Goal: Task Accomplishment & Management: Manage account settings

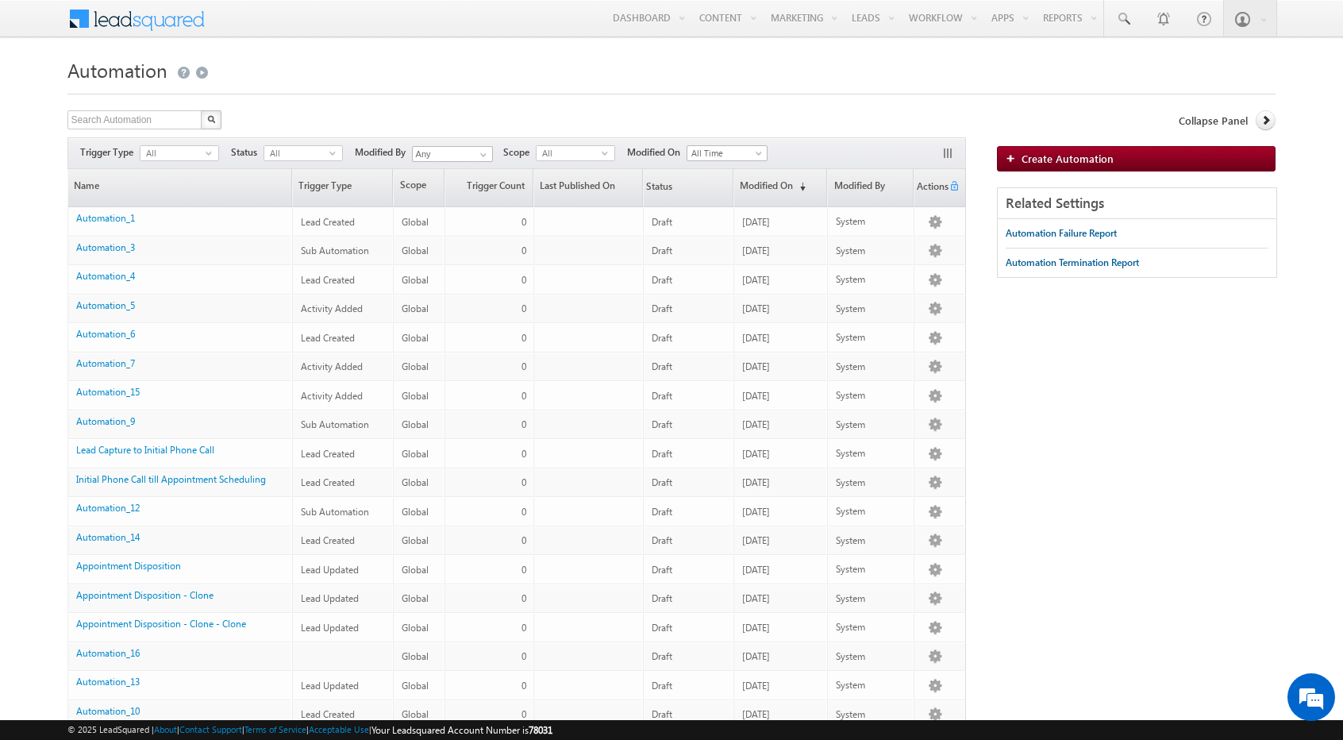
click at [138, 14] on span at bounding box center [147, 17] width 115 height 28
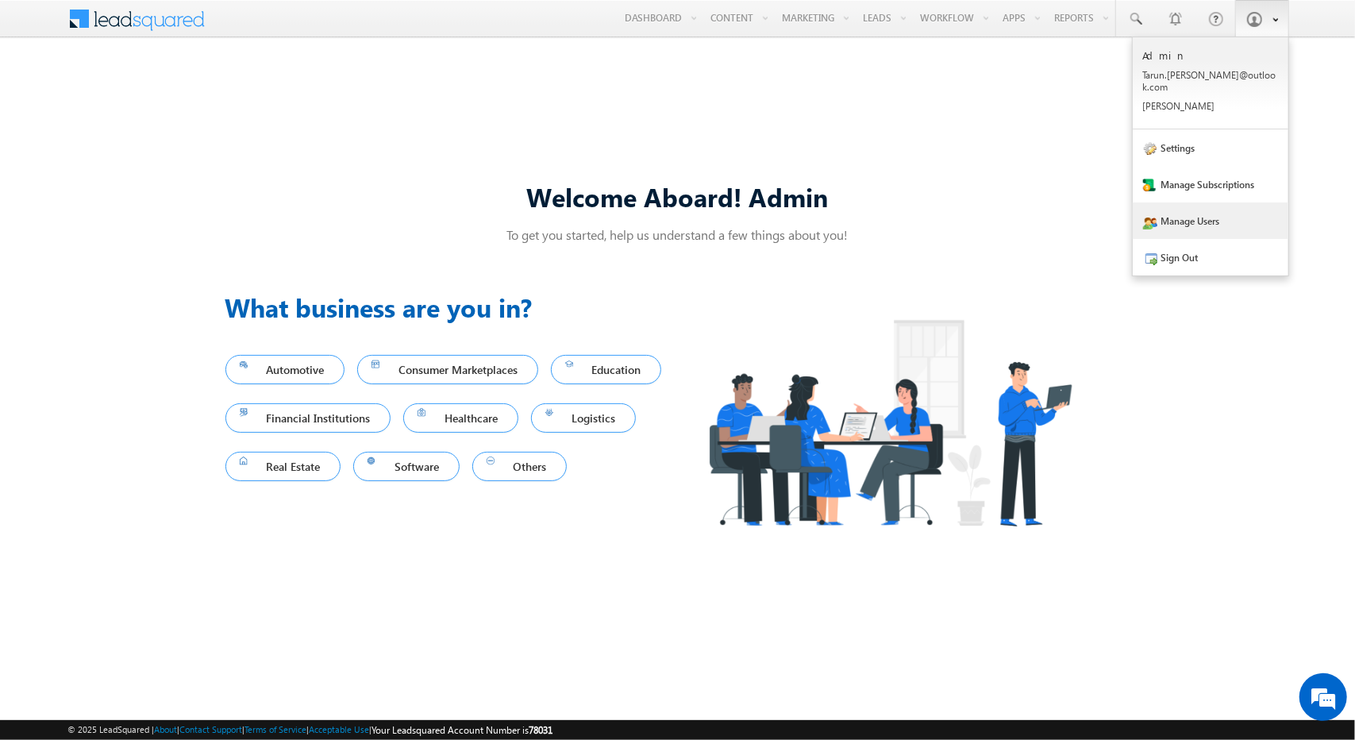
click at [1176, 210] on link "Manage Users" at bounding box center [1211, 220] width 156 height 37
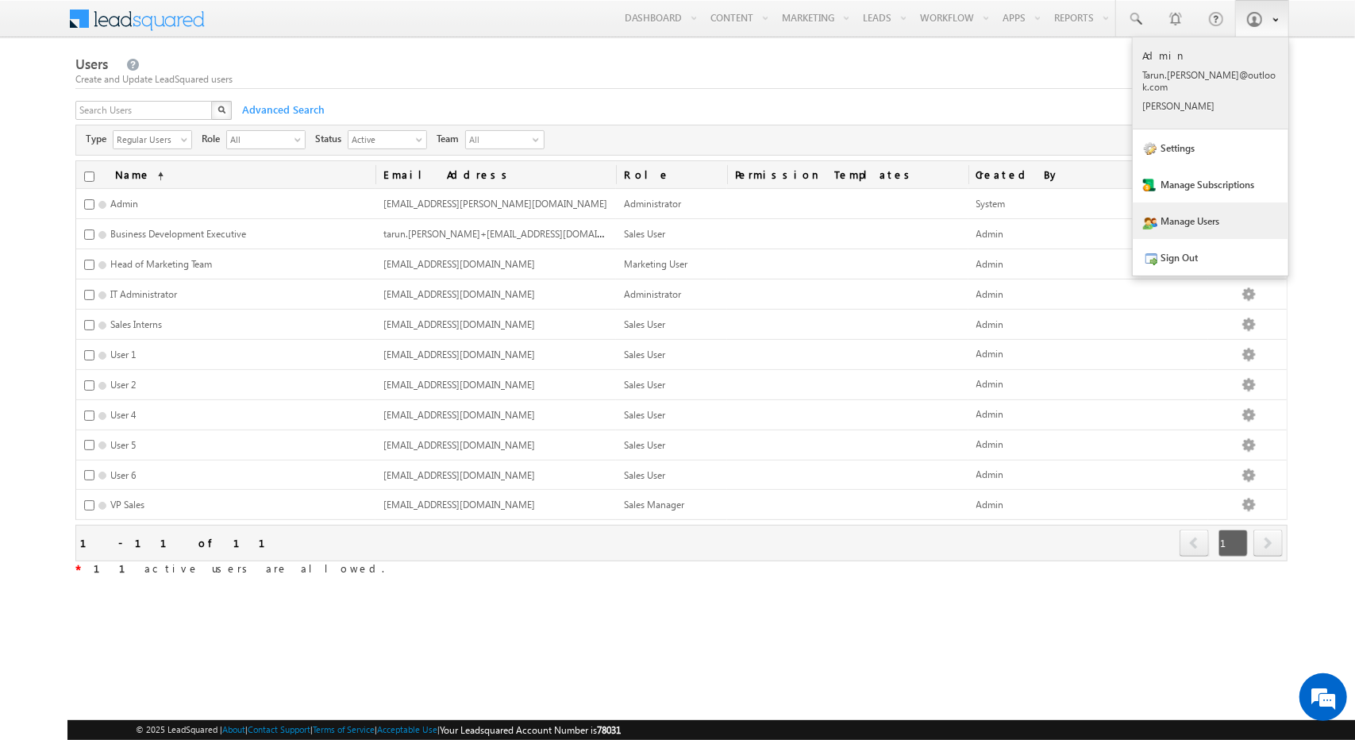
click at [1214, 74] on p "Tarun .kant @outl ook.c om" at bounding box center [1210, 81] width 135 height 24
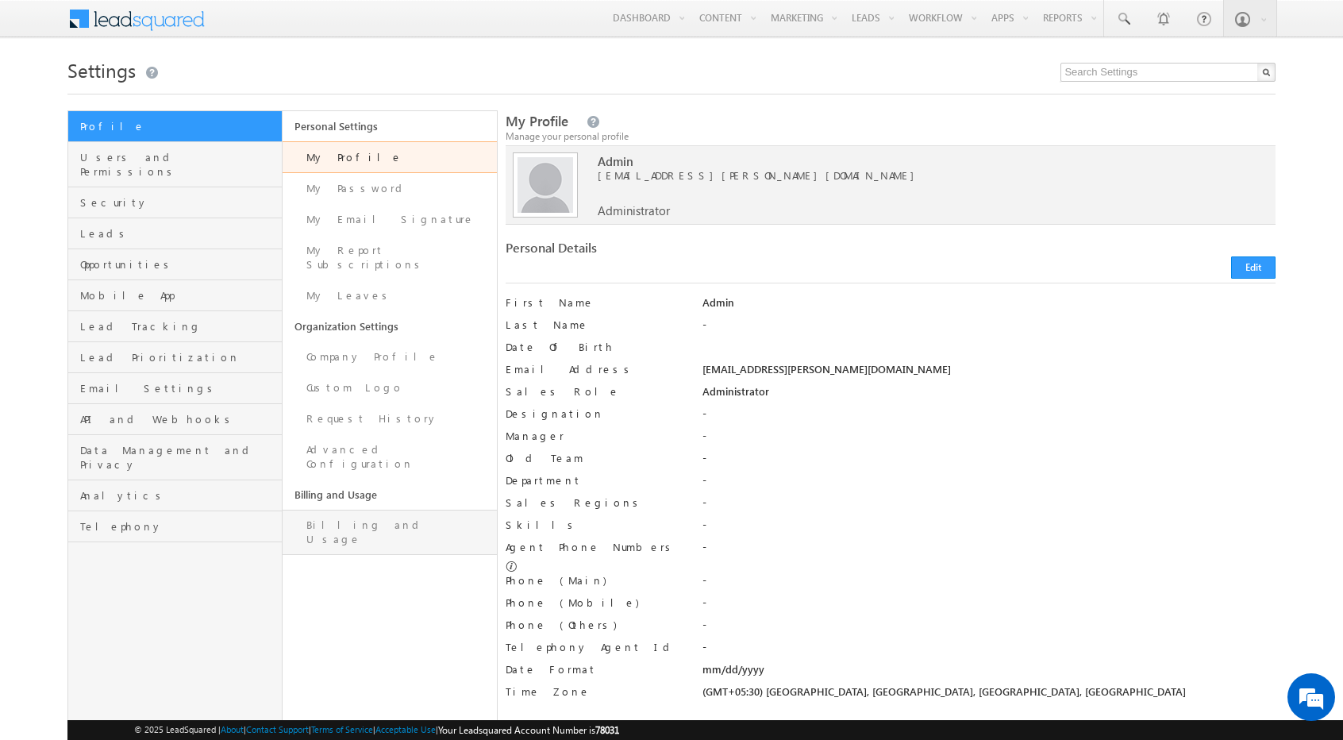
click at [371, 510] on link "Billing and Usage" at bounding box center [390, 532] width 214 height 45
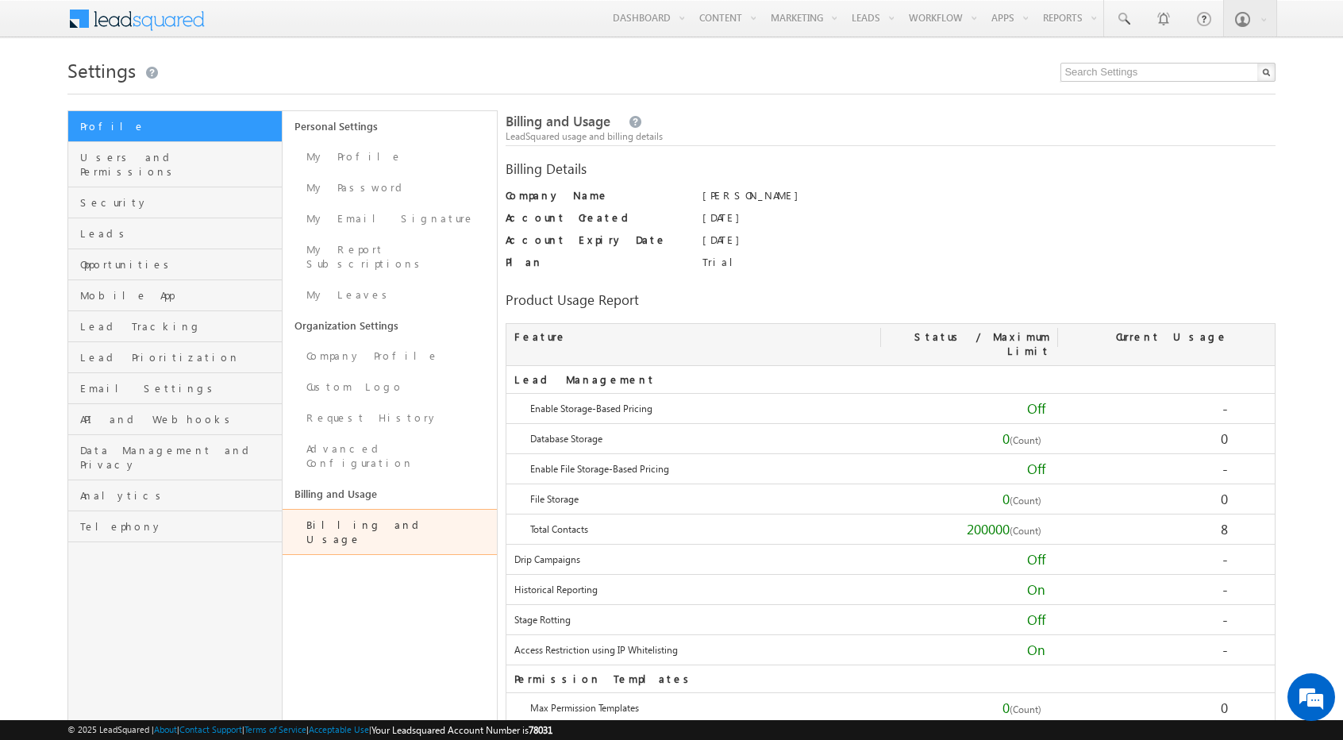
click at [145, 15] on span at bounding box center [147, 17] width 115 height 28
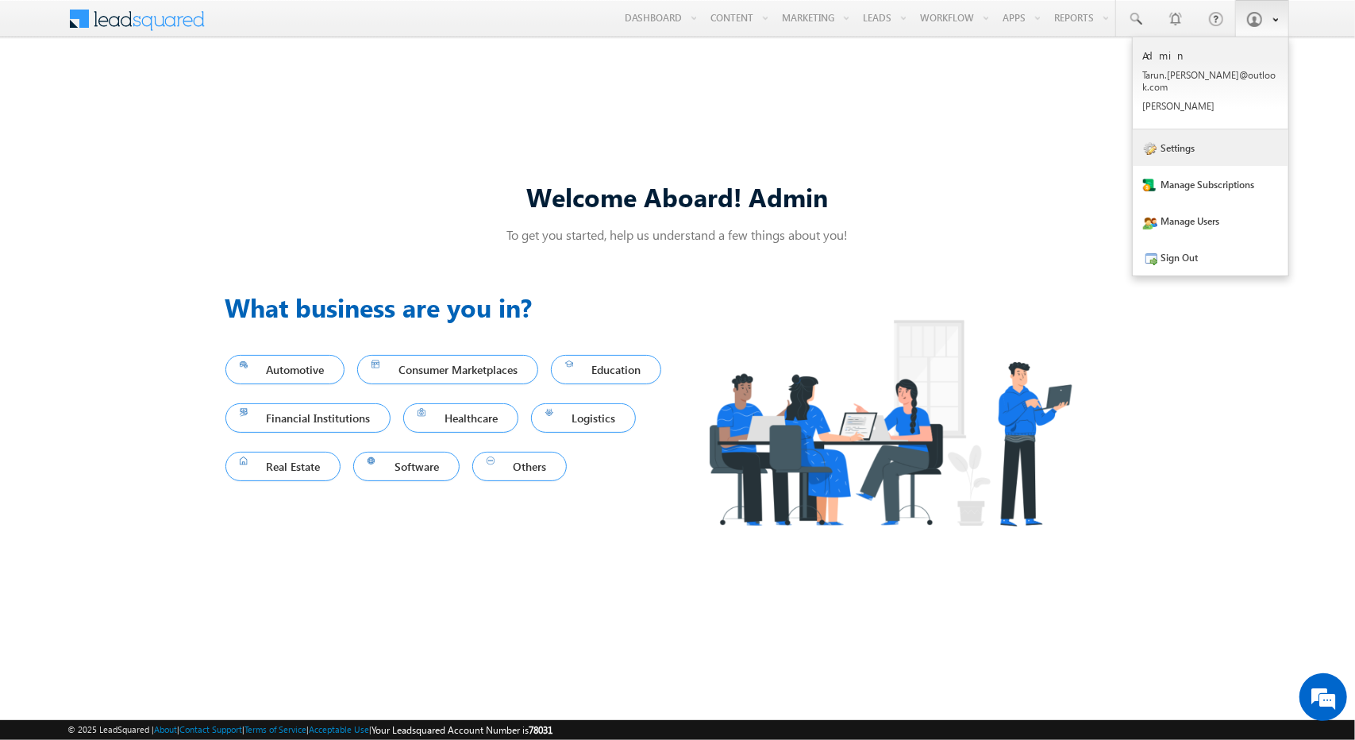
click at [1226, 143] on link "Settings" at bounding box center [1211, 147] width 156 height 37
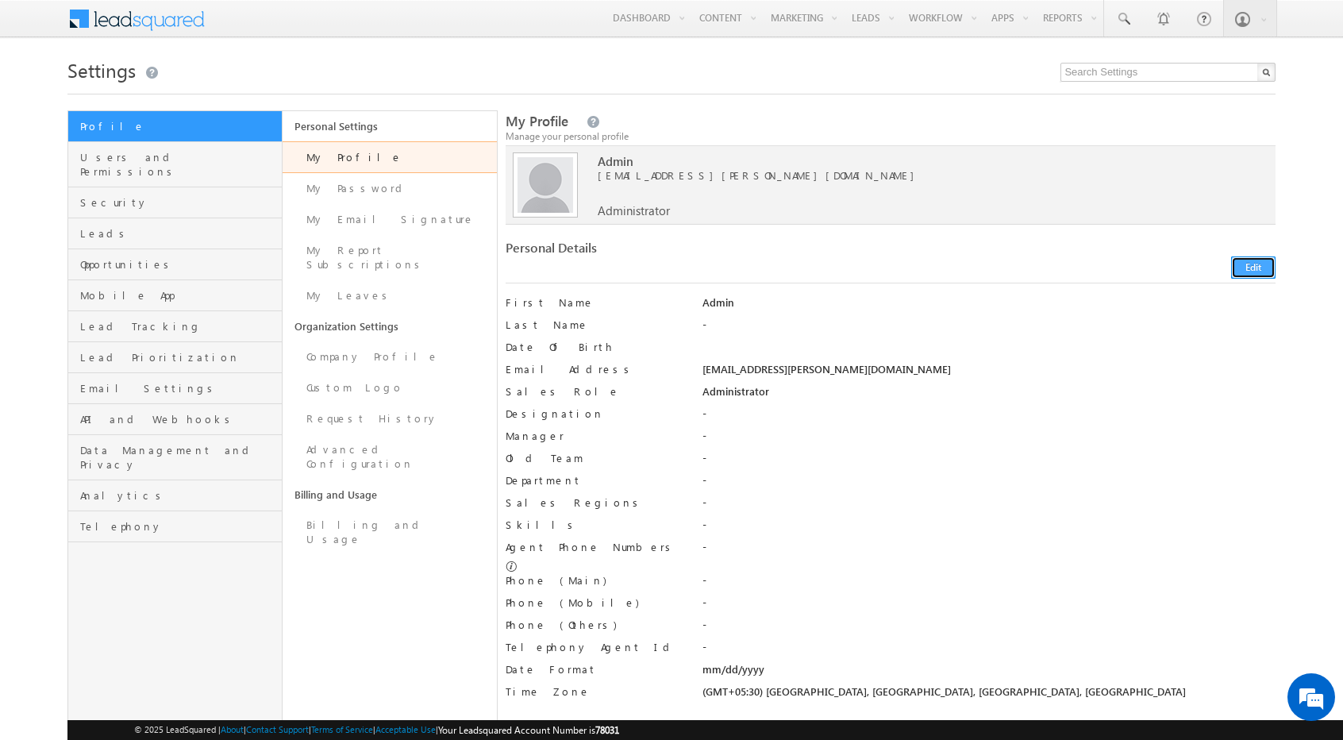
click at [1265, 267] on button "Edit" at bounding box center [1253, 267] width 44 height 22
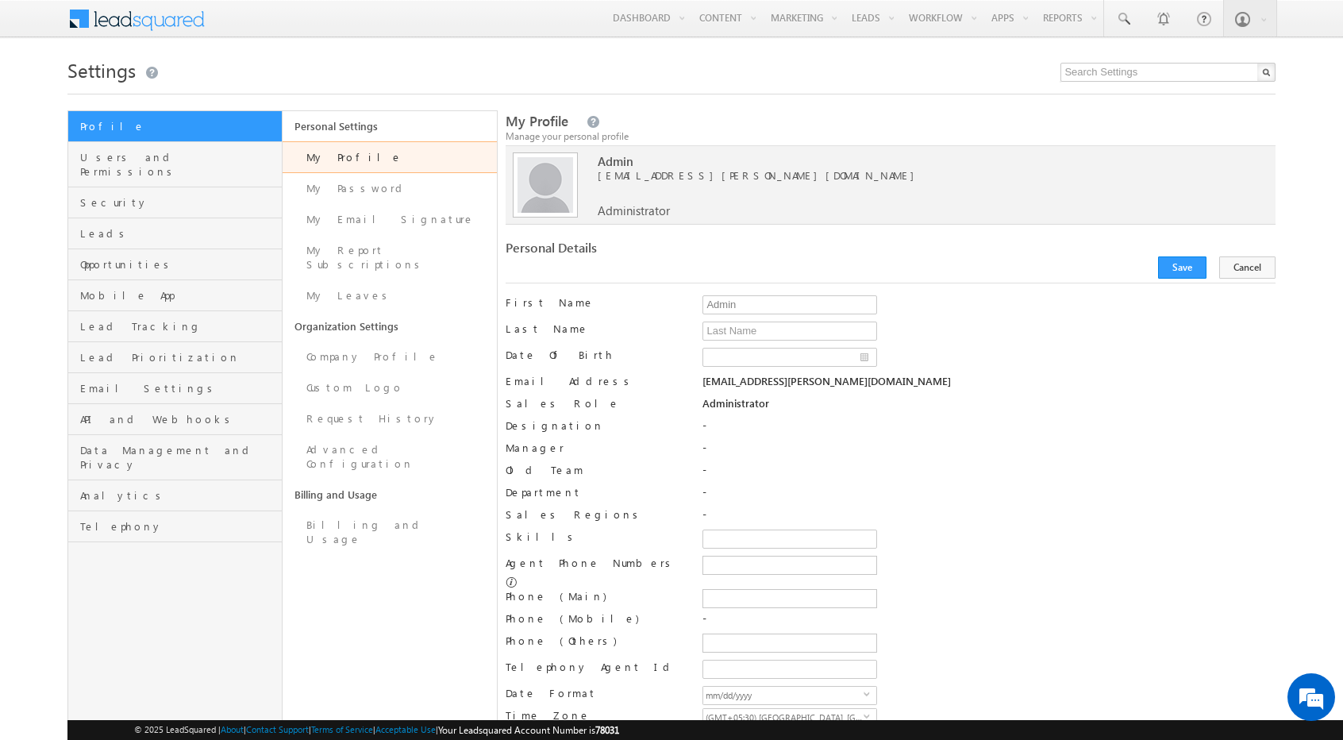
click at [1257, 255] on div "Personal Details" at bounding box center [891, 261] width 771 height 43
click at [1251, 267] on button "Cancel" at bounding box center [1247, 267] width 56 height 22
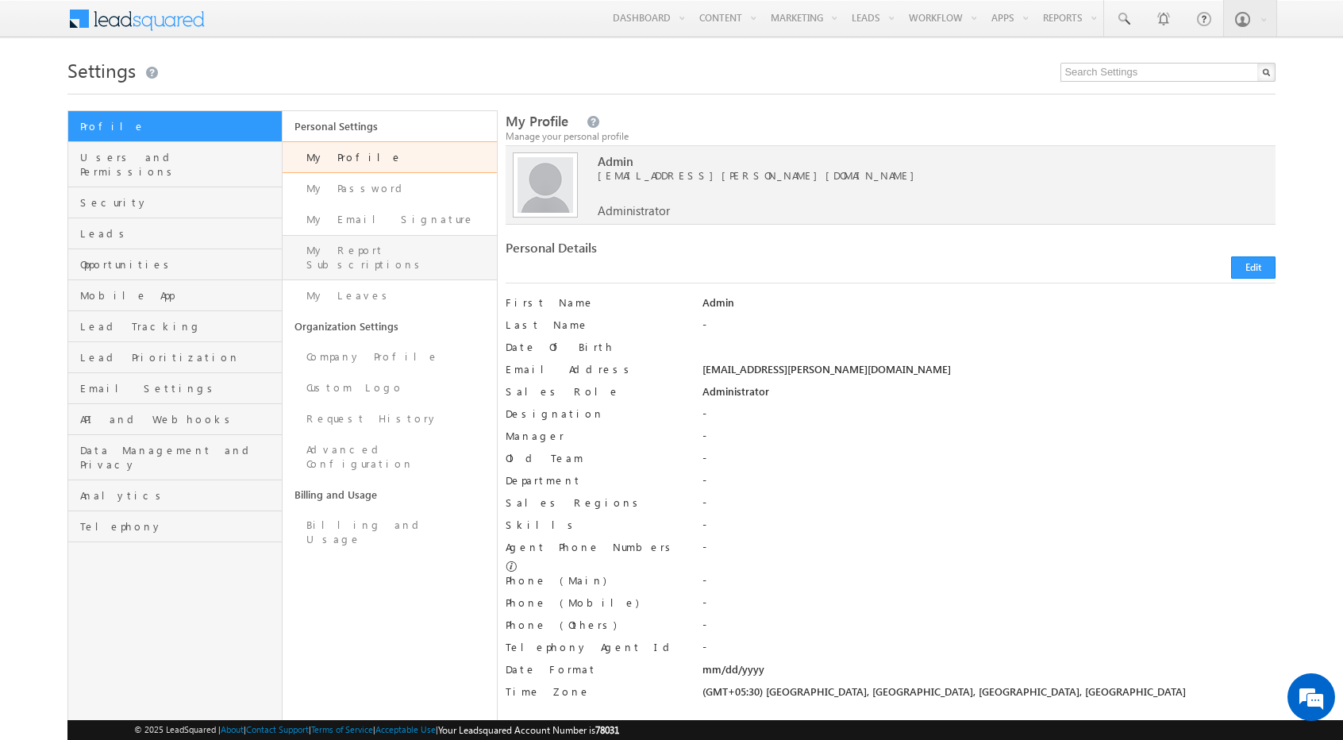
click at [386, 251] on link "My Report Subscriptions" at bounding box center [390, 257] width 214 height 45
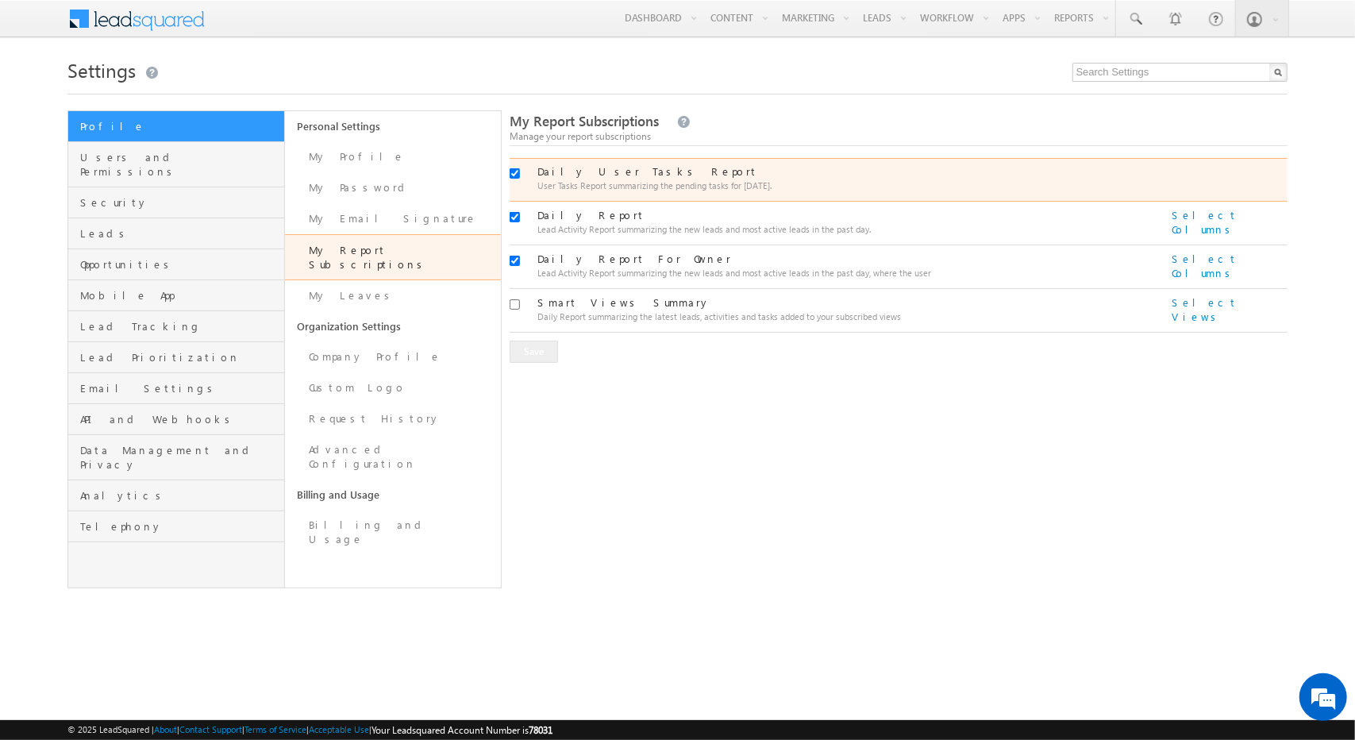
click at [515, 171] on input "checkbox" at bounding box center [515, 173] width 10 height 10
checkbox input "false"
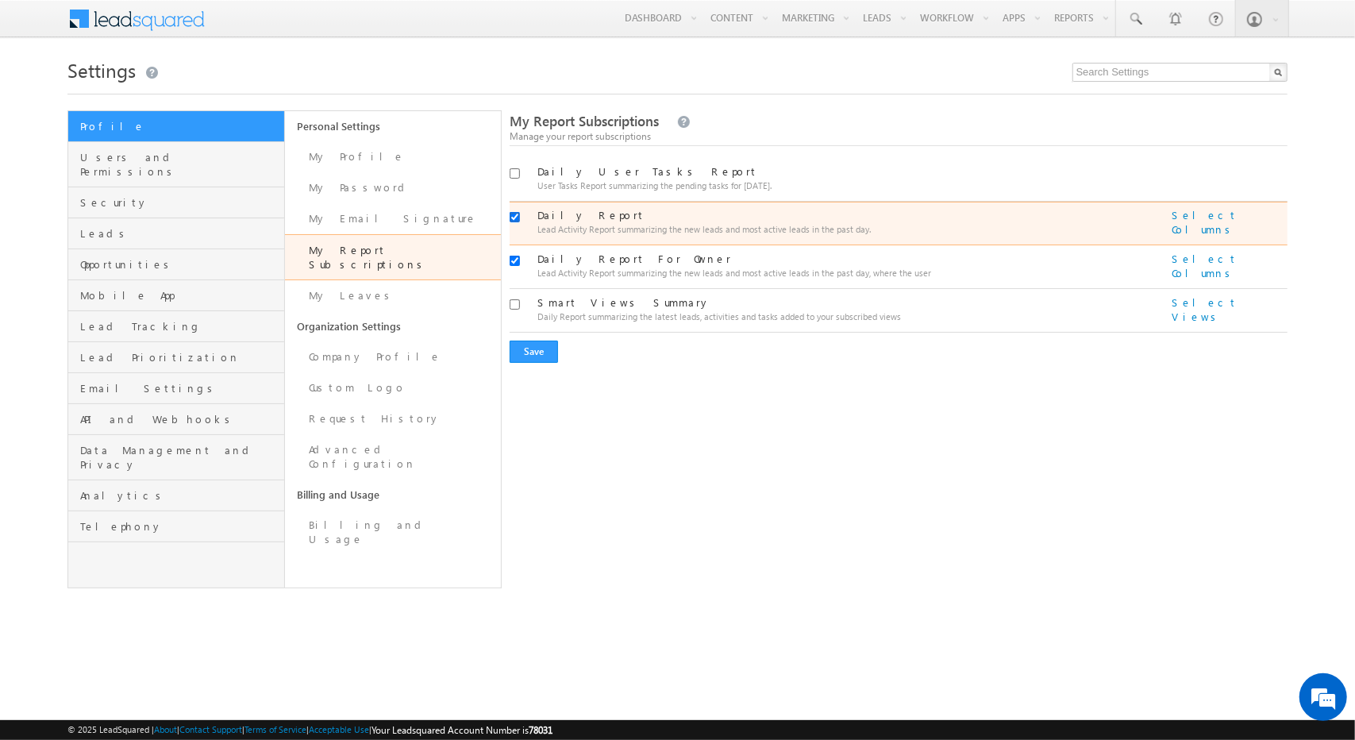
click at [517, 217] on input "checkbox" at bounding box center [515, 217] width 10 height 10
checkbox input "false"
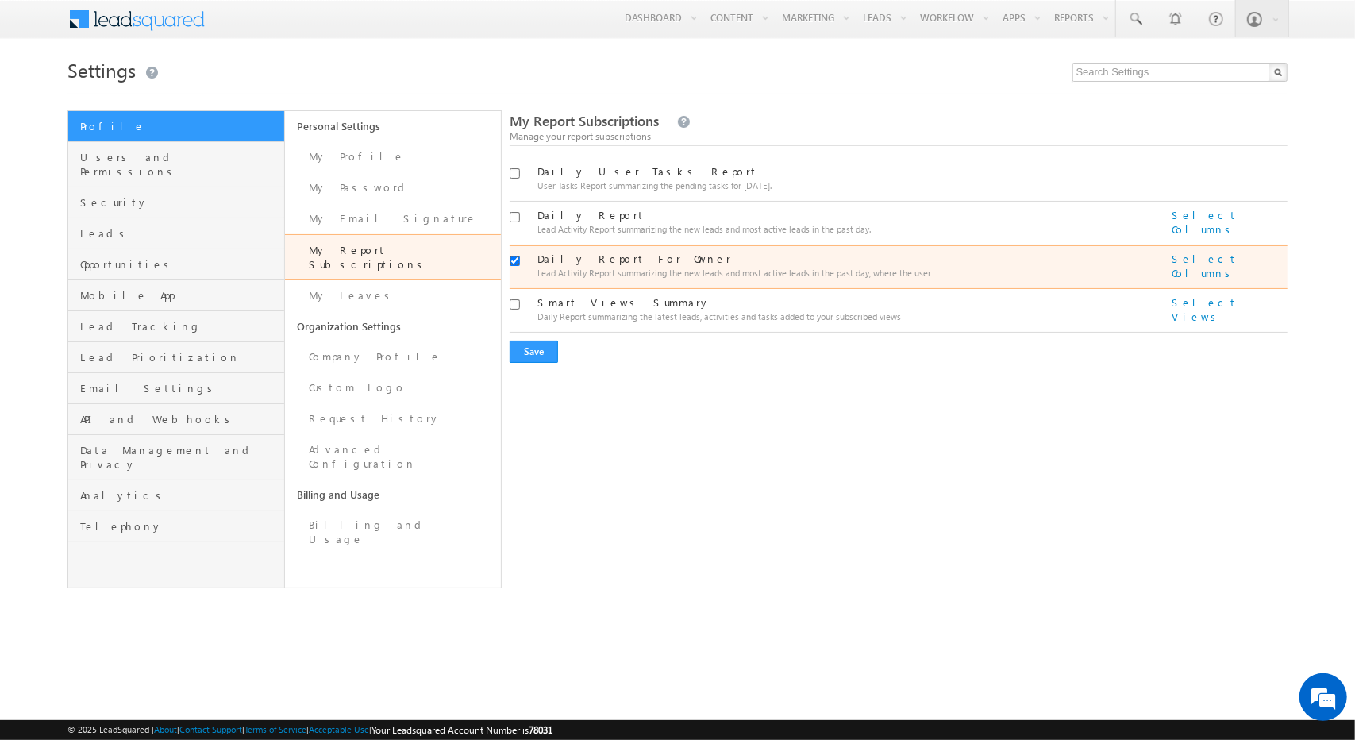
click at [516, 258] on input "checkbox" at bounding box center [515, 261] width 10 height 10
checkbox input "false"
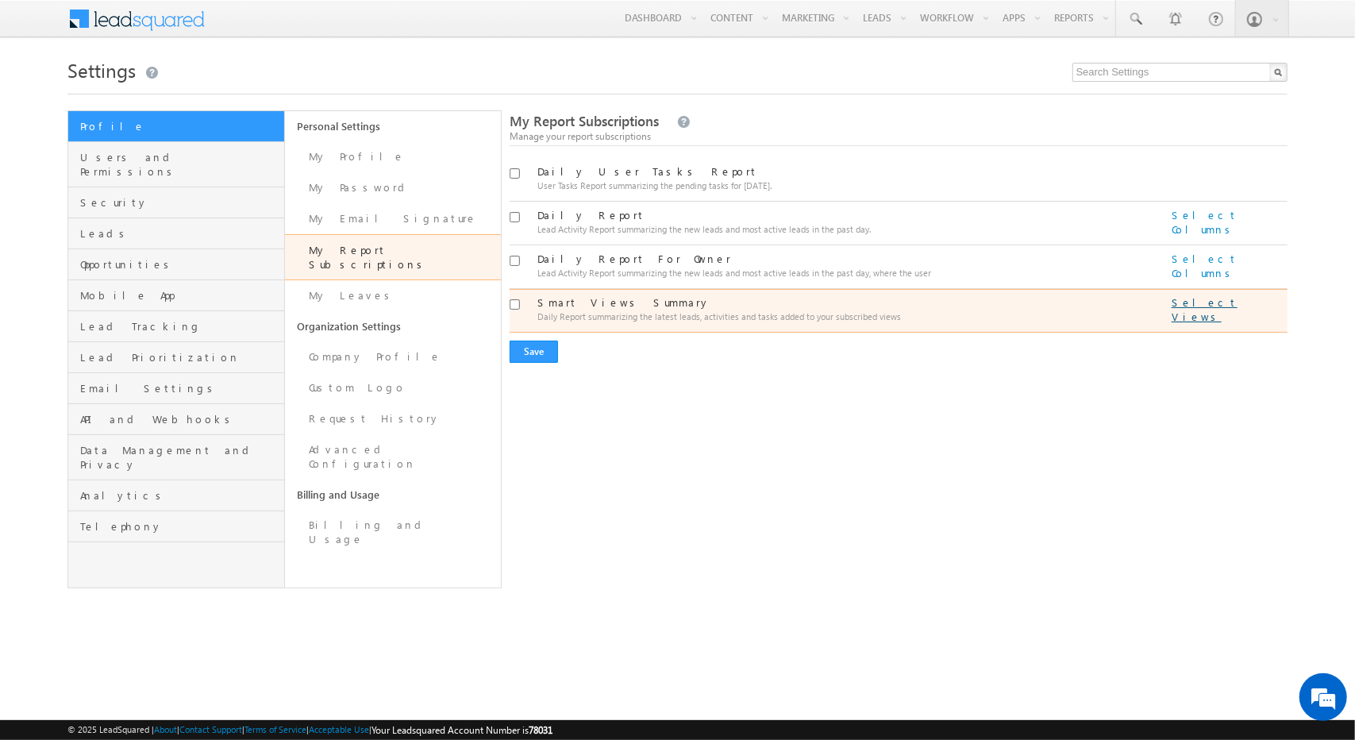
click at [1248, 298] on link "Select Views" at bounding box center [1227, 309] width 113 height 29
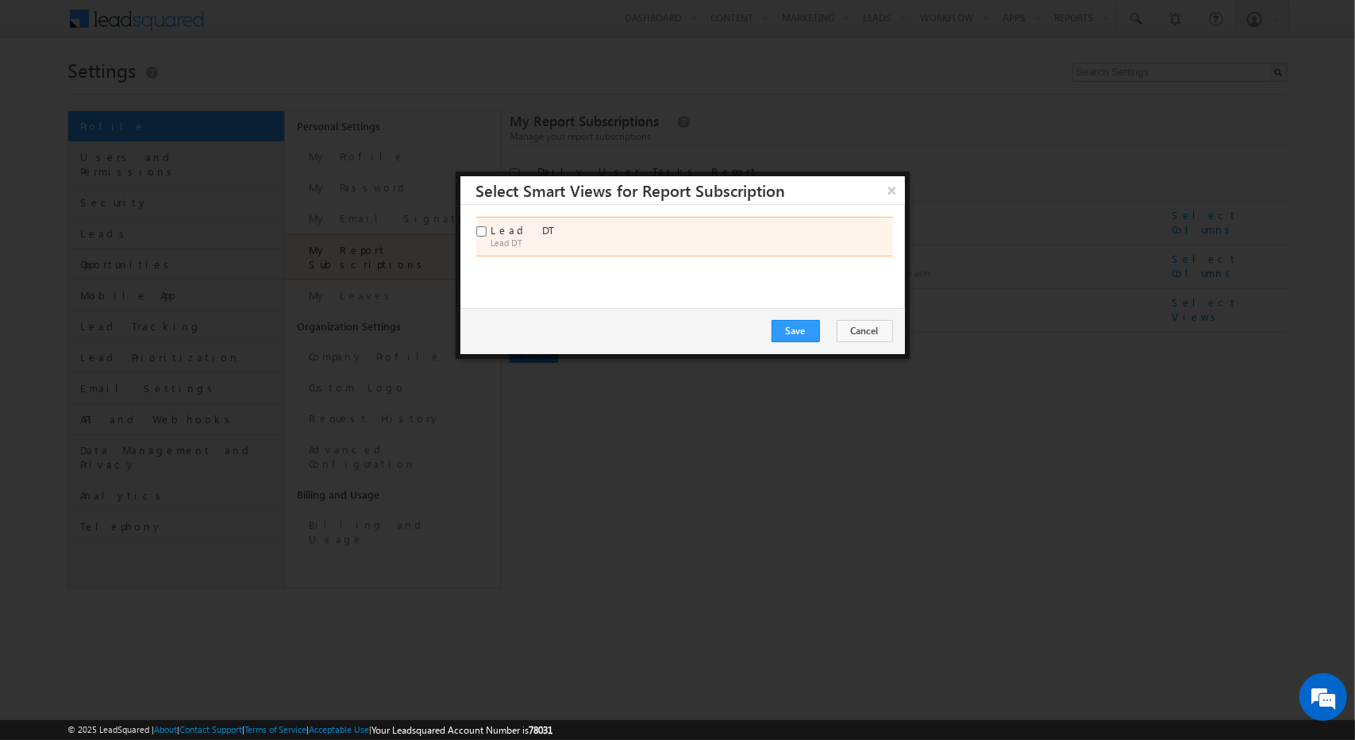
click at [490, 221] on div "Lead DT Lead DT" at bounding box center [684, 237] width 417 height 40
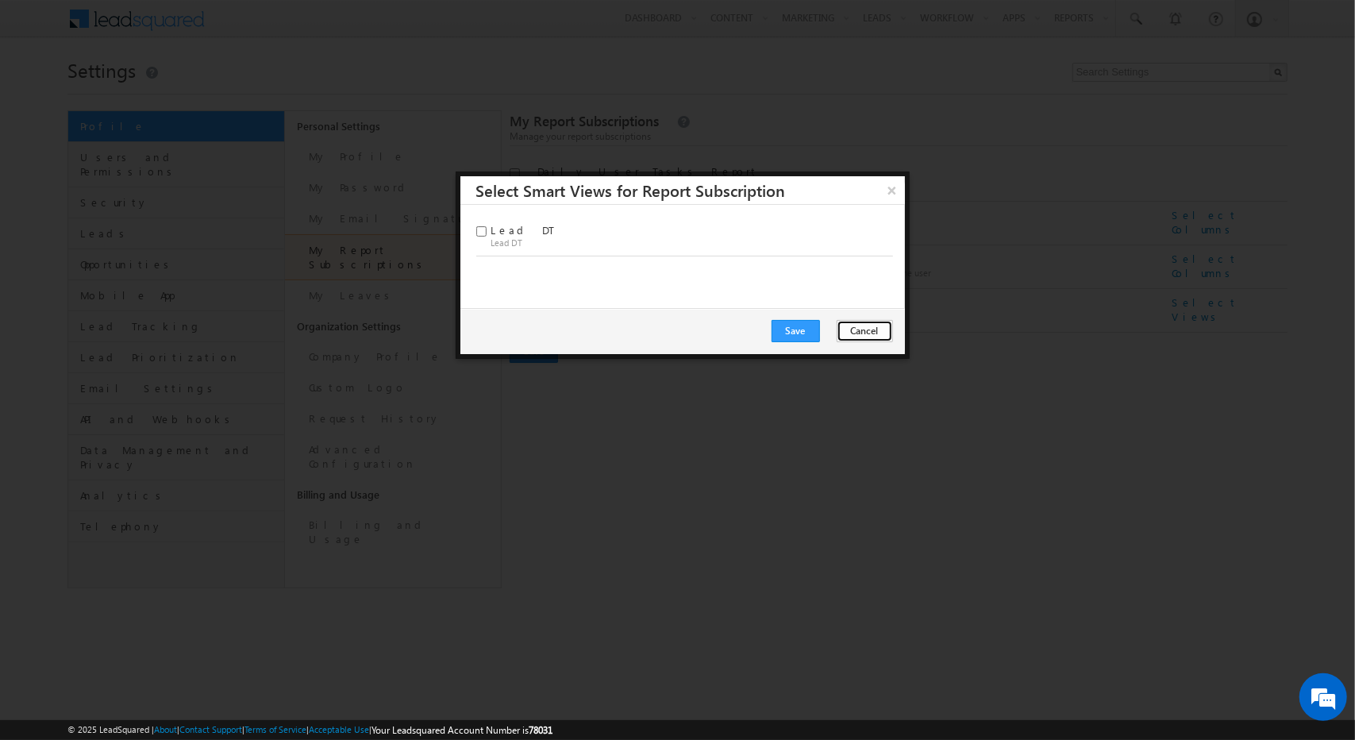
click at [876, 326] on button "Cancel" at bounding box center [865, 331] width 56 height 22
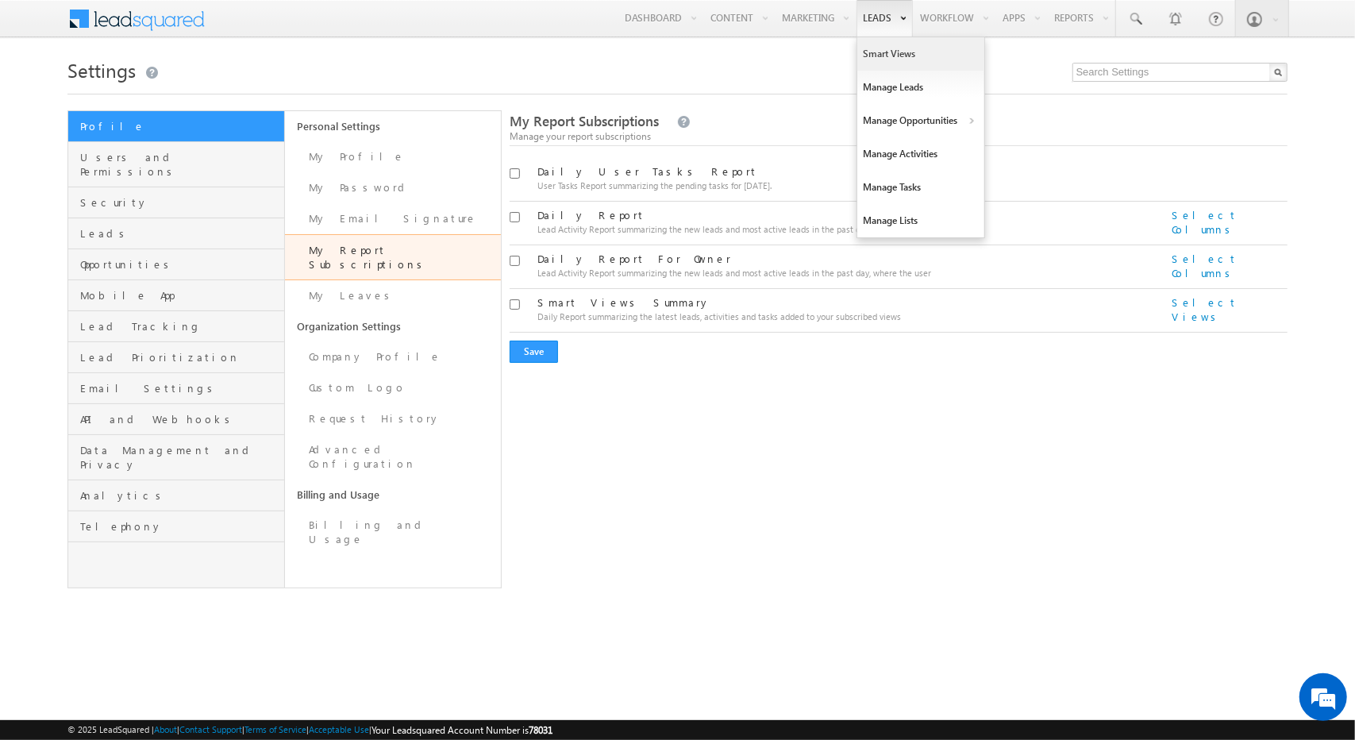
click at [903, 58] on link "Smart Views" at bounding box center [920, 53] width 127 height 33
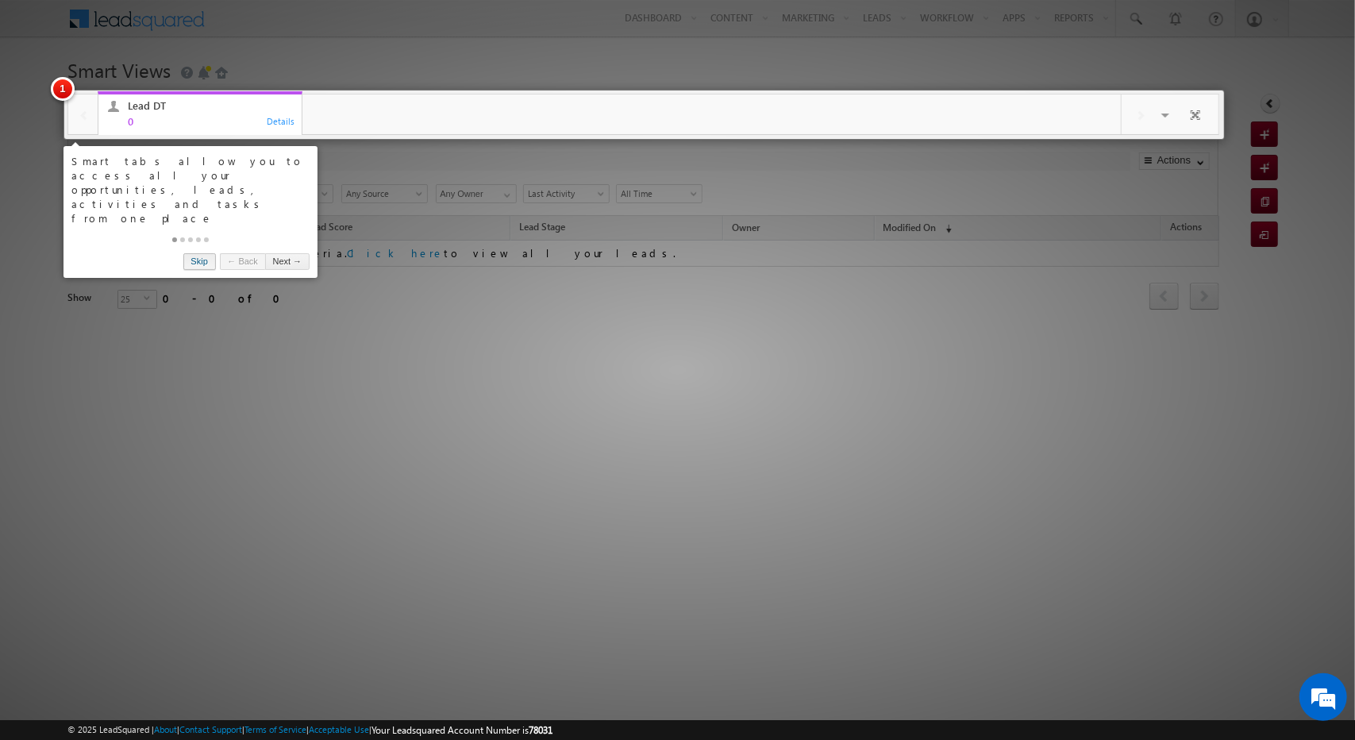
click at [206, 253] on link "Skip" at bounding box center [199, 261] width 33 height 17
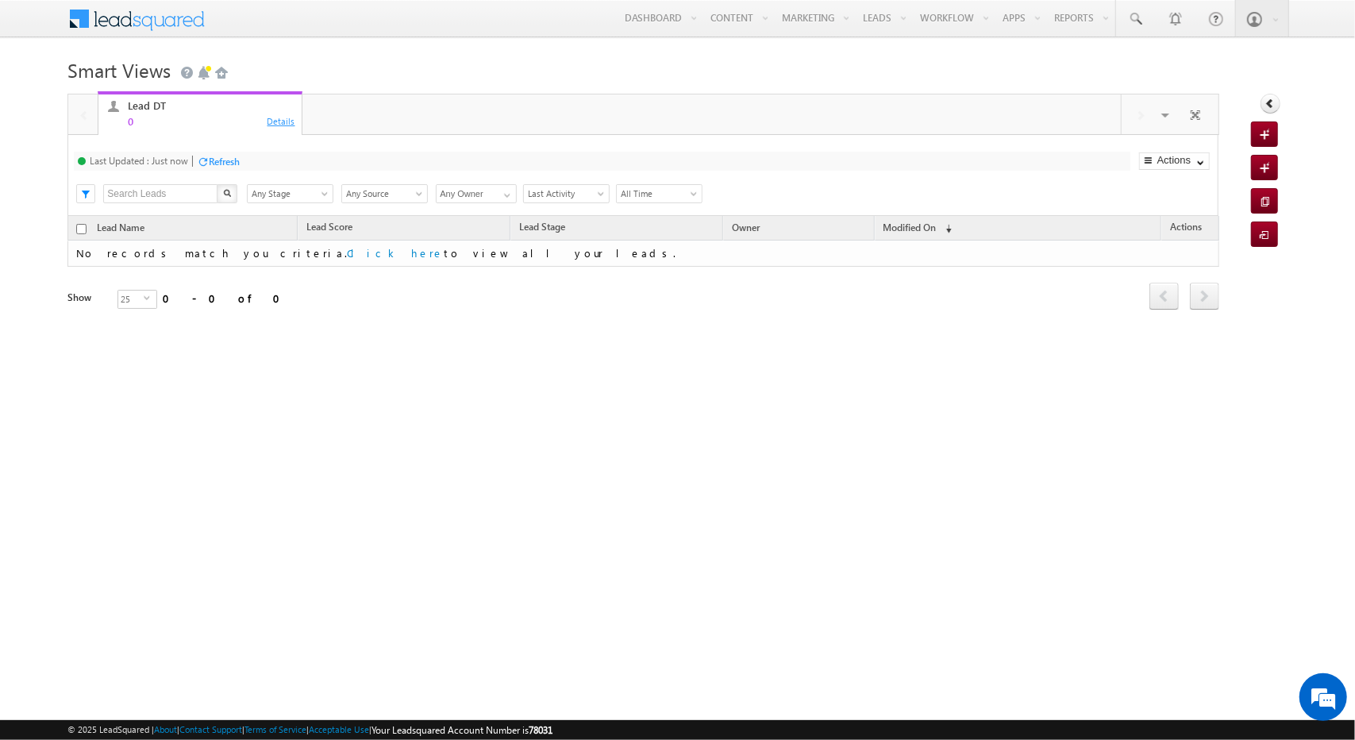
click at [283, 120] on div "Details" at bounding box center [282, 120] width 30 height 14
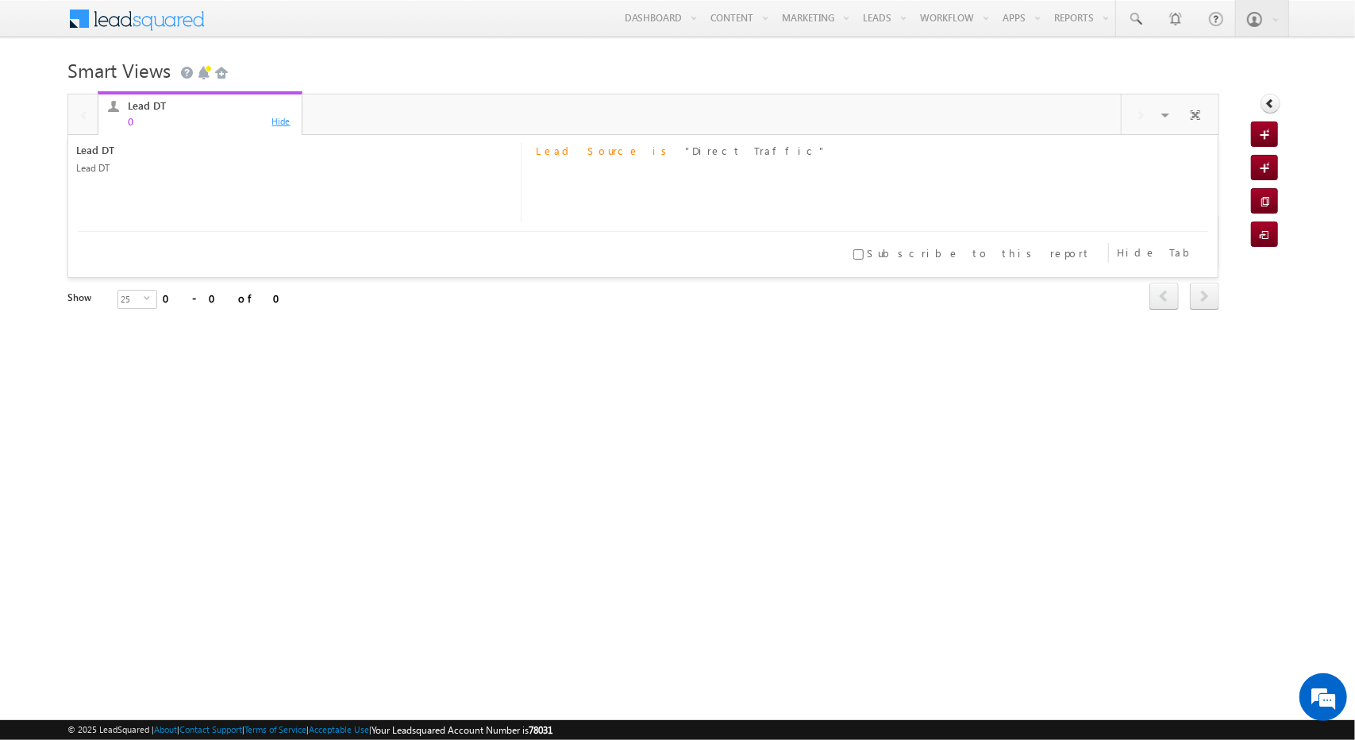
click at [281, 121] on div "Hide" at bounding box center [282, 120] width 30 height 14
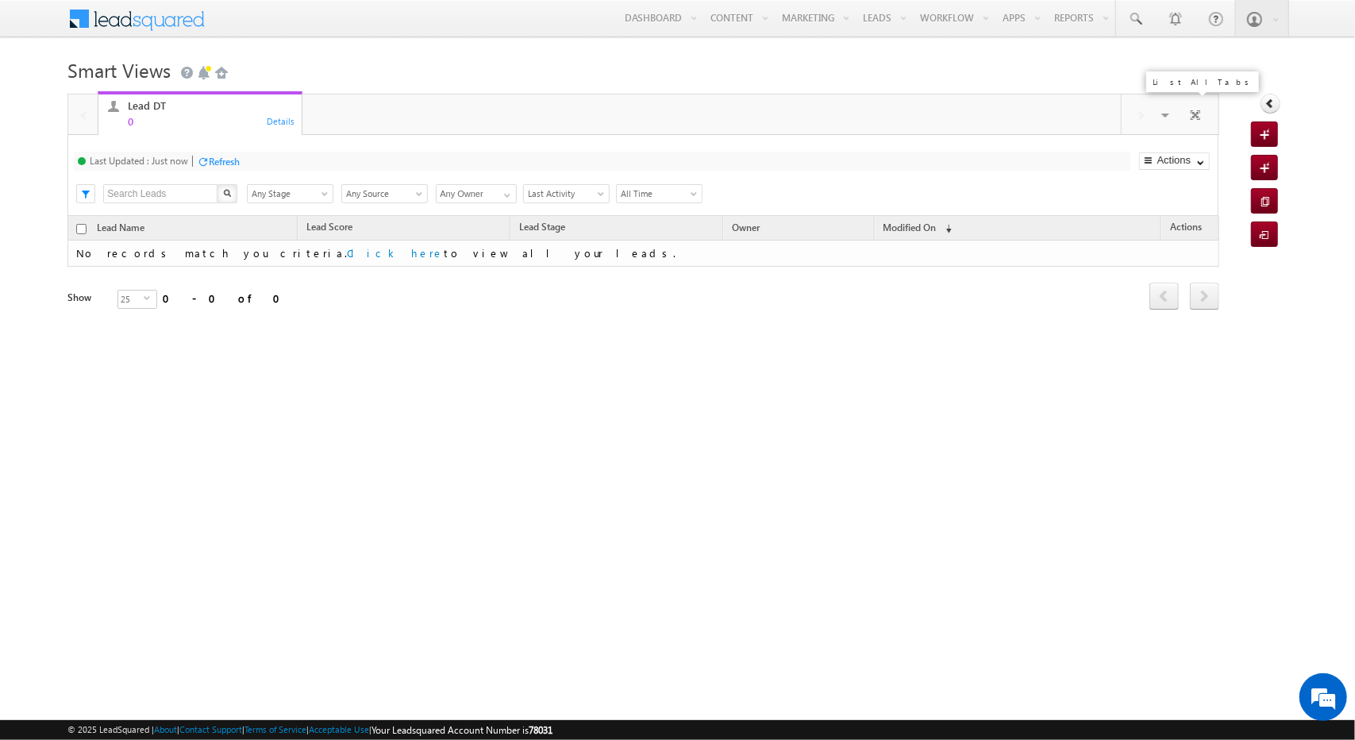
click at [1169, 117] on span at bounding box center [1167, 117] width 16 height 33
click at [1015, 231] on link "ADD NEW TAB" at bounding box center [1081, 227] width 217 height 22
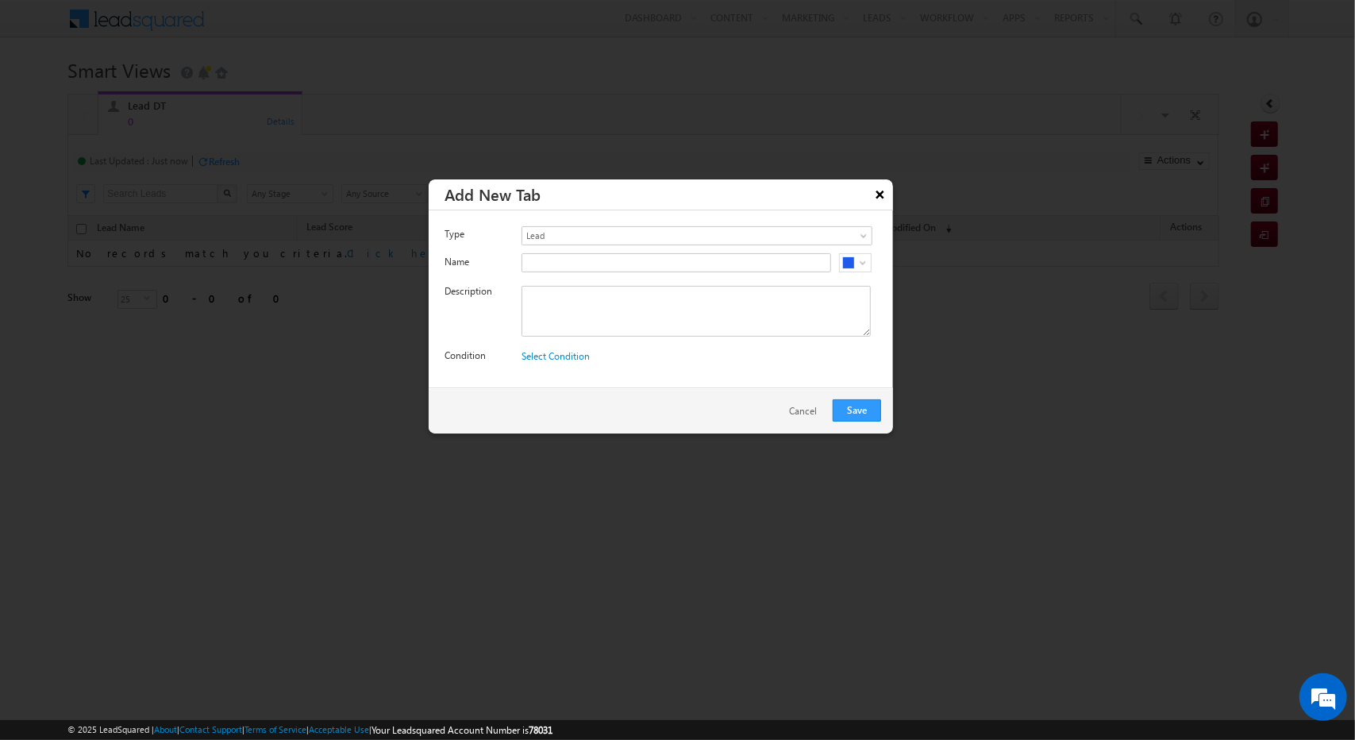
click at [875, 192] on button "×" at bounding box center [880, 194] width 25 height 28
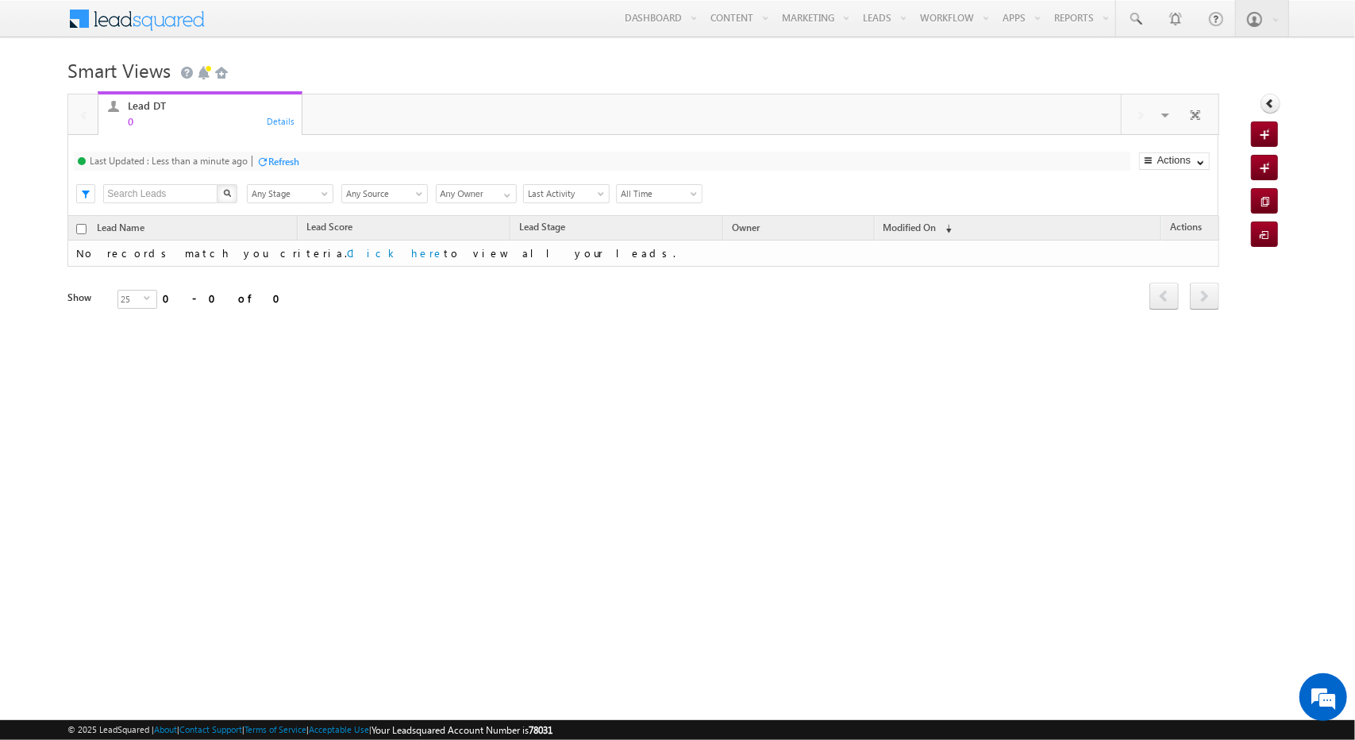
click at [140, 29] on span at bounding box center [147, 17] width 115 height 28
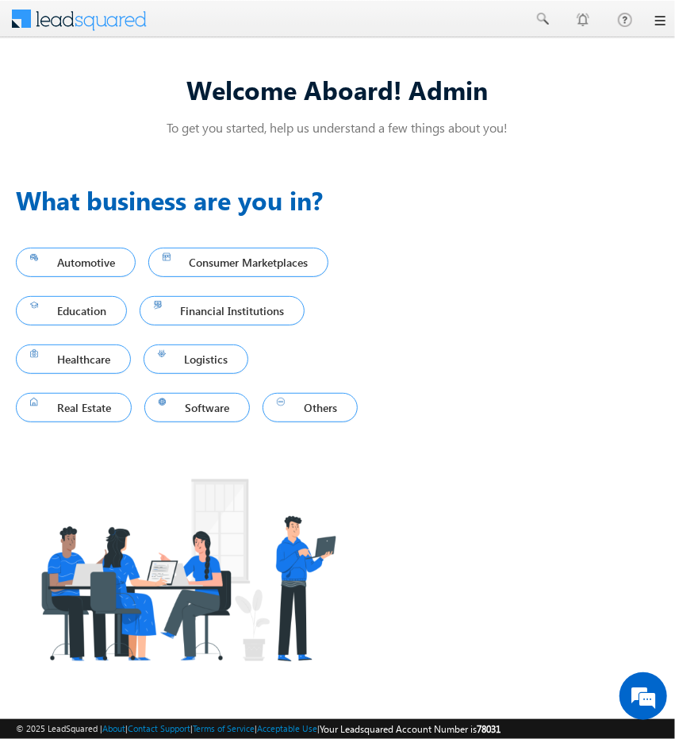
click at [657, 25] on link at bounding box center [659, 20] width 13 height 13
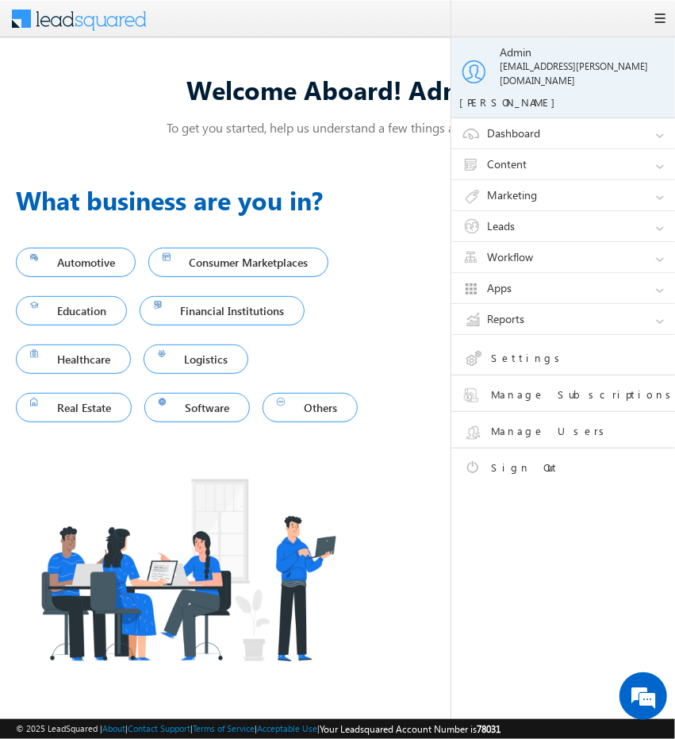
click at [556, 352] on link "Settings" at bounding box center [577, 361] width 226 height 28
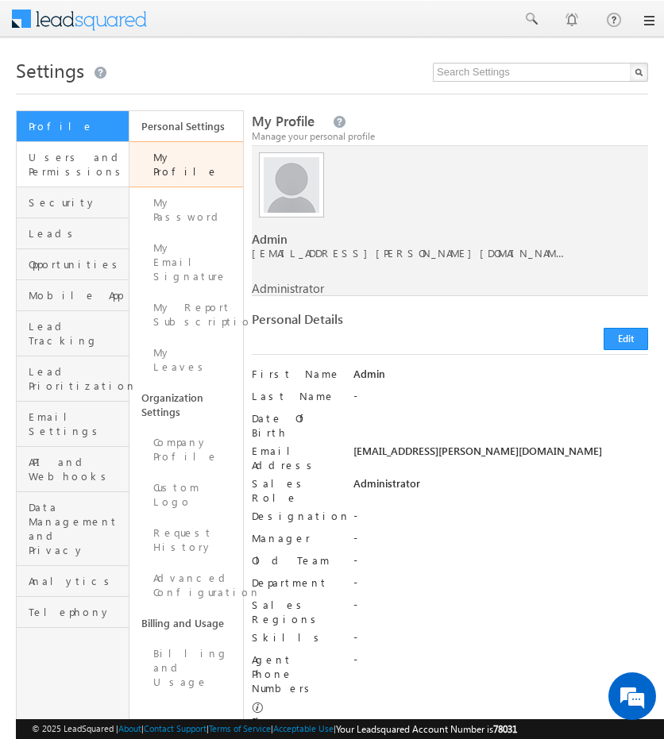
click at [70, 179] on link "Users and Permissions" at bounding box center [73, 164] width 112 height 45
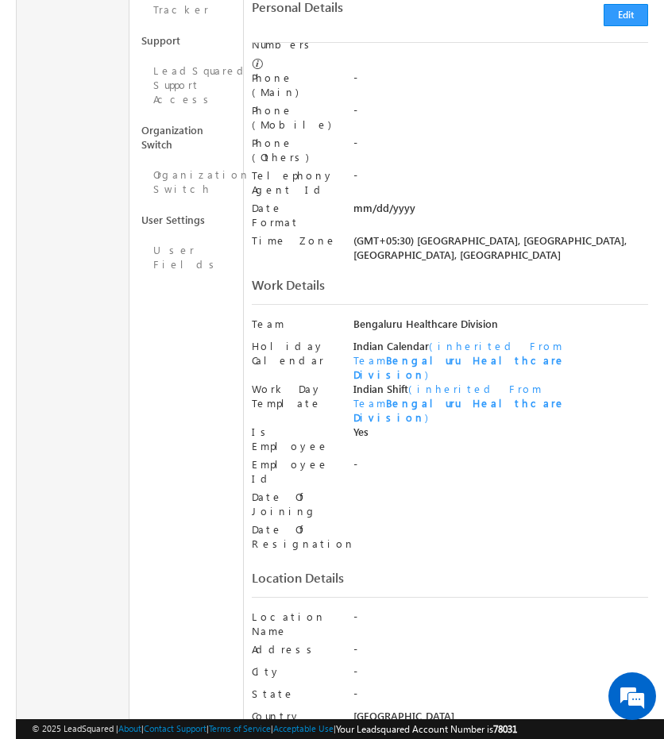
scroll to position [767, 0]
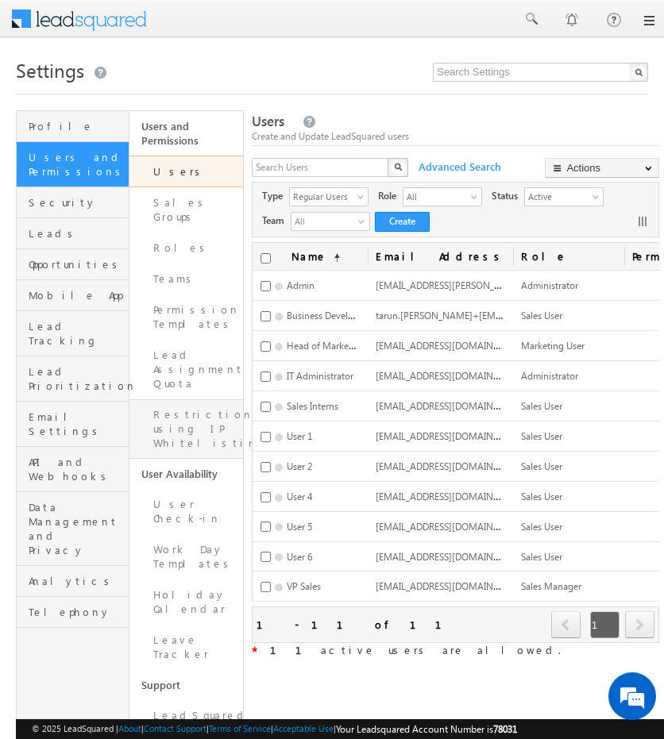
scroll to position [156, 0]
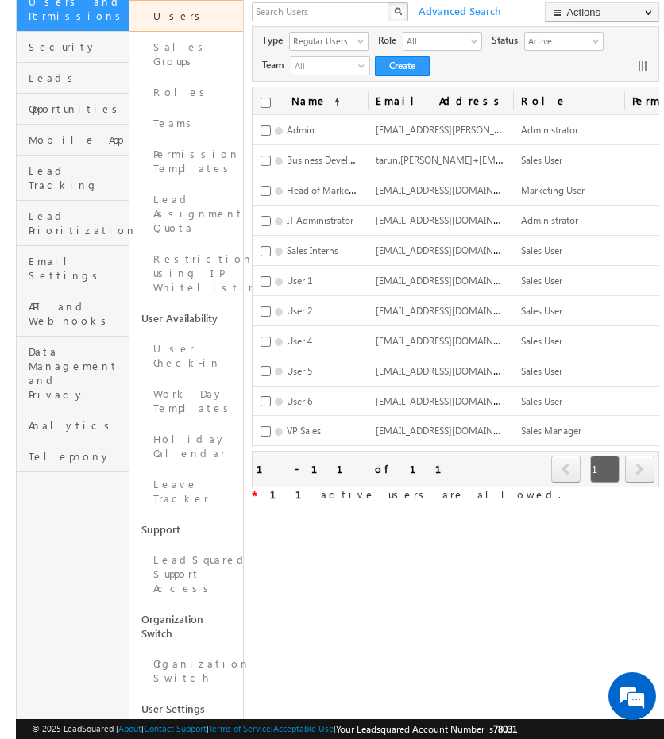
click at [183, 724] on link "User Fields" at bounding box center [185, 746] width 113 height 45
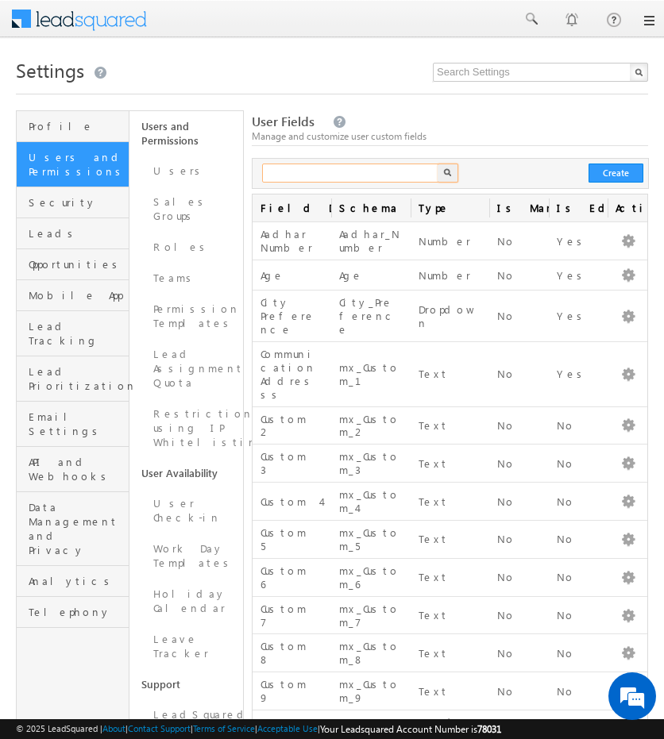
click at [333, 172] on input "text" at bounding box center [351, 172] width 178 height 19
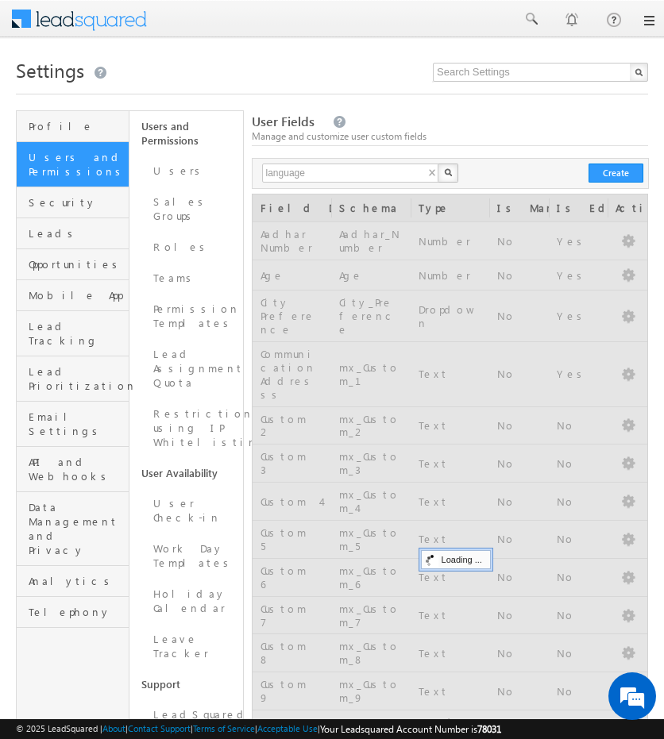
click at [438, 178] on button "button" at bounding box center [447, 172] width 21 height 19
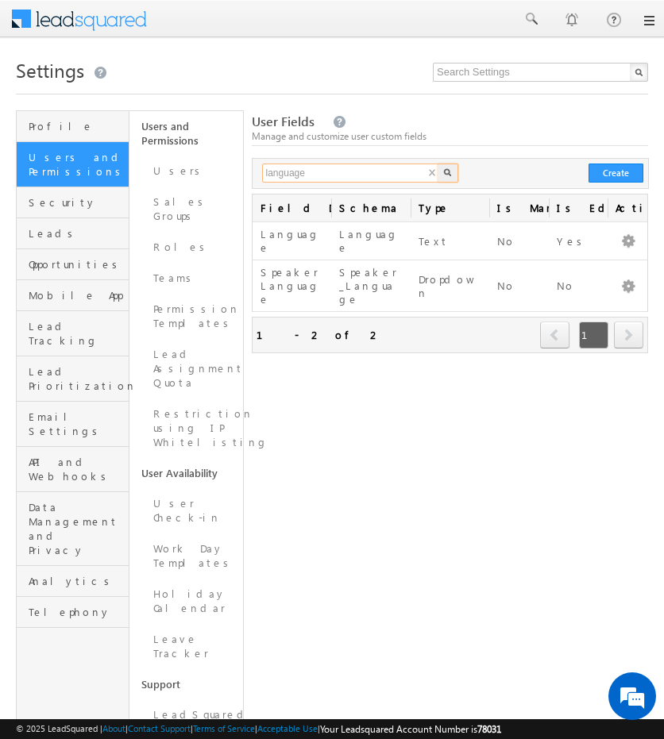
click at [383, 172] on input "language" at bounding box center [351, 172] width 178 height 19
type input "l"
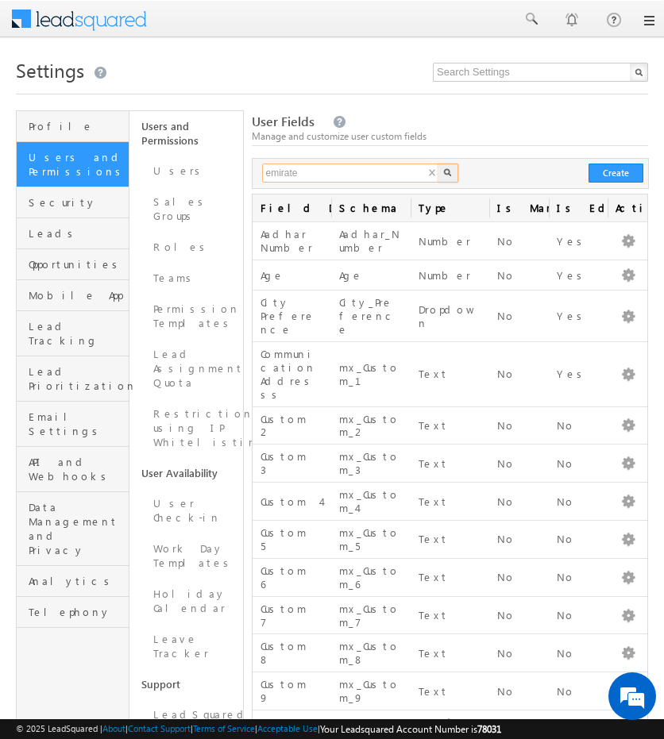
type input "emirate"
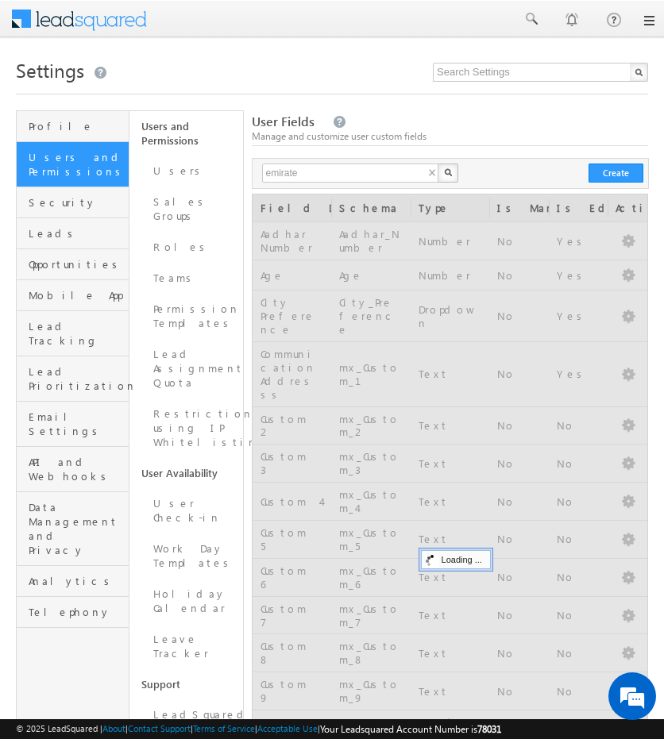
click at [448, 171] on button "button" at bounding box center [447, 172] width 21 height 19
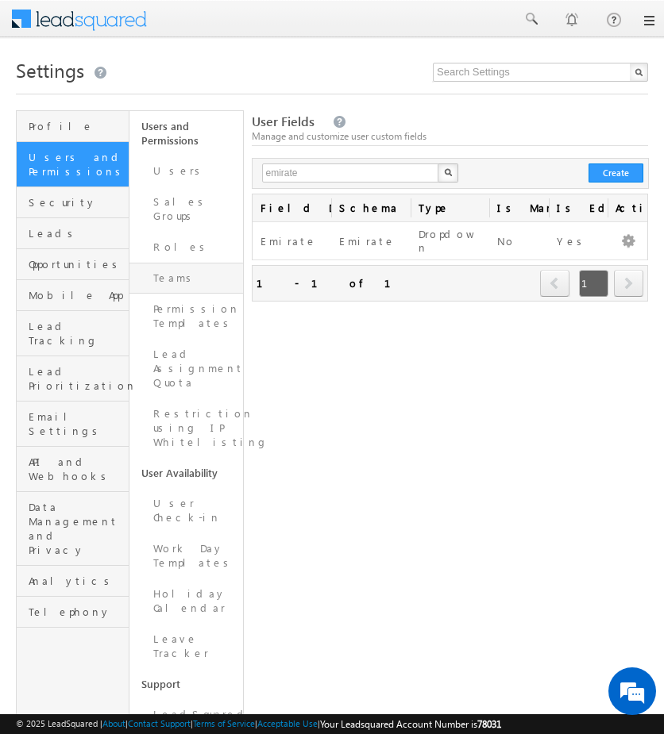
click at [199, 263] on link "Teams" at bounding box center [185, 278] width 113 height 31
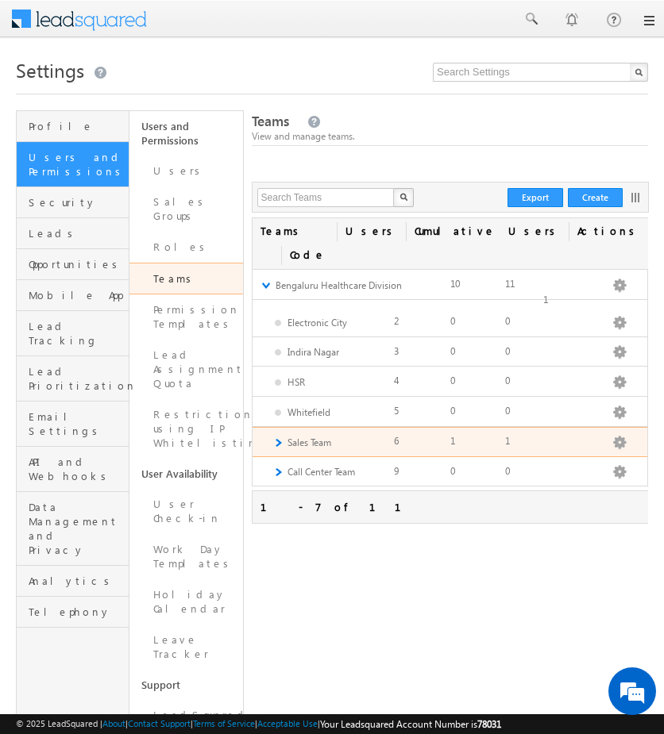
click at [278, 436] on link "►" at bounding box center [277, 442] width 10 height 13
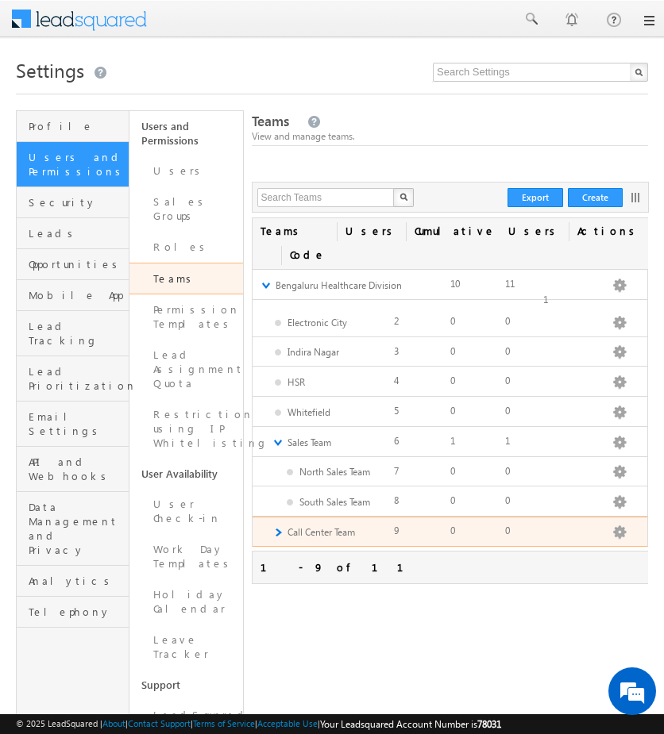
click at [268, 517] on div "► Call Center Team Edit Add Team Apply Lead Details View Apply Holiday Calendar…" at bounding box center [449, 532] width 394 height 30
click at [273, 525] on link "►" at bounding box center [277, 531] width 10 height 13
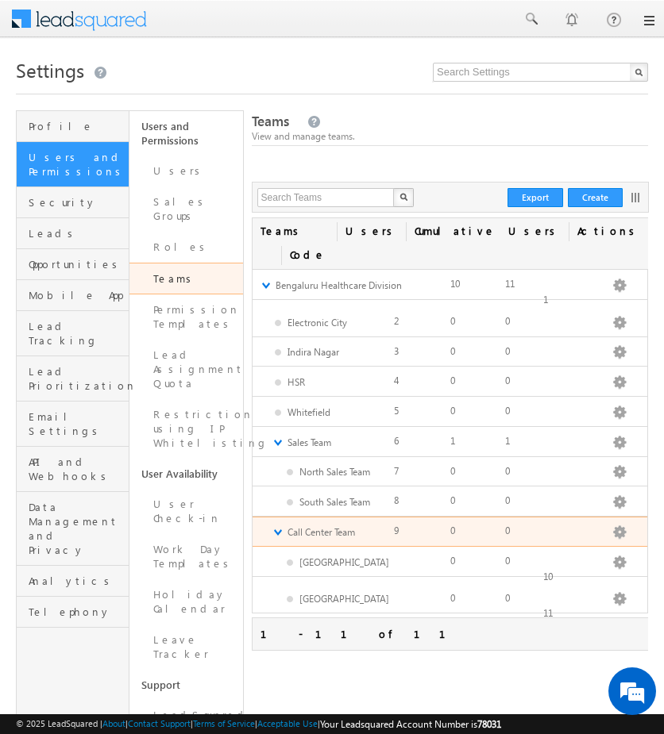
click at [273, 525] on link "▼" at bounding box center [277, 531] width 10 height 13
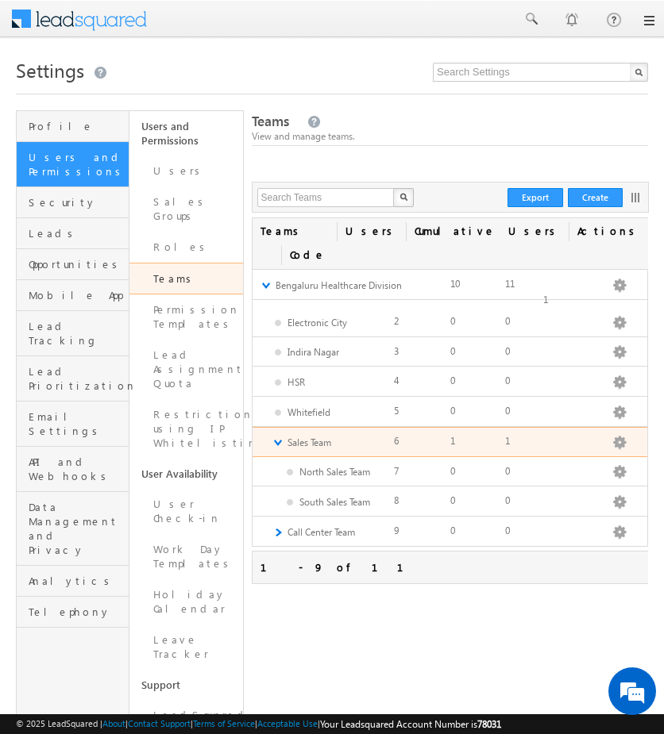
click at [277, 427] on div "▼ Sales Team Edit Add Team Apply Lead Details View Apply Holiday Calendar Apply…" at bounding box center [449, 442] width 394 height 30
click at [274, 436] on link "▼" at bounding box center [277, 442] width 10 height 13
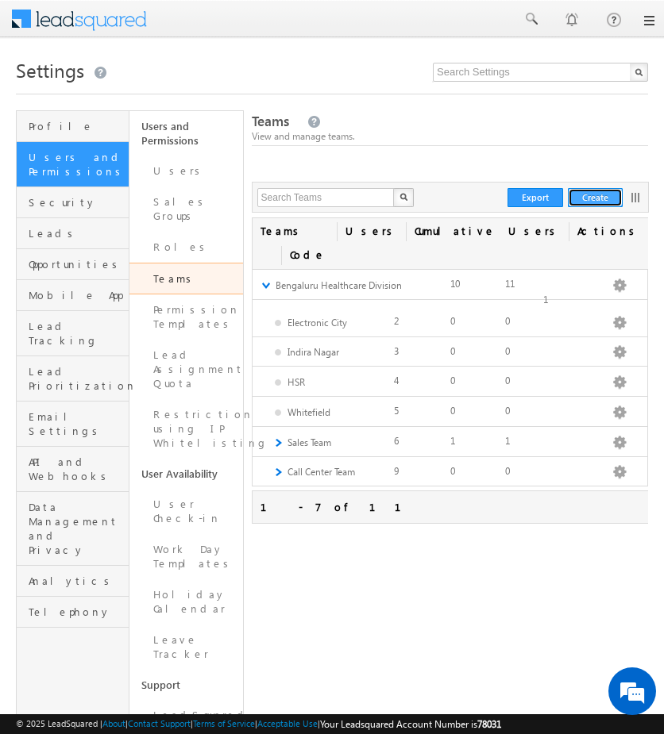
click at [605, 198] on button "Create" at bounding box center [594, 197] width 55 height 19
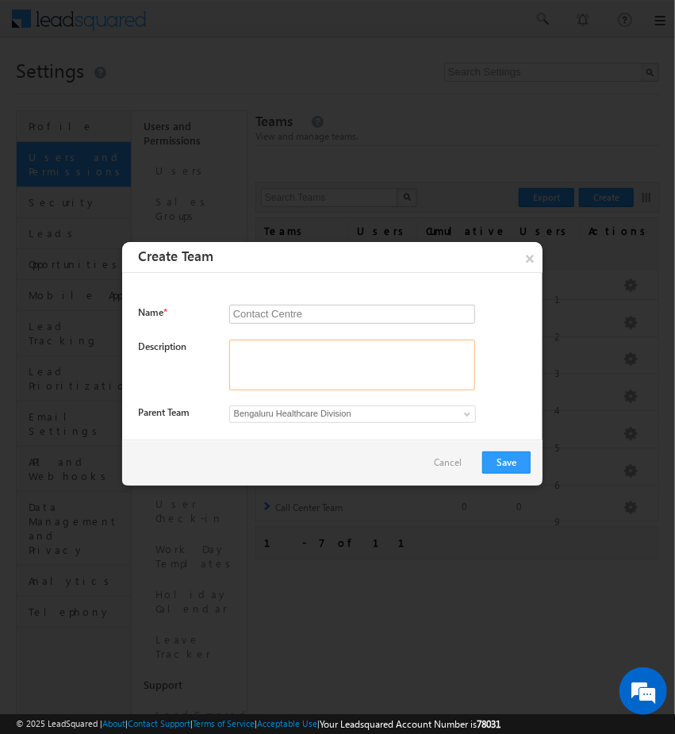
click at [313, 347] on textarea at bounding box center [352, 365] width 246 height 51
click at [333, 302] on div "× Create Team Name * Contact Centre Required Description Parent Team Bengaluru …" at bounding box center [332, 364] width 421 height 244
click at [375, 321] on input "Contact Centre" at bounding box center [352, 314] width 246 height 19
type input "Contact Centre A"
click at [375, 321] on input "Contact Centre A" at bounding box center [352, 314] width 246 height 19
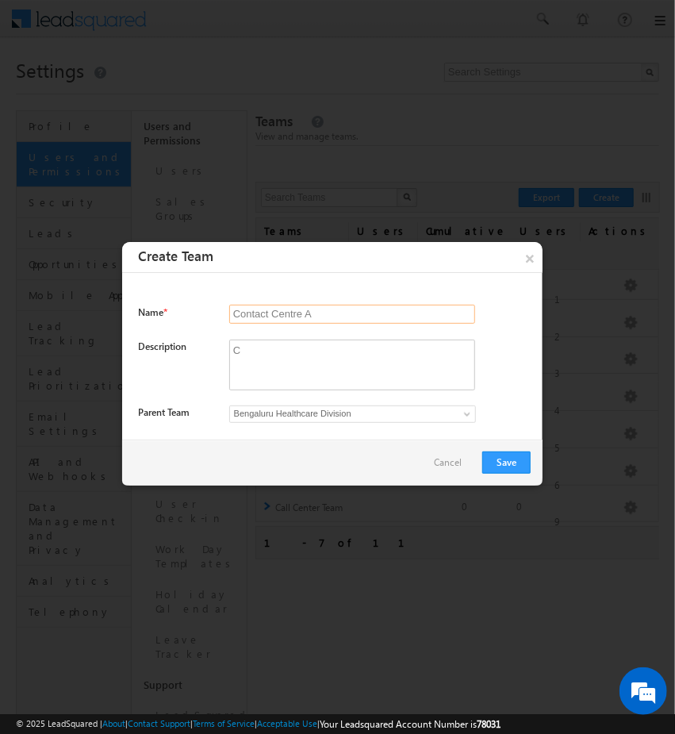
drag, startPoint x: 375, startPoint y: 321, endPoint x: 164, endPoint y: 307, distance: 210.8
click at [164, 307] on div "Name * Contact Centre A Required" at bounding box center [334, 322] width 393 height 35
drag, startPoint x: 314, startPoint y: 360, endPoint x: 116, endPoint y: 321, distance: 201.4
click at [116, 321] on body "Menu Admin Tarun .kant @outl ook.c om" at bounding box center [337, 474] width 675 height 949
paste textarea "ontact Centre A"
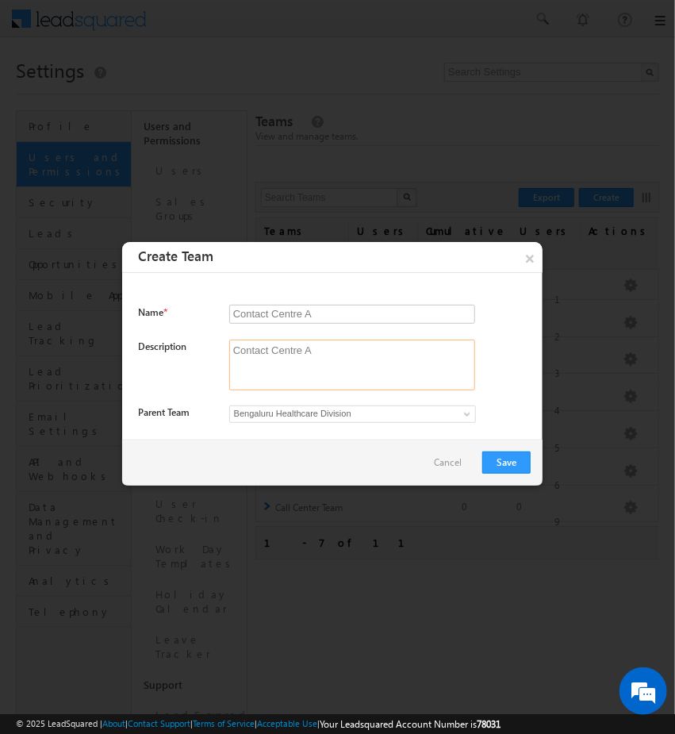
type textarea "Contact Centre A"
click at [417, 406] on span "Bengaluru Healthcare Division" at bounding box center [338, 413] width 217 height 14
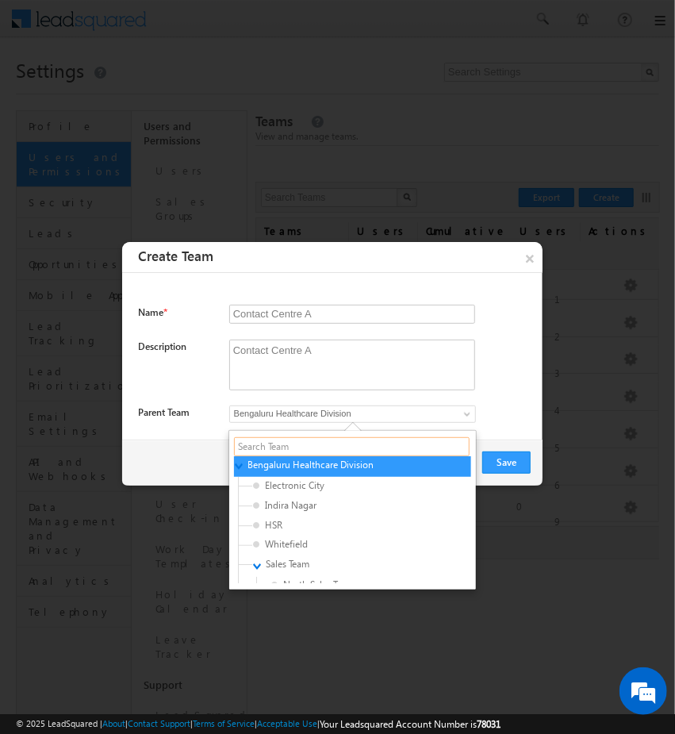
click at [418, 447] on input "text" at bounding box center [352, 446] width 236 height 19
click at [335, 477] on div "Electronic City" at bounding box center [360, 487] width 221 height 20
type input "a2cad726-7127-11ed-b2be-0643ecf67fe6"
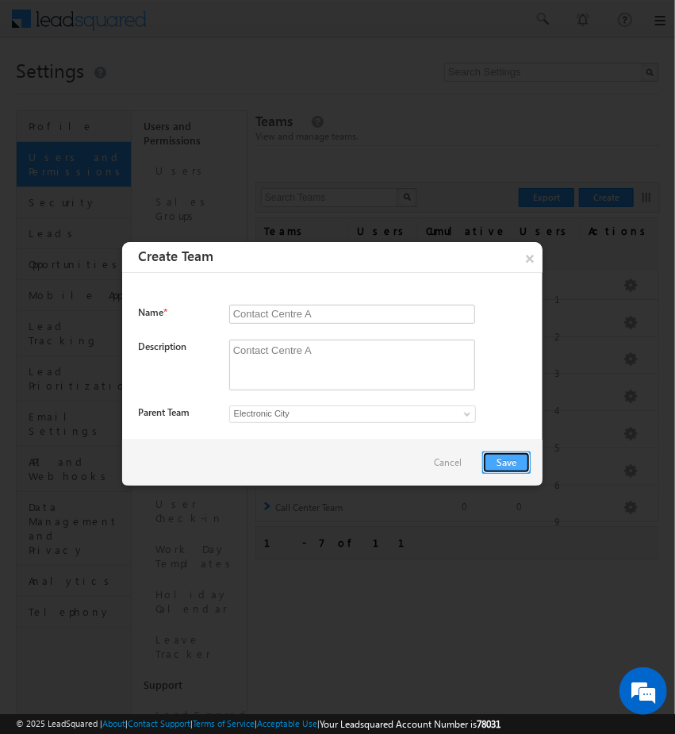
click at [498, 458] on button "Save" at bounding box center [507, 463] width 48 height 22
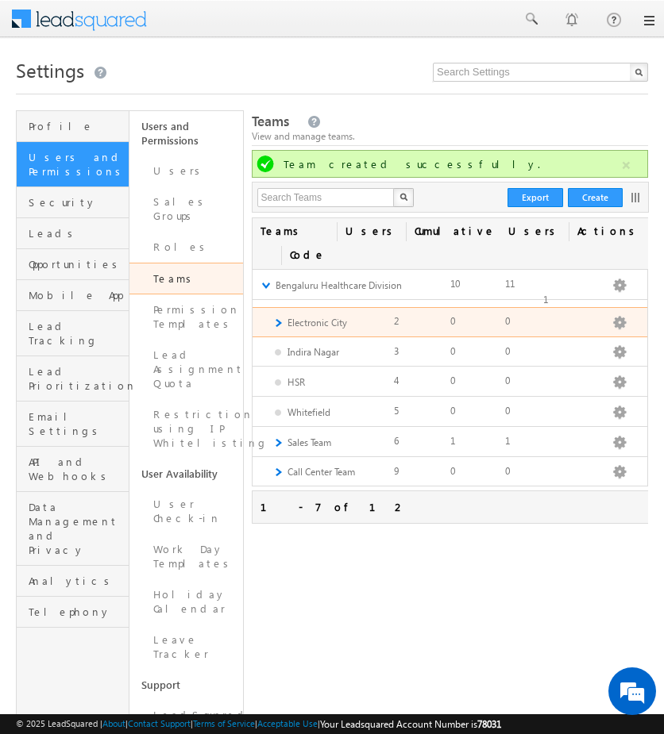
click at [278, 316] on link "►" at bounding box center [277, 322] width 10 height 13
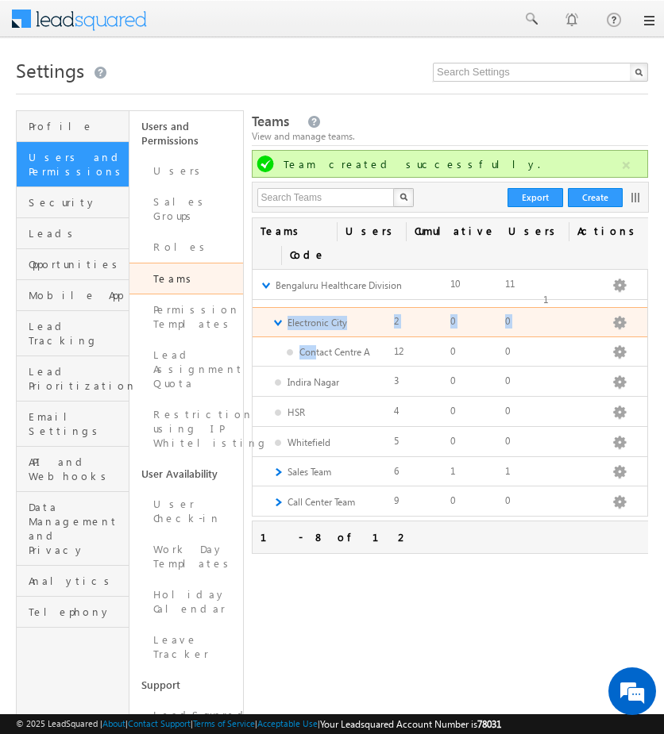
drag, startPoint x: 311, startPoint y: 329, endPoint x: 260, endPoint y: 283, distance: 68.6
click at [260, 307] on li "▼ Electronic City Edit Add Team Apply Lead Details View Apply Holiday Calendar …" at bounding box center [449, 337] width 394 height 60
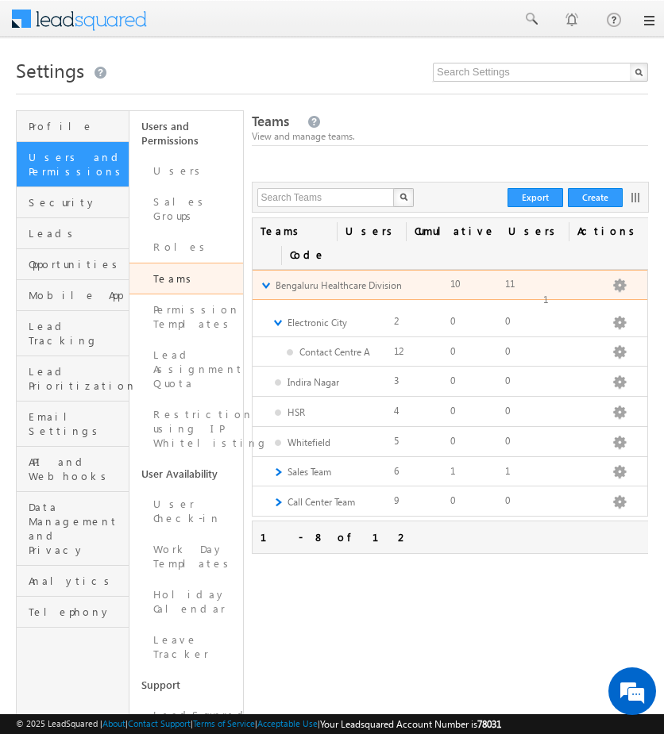
click at [264, 279] on link "▼" at bounding box center [265, 285] width 10 height 13
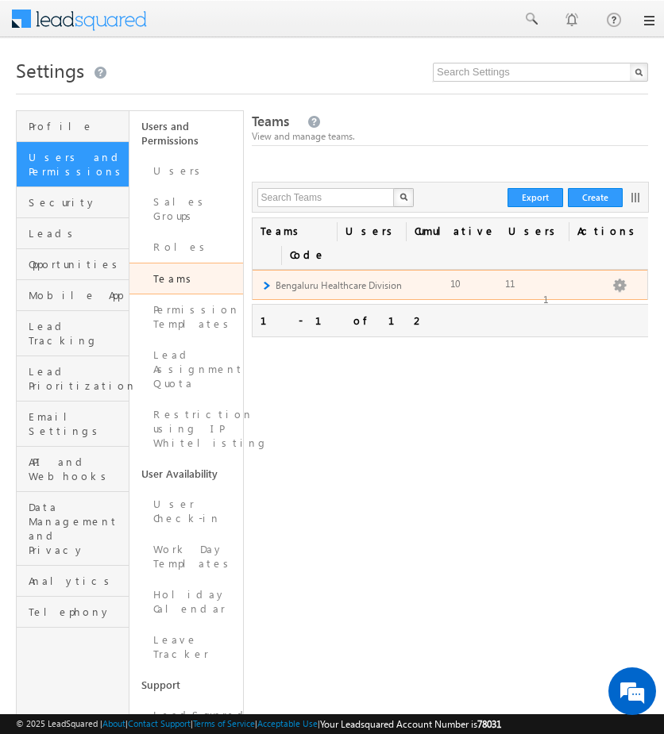
click at [264, 279] on link "►" at bounding box center [265, 285] width 10 height 13
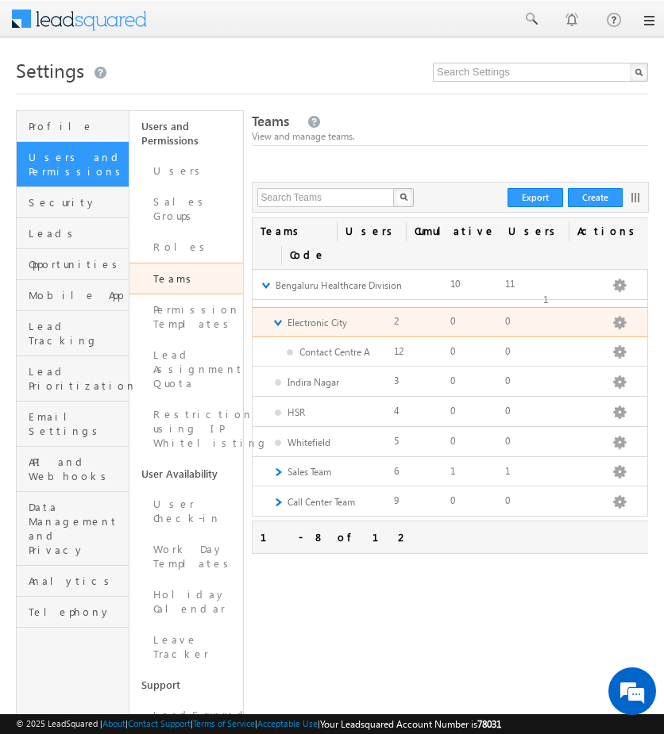
click at [272, 316] on link "▼" at bounding box center [277, 322] width 10 height 13
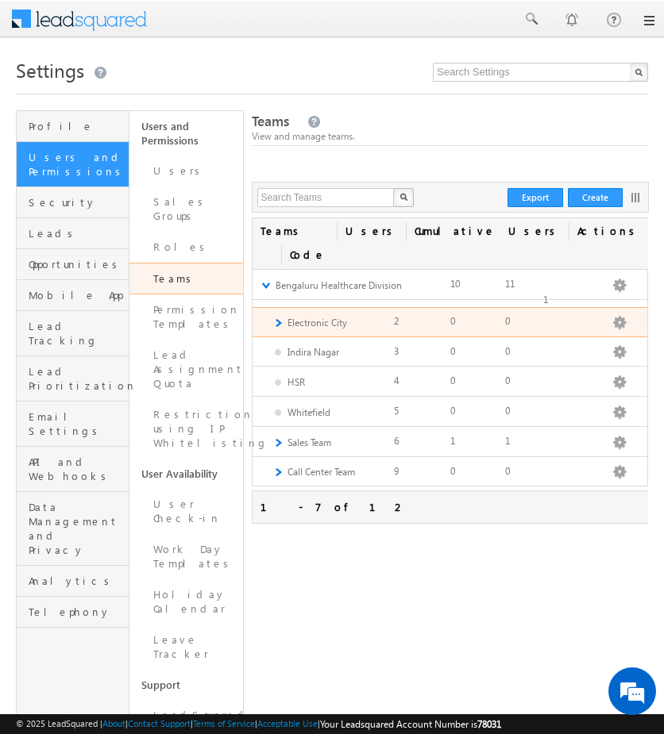
click at [275, 316] on link "►" at bounding box center [277, 322] width 10 height 13
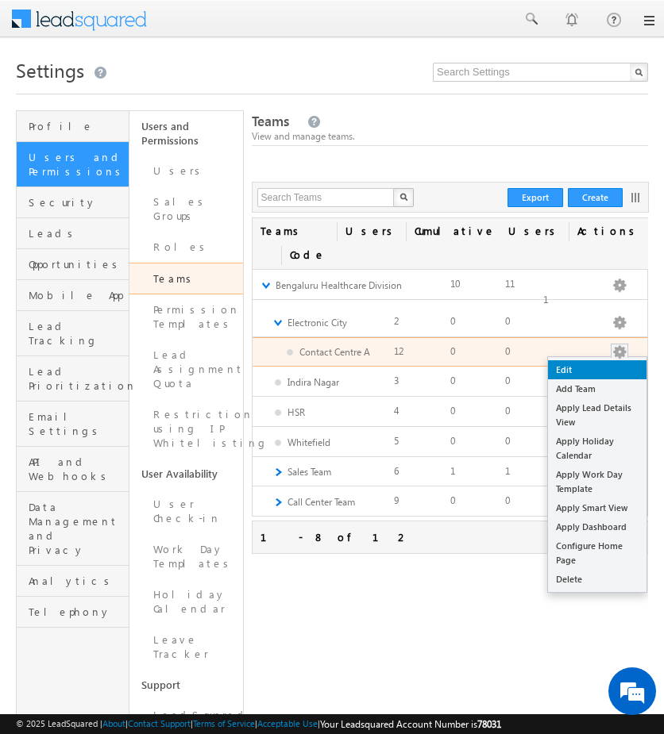
click at [595, 360] on link "Edit" at bounding box center [597, 369] width 98 height 19
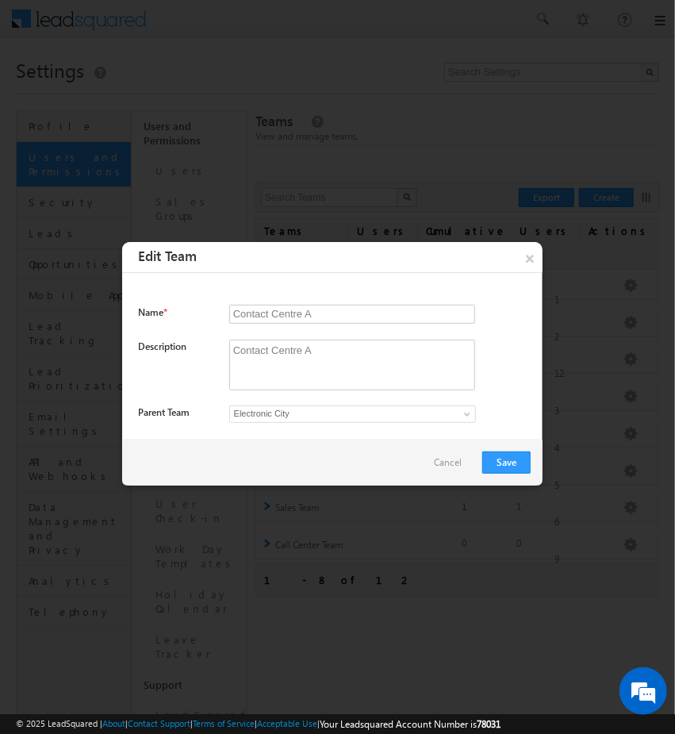
click at [376, 422] on div "Electronic City No records found ▼ Bengaluru Healthcare Division ▼ Electronic C…" at bounding box center [352, 417] width 292 height 22
click at [386, 418] on span "Electronic City" at bounding box center [338, 413] width 217 height 14
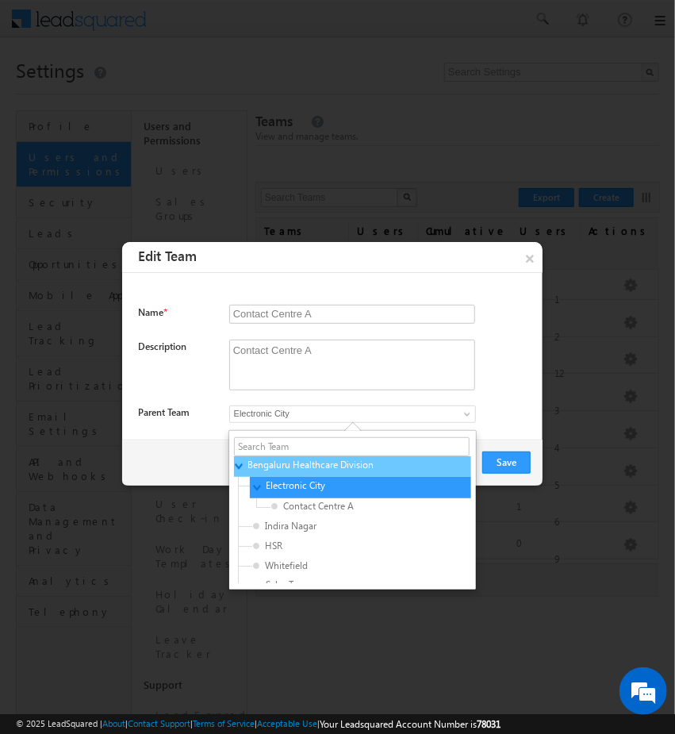
click at [331, 466] on span "Bengaluru Healthcare Division" at bounding box center [323, 465] width 151 height 14
type input "f26bfe00-8d9c-11ec-8597-0681fe0b10f8"
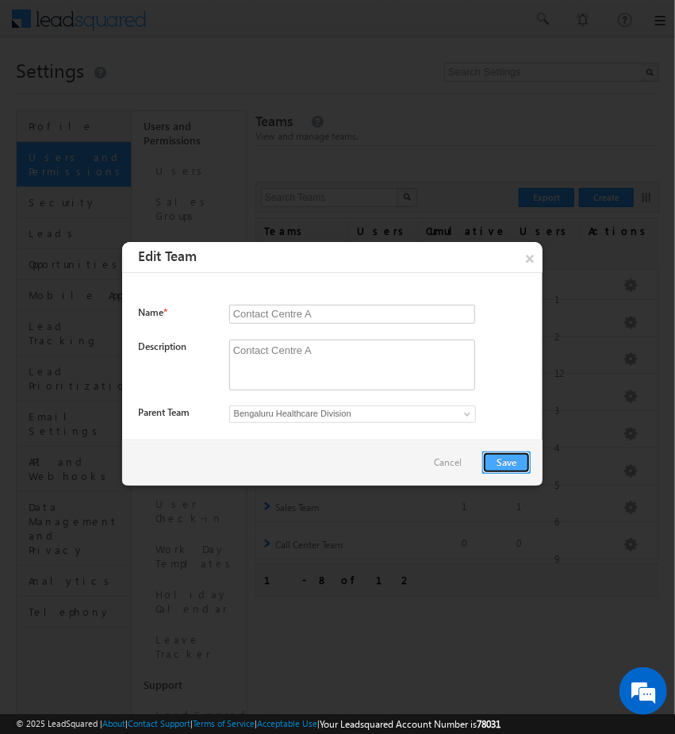
click at [520, 459] on button "Save" at bounding box center [507, 463] width 48 height 22
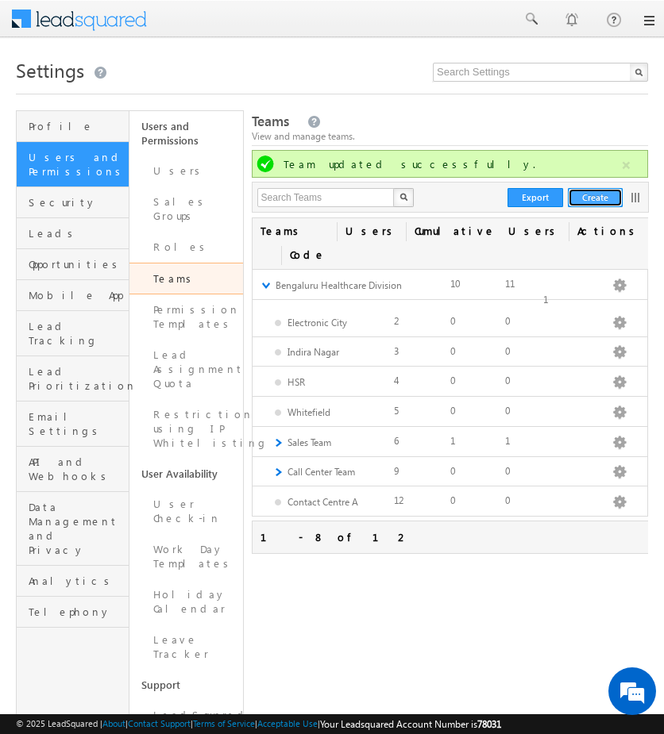
click at [594, 198] on button "Create" at bounding box center [594, 197] width 55 height 19
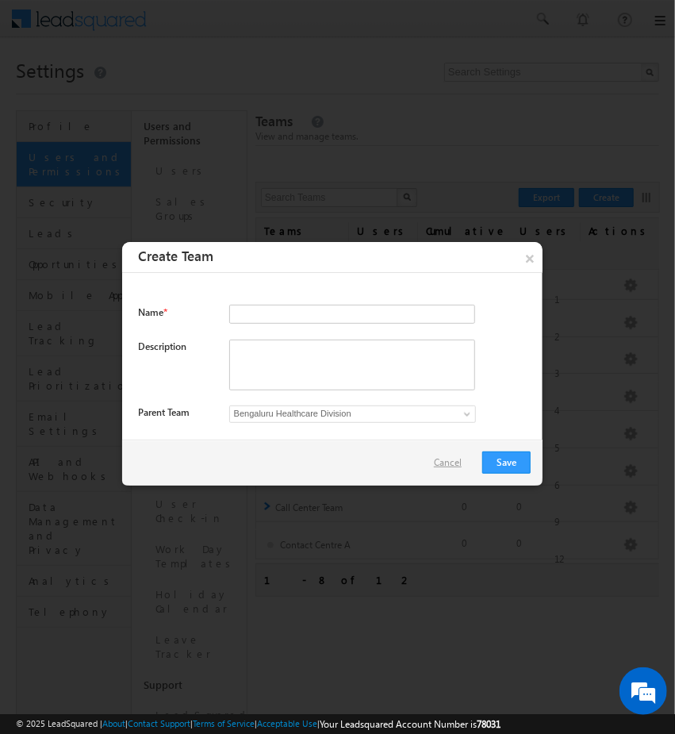
click at [456, 466] on link "Cancel" at bounding box center [452, 463] width 36 height 14
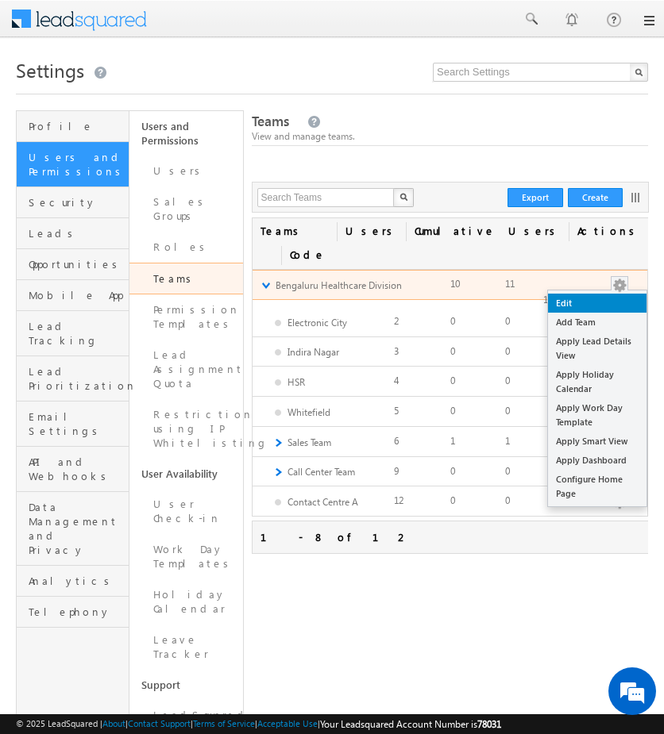
click at [585, 294] on link "Edit" at bounding box center [597, 303] width 98 height 19
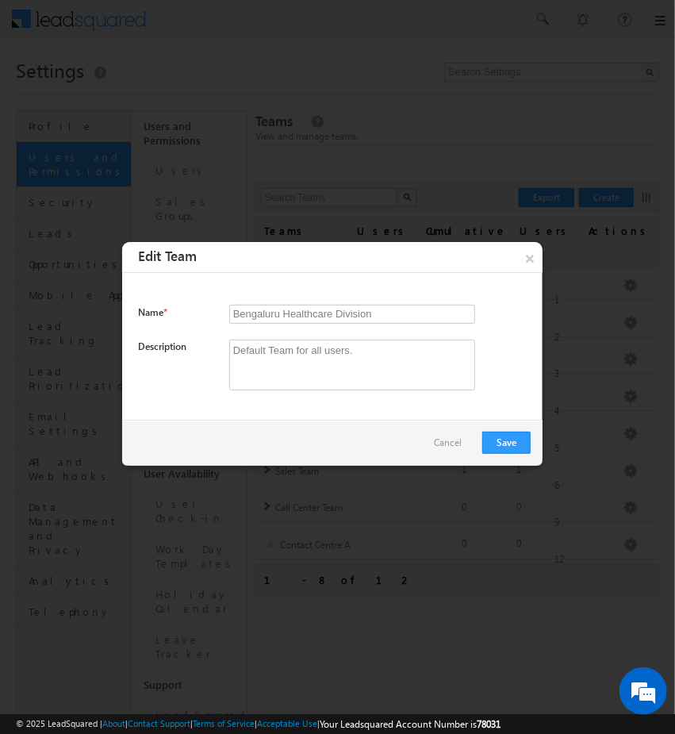
drag, startPoint x: 386, startPoint y: 314, endPoint x: -2, endPoint y: 327, distance: 387.6
click at [0, 327] on html "Menu Admin Tarun .kant @outl ook.c" at bounding box center [337, 494] width 675 height 989
type input "EmirateLend"
click at [517, 450] on button "Save" at bounding box center [507, 443] width 48 height 22
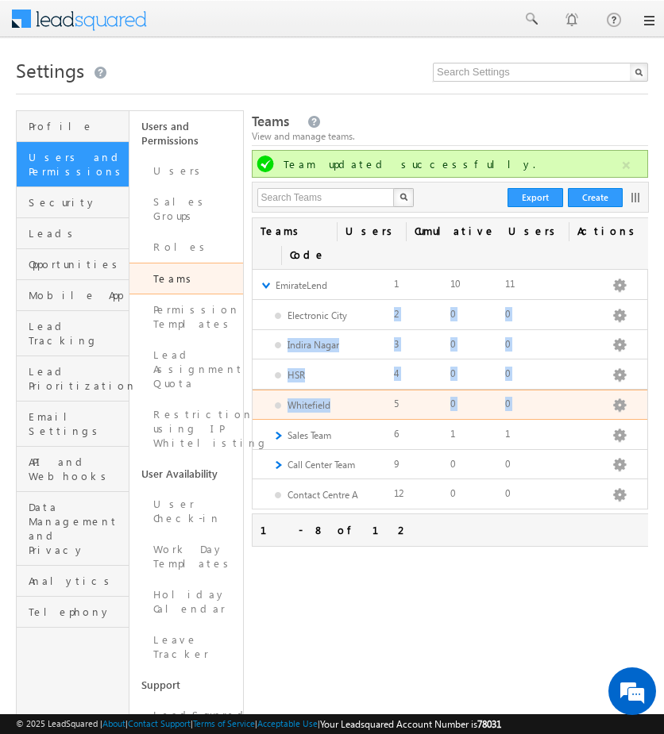
drag, startPoint x: 346, startPoint y: 285, endPoint x: 419, endPoint y: 387, distance: 125.1
click at [419, 387] on ul "Electronic City Edit Add Team Apply Lead Details View Apply Holiday Calendar Ap…" at bounding box center [449, 405] width 394 height 210
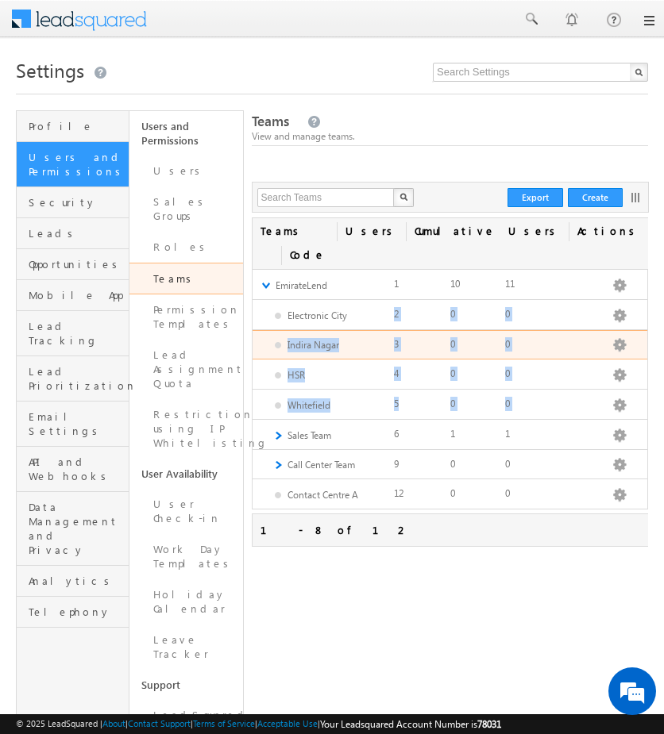
click at [383, 330] on div "Indira Nagar Edit Add Team Apply Lead Details View Apply Holiday Calendar Apply…" at bounding box center [449, 345] width 394 height 30
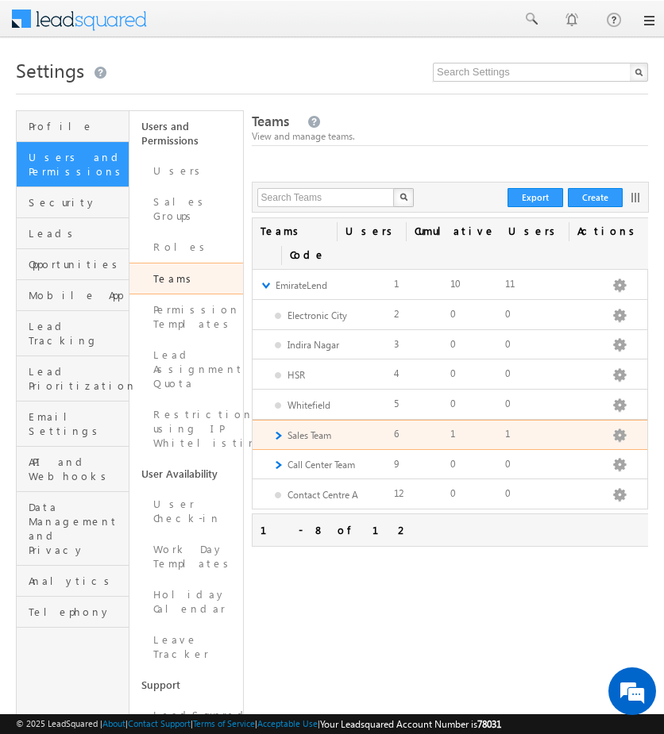
click at [275, 429] on link "►" at bounding box center [277, 435] width 10 height 13
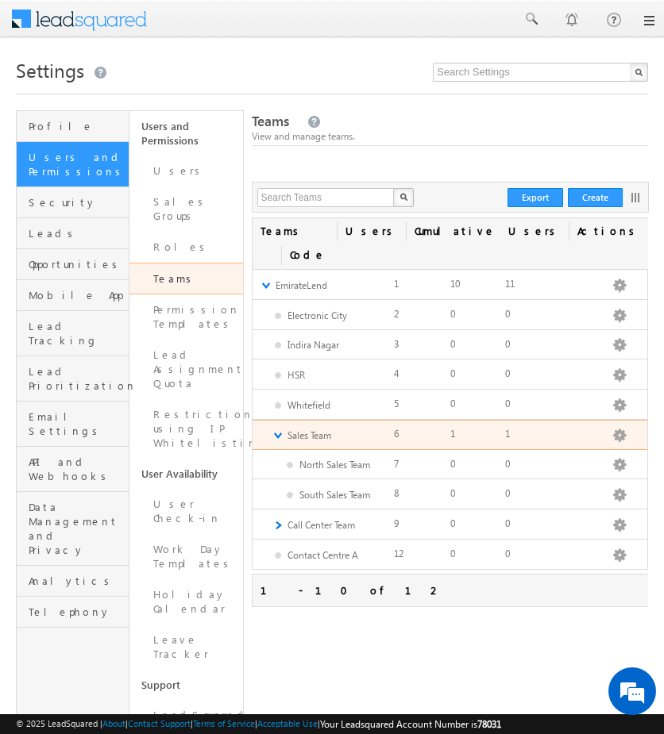
click at [275, 429] on link "▼" at bounding box center [277, 435] width 10 height 13
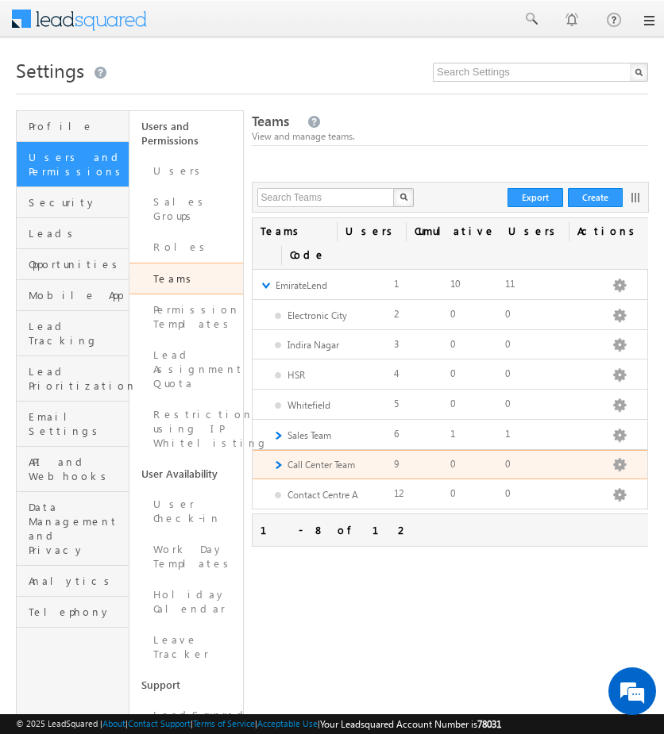
click at [275, 458] on link "►" at bounding box center [277, 464] width 10 height 13
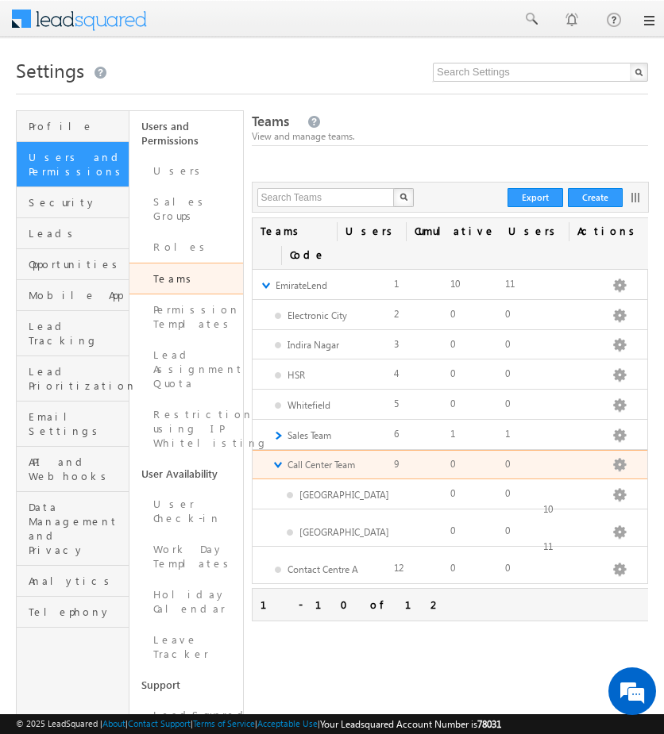
click at [275, 458] on link "▼" at bounding box center [277, 464] width 10 height 13
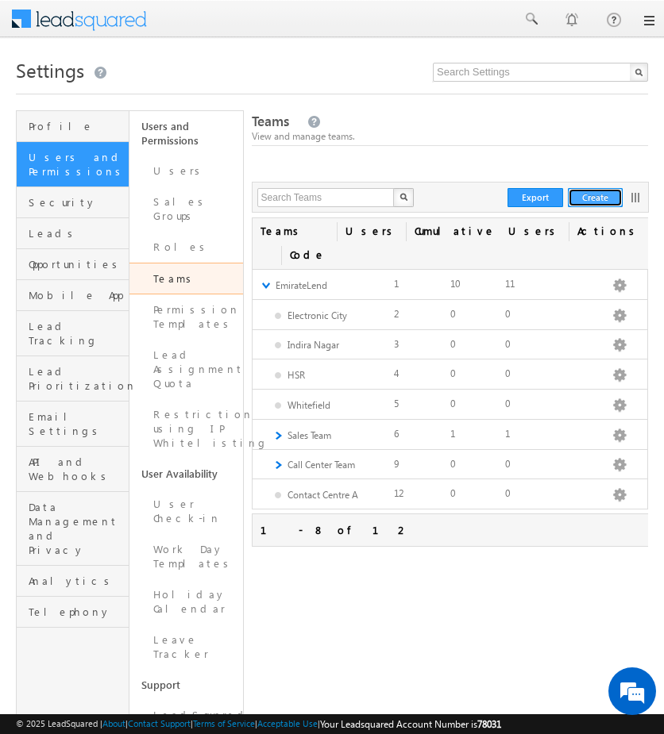
click at [606, 198] on button "Create" at bounding box center [594, 197] width 55 height 19
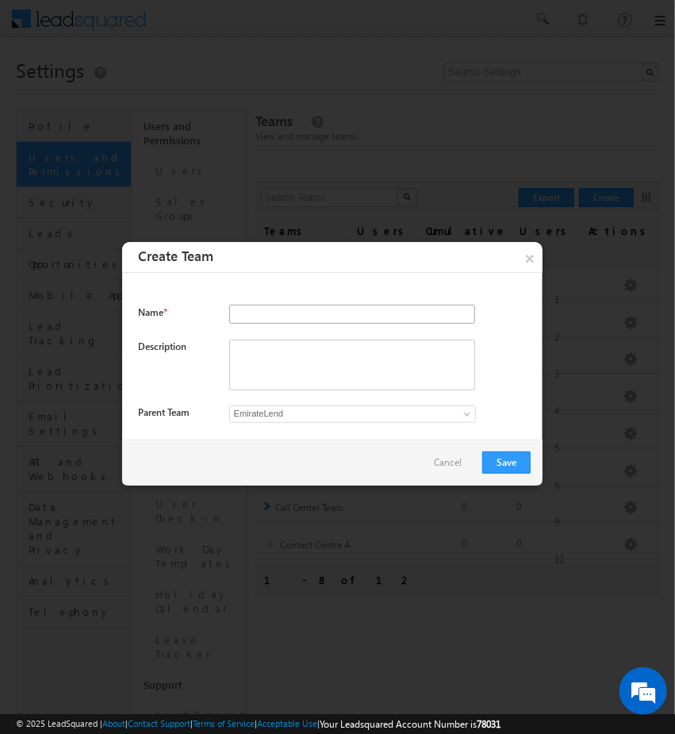
click at [262, 314] on input "text" at bounding box center [352, 314] width 246 height 19
type input "C"
type input "Contact Centre B"
click at [332, 367] on textarea at bounding box center [352, 365] width 246 height 51
paste textarea "Contact Centre B"
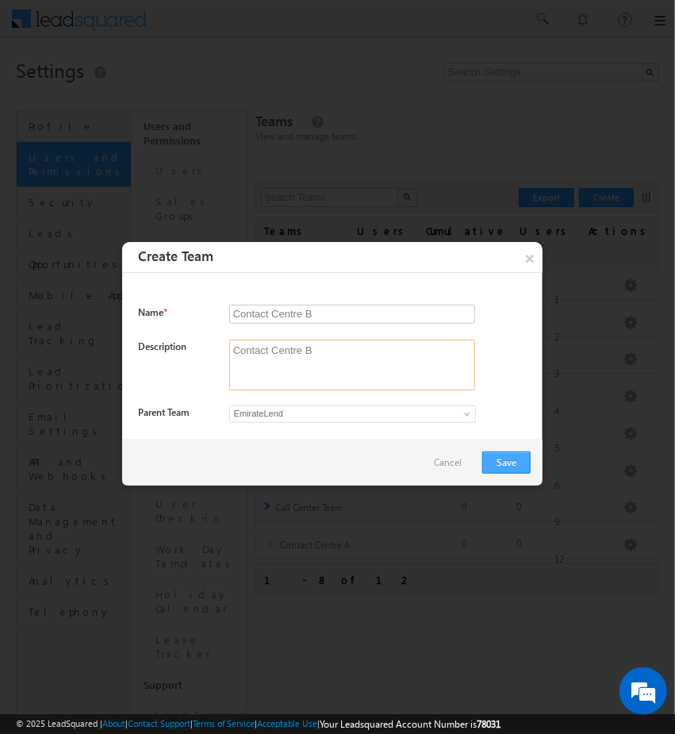
type textarea "Contact Centre B"
click at [494, 460] on button "Save" at bounding box center [507, 463] width 48 height 22
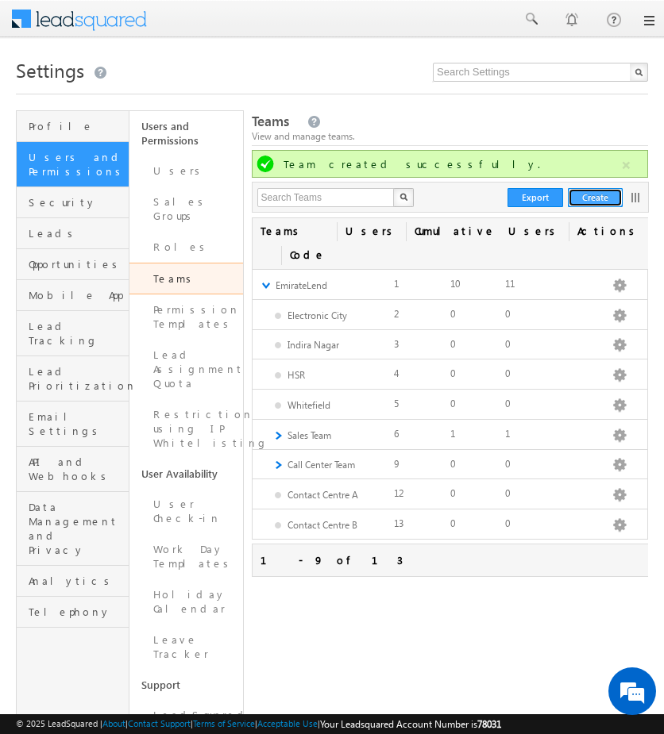
click at [602, 194] on button "Create" at bounding box center [594, 197] width 55 height 19
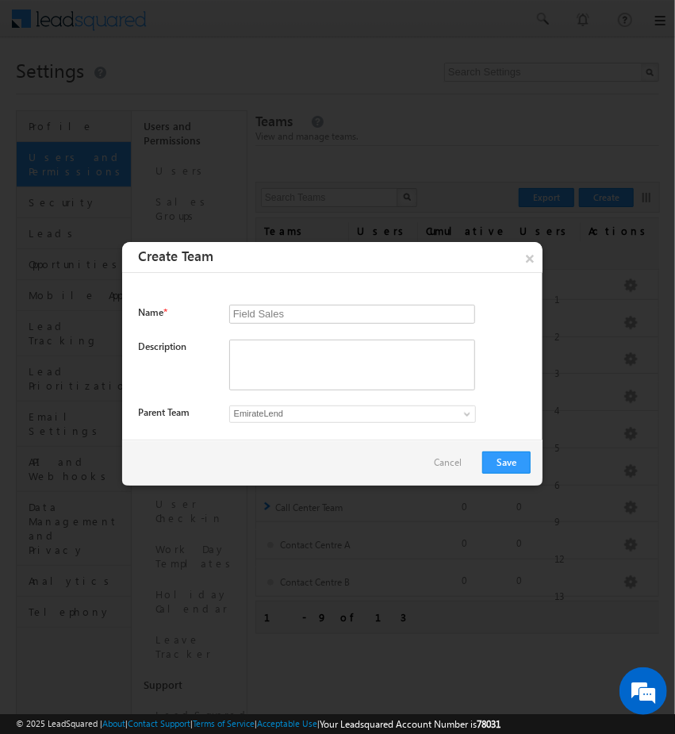
type input "Field Sales"
paste textarea "Field Sales"
type textarea "Field Sales"
click at [519, 461] on button "Save" at bounding box center [507, 463] width 48 height 22
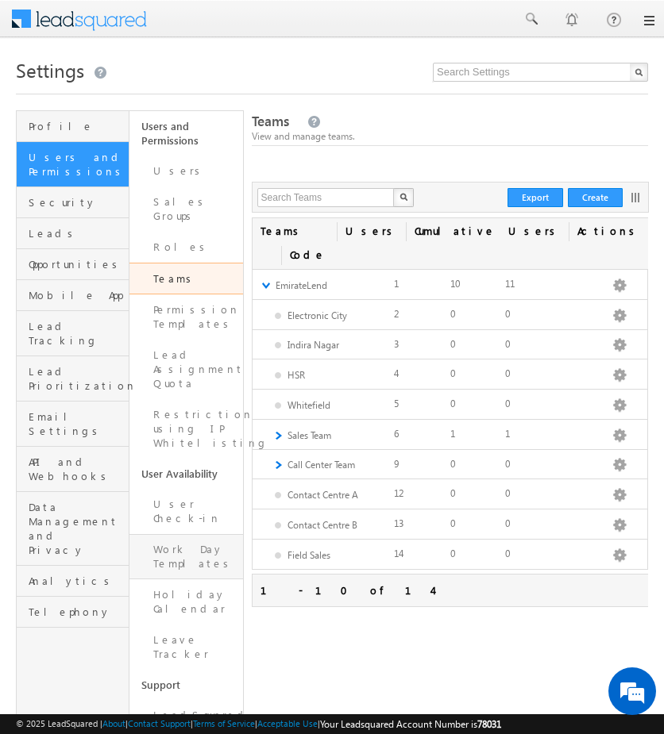
click at [213, 534] on link "Work Day Templates" at bounding box center [185, 556] width 113 height 45
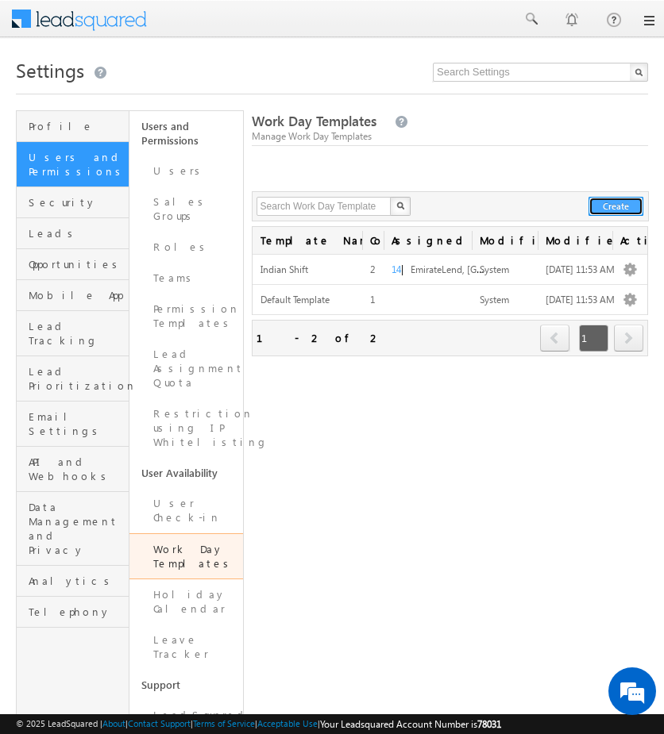
click at [621, 204] on button "Create" at bounding box center [615, 206] width 55 height 19
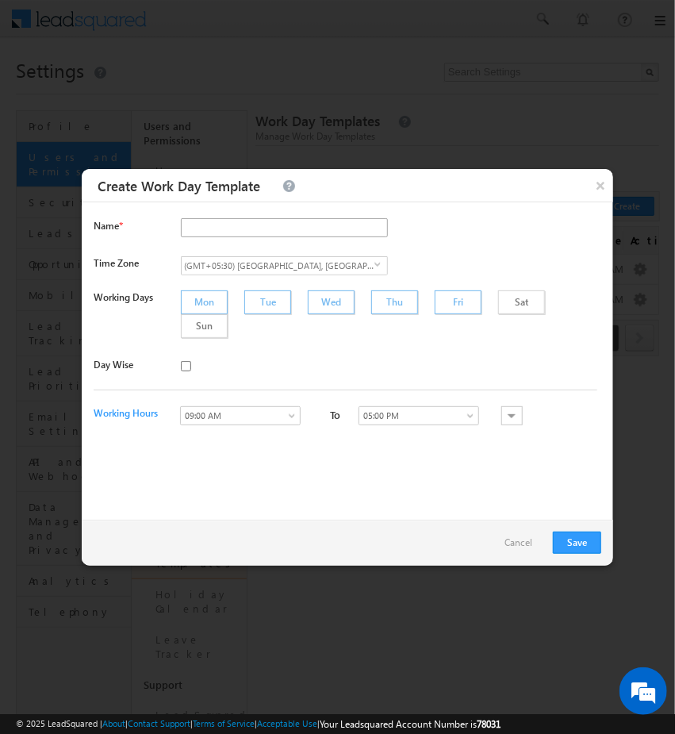
click at [271, 233] on input "text" at bounding box center [284, 227] width 207 height 19
type input "Call Centre A"
click at [352, 260] on span "(GMT+05:30) [GEOGRAPHIC_DATA], [GEOGRAPHIC_DATA], [GEOGRAPHIC_DATA], [GEOGRAPHI…" at bounding box center [278, 265] width 193 height 17
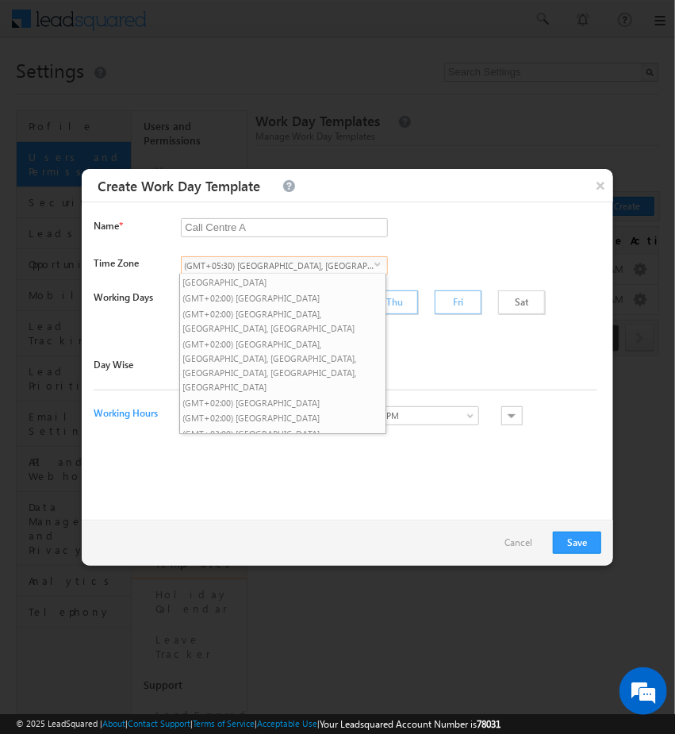
scroll to position [820, 0]
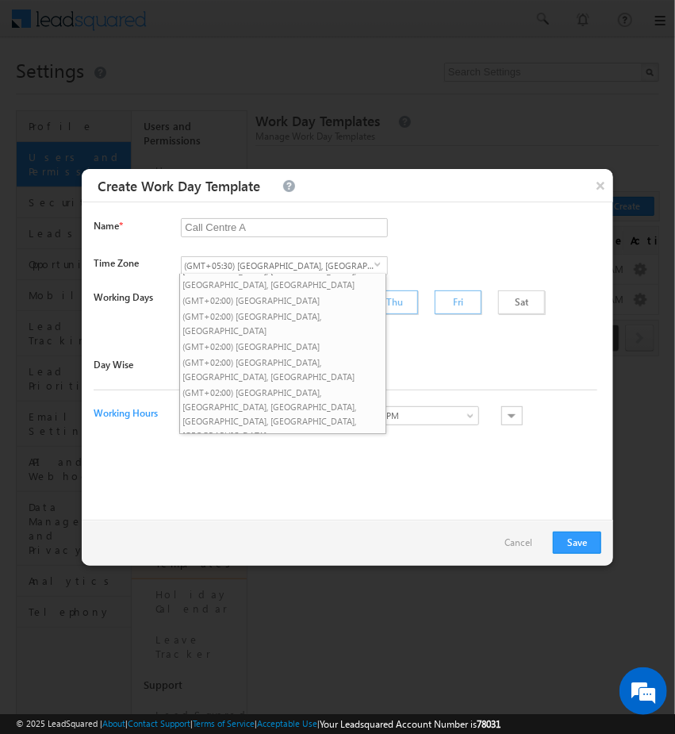
click at [276, 723] on li "(GMT+05:30) [GEOGRAPHIC_DATA], [GEOGRAPHIC_DATA], [GEOGRAPHIC_DATA], [GEOGRAPHI…" at bounding box center [283, 745] width 206 height 44
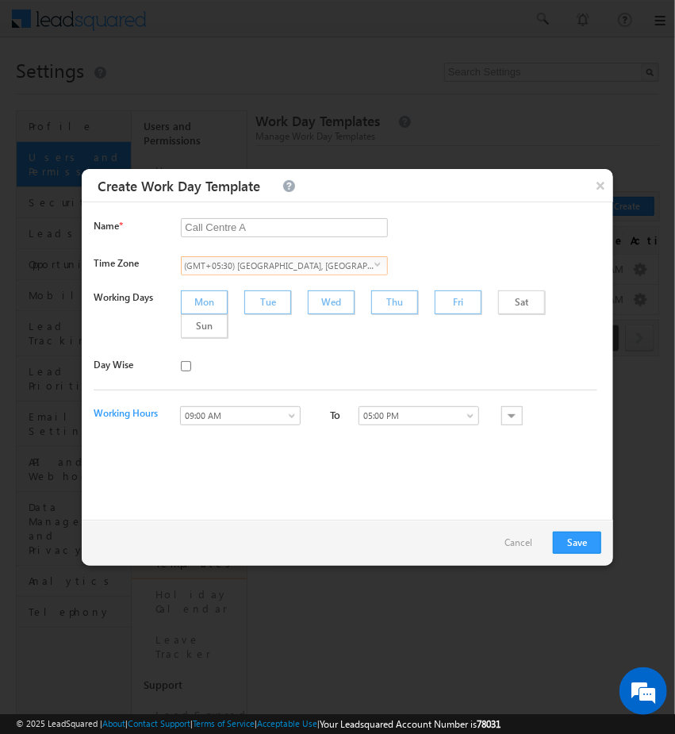
click at [498, 299] on div "Sat" at bounding box center [521, 302] width 47 height 24
click at [184, 361] on input "checkbox" at bounding box center [186, 366] width 10 height 10
checkbox input "false"
click at [502, 406] on div at bounding box center [512, 415] width 21 height 19
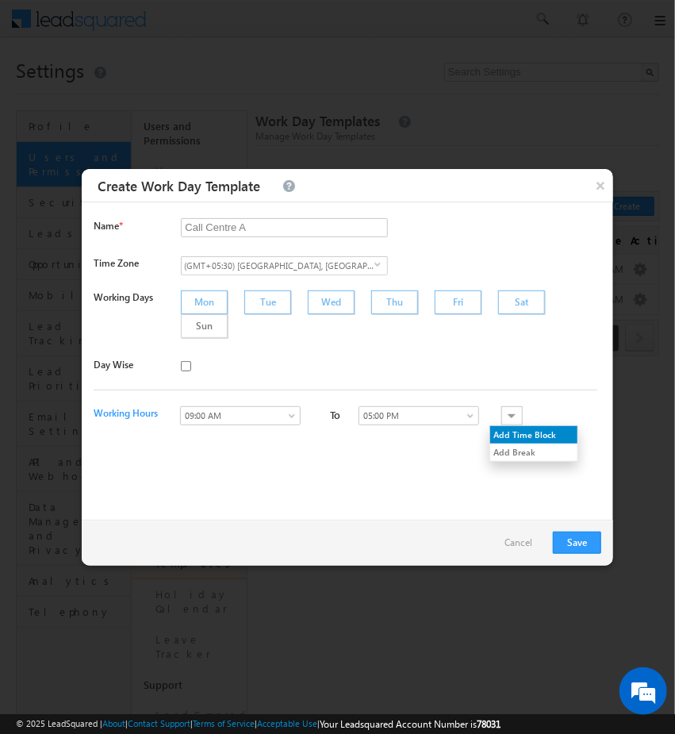
click at [556, 426] on div "Add Time Block" at bounding box center [533, 434] width 87 height 17
click at [502, 406] on div at bounding box center [512, 415] width 21 height 19
click at [505, 406] on div at bounding box center [512, 415] width 21 height 19
click at [522, 426] on div "Add Time Block" at bounding box center [533, 434] width 87 height 17
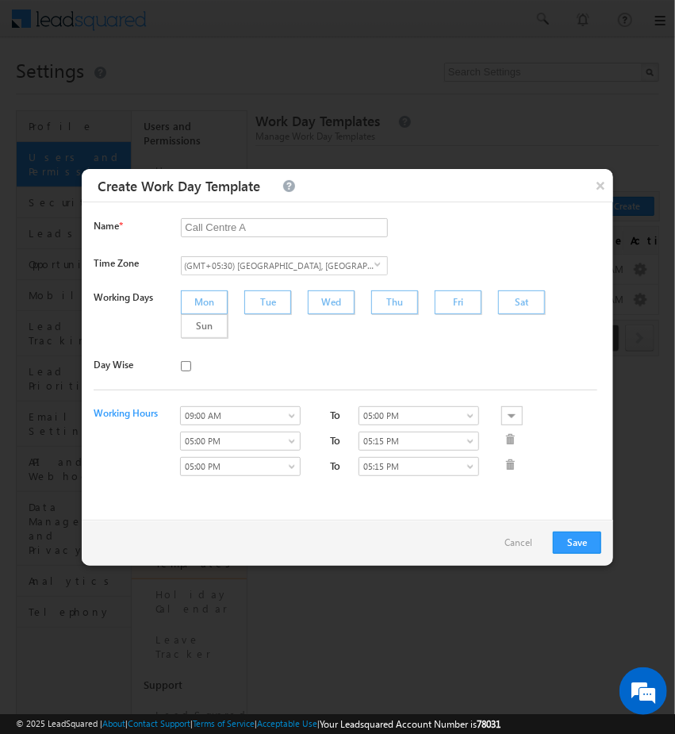
click at [506, 432] on span at bounding box center [512, 440] width 12 height 16
click at [507, 406] on div at bounding box center [512, 415] width 21 height 19
click at [516, 444] on div "Add Break" at bounding box center [533, 452] width 87 height 17
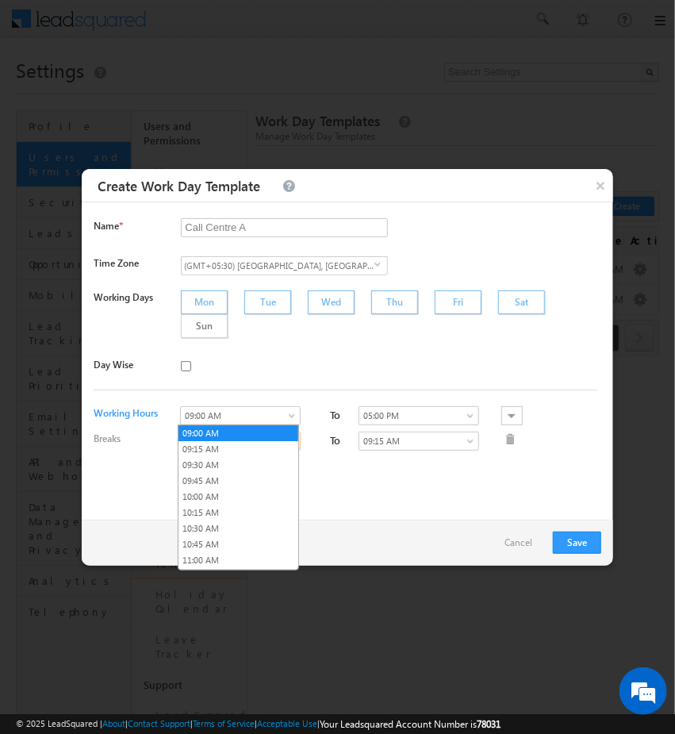
click at [284, 432] on link "09:00 AM" at bounding box center [240, 441] width 121 height 19
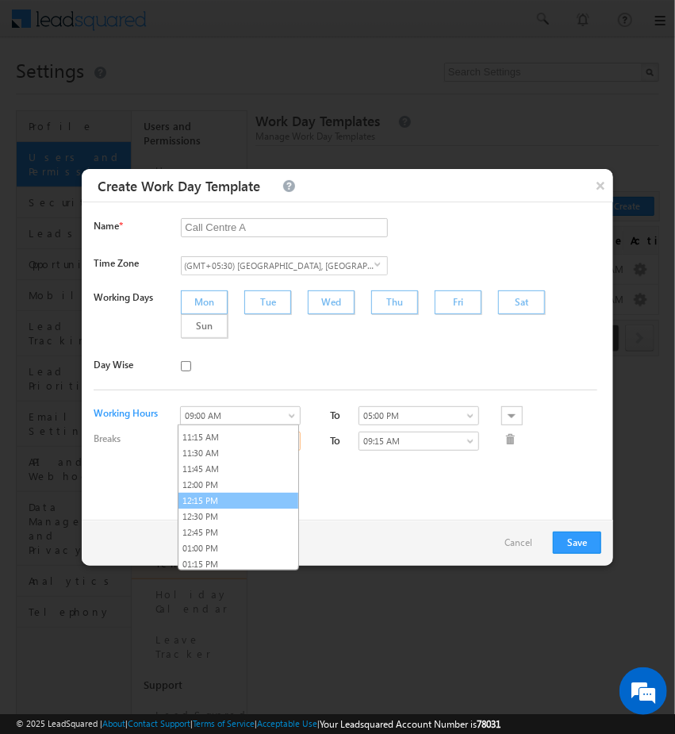
scroll to position [140, 0]
click at [220, 477] on link "12:00 PM" at bounding box center [239, 484] width 120 height 14
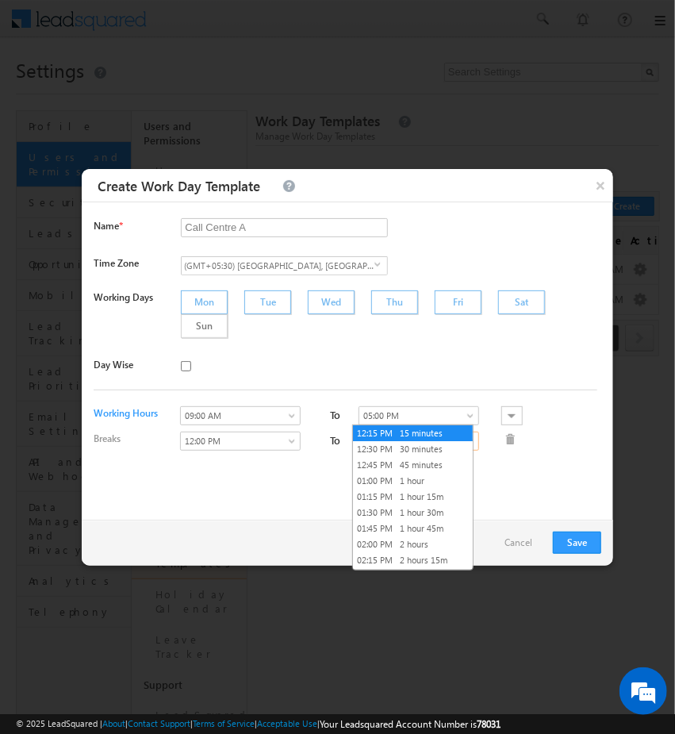
click at [466, 438] on span at bounding box center [472, 444] width 13 height 13
click at [426, 477] on link "01:00 PM 1 hour" at bounding box center [413, 481] width 120 height 14
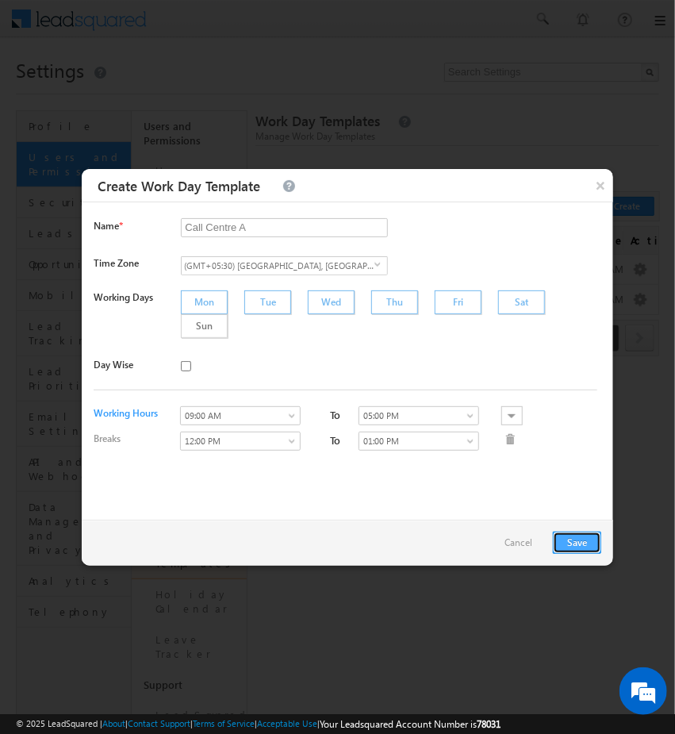
click at [584, 532] on button "Save" at bounding box center [577, 543] width 48 height 22
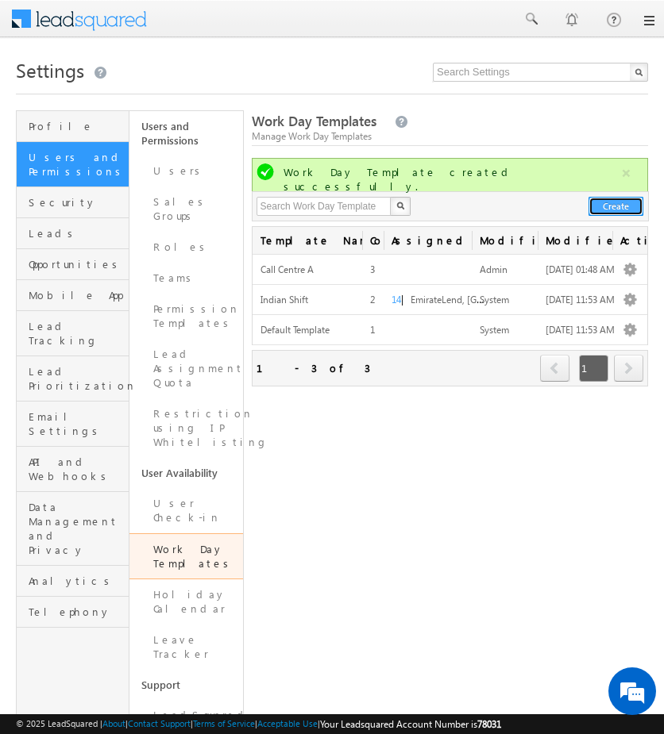
click at [607, 204] on button "Create" at bounding box center [615, 206] width 55 height 19
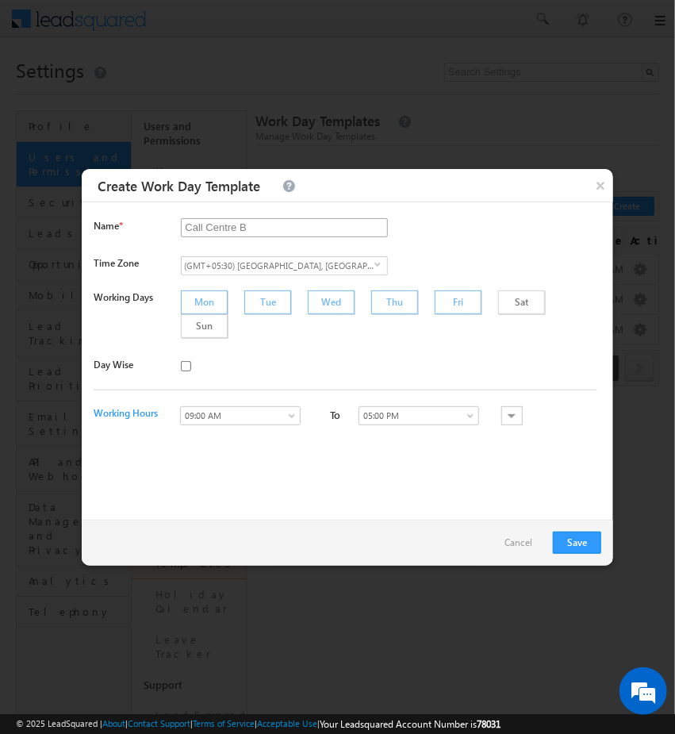
type input "Call Centre B"
click at [498, 302] on div "Sat" at bounding box center [521, 302] width 47 height 24
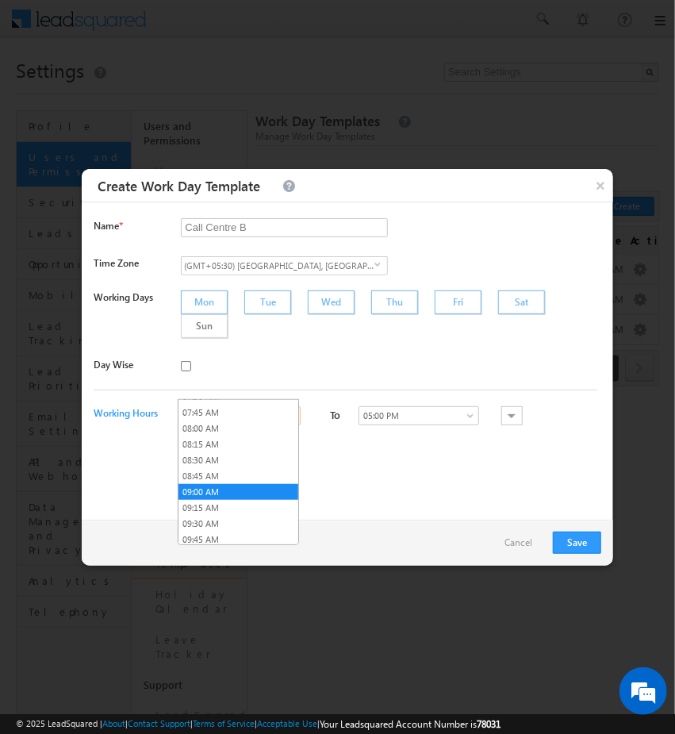
click at [273, 409] on span "09:00 AM" at bounding box center [236, 416] width 110 height 14
click at [217, 548] on link "10:00 AM" at bounding box center [239, 555] width 120 height 14
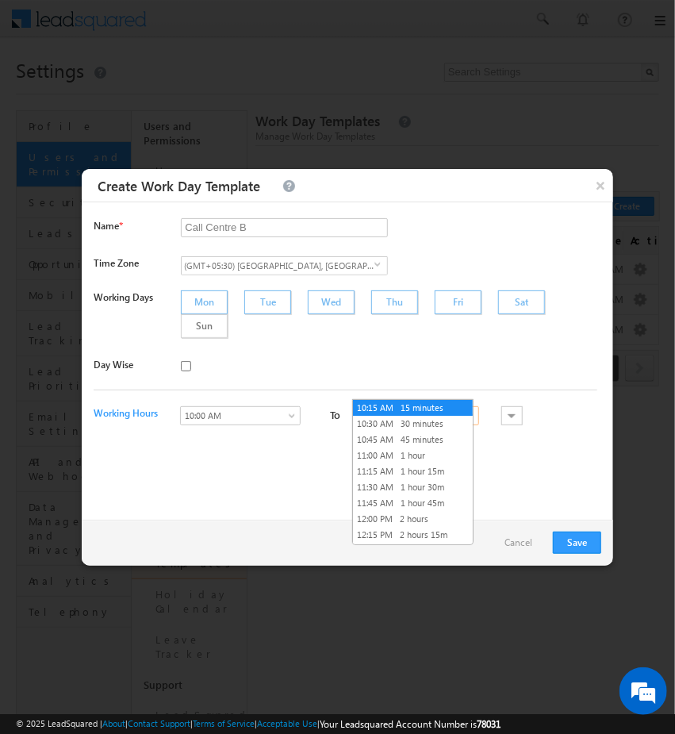
click at [446, 409] on span "10:15 AM" at bounding box center [415, 416] width 110 height 14
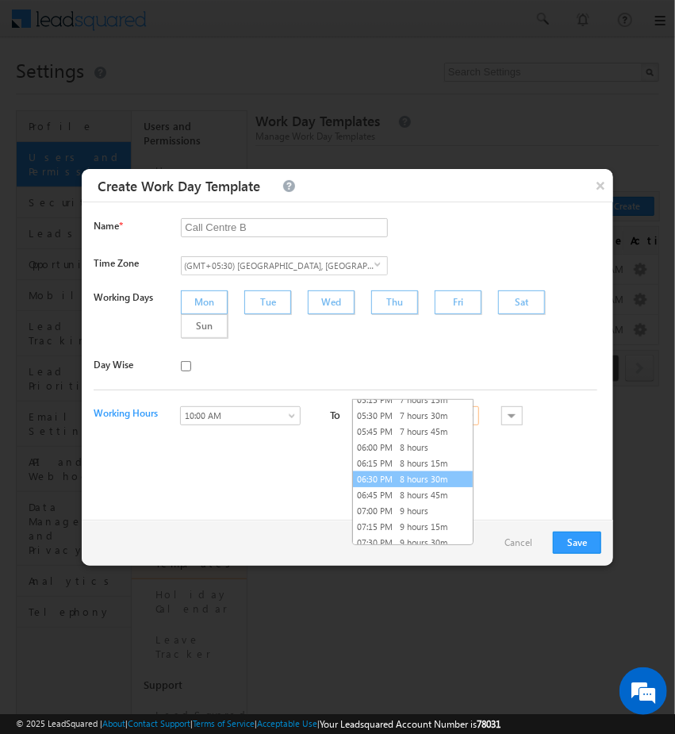
scroll to position [449, 0]
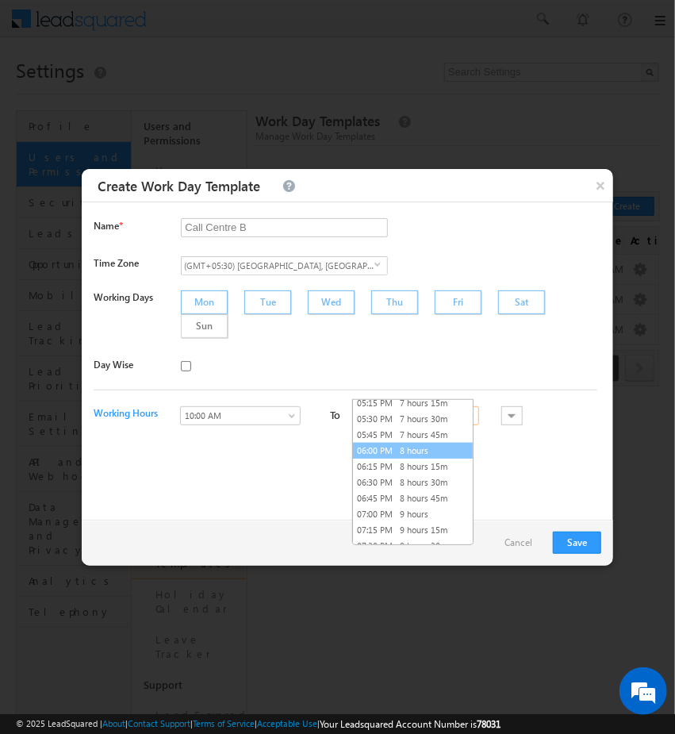
click at [406, 444] on link "06:00 PM 8 hours" at bounding box center [413, 451] width 120 height 14
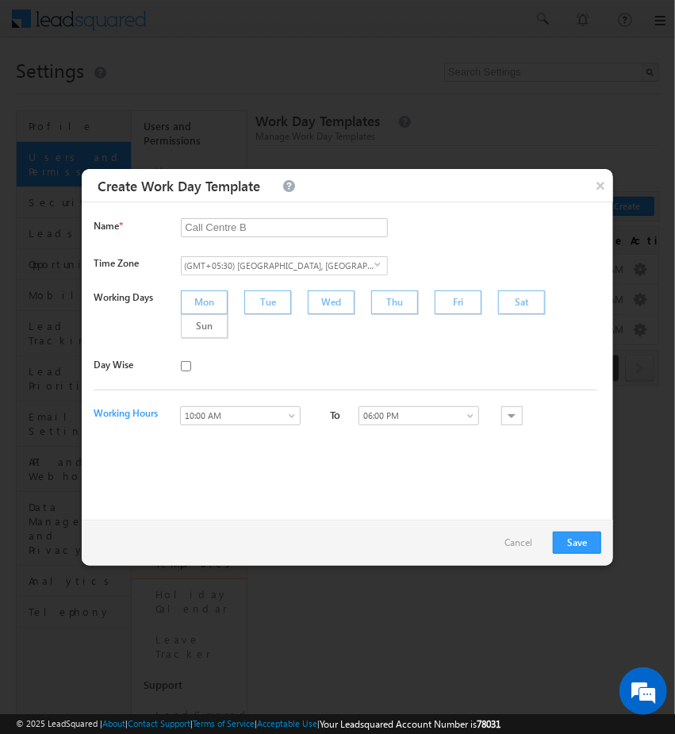
click at [511, 406] on div at bounding box center [512, 415] width 21 height 19
click at [523, 444] on div "Add Break" at bounding box center [533, 452] width 87 height 17
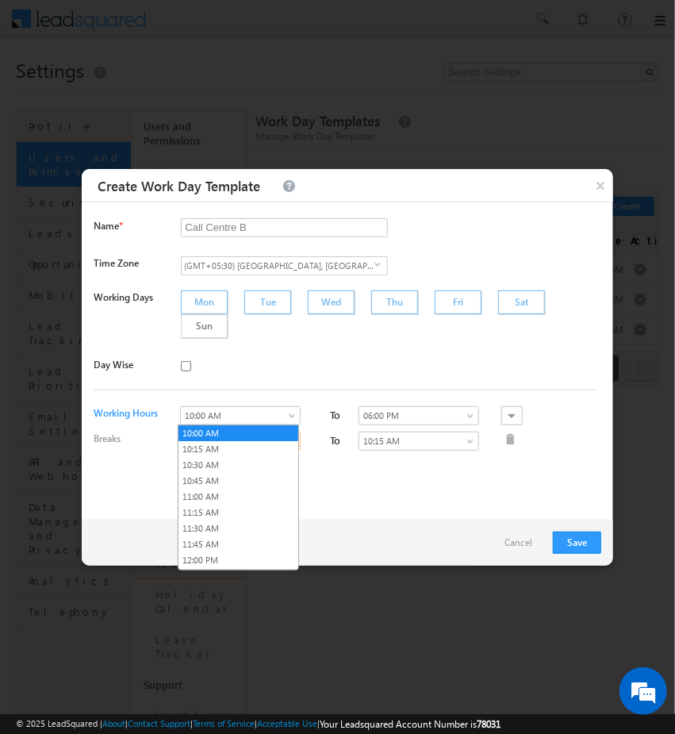
click at [283, 434] on span "10:00 AM" at bounding box center [236, 441] width 110 height 14
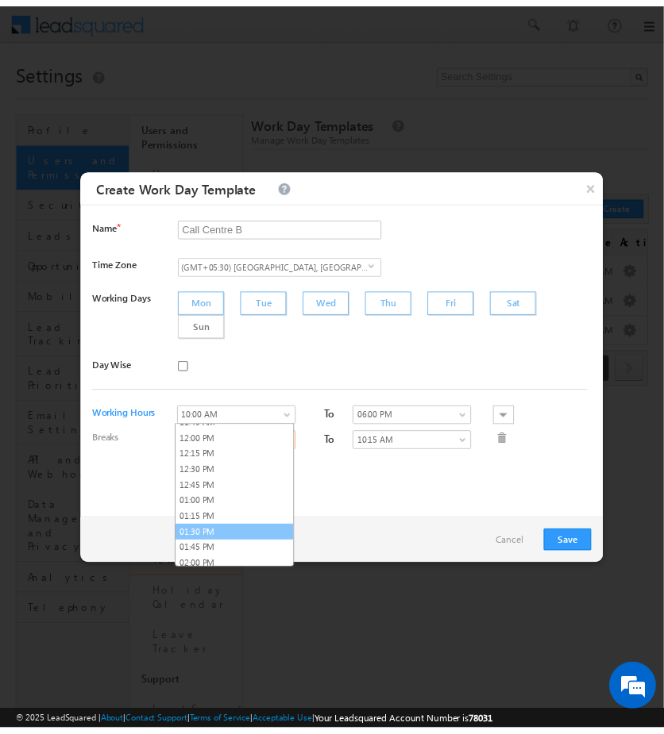
scroll to position [132, 0]
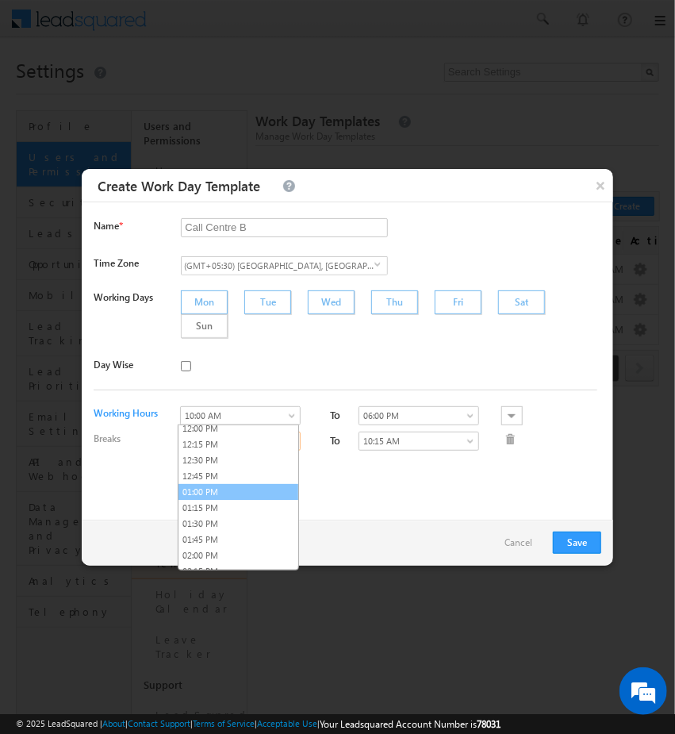
click at [222, 487] on link "01:00 PM" at bounding box center [239, 492] width 120 height 14
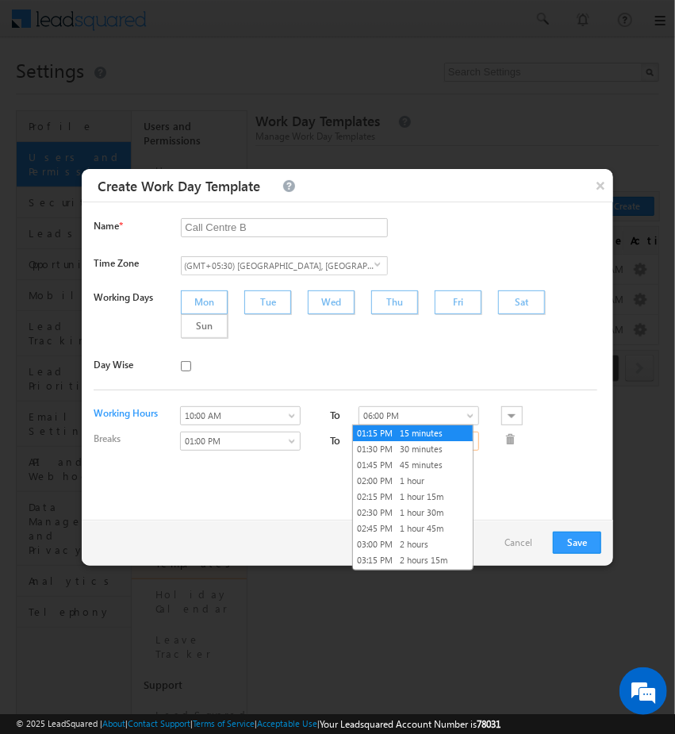
click at [466, 438] on span at bounding box center [472, 444] width 13 height 13
click at [425, 482] on link "02:00 PM 1 hour" at bounding box center [413, 481] width 120 height 14
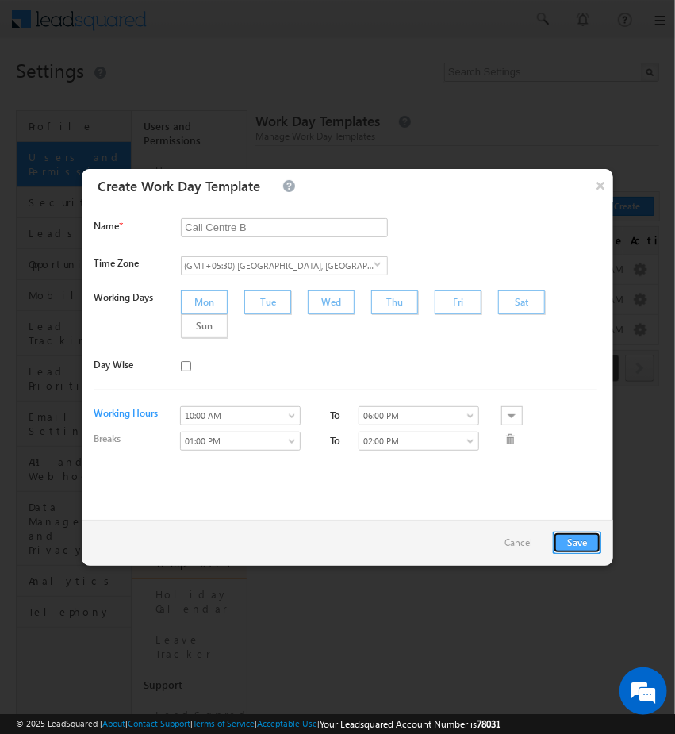
click at [587, 545] on button "Save" at bounding box center [577, 543] width 48 height 22
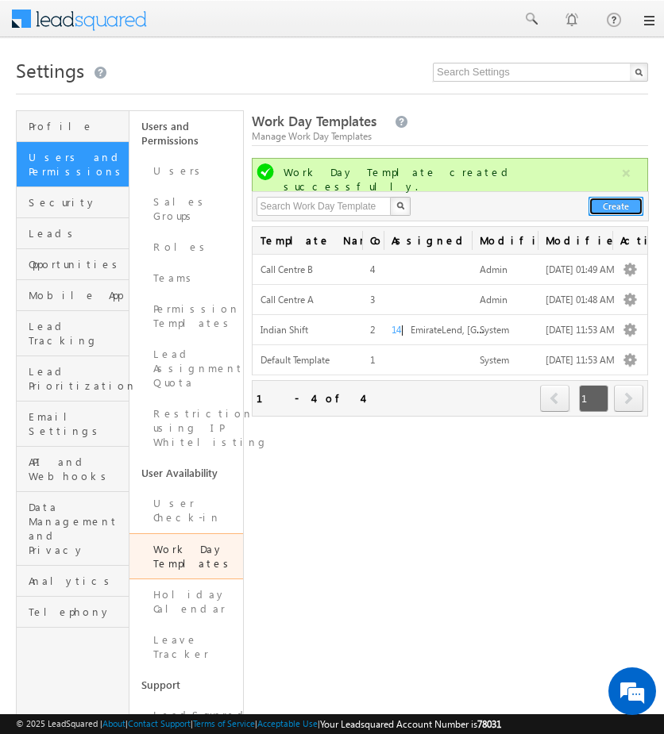
click at [606, 209] on button "Create" at bounding box center [615, 206] width 55 height 19
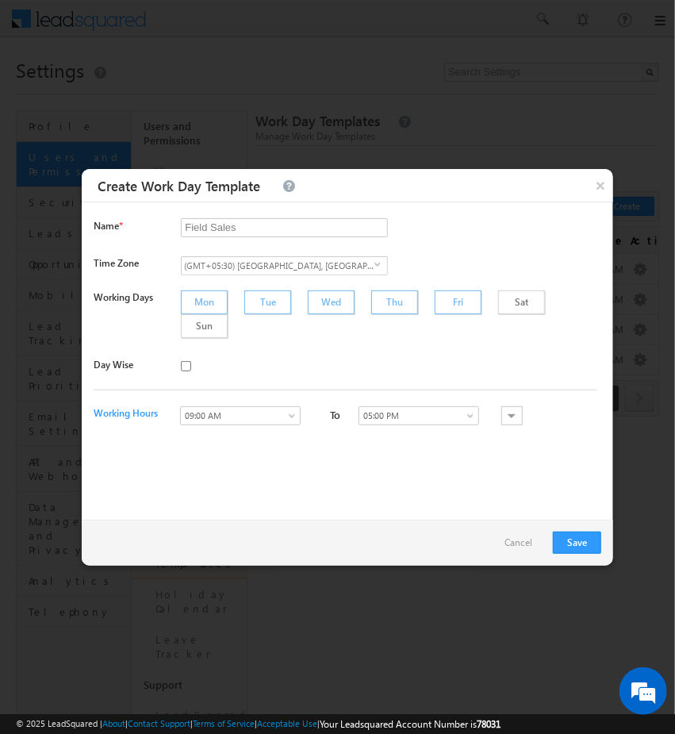
type input "Field Sales"
click at [560, 543] on button "Save" at bounding box center [577, 543] width 48 height 22
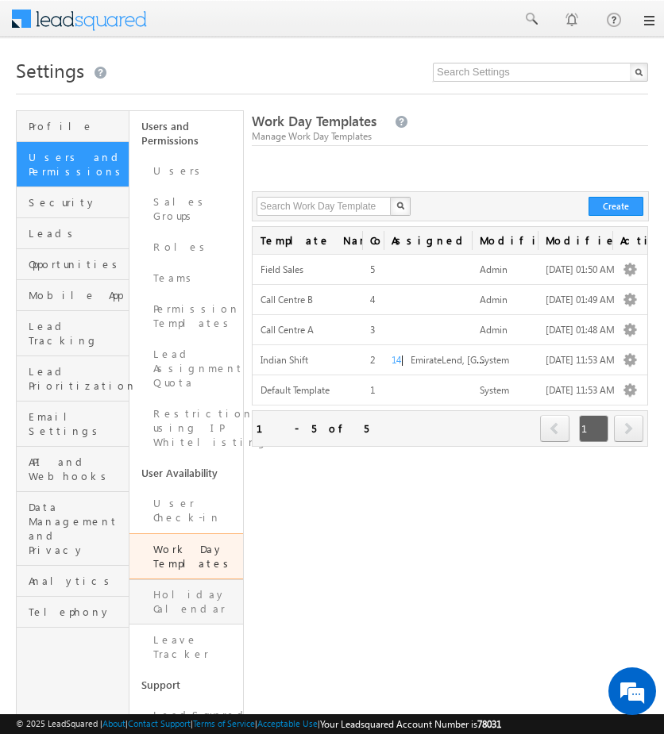
click at [198, 579] on link "Holiday Calendar" at bounding box center [185, 601] width 113 height 45
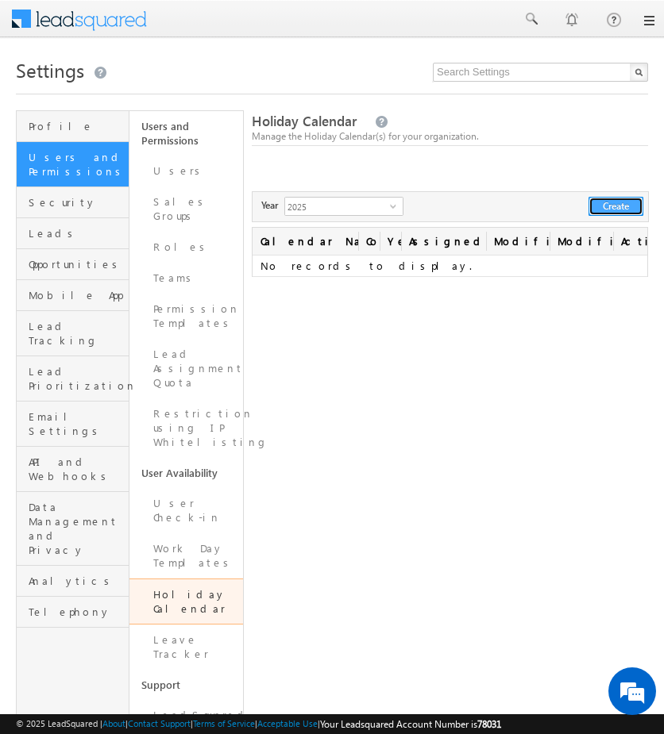
click at [617, 205] on button "Create" at bounding box center [615, 206] width 55 height 19
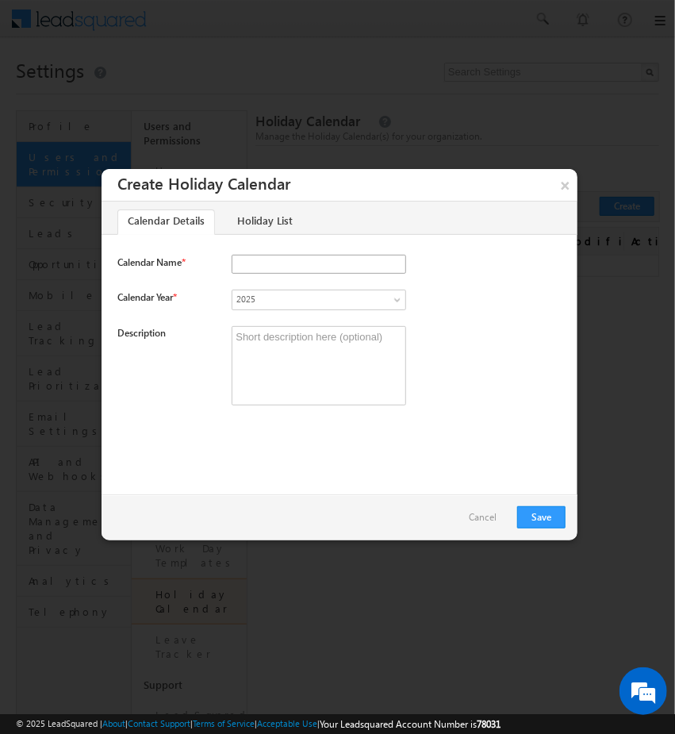
click at [252, 256] on input "Calendar Name *" at bounding box center [319, 264] width 175 height 19
type input "Call Centre A"
click at [262, 233] on link "Holiday List" at bounding box center [264, 222] width 75 height 25
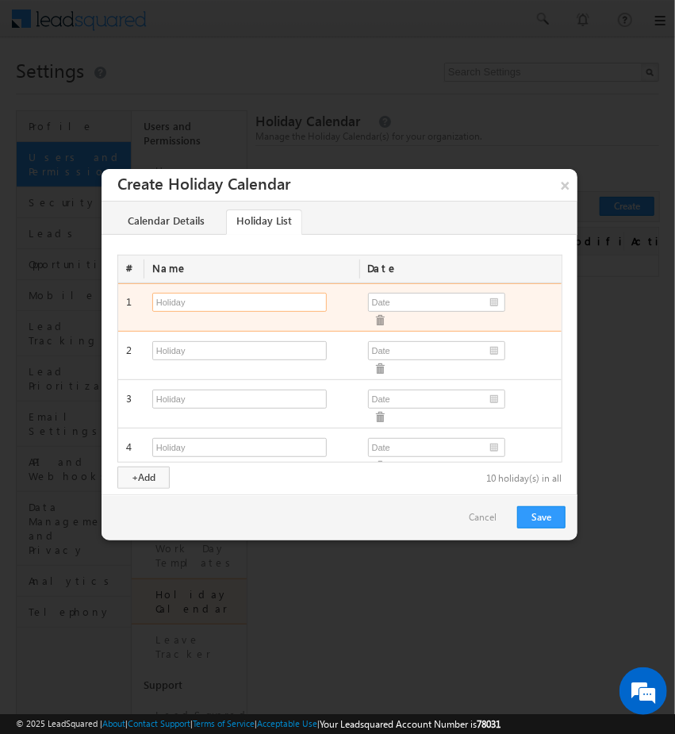
click at [310, 305] on input "text" at bounding box center [239, 302] width 175 height 19
type input "Diwali"
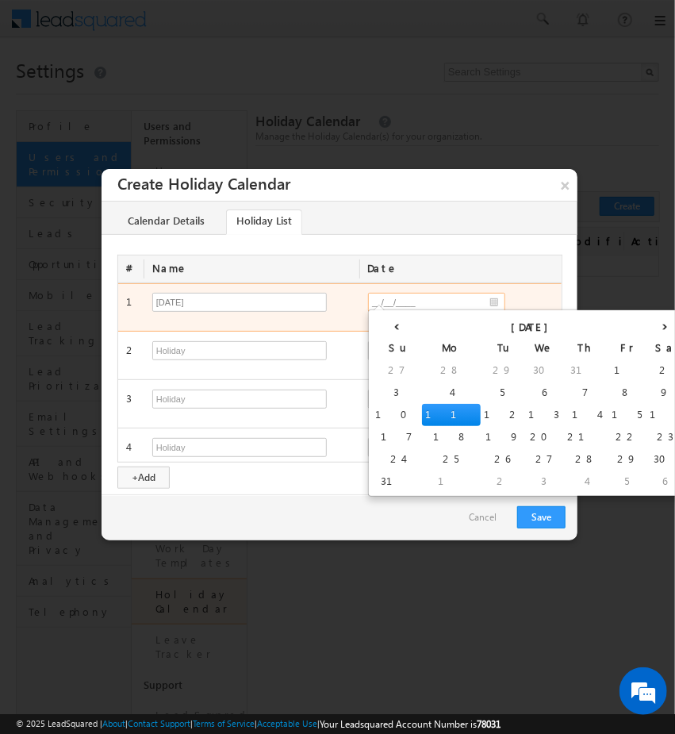
click at [451, 300] on input "__/__/____" at bounding box center [436, 302] width 137 height 19
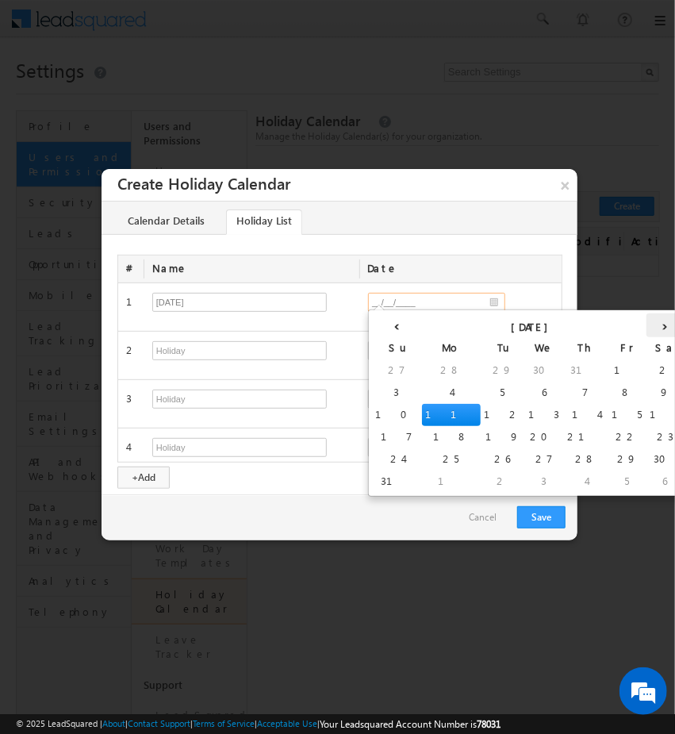
click at [647, 325] on th "›" at bounding box center [666, 326] width 38 height 24
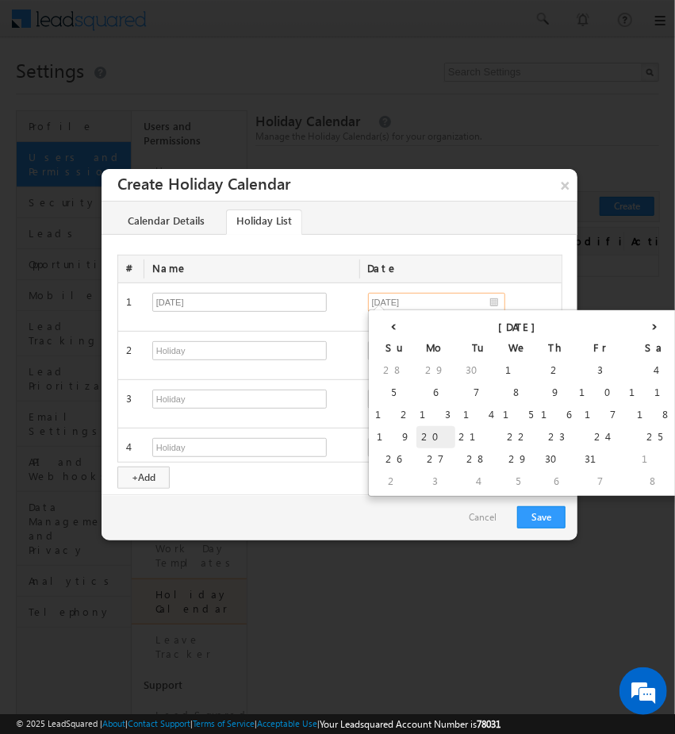
click at [417, 430] on td "20" at bounding box center [436, 437] width 39 height 22
type input "10/20/2025"
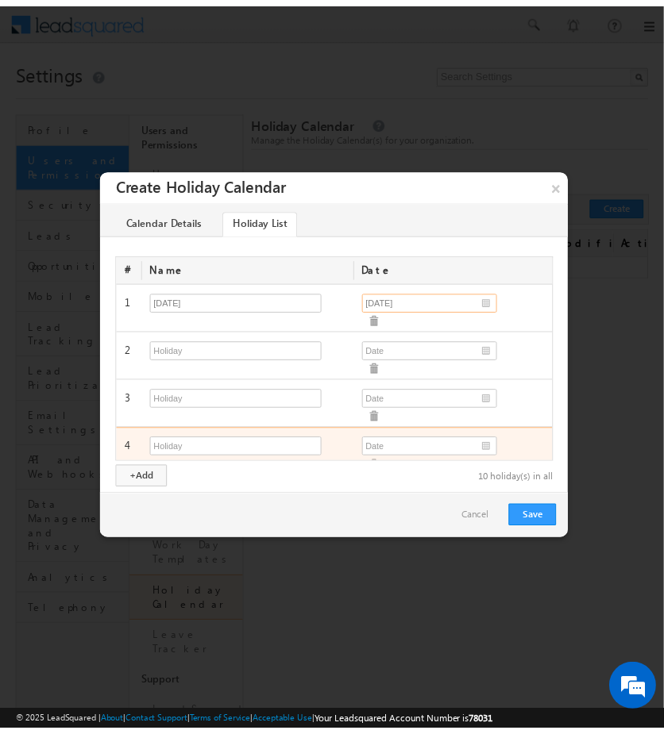
scroll to position [222, 0]
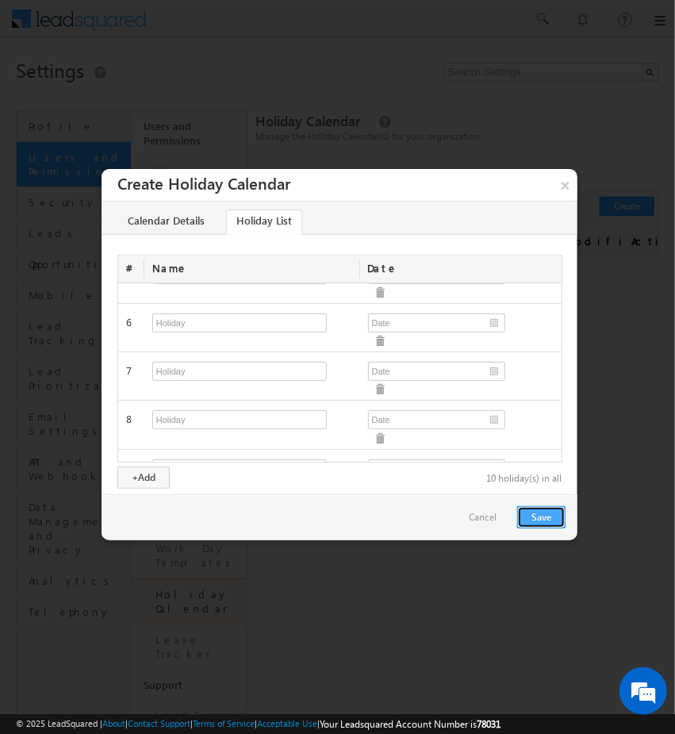
click at [546, 529] on button "Save" at bounding box center [541, 517] width 48 height 22
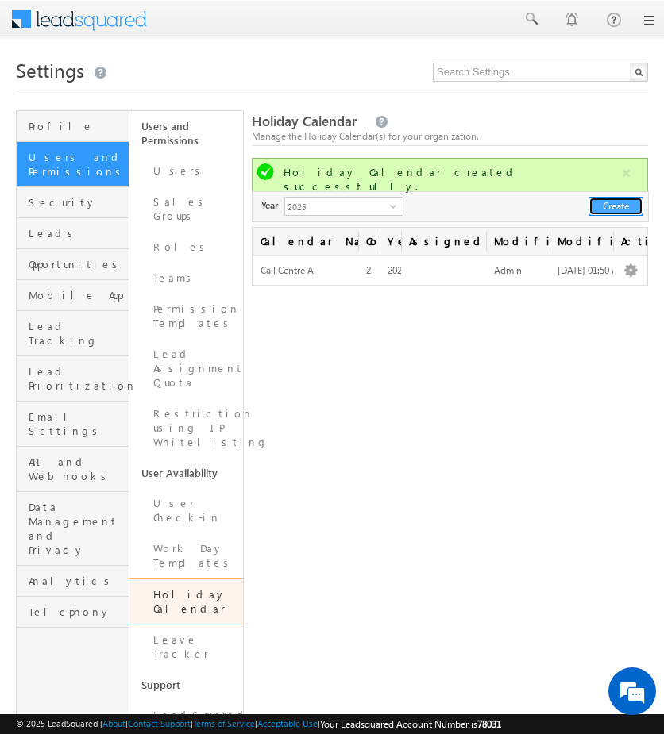
click at [610, 204] on button "Create" at bounding box center [615, 206] width 55 height 19
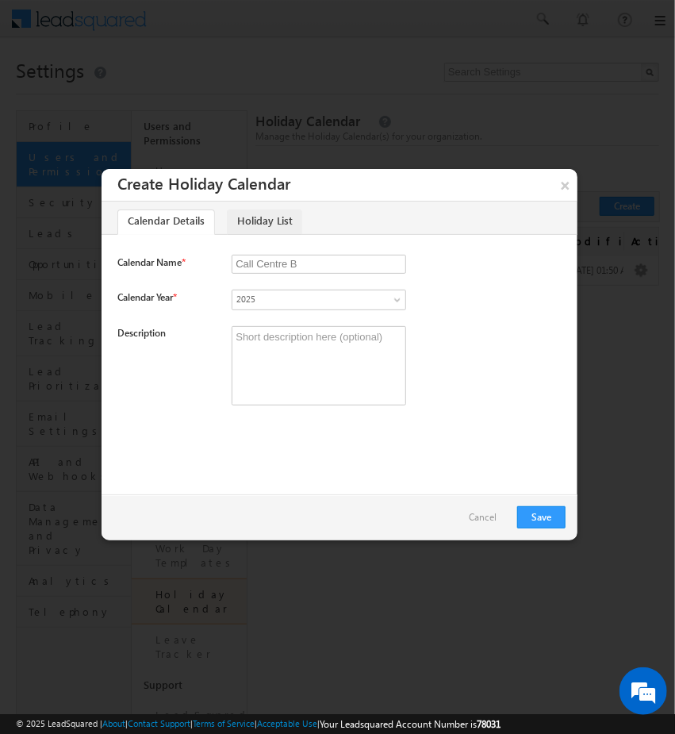
type input "Call Centre B"
click at [292, 214] on link "Holiday List" at bounding box center [264, 222] width 75 height 25
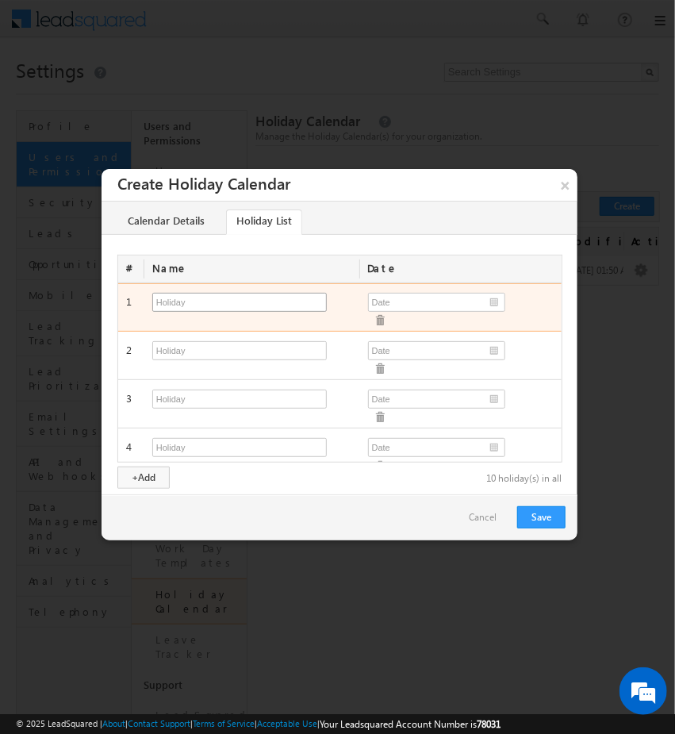
click at [238, 309] on div "Required" at bounding box center [252, 306] width 216 height 28
click at [240, 302] on input "text" at bounding box center [239, 302] width 175 height 19
type input "Diwali"
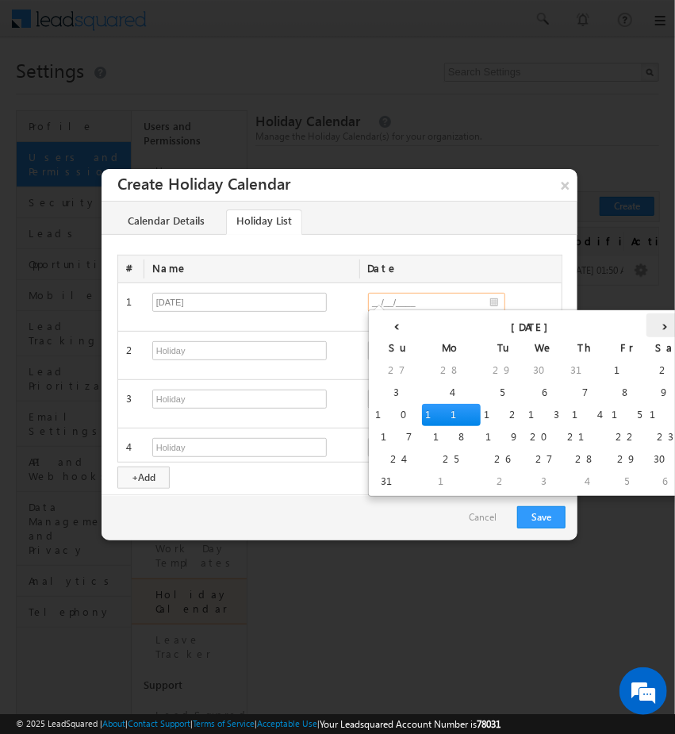
drag, startPoint x: 456, startPoint y: 304, endPoint x: 529, endPoint y: 326, distance: 76.3
click at [529, 326] on body "Menu Admin Tarun .kant @outl ook.c om" at bounding box center [337, 474] width 675 height 949
click at [647, 326] on th "›" at bounding box center [666, 326] width 38 height 24
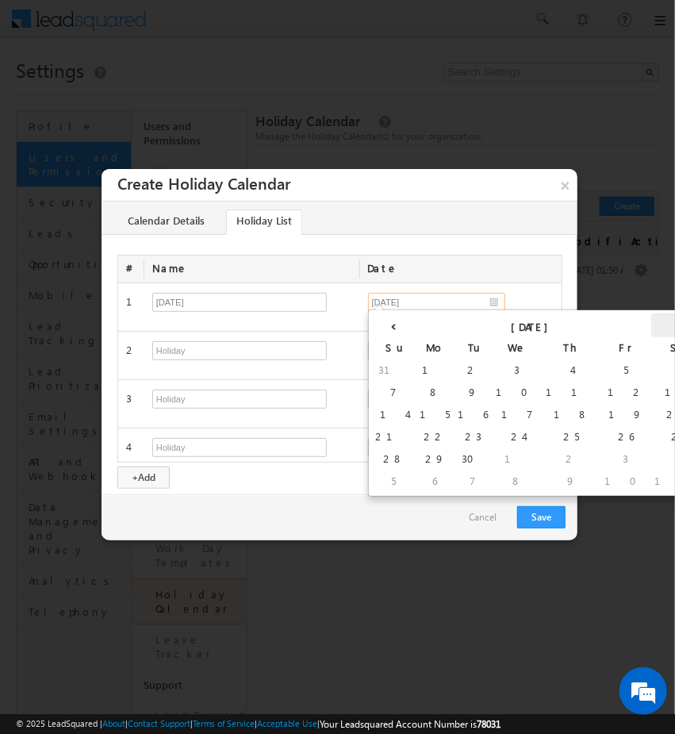
click at [652, 326] on th "›" at bounding box center [681, 326] width 59 height 24
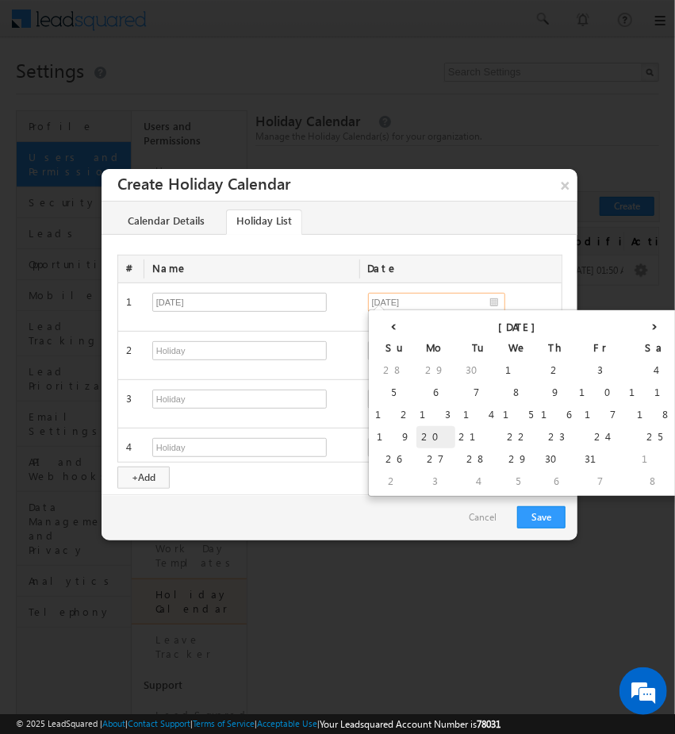
click at [417, 445] on td "20" at bounding box center [436, 437] width 39 height 22
type input "10/20/2025"
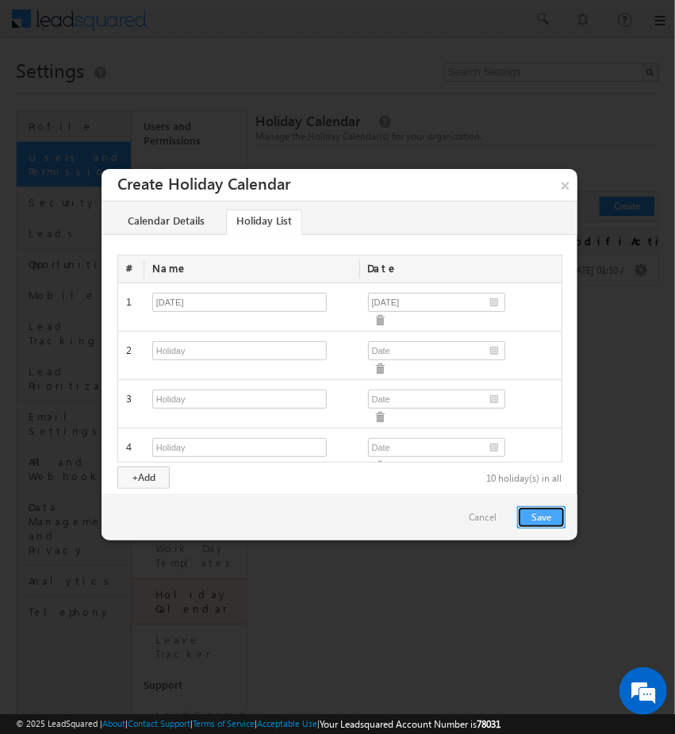
click at [523, 517] on button "Save" at bounding box center [541, 517] width 48 height 22
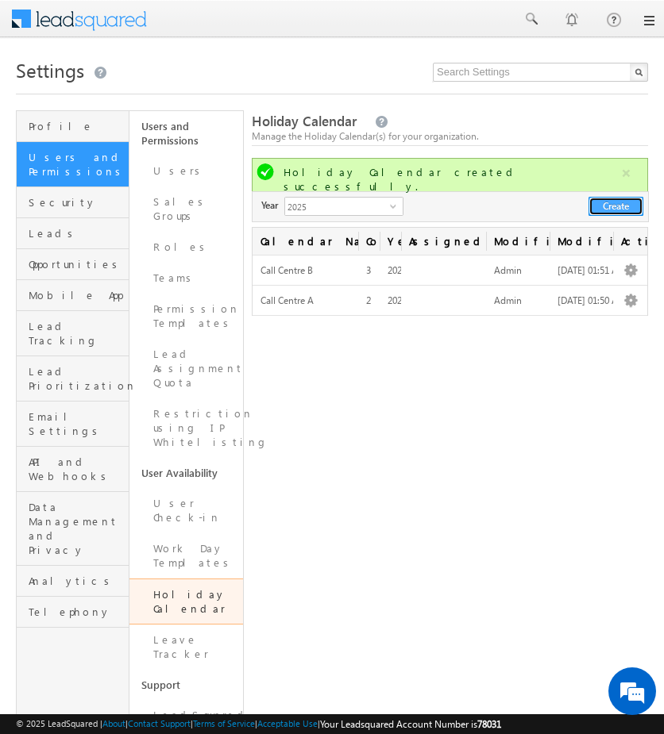
click at [628, 207] on button "Create" at bounding box center [615, 206] width 55 height 19
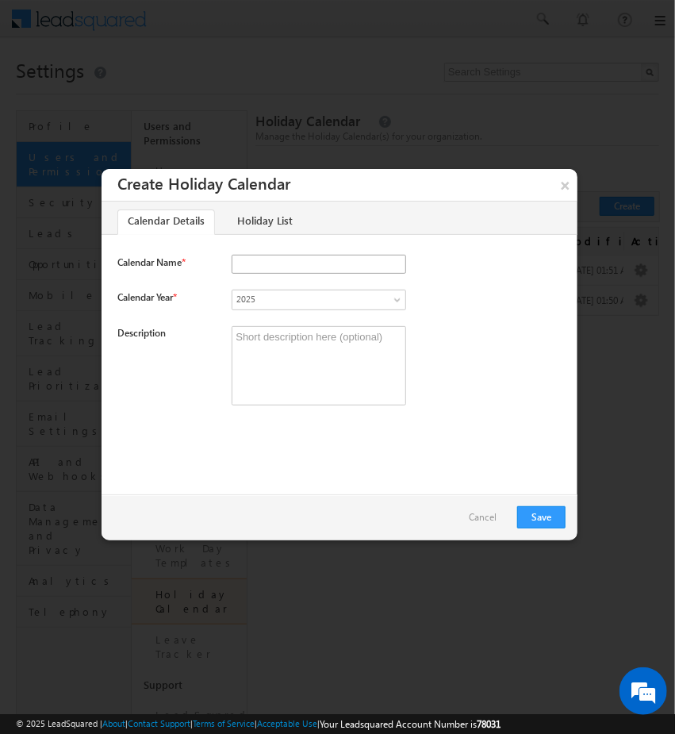
click at [273, 259] on input "Calendar Name *" at bounding box center [319, 264] width 175 height 19
type input "Field Sales"
click at [258, 230] on link "Holiday List" at bounding box center [264, 222] width 75 height 25
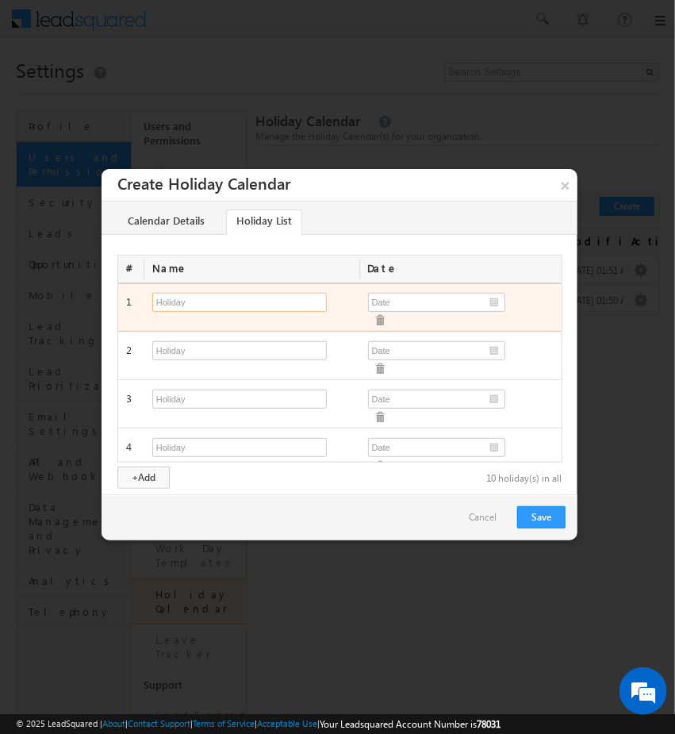
click at [240, 298] on input "text" at bounding box center [239, 302] width 175 height 19
type input "Diwali"
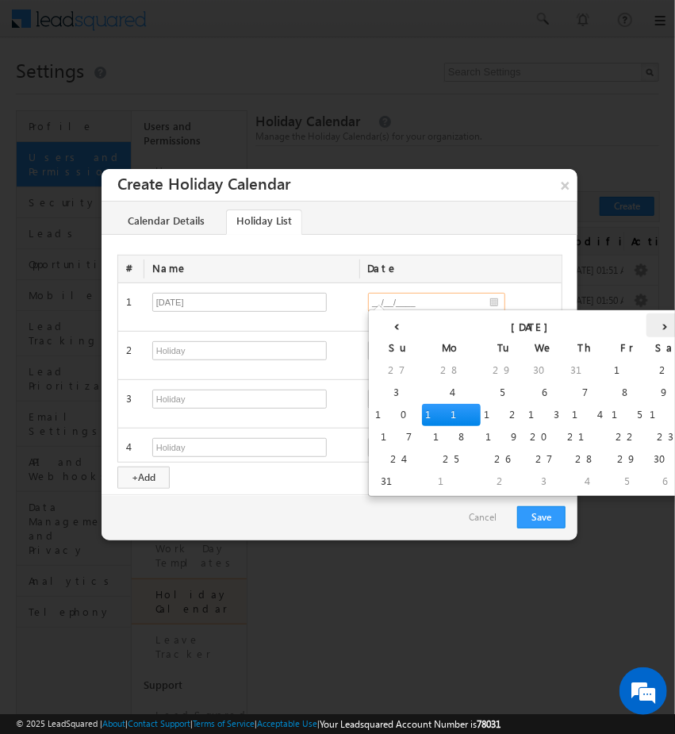
click at [647, 327] on th "›" at bounding box center [666, 326] width 38 height 24
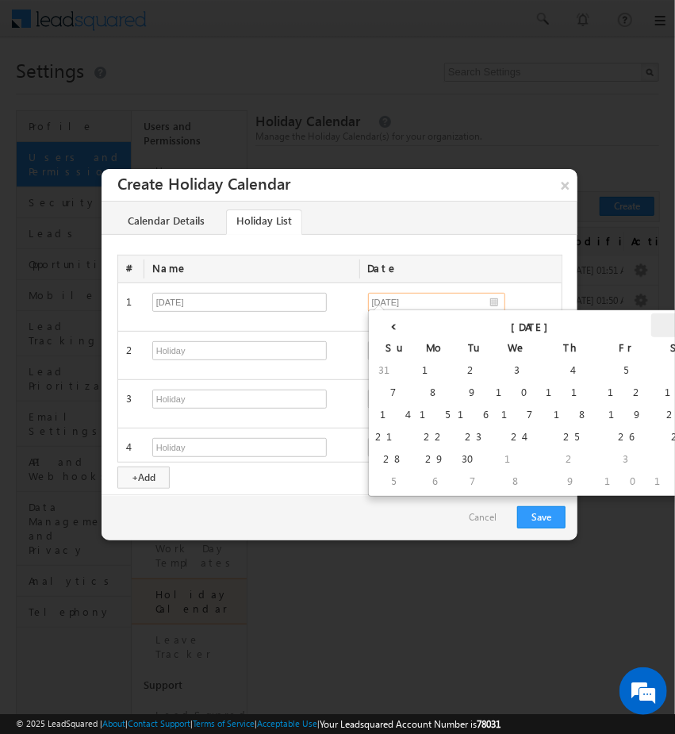
click at [652, 327] on th "›" at bounding box center [681, 326] width 59 height 24
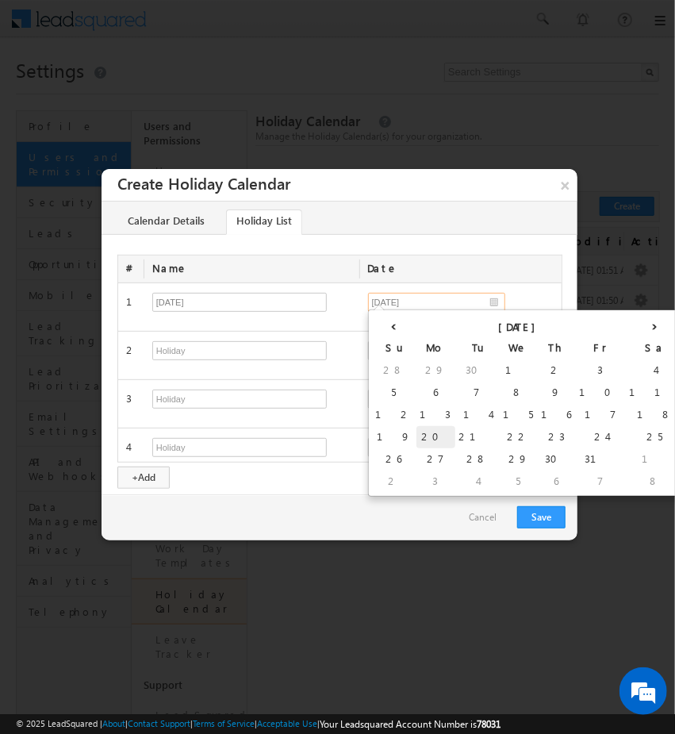
click at [417, 439] on td "20" at bounding box center [436, 437] width 39 height 22
type input "10/20/2025"
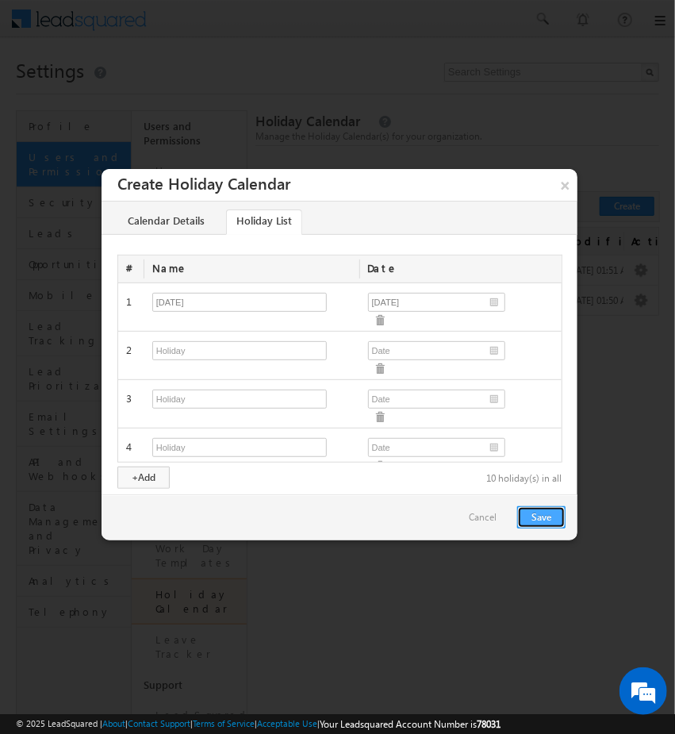
click at [525, 521] on button "Save" at bounding box center [541, 517] width 48 height 22
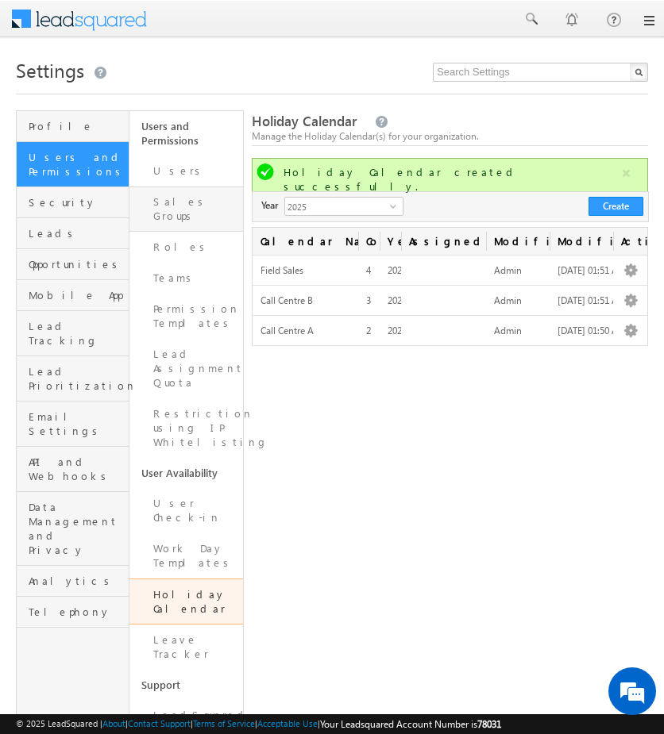
click at [174, 204] on link "Sales Groups" at bounding box center [185, 209] width 113 height 45
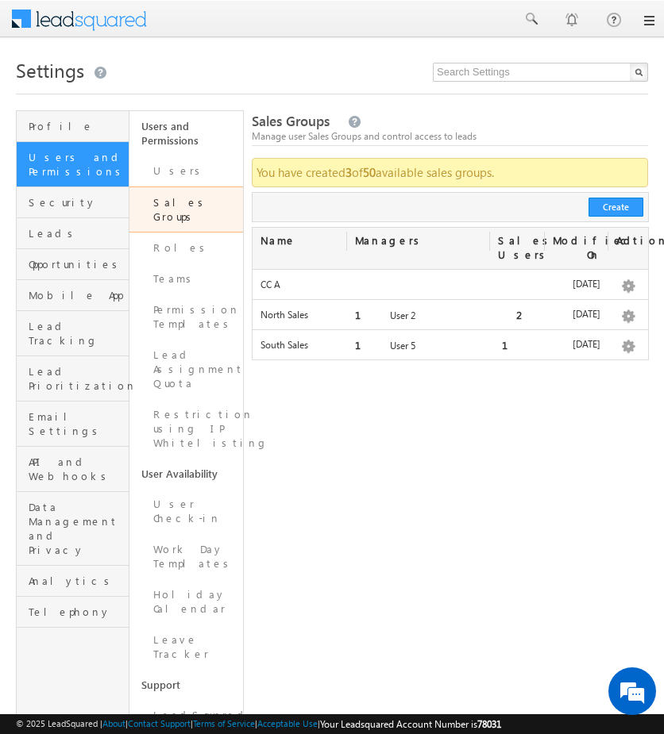
click at [629, 215] on div "Create" at bounding box center [450, 207] width 397 height 30
click at [610, 210] on button "Create" at bounding box center [615, 207] width 55 height 19
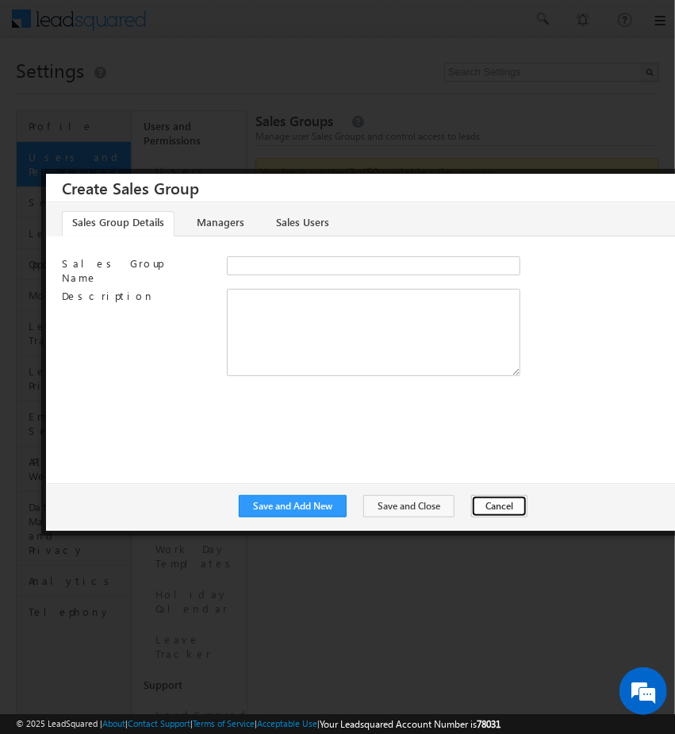
click at [493, 498] on button "Cancel" at bounding box center [499, 506] width 56 height 22
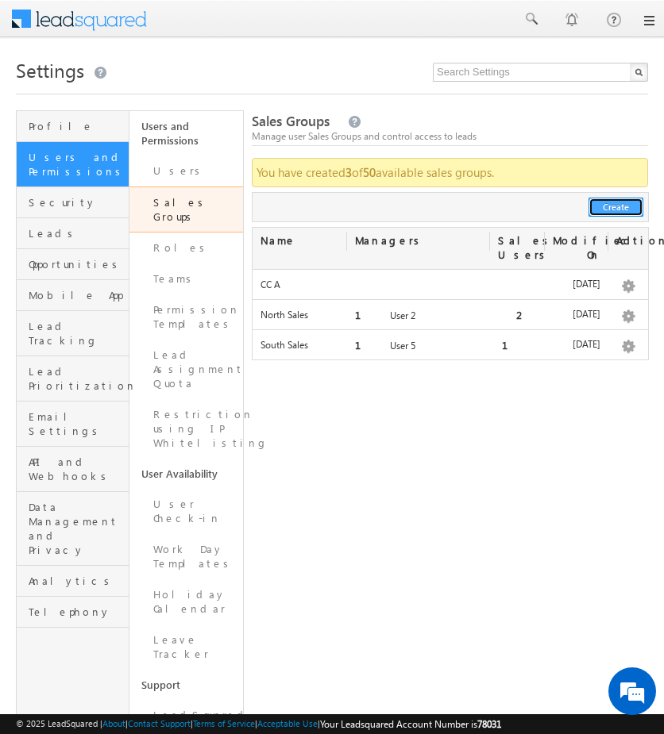
click at [631, 212] on button "Create" at bounding box center [615, 207] width 55 height 19
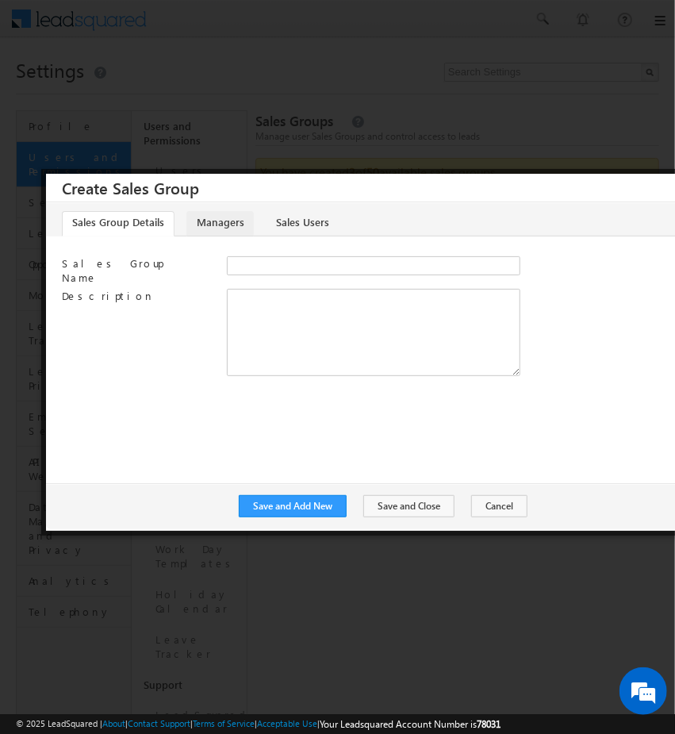
click at [219, 220] on link "Managers" at bounding box center [220, 223] width 67 height 25
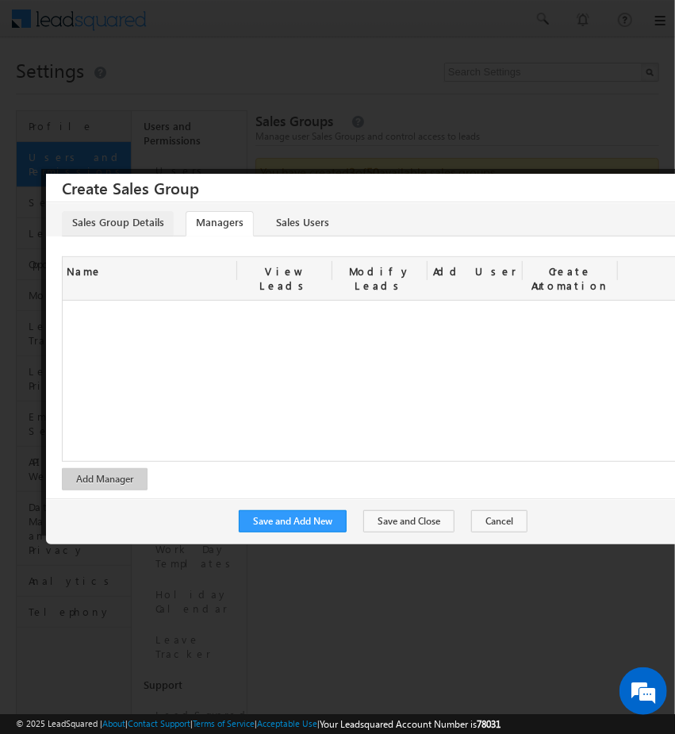
click at [156, 216] on link "Sales Group Details" at bounding box center [118, 223] width 112 height 25
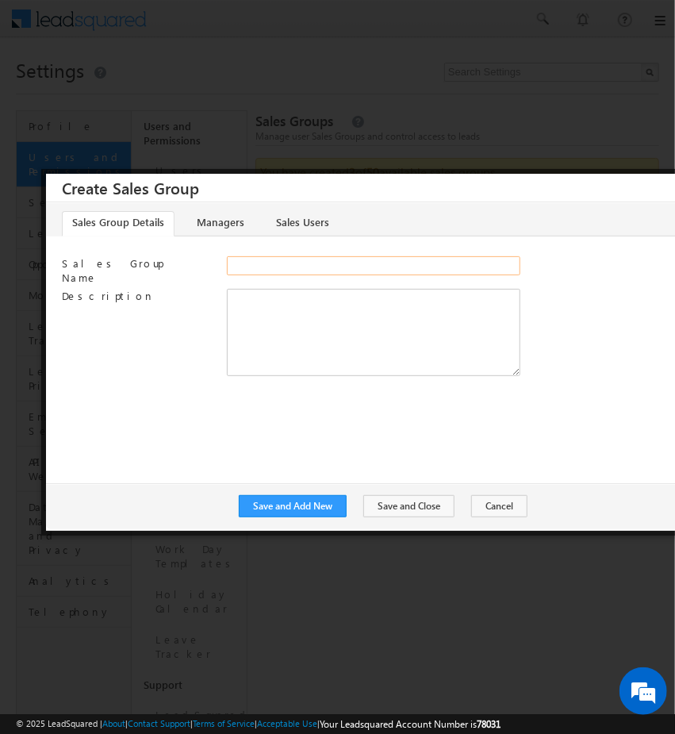
click at [297, 264] on input "Sales Group Name" at bounding box center [374, 265] width 294 height 19
type input "Contact Centre A"
click at [217, 223] on link "Managers" at bounding box center [220, 223] width 67 height 25
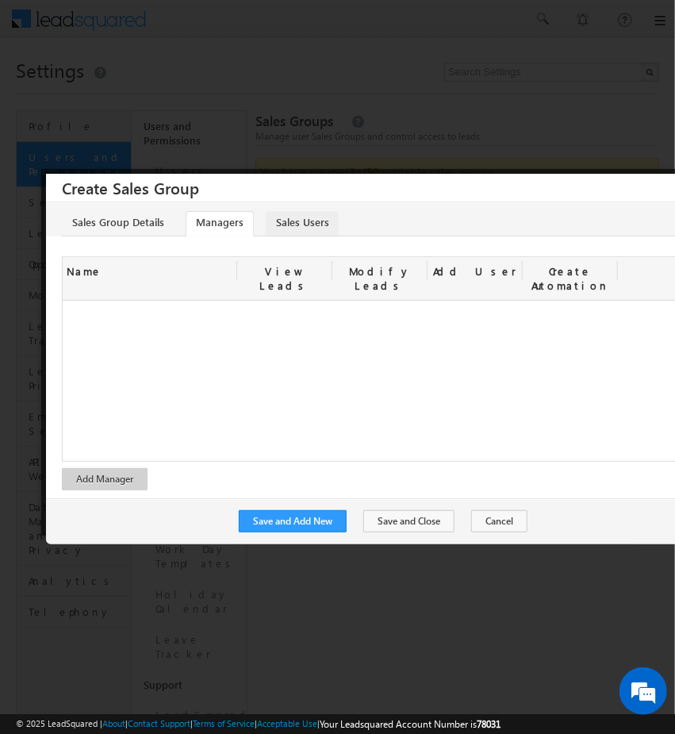
click at [289, 216] on link "Sales Users" at bounding box center [302, 223] width 73 height 25
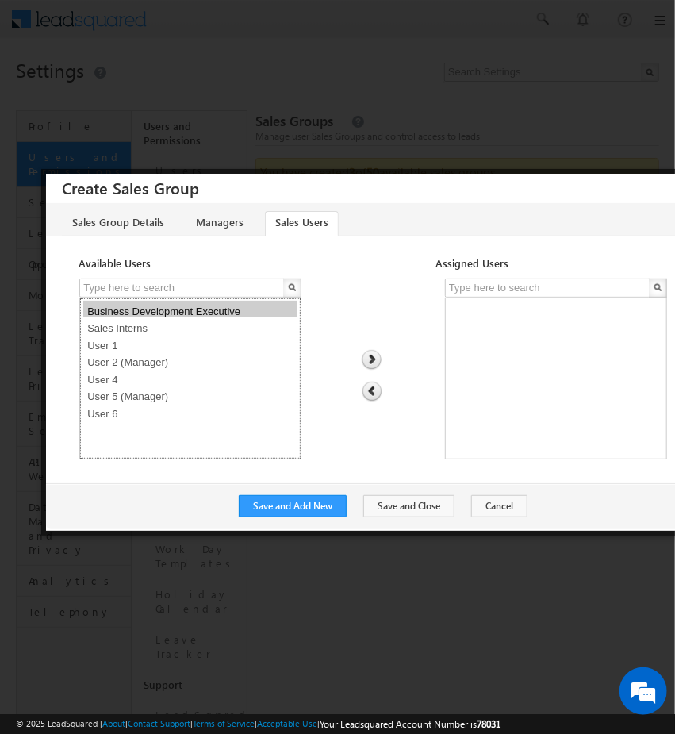
select select "c8fbbe53-6888-11f0-91df-068012126923"
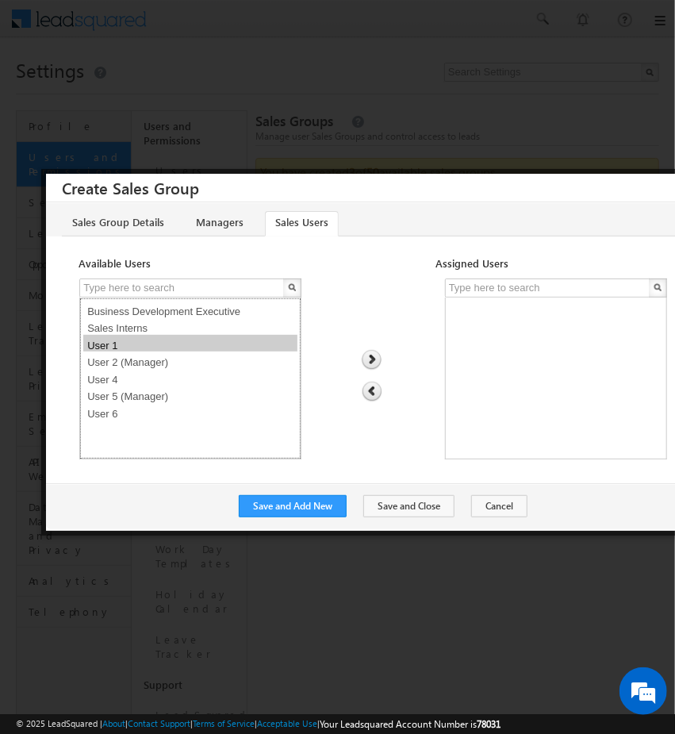
click at [152, 344] on option "User 1" at bounding box center [190, 343] width 214 height 17
click at [378, 357] on img at bounding box center [371, 360] width 21 height 21
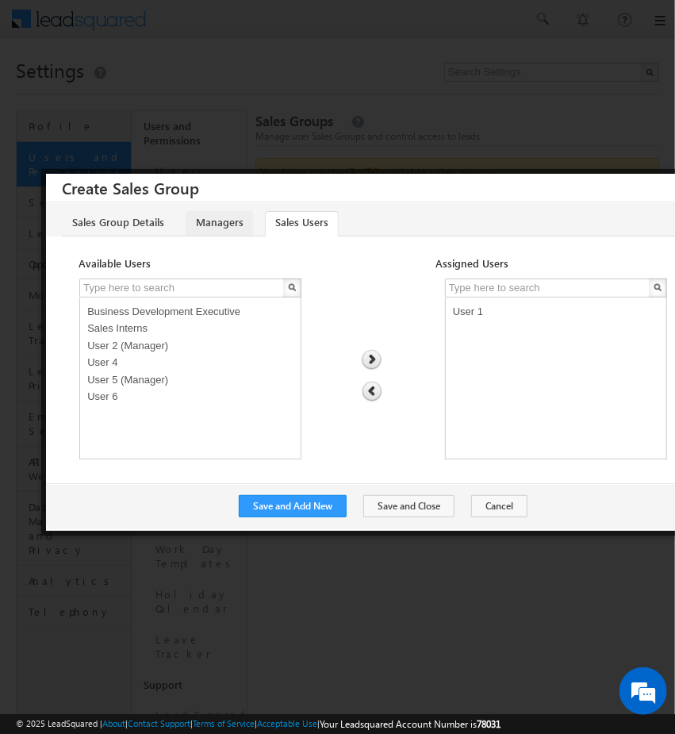
click at [246, 213] on link "Managers" at bounding box center [219, 223] width 67 height 25
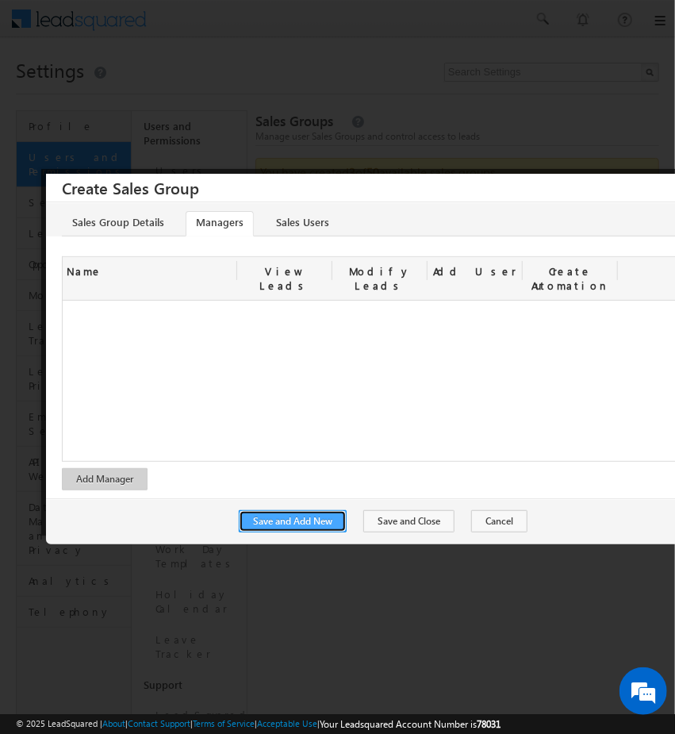
click at [335, 510] on button "Save and Add New" at bounding box center [293, 521] width 108 height 22
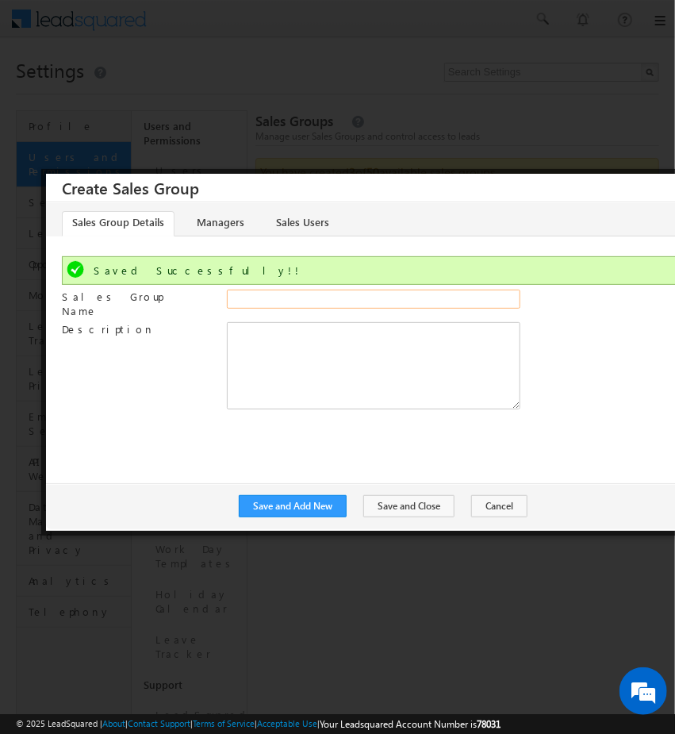
click at [279, 297] on input "Sales Group Name" at bounding box center [374, 299] width 294 height 19
type input "S"
type input "Field Sales"
click at [333, 505] on button "Save and Add New" at bounding box center [293, 506] width 108 height 22
click at [329, 297] on input "Sales Group Name" at bounding box center [374, 299] width 294 height 19
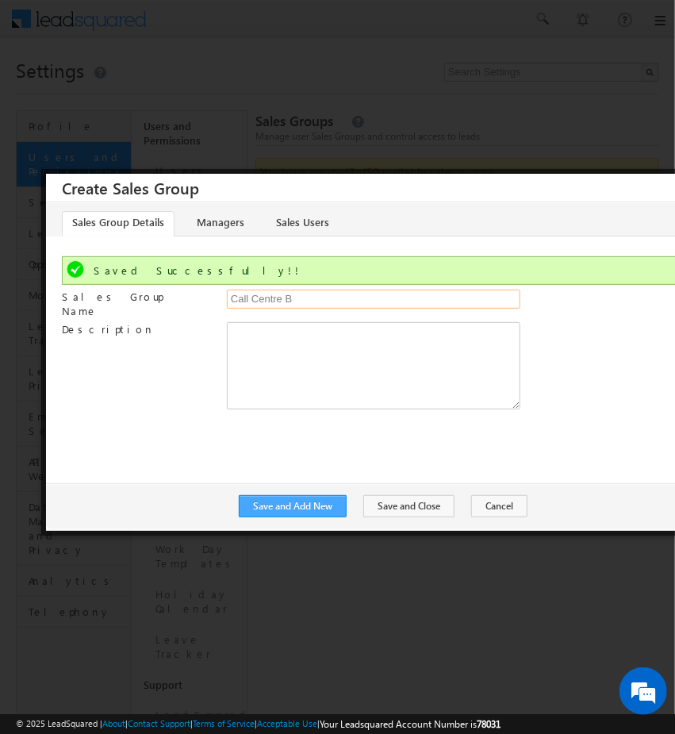
type input "Call Centre B"
click at [310, 504] on button "Save and Add New" at bounding box center [293, 506] width 108 height 22
click at [494, 499] on button "Cancel" at bounding box center [499, 506] width 56 height 22
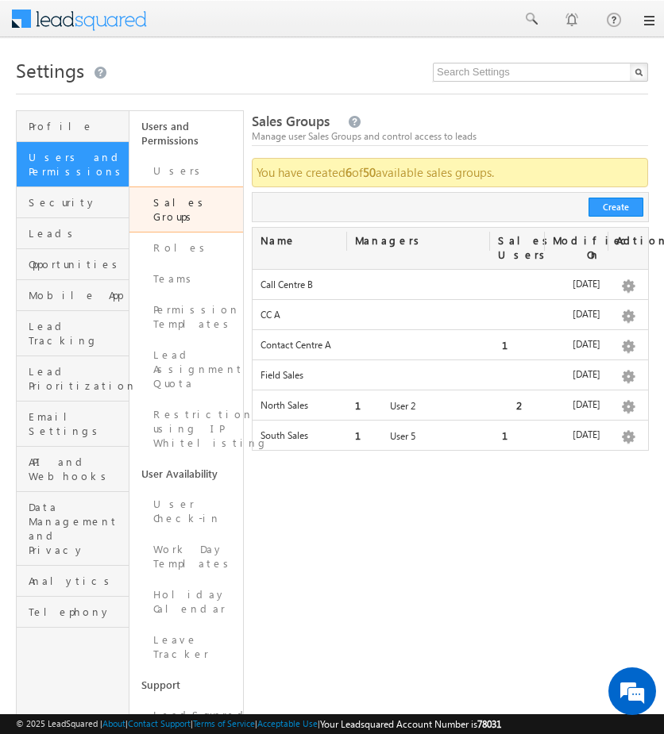
click at [283, 240] on div "Name" at bounding box center [299, 241] width 95 height 27
click at [597, 242] on div "Modified On" at bounding box center [575, 248] width 63 height 41
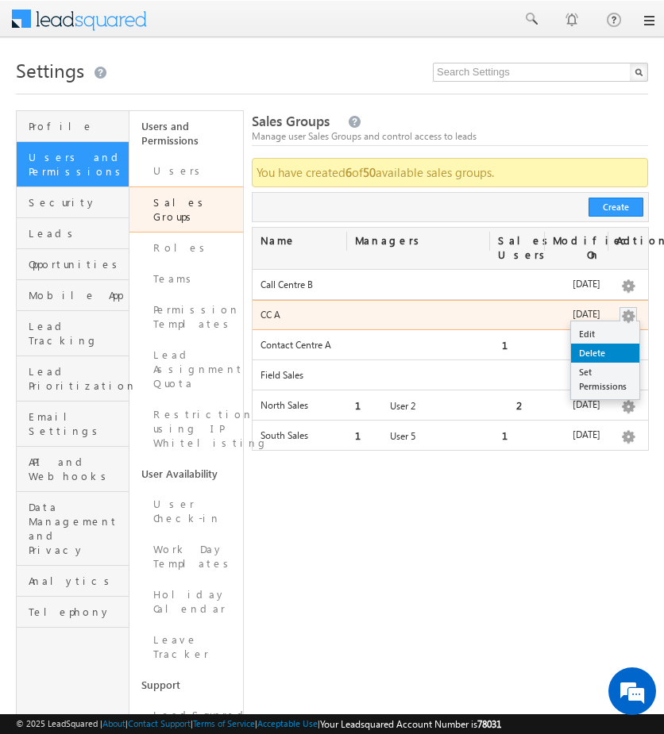
click at [621, 359] on link "Delete" at bounding box center [605, 353] width 68 height 19
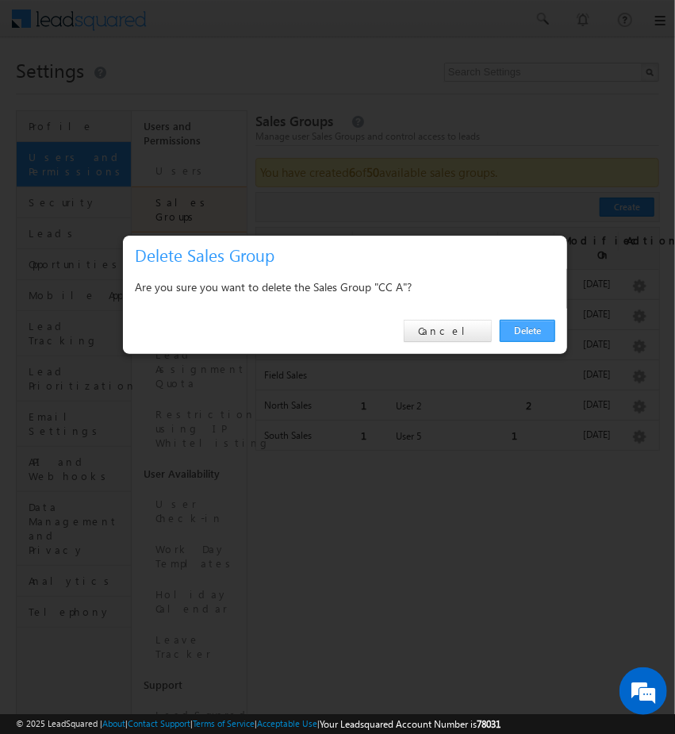
click at [546, 333] on link "Delete" at bounding box center [528, 331] width 56 height 22
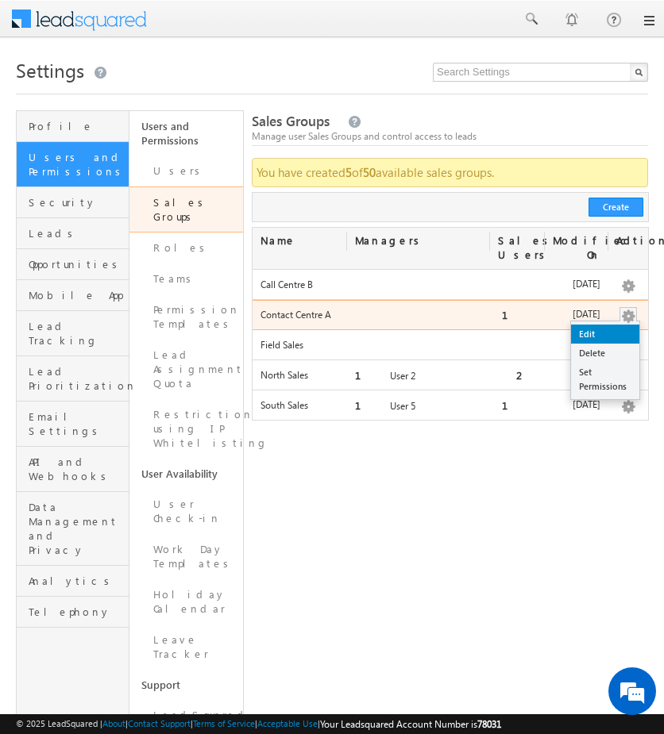
click at [611, 334] on link "Edit" at bounding box center [605, 334] width 68 height 19
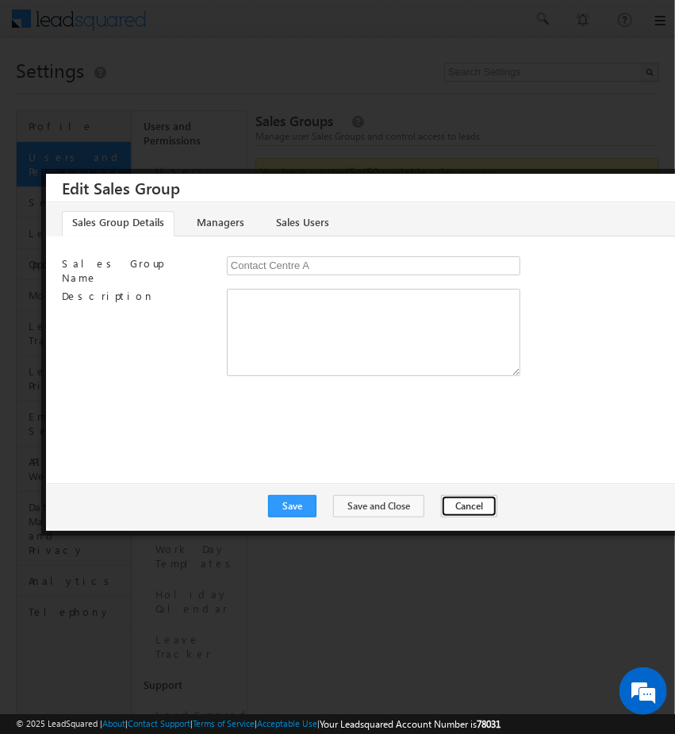
click at [460, 502] on button "Cancel" at bounding box center [469, 506] width 56 height 22
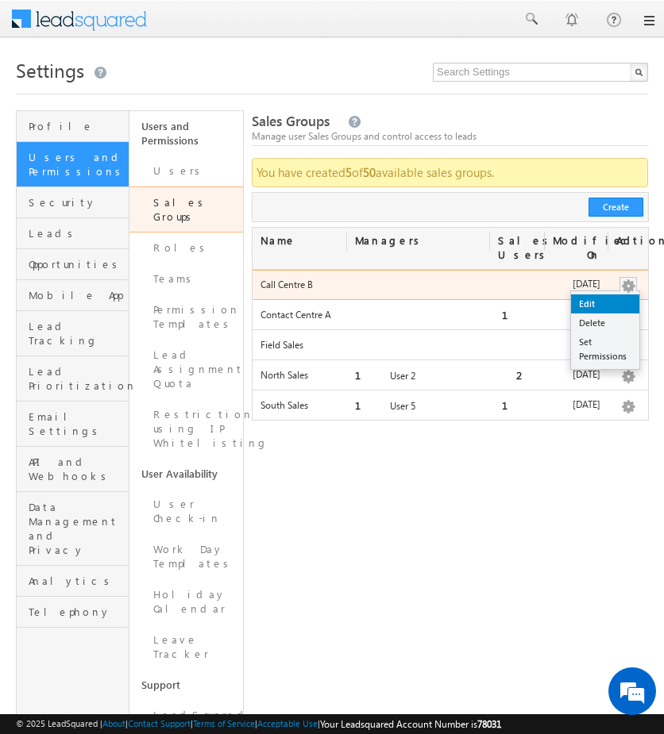
click at [613, 301] on link "Edit" at bounding box center [605, 303] width 68 height 19
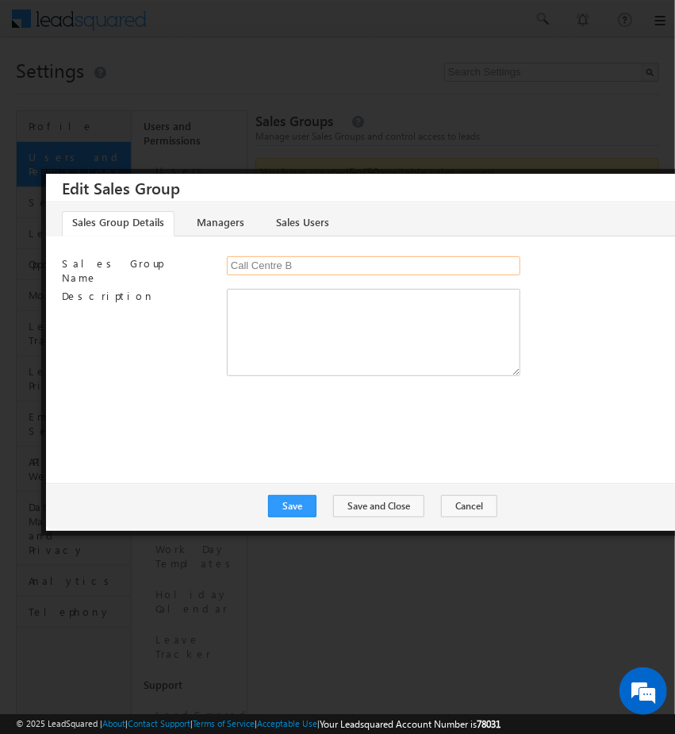
click at [249, 265] on input "Call Centre B" at bounding box center [374, 265] width 294 height 19
type input "Contact Centre B"
click at [309, 506] on button "Save" at bounding box center [292, 506] width 48 height 22
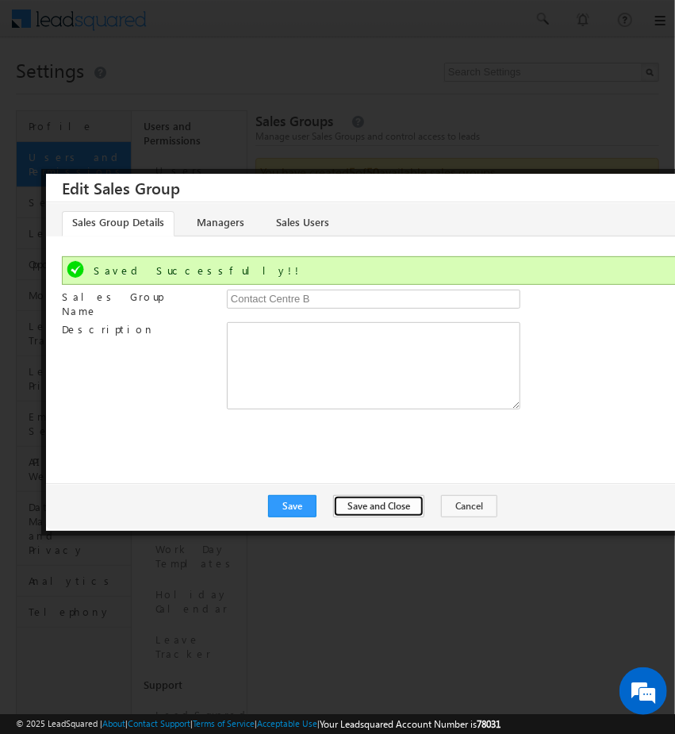
click at [407, 507] on button "Save and Close" at bounding box center [378, 506] width 91 height 22
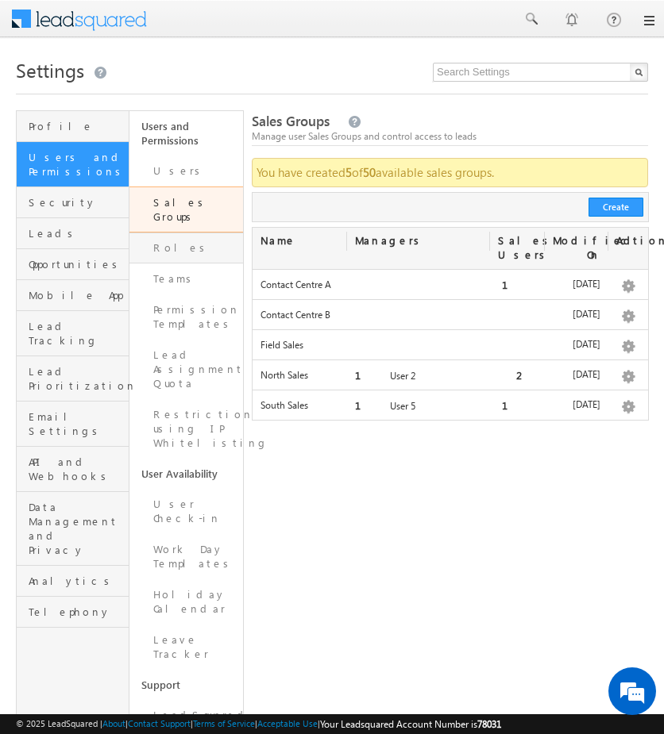
click at [172, 233] on link "Roles" at bounding box center [185, 248] width 113 height 31
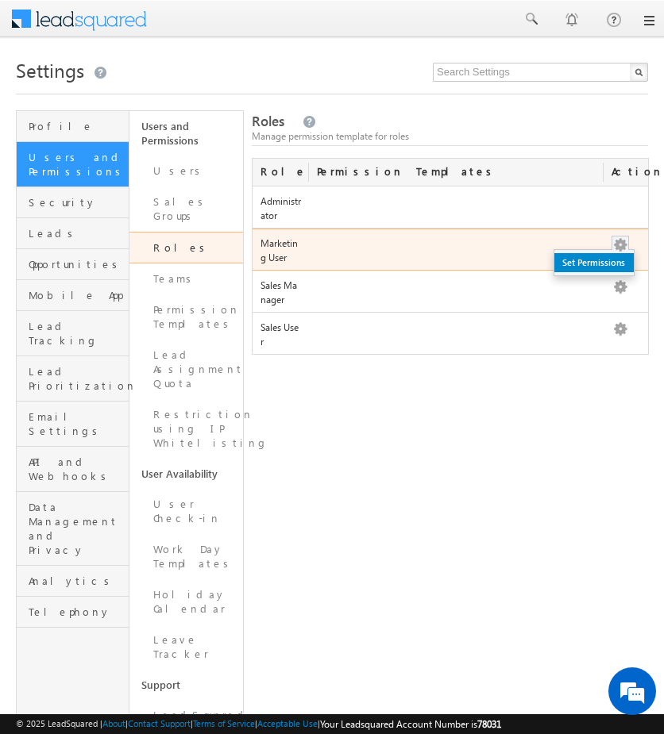
click at [595, 261] on link "Set Permissions" at bounding box center [593, 262] width 79 height 19
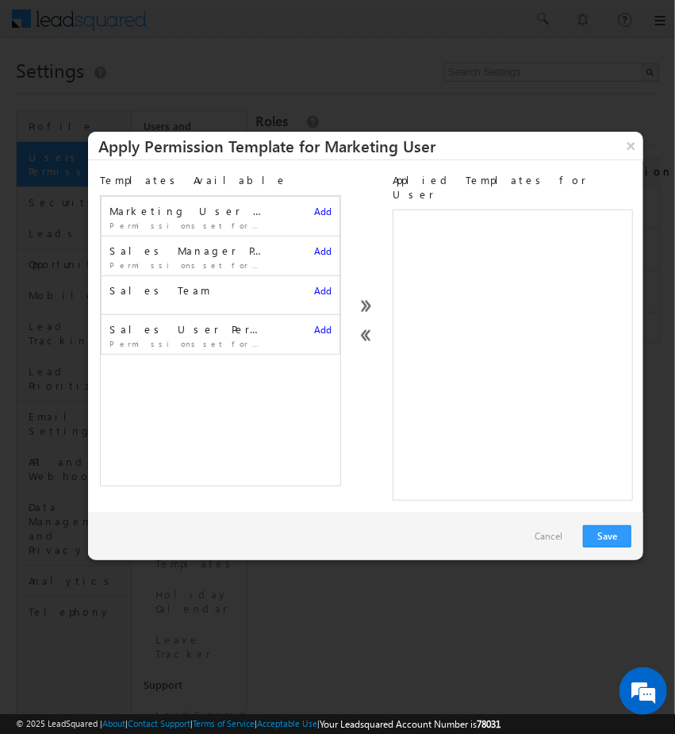
click at [561, 530] on link "Cancel" at bounding box center [549, 537] width 44 height 24
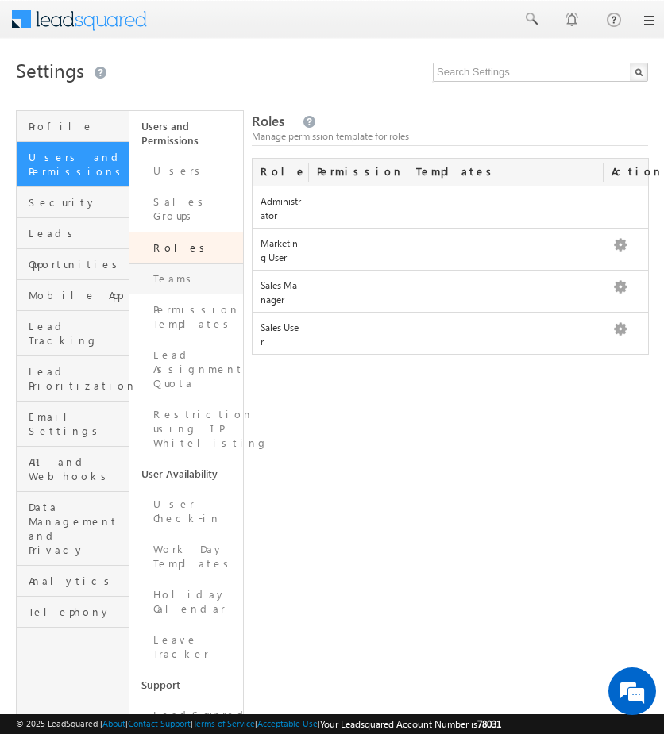
click at [169, 273] on link "Teams" at bounding box center [185, 279] width 113 height 31
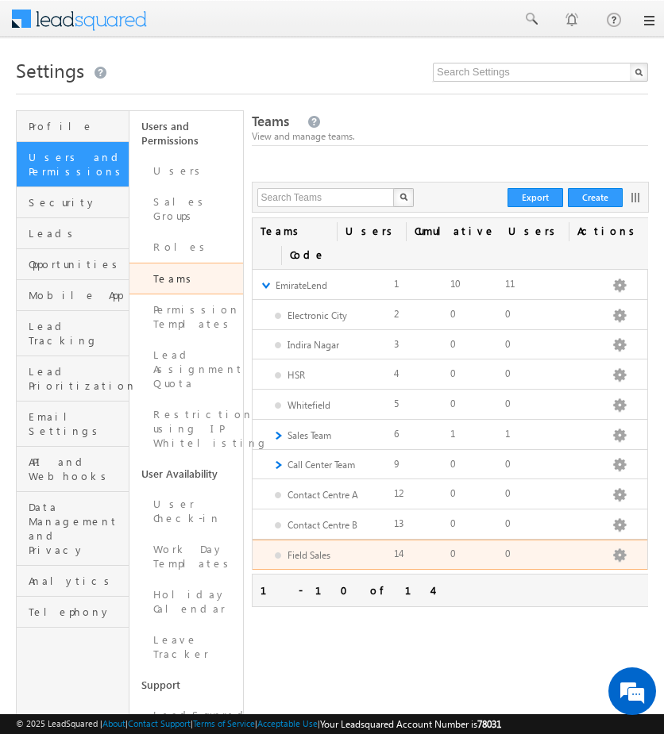
scroll to position [51, 0]
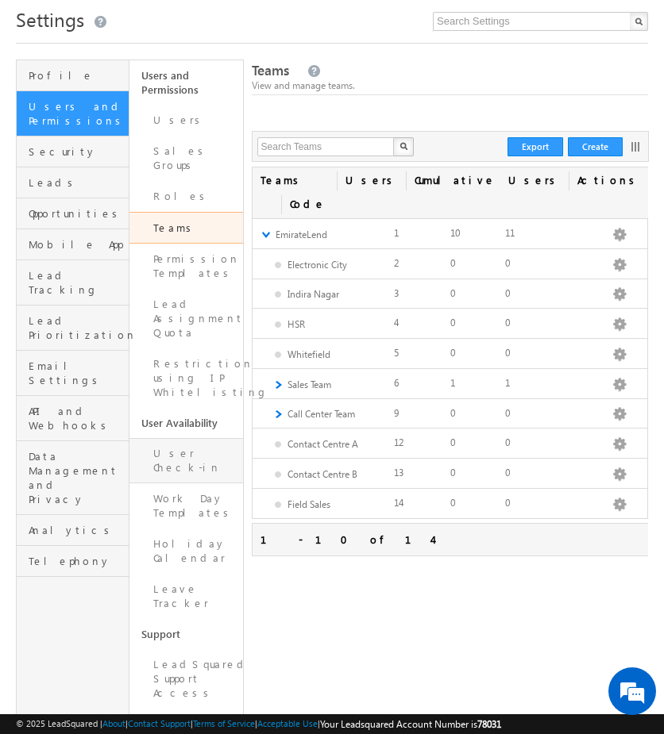
click at [193, 438] on link "User Check-in" at bounding box center [185, 460] width 113 height 45
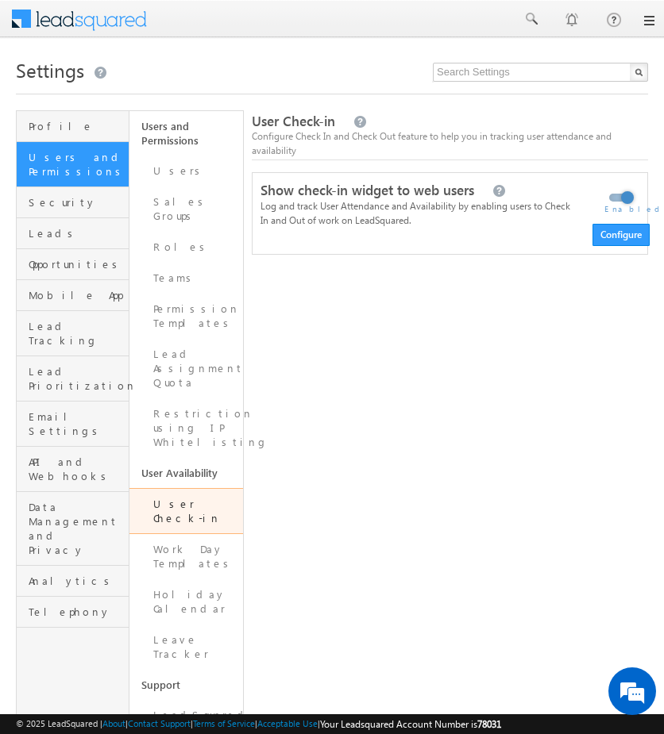
click at [617, 193] on body "Menu Admin Tarun .[PERSON_NAME] @outl ook.c om" at bounding box center [332, 474] width 664 height 949
click at [621, 189] on label at bounding box center [620, 189] width 32 height 0
click at [0, 0] on input "checkbox" at bounding box center [0, 0] width 0 height 0
click at [171, 534] on link "Work Day Templates" at bounding box center [185, 556] width 113 height 45
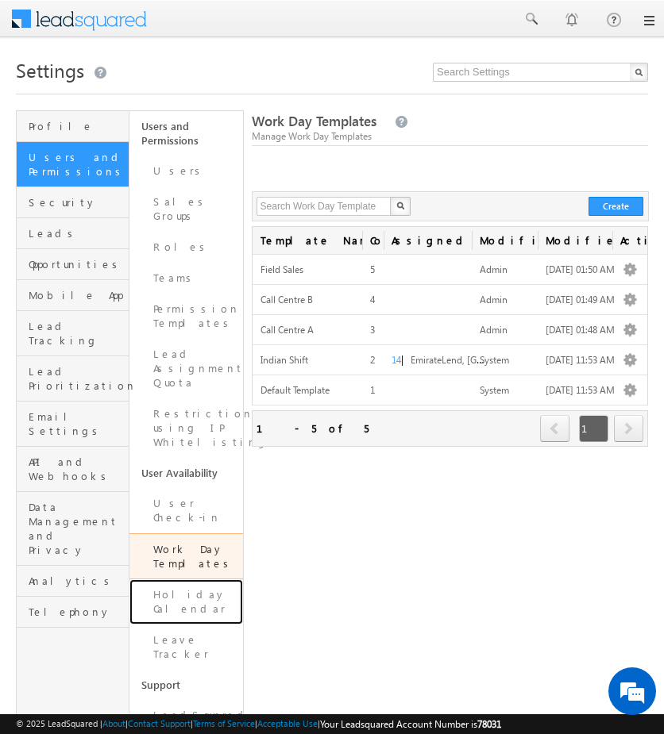
click at [189, 579] on link "Holiday Calendar" at bounding box center [185, 601] width 113 height 45
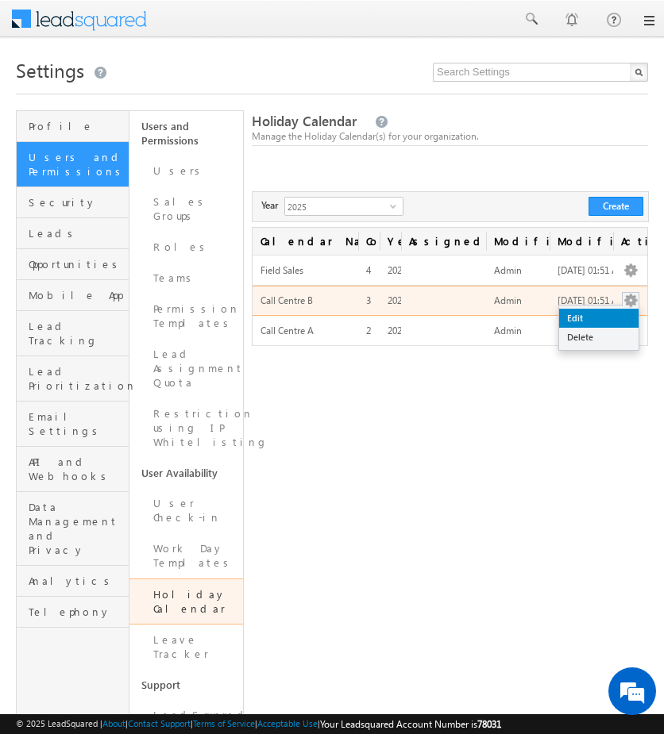
click at [620, 316] on link "Edit" at bounding box center [598, 318] width 79 height 19
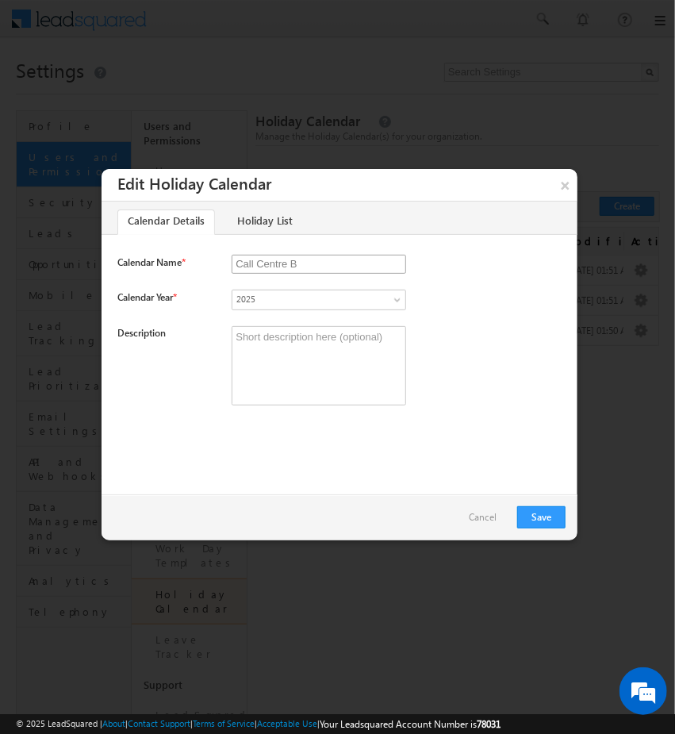
click at [248, 263] on input "Call Centre B" at bounding box center [319, 264] width 175 height 19
type input "Contact Centre B"
click at [536, 526] on button "Save" at bounding box center [541, 517] width 48 height 22
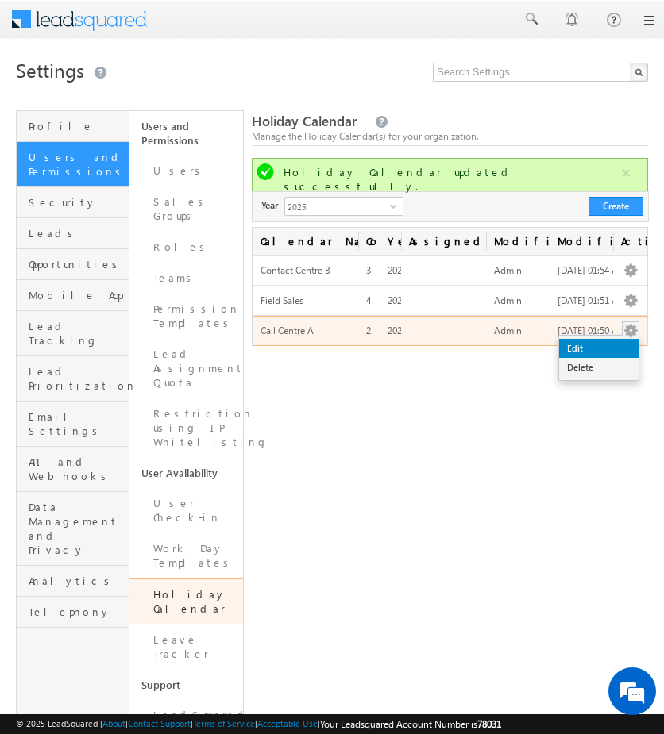
click at [608, 347] on link "Edit" at bounding box center [598, 348] width 79 height 19
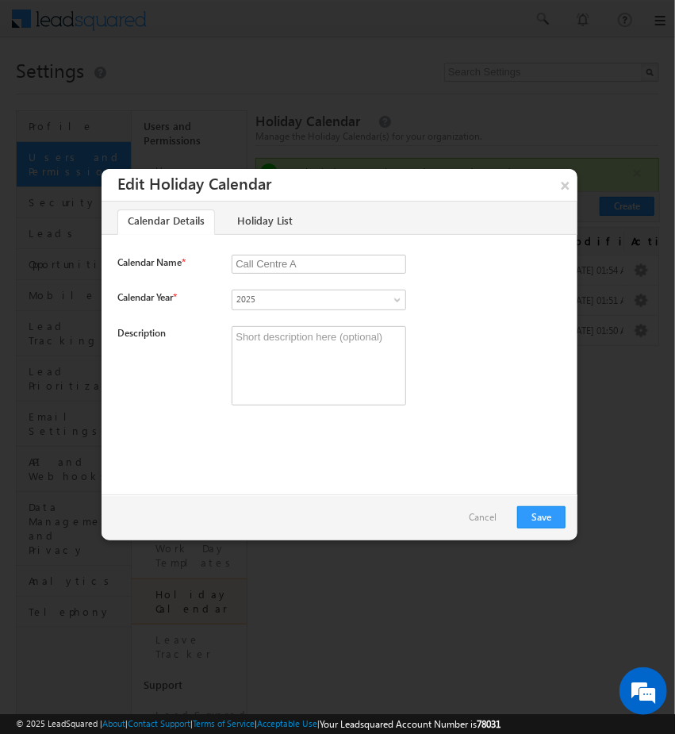
drag, startPoint x: 248, startPoint y: 260, endPoint x: 146, endPoint y: 272, distance: 102.4
click at [146, 272] on div "Calendar Name * Call Centre A Required" at bounding box center [339, 272] width 444 height 35
type input "Contact Centre A"
click at [541, 510] on button "Save" at bounding box center [541, 517] width 48 height 22
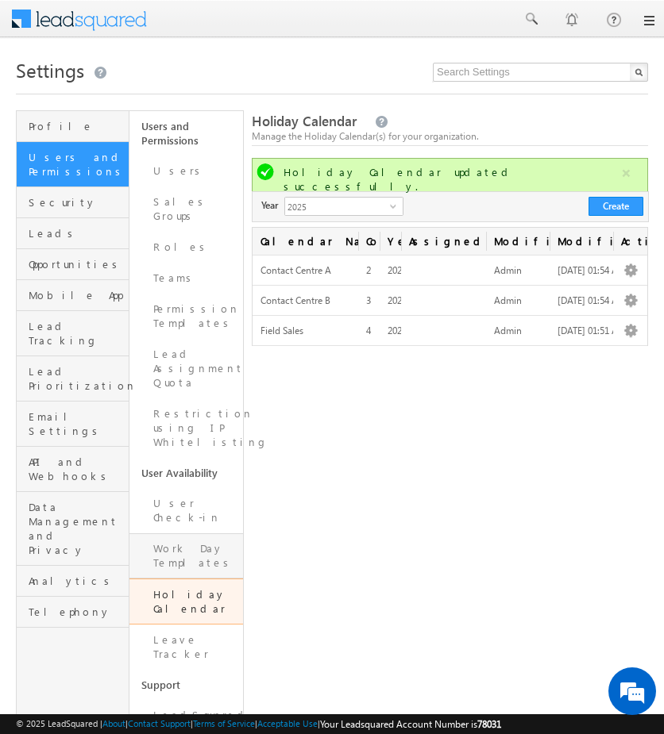
click at [186, 533] on link "Work Day Templates" at bounding box center [185, 555] width 113 height 45
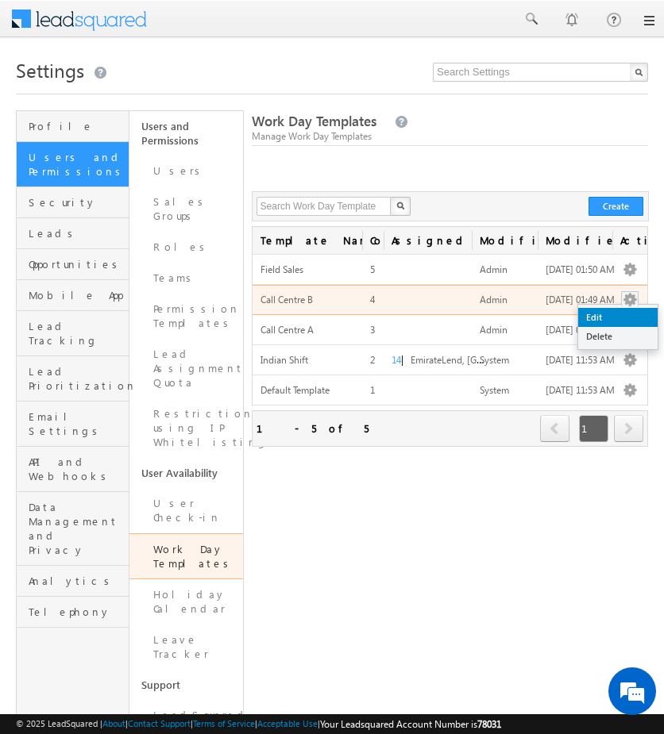
click at [620, 312] on link "Edit" at bounding box center [617, 317] width 79 height 19
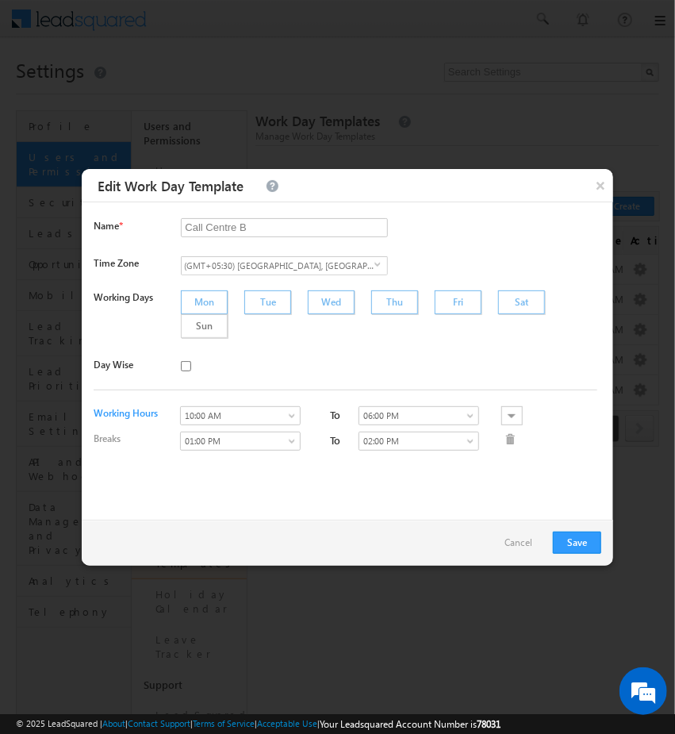
drag, startPoint x: 203, startPoint y: 231, endPoint x: 101, endPoint y: 234, distance: 102.4
click at [101, 234] on div "Name * Call Centre B Required." at bounding box center [350, 237] width 512 height 38
type input "Contact Centre B"
click at [574, 547] on button "Save" at bounding box center [577, 543] width 48 height 22
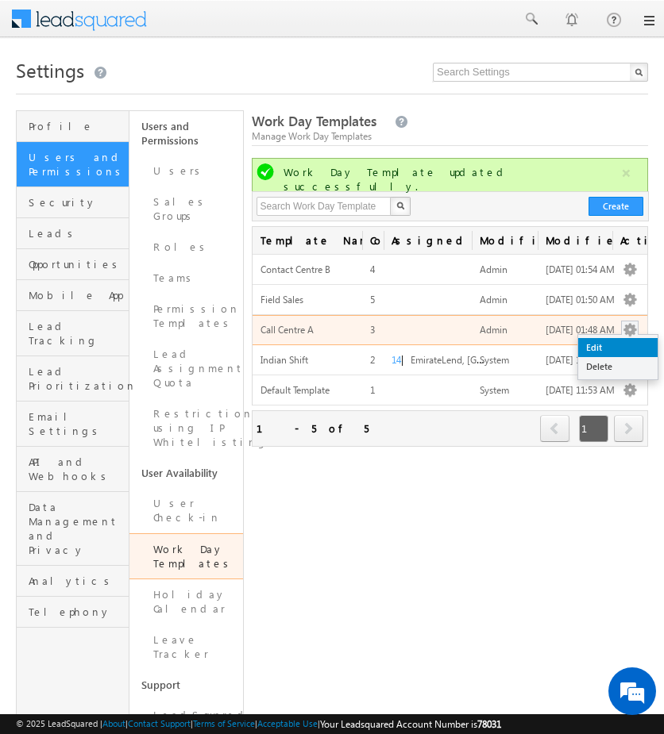
click at [611, 340] on link "Edit" at bounding box center [617, 347] width 79 height 19
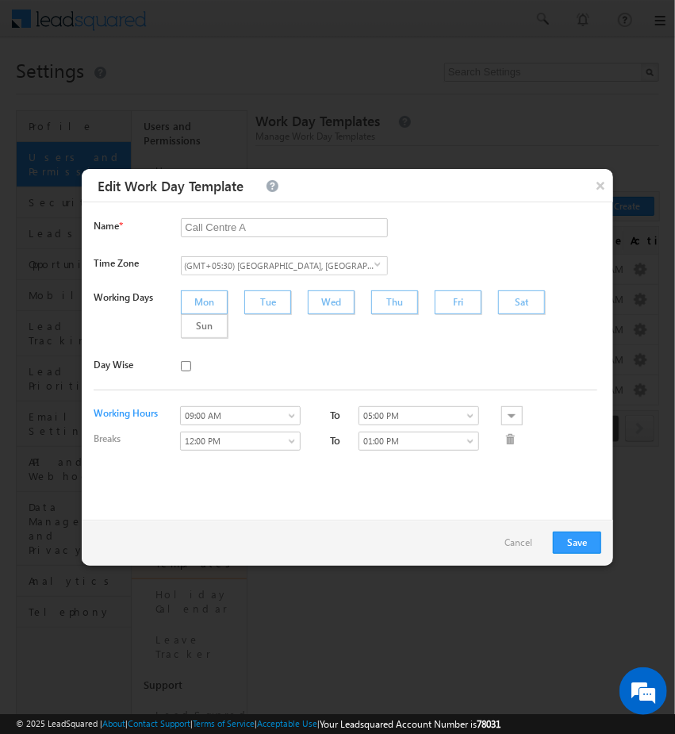
drag, startPoint x: 200, startPoint y: 228, endPoint x: 87, endPoint y: 247, distance: 115.1
click at [87, 247] on div "Name * Call Centre A Required. Time Zone (GMT+05:30) Chennai, Kolkata, Mumbai, …" at bounding box center [348, 360] width 532 height 317
type input "Contact Centre A"
click at [588, 547] on button "Save" at bounding box center [577, 543] width 48 height 22
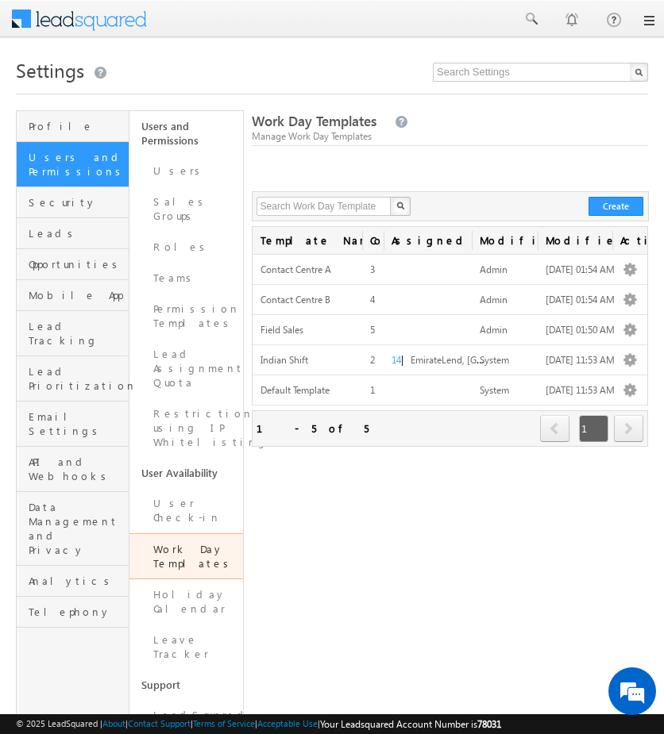
scroll to position [132, 0]
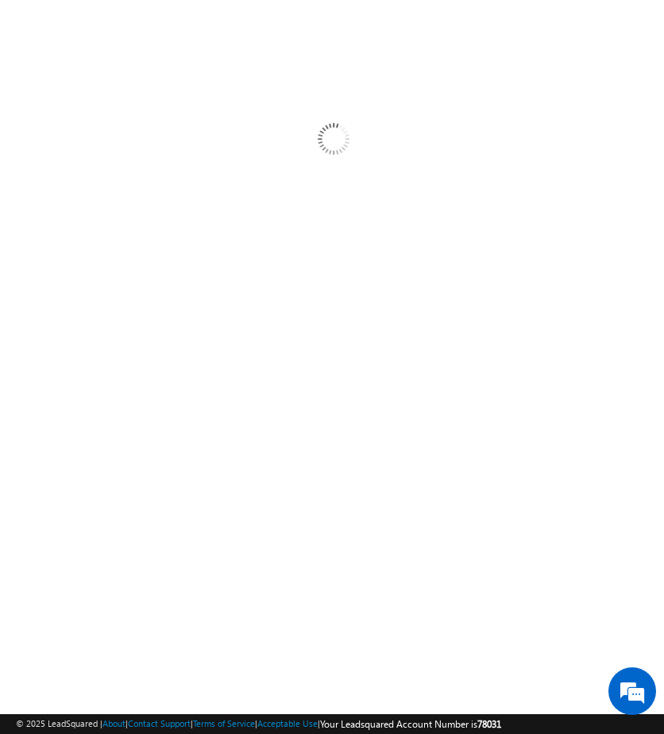
scroll to position [57, 0]
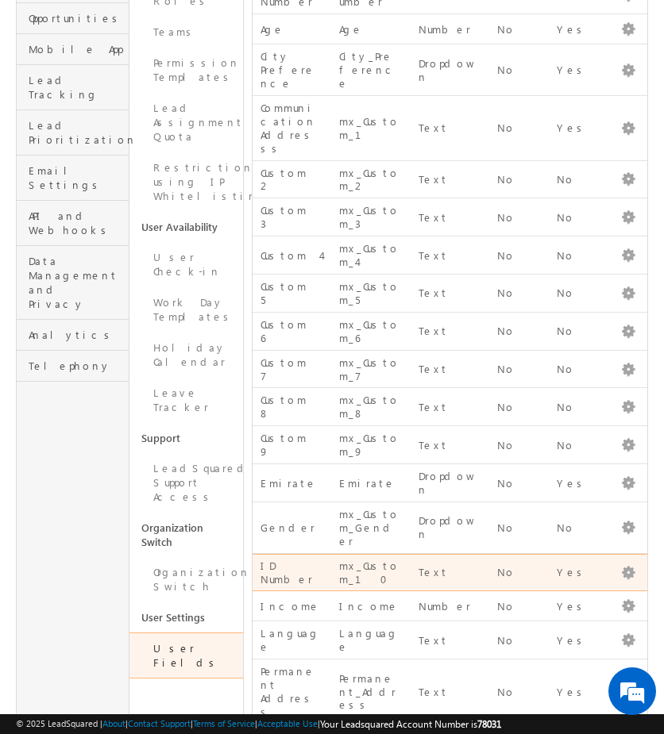
scroll to position [208, 0]
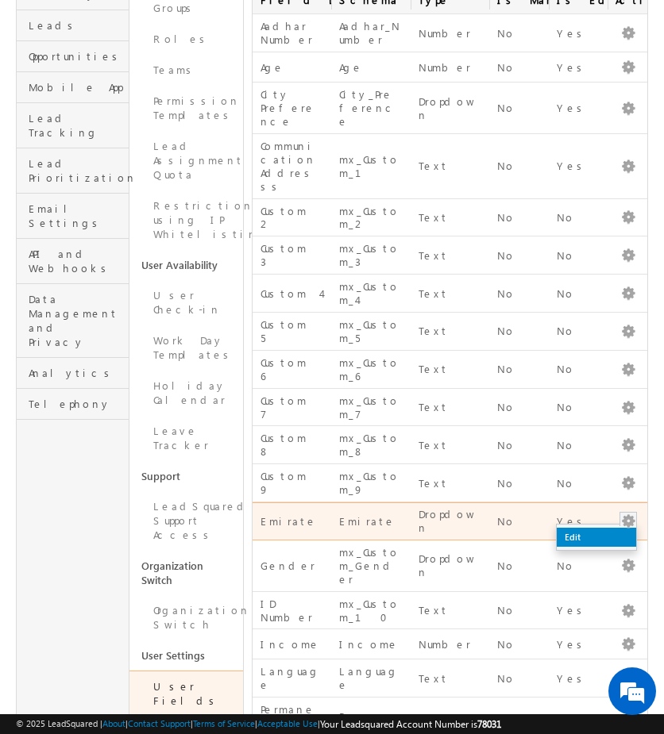
click at [605, 528] on link "Edit" at bounding box center [595, 537] width 79 height 19
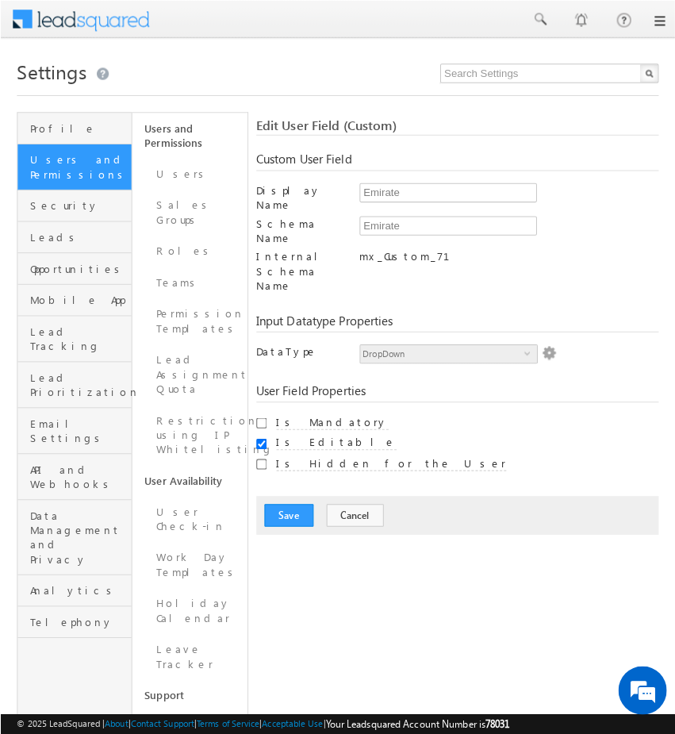
scroll to position [0, 0]
click at [533, 340] on img at bounding box center [540, 347] width 14 height 14
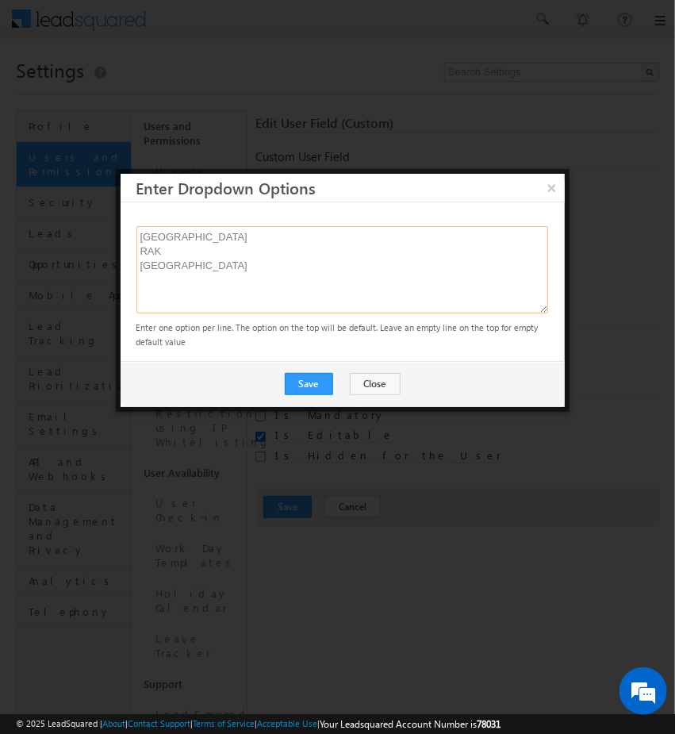
drag, startPoint x: 226, startPoint y: 285, endPoint x: 132, endPoint y: 244, distance: 102.8
click at [132, 244] on div "[GEOGRAPHIC_DATA] RAK [GEOGRAPHIC_DATA] Enter one option per line. The option o…" at bounding box center [343, 281] width 444 height 159
paste textarea "AbuDhabi b. Ajman c. [GEOGRAPHIC_DATA] d. [GEOGRAPHIC_DATA] e. Ras Al Khaimah f…"
click at [143, 253] on textarea "AbuDhabi b. Ajman c. [GEOGRAPHIC_DATA] d. [GEOGRAPHIC_DATA] e. Ras Al Khaimah f…" at bounding box center [343, 269] width 412 height 87
click at [164, 252] on textarea "AbuDhabi Ajman Dubai Fujairah Ras Al Khaimah Sharjah Umm Al Quwain" at bounding box center [343, 269] width 412 height 87
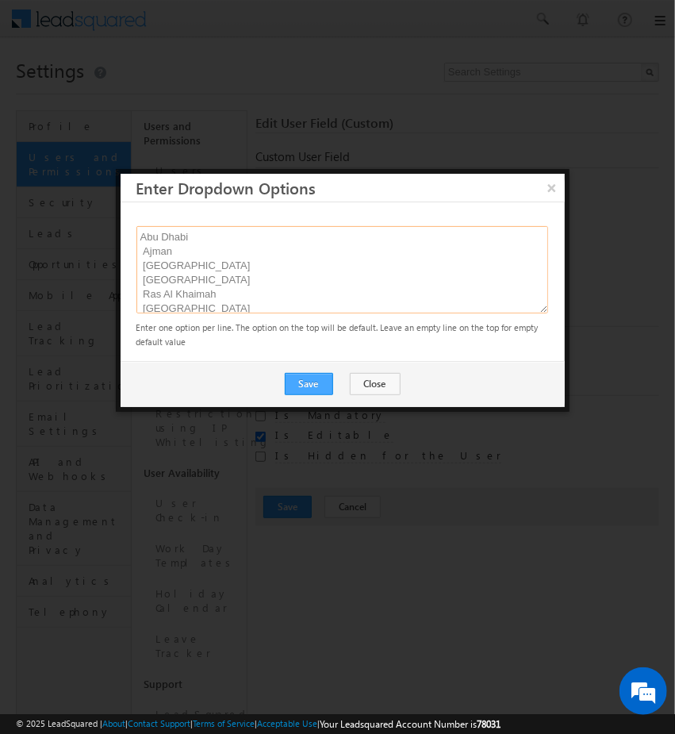
type textarea "Abu Dhabi Ajman Dubai Fujairah Ras Al Khaimah Sharjah Umm Al Quwain"
click at [328, 388] on button "Save" at bounding box center [309, 384] width 48 height 22
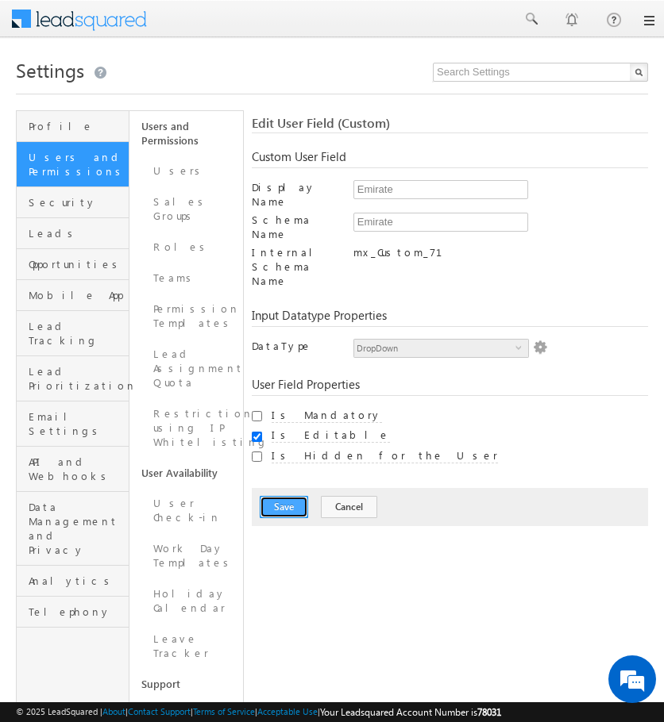
click at [294, 496] on button "Save" at bounding box center [284, 507] width 48 height 22
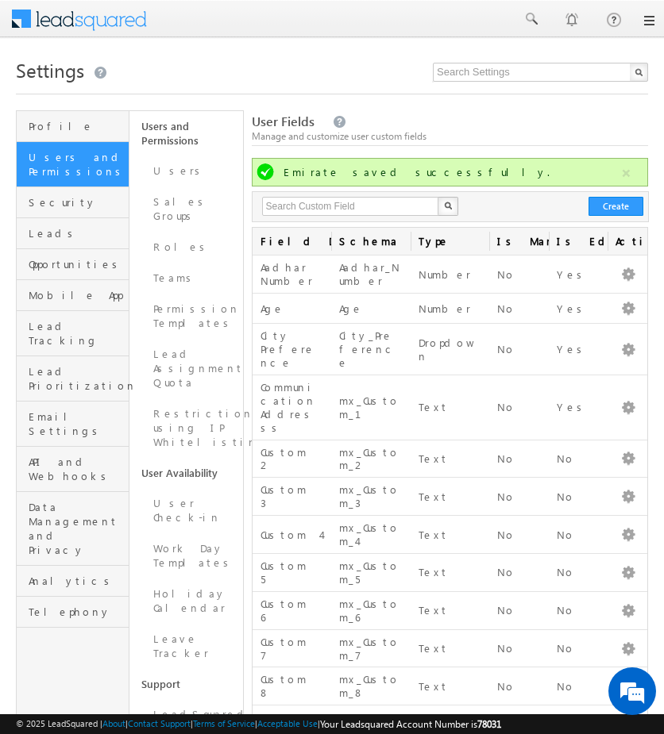
click at [651, 15] on link at bounding box center [647, 20] width 13 height 13
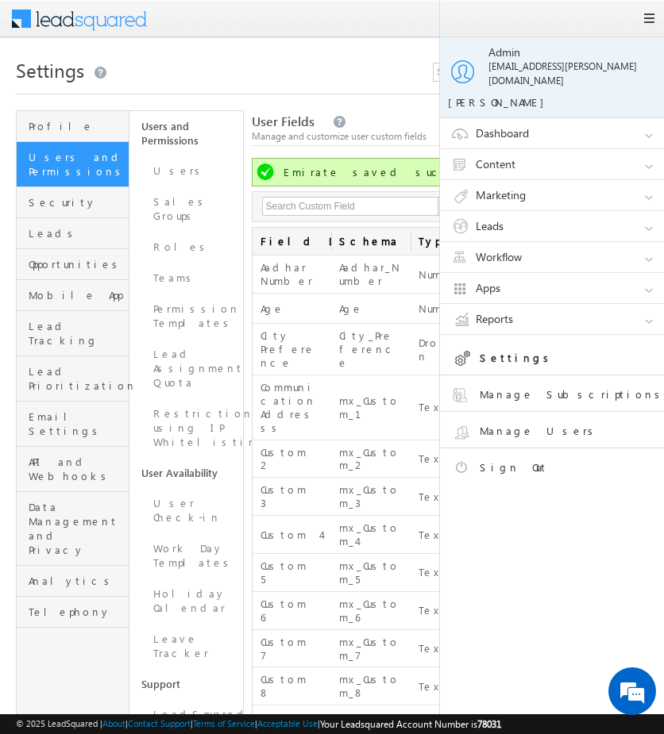
click at [641, 189] on link "Marketing" at bounding box center [559, 195] width 238 height 30
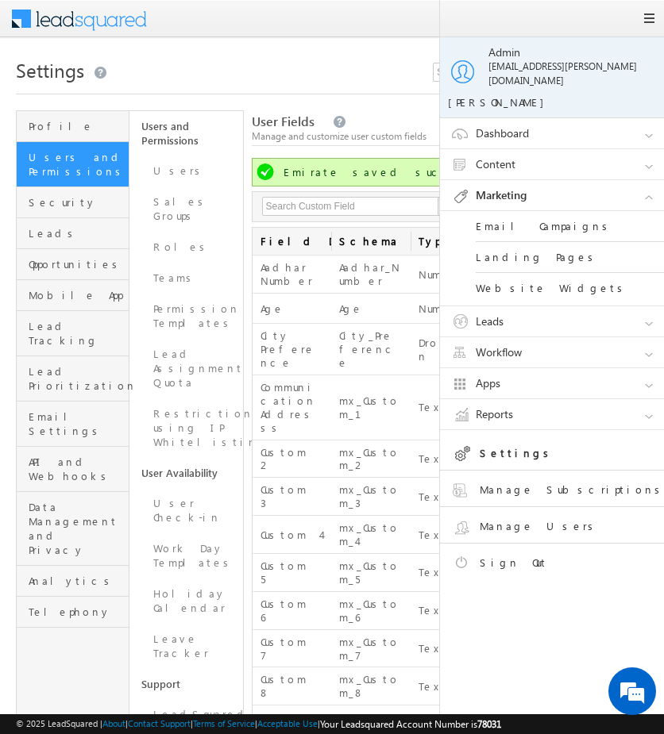
click at [490, 273] on link "Website Widgets" at bounding box center [570, 288] width 190 height 30
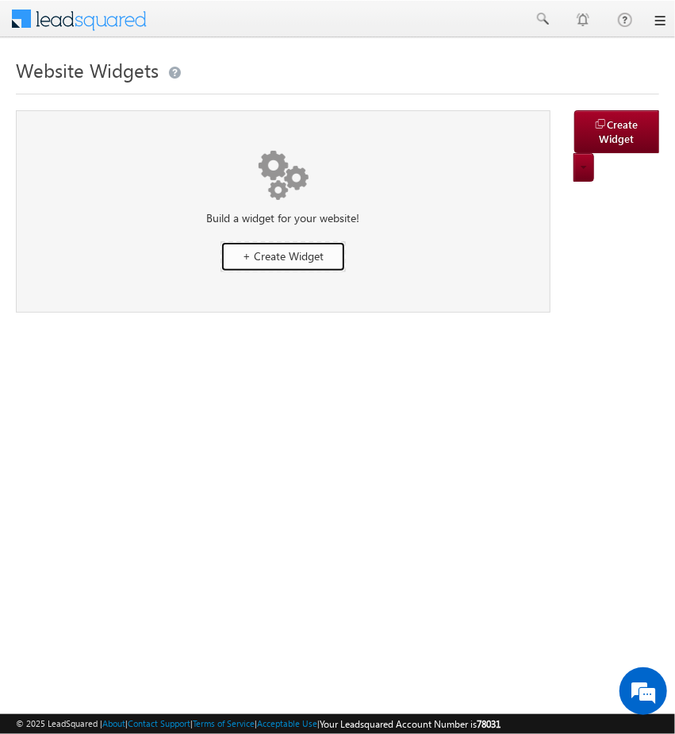
click at [314, 269] on link "+ Create Widget" at bounding box center [283, 256] width 125 height 31
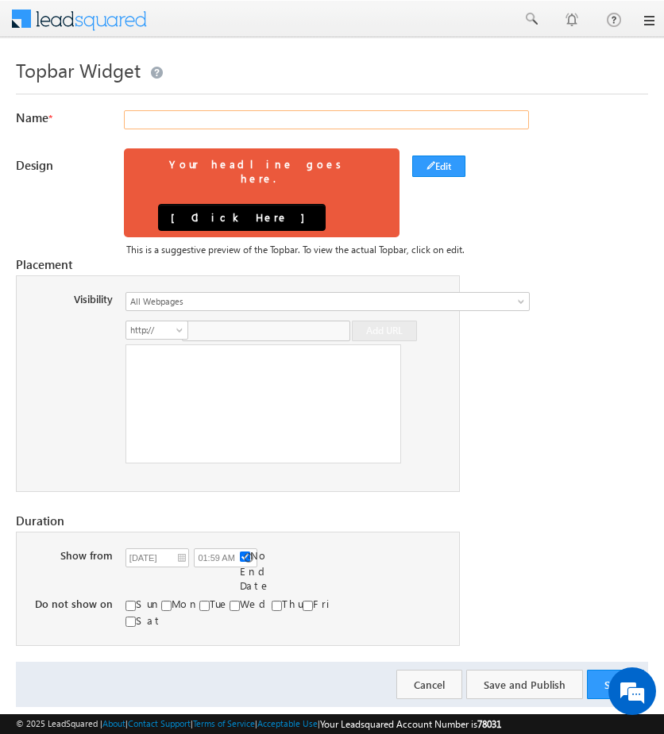
click at [297, 113] on input "text" at bounding box center [326, 119] width 405 height 19
type input "Lead Capture"
click at [460, 163] on div at bounding box center [501, 166] width 88 height 22
click at [449, 156] on button "Edit" at bounding box center [438, 166] width 53 height 21
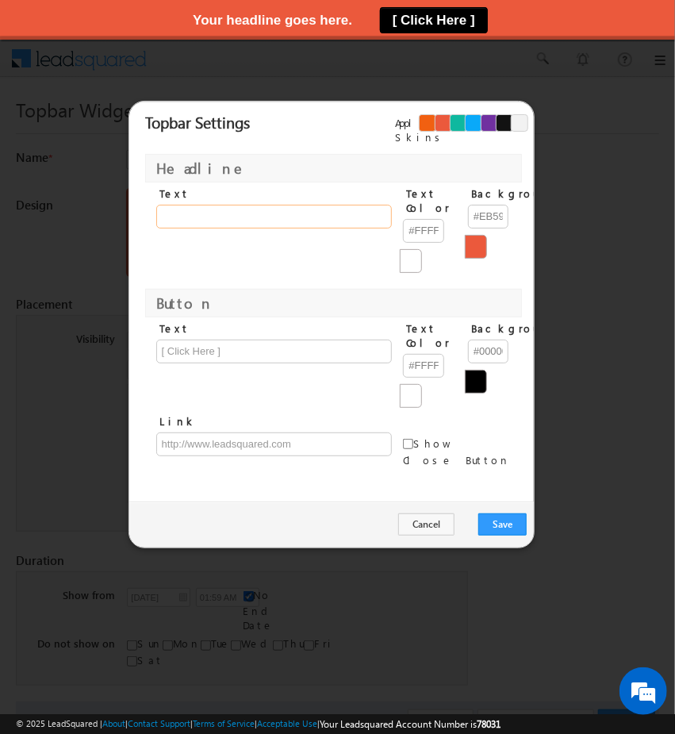
click at [288, 206] on input "text" at bounding box center [274, 217] width 237 height 24
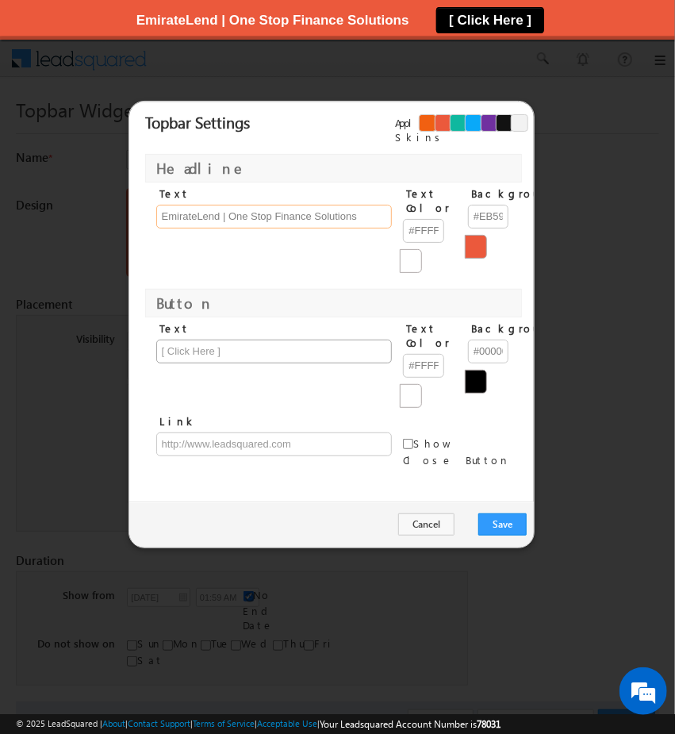
type input "EmirateLend | One Stop Finance Solutions"
drag, startPoint x: 214, startPoint y: 338, endPoint x: 146, endPoint y: 352, distance: 69.6
click at [146, 352] on div "Text" at bounding box center [269, 345] width 248 height 49
type input "Know More"
drag, startPoint x: 335, startPoint y: 415, endPoint x: -2, endPoint y: 471, distance: 341.1
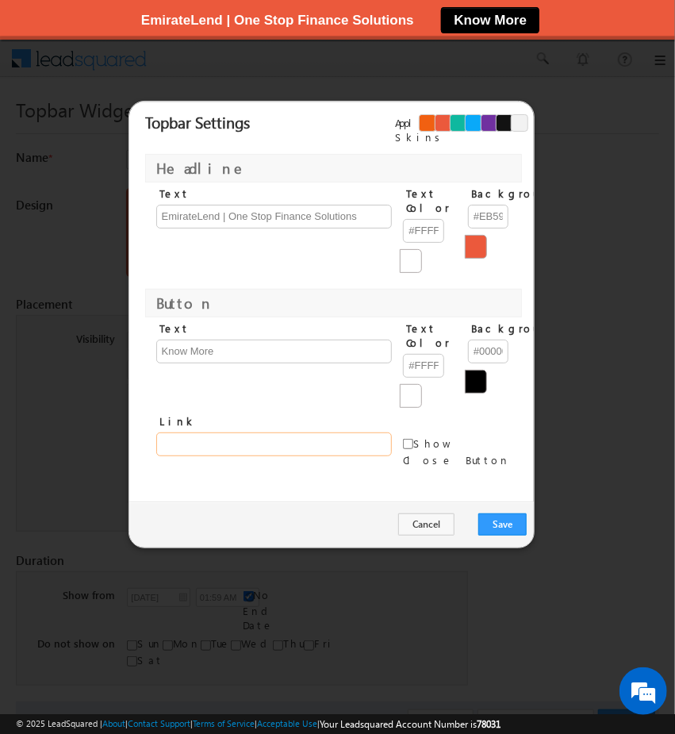
click at [0, 471] on html "Menu Admin Tarun .kant @outl ook.c" at bounding box center [337, 405] width 675 height 810
paste input "www.dunia.ae"
type input "www.dunia.ae"
click at [414, 439] on input "checkbox" at bounding box center [408, 444] width 10 height 10
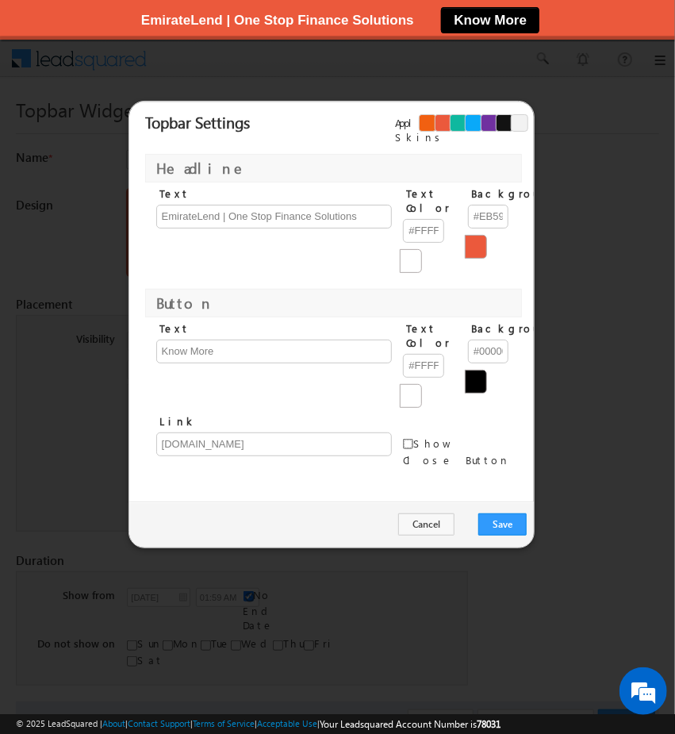
click at [414, 439] on input "checkbox" at bounding box center [408, 444] width 10 height 10
checkbox input "false"
click at [479, 240] on link at bounding box center [476, 247] width 22 height 24
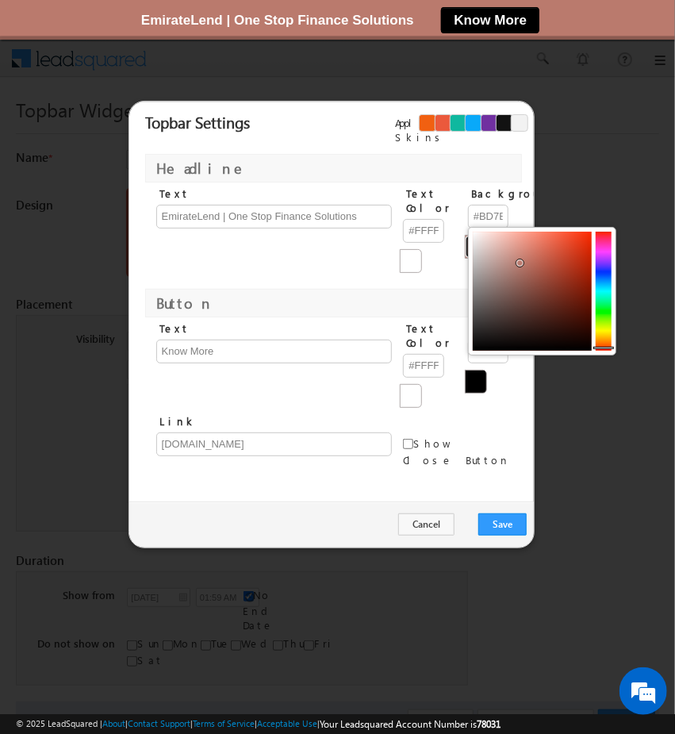
drag, startPoint x: 560, startPoint y: 238, endPoint x: 522, endPoint y: 262, distance: 44.3
click at [522, 262] on div at bounding box center [520, 263] width 7 height 7
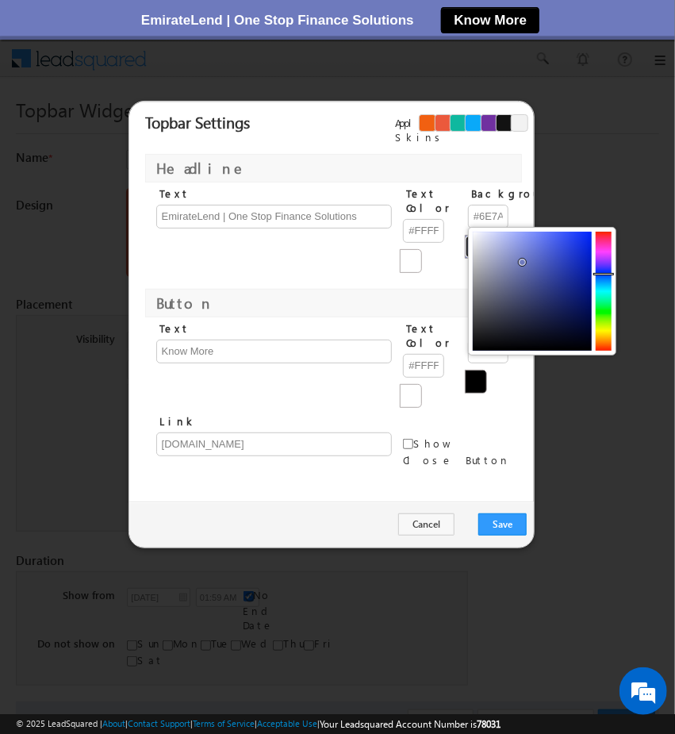
click at [603, 274] on div at bounding box center [604, 291] width 16 height 119
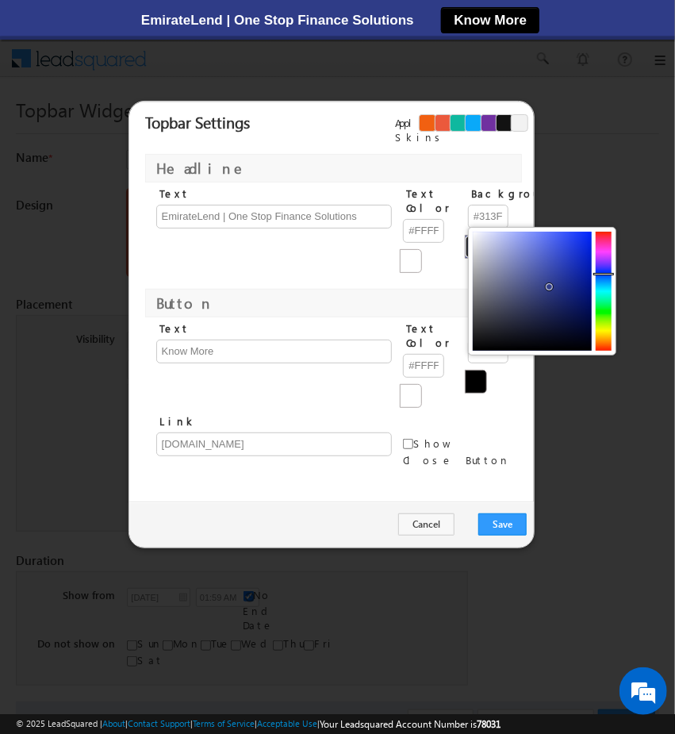
type input "#33408C"
drag, startPoint x: 521, startPoint y: 263, endPoint x: 548, endPoint y: 285, distance: 35.0
click at [548, 285] on div at bounding box center [548, 285] width 7 height 7
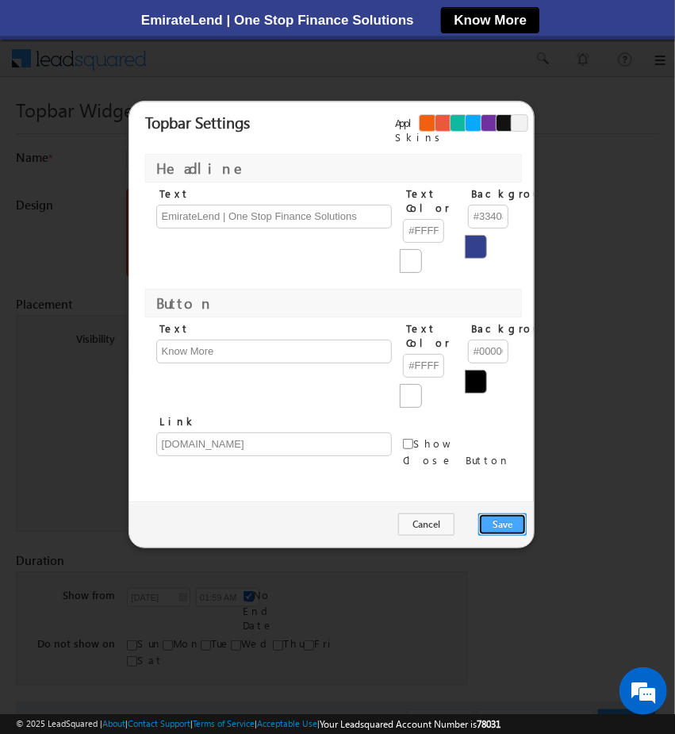
click at [513, 514] on button "Save" at bounding box center [503, 525] width 48 height 22
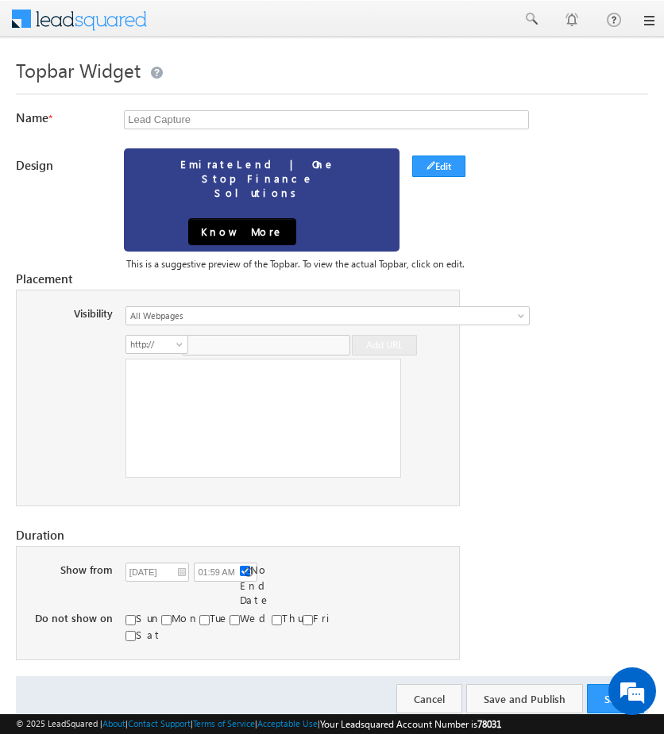
scroll to position [19, 0]
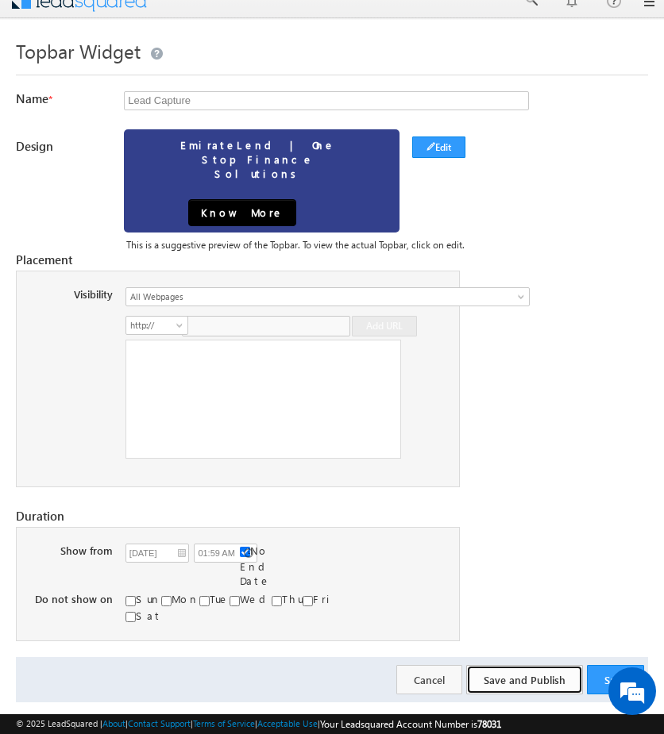
click at [537, 665] on button "Save and Publish" at bounding box center [524, 679] width 117 height 29
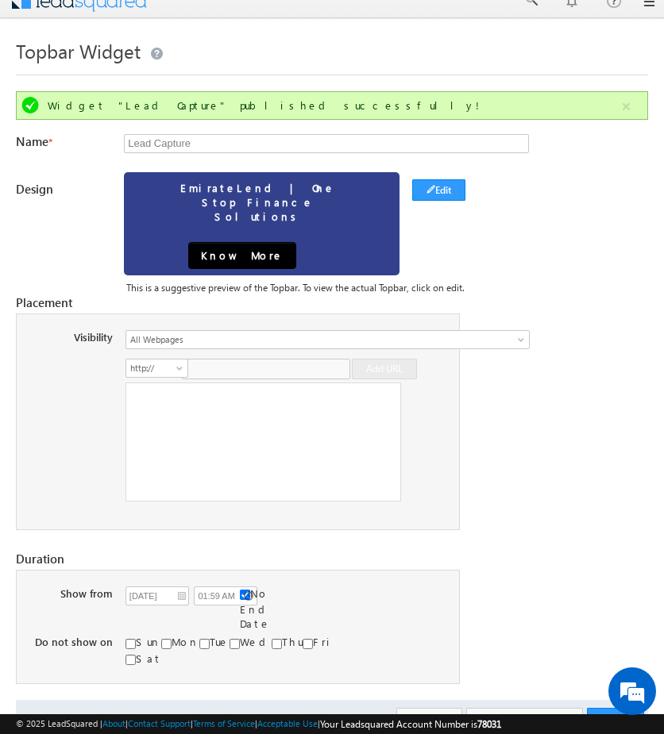
scroll to position [62, 0]
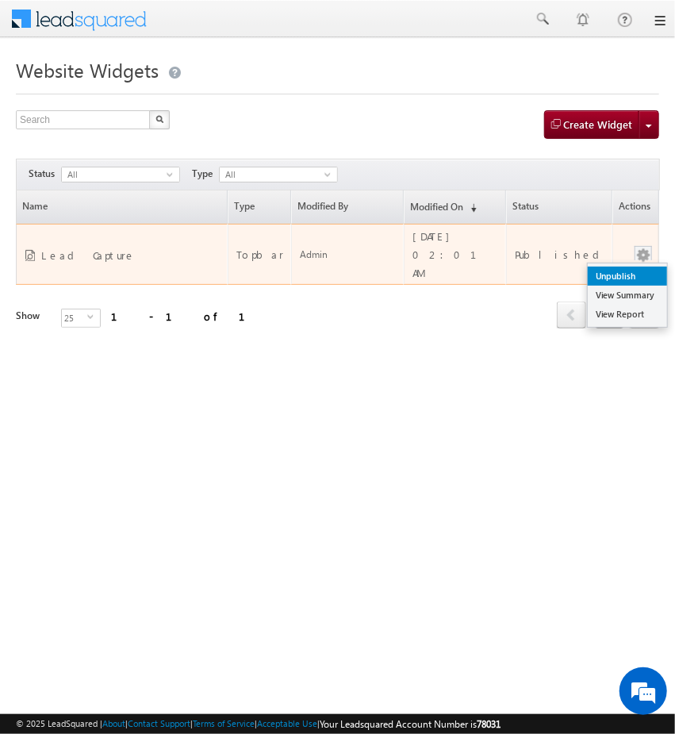
click at [637, 271] on link "Unpublish" at bounding box center [627, 276] width 79 height 19
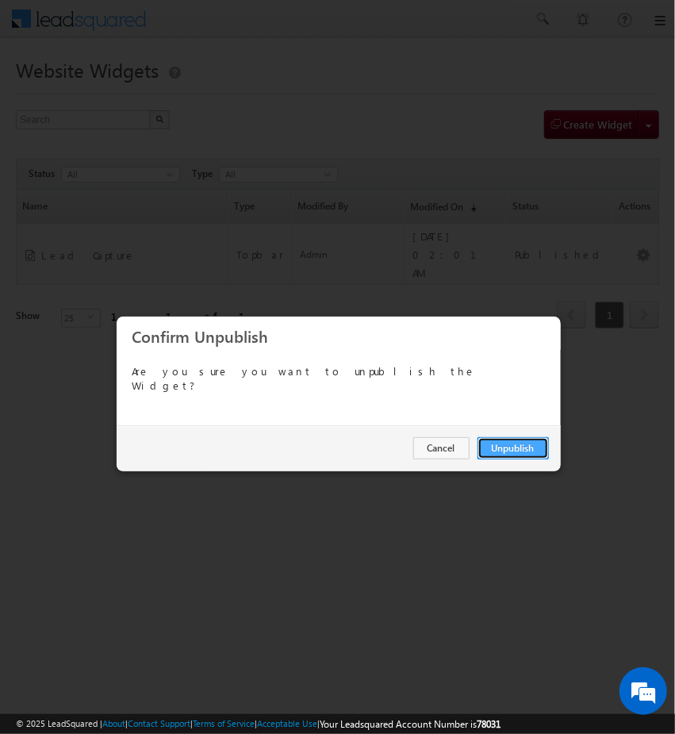
click at [532, 451] on button "Unpublish" at bounding box center [513, 448] width 71 height 22
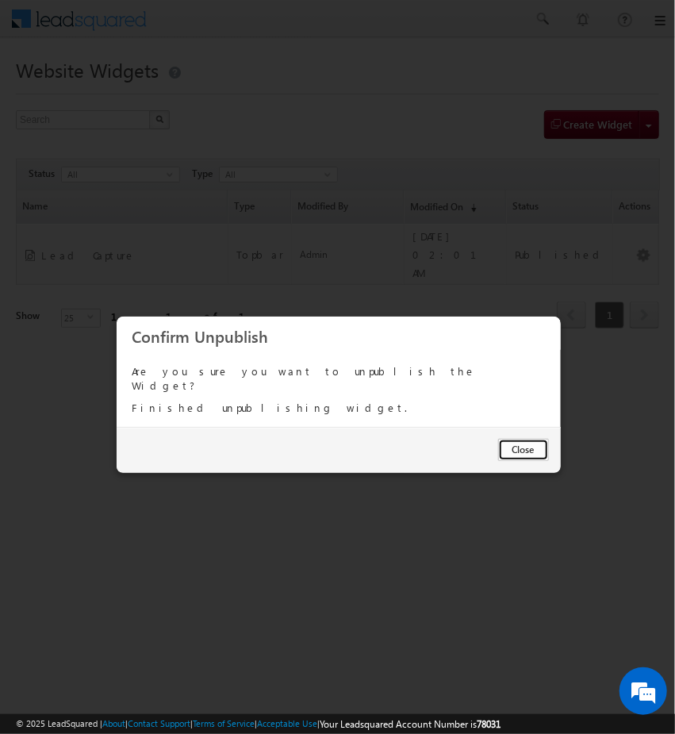
click at [541, 452] on button "Close" at bounding box center [523, 450] width 51 height 22
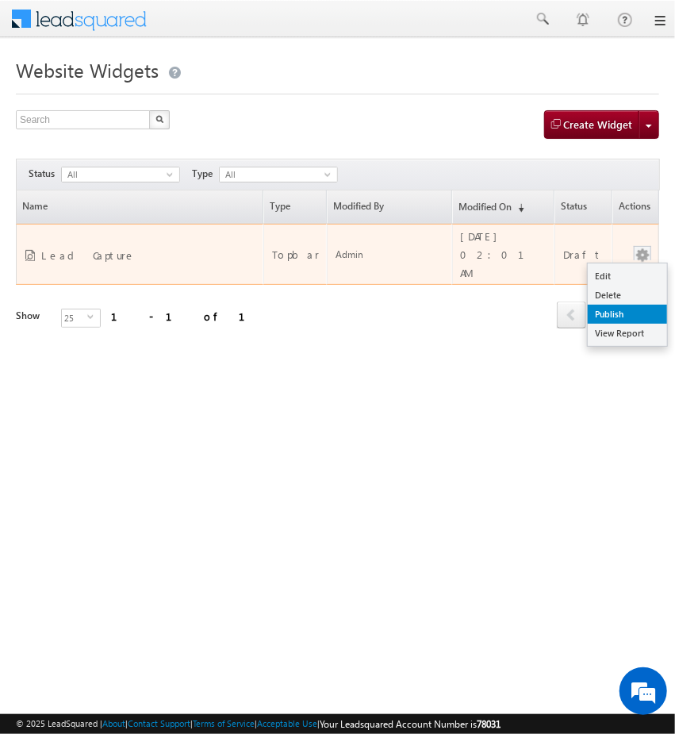
click at [635, 305] on link "Publish" at bounding box center [627, 314] width 79 height 19
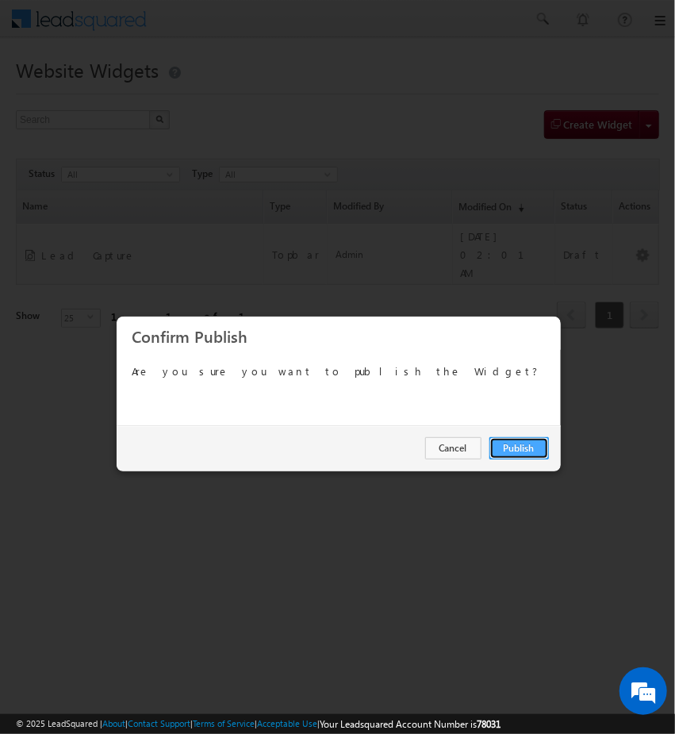
click at [530, 447] on button "Publish" at bounding box center [520, 448] width 60 height 22
click at [526, 447] on button "Close" at bounding box center [523, 448] width 51 height 22
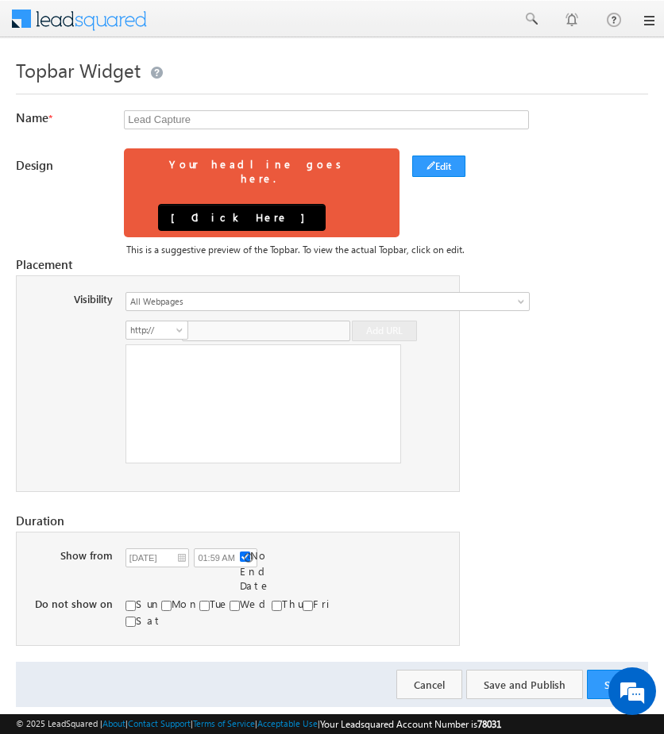
scroll to position [5, 0]
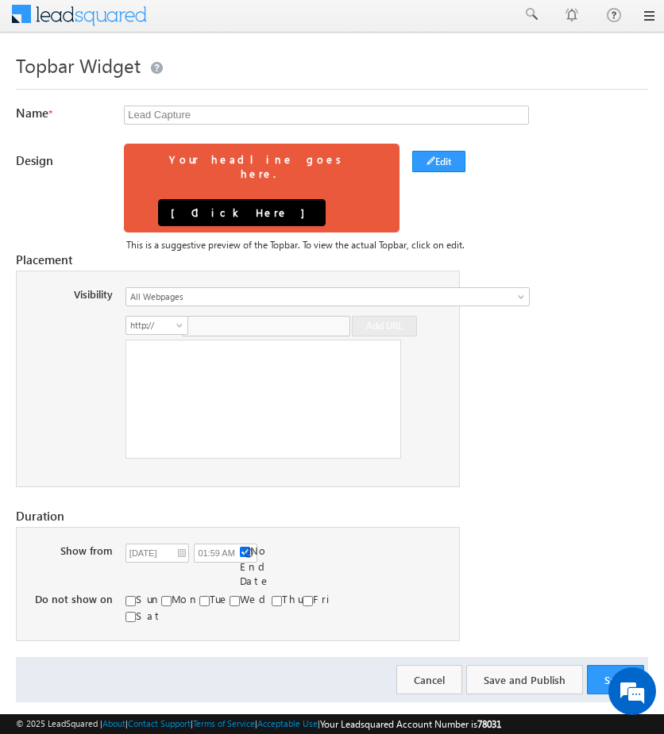
click at [650, 20] on link at bounding box center [647, 16] width 13 height 13
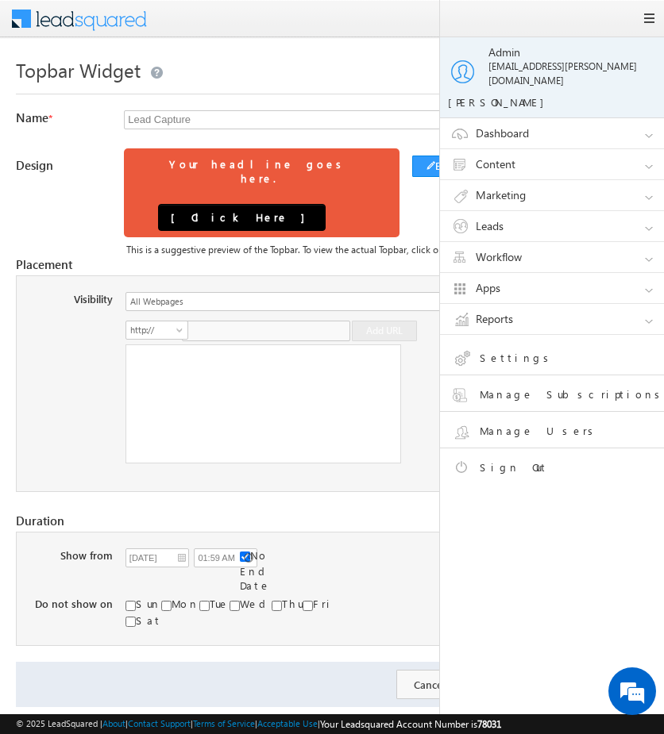
click at [648, 192] on link "Marketing" at bounding box center [559, 195] width 238 height 30
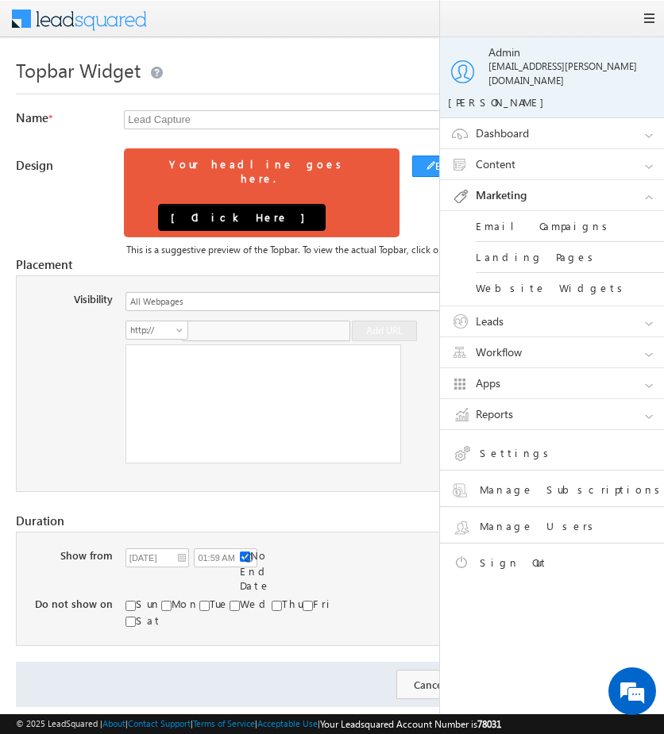
click at [545, 248] on link "Landing Pages" at bounding box center [570, 257] width 190 height 31
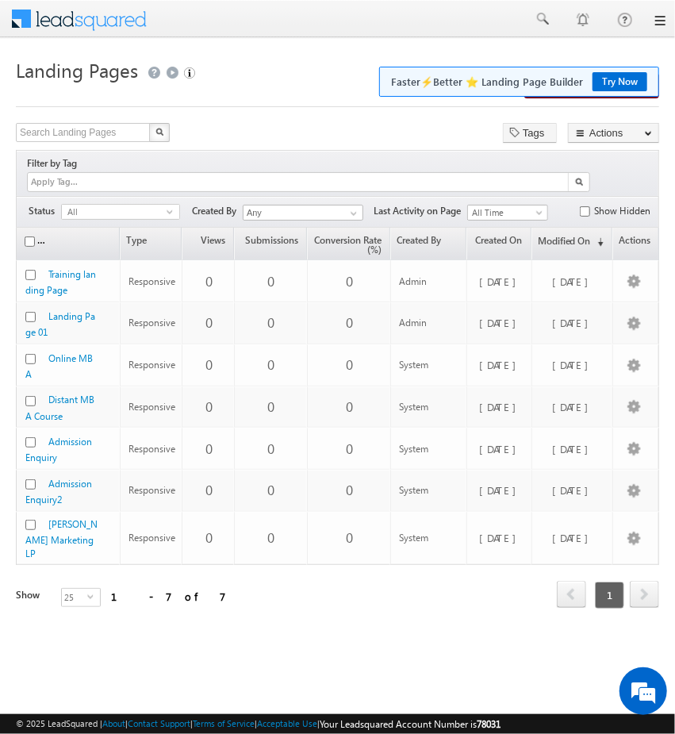
click at [606, 86] on button "Try Now" at bounding box center [620, 81] width 55 height 19
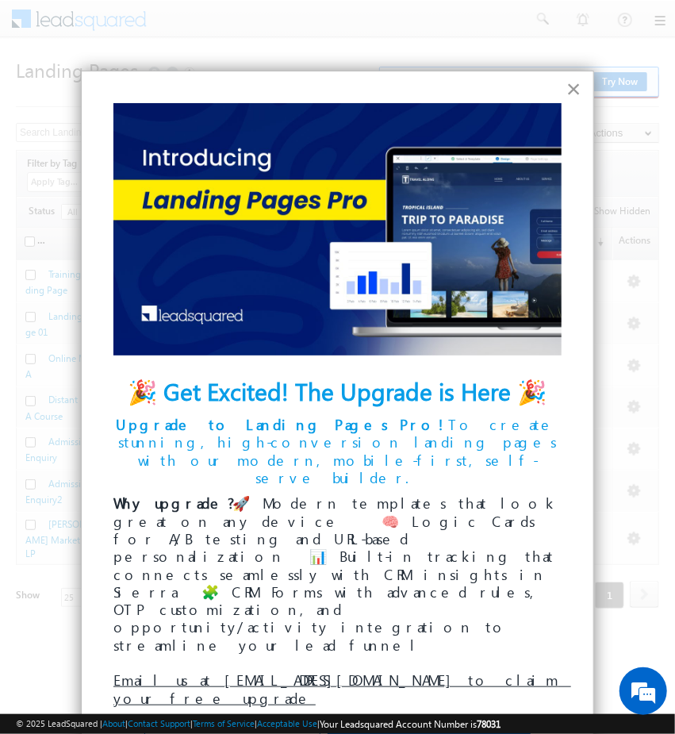
click at [579, 93] on button "×" at bounding box center [574, 88] width 15 height 25
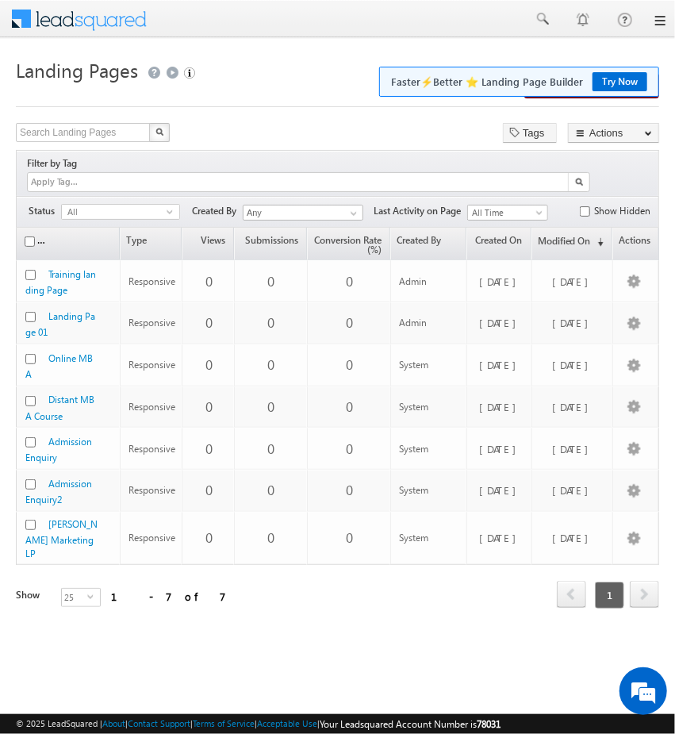
click at [664, 20] on link at bounding box center [659, 20] width 13 height 13
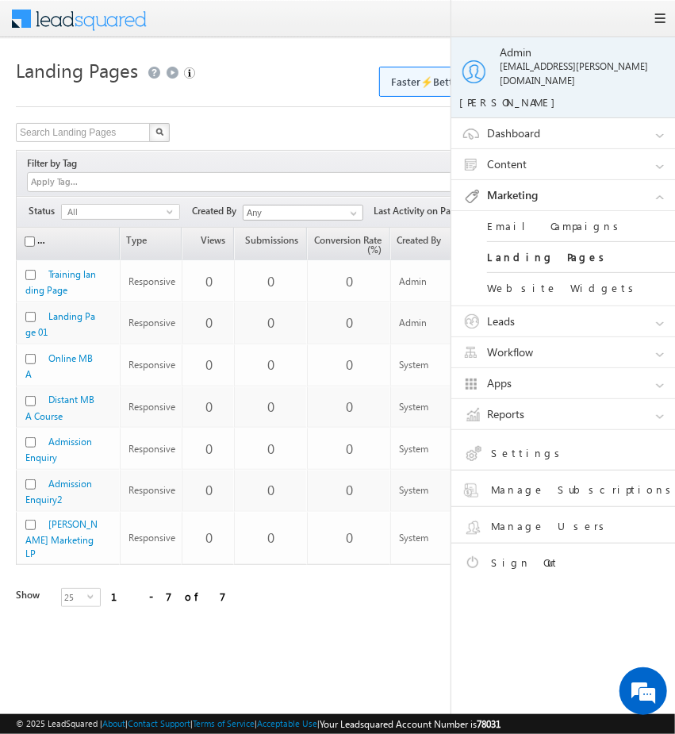
click at [522, 442] on link "Settings" at bounding box center [577, 456] width 226 height 28
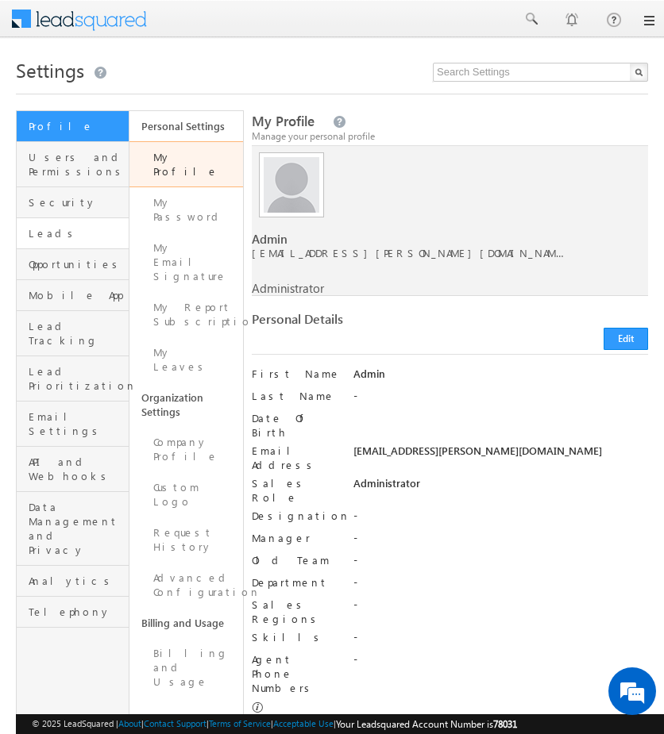
click at [70, 244] on link "Leads" at bounding box center [73, 233] width 112 height 31
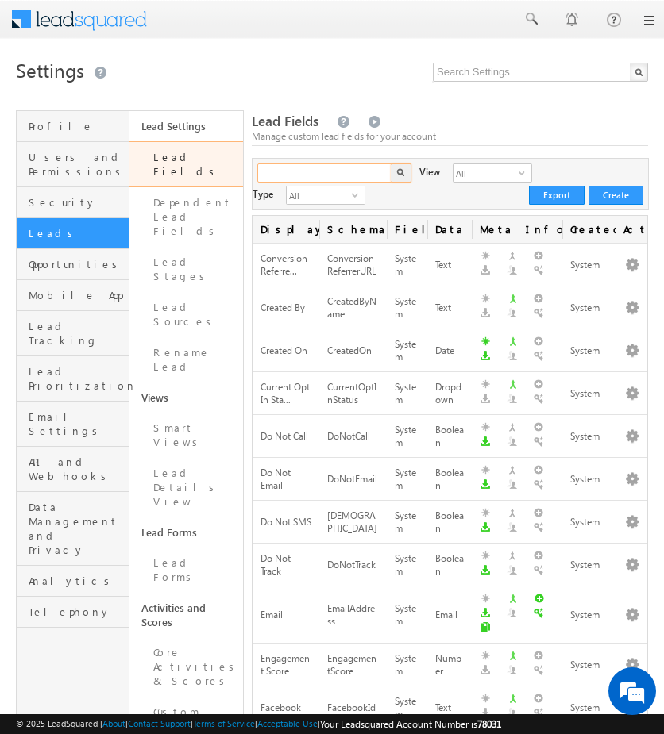
click at [336, 173] on input "text" at bounding box center [325, 172] width 136 height 19
type input "t"
type input "title"
click at [394, 177] on button "button" at bounding box center [400, 172] width 21 height 19
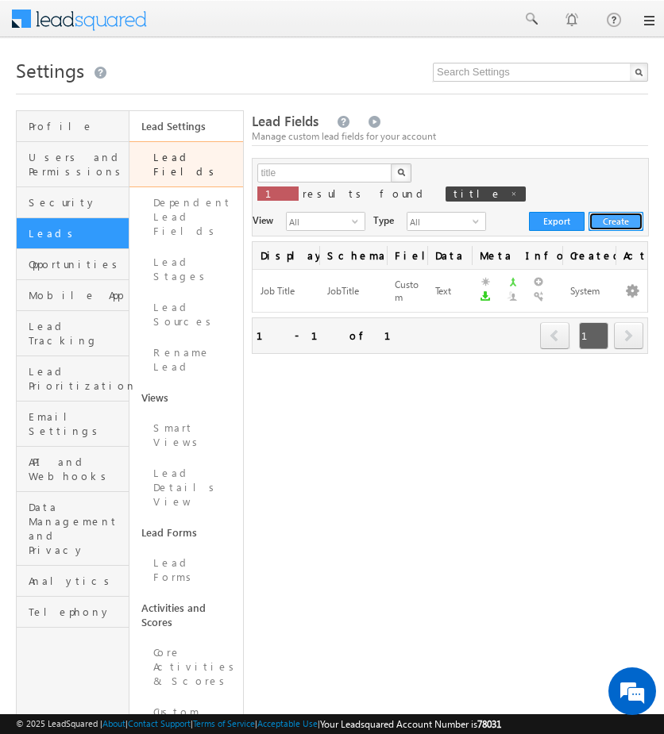
click at [641, 212] on button "Create" at bounding box center [615, 221] width 55 height 19
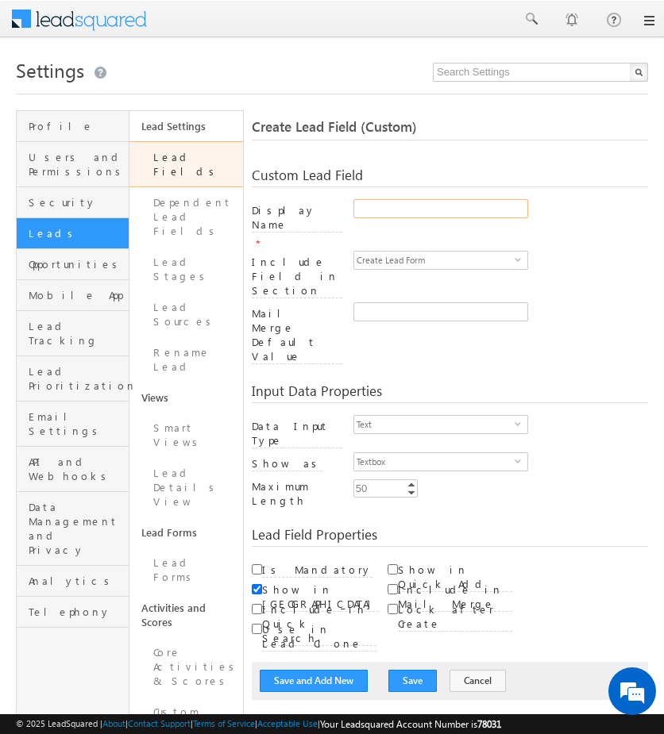
click at [359, 214] on input "Display Name" at bounding box center [440, 208] width 175 height 19
type input "Title"
click at [473, 252] on span "Create Lead Form" at bounding box center [434, 260] width 160 height 17
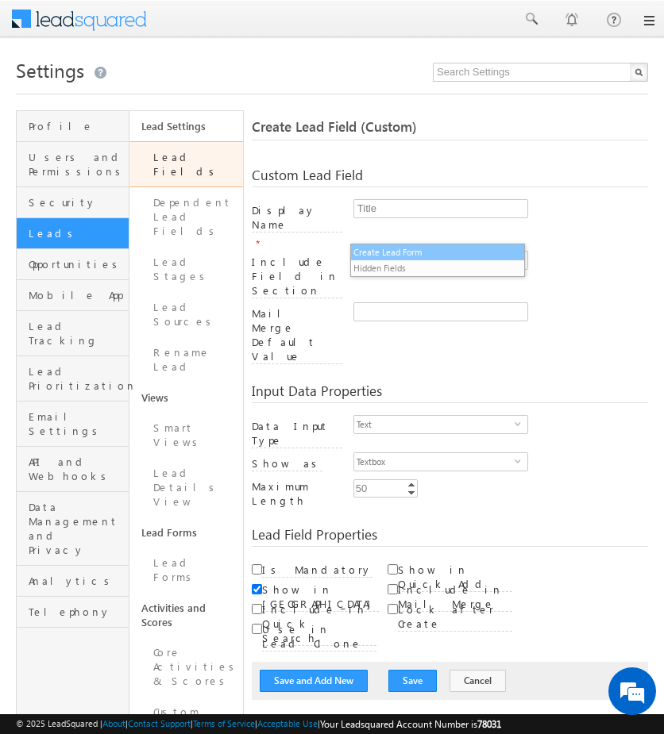
click at [434, 248] on li "Create Lead Form" at bounding box center [437, 252] width 173 height 16
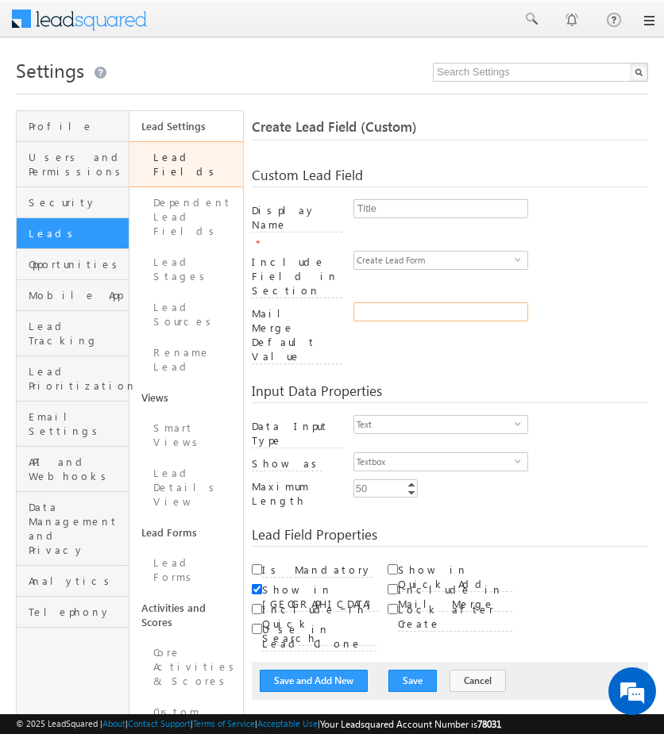
click at [383, 302] on input "Mail Merge Default Value" at bounding box center [440, 311] width 175 height 19
click at [494, 416] on span "Text" at bounding box center [434, 424] width 160 height 17
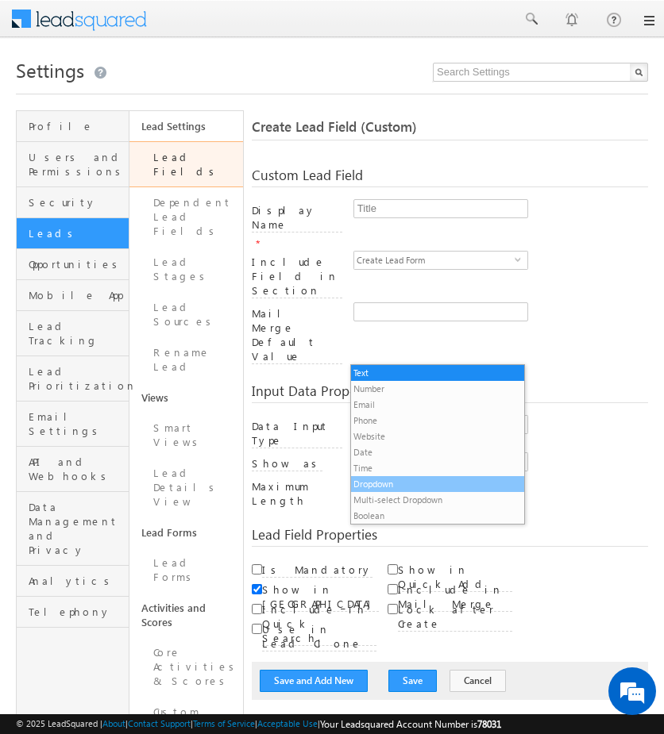
click at [397, 479] on li "Dropdown" at bounding box center [437, 484] width 173 height 16
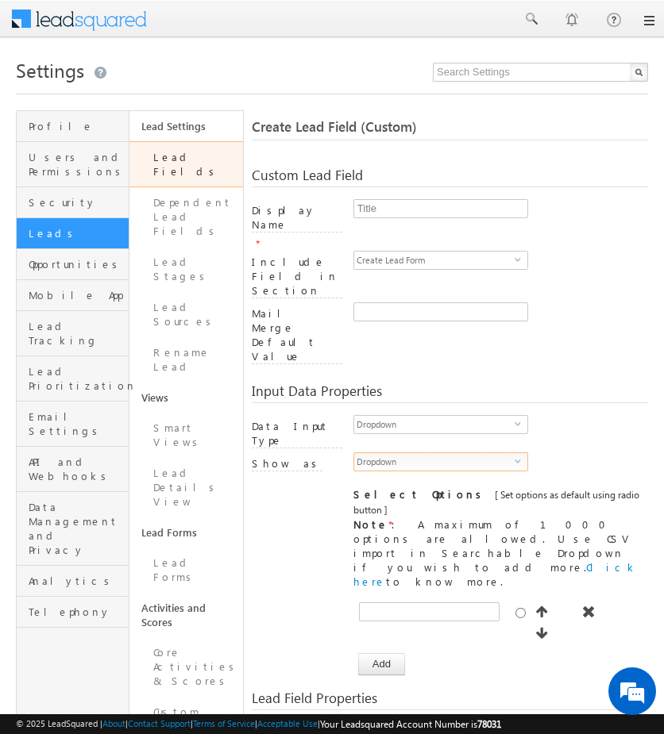
click at [502, 453] on span "Dropdown" at bounding box center [434, 461] width 160 height 17
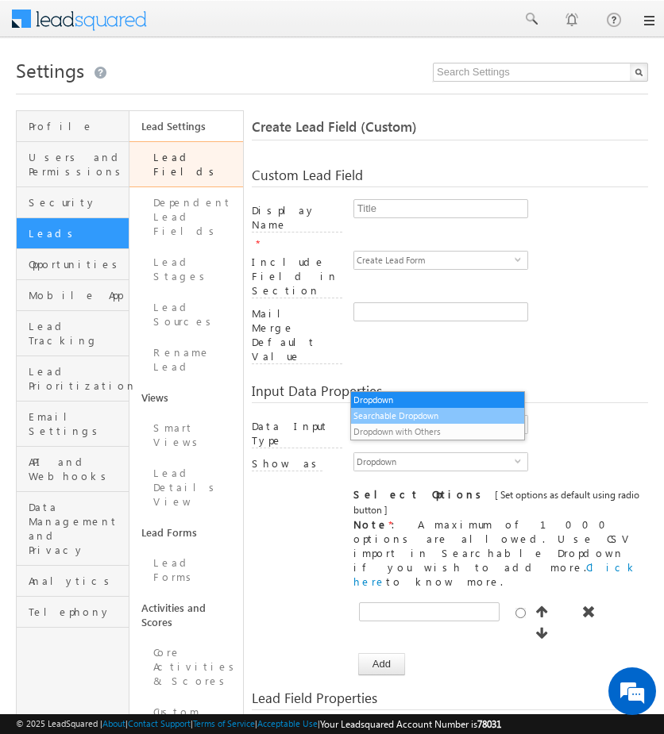
click at [379, 415] on li "Searchable Dropdown" at bounding box center [437, 416] width 173 height 16
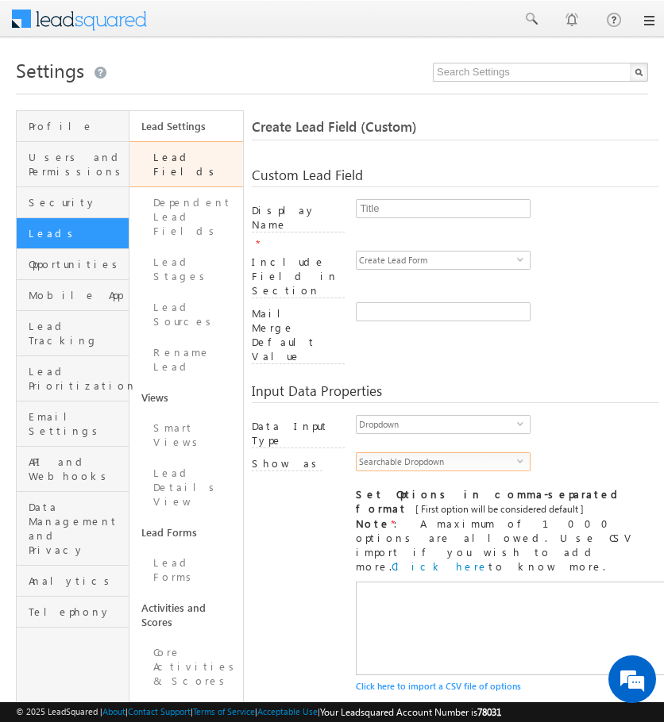
click at [476, 453] on span "Searchable Dropdown" at bounding box center [436, 461] width 160 height 17
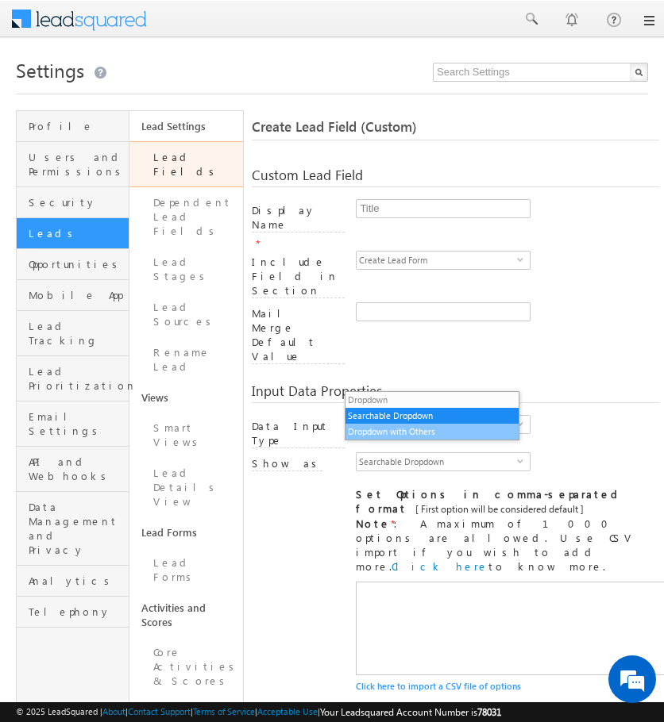
click at [451, 430] on li "Dropdown with Others" at bounding box center [431, 432] width 173 height 16
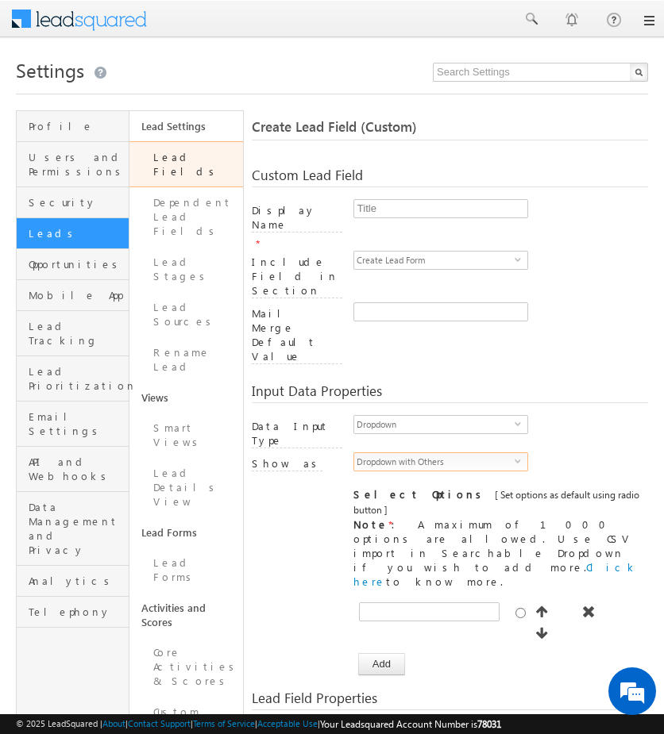
click at [514, 453] on span "select" at bounding box center [520, 466] width 13 height 27
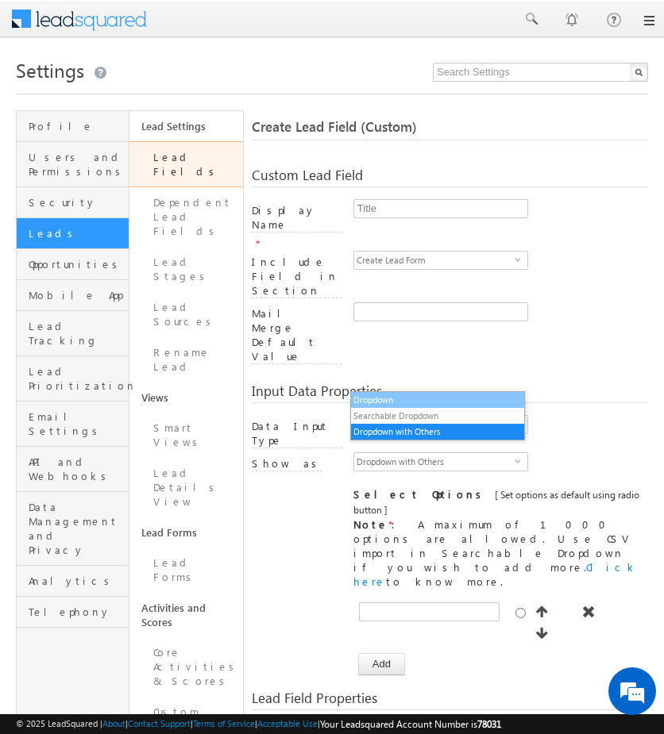
click at [451, 404] on li "Dropdown" at bounding box center [437, 400] width 173 height 16
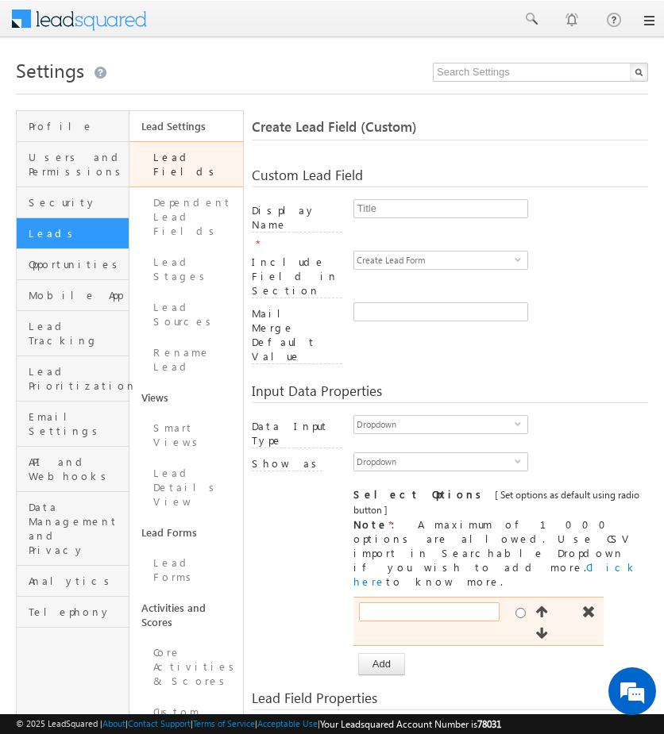
click at [402, 602] on input "text" at bounding box center [429, 611] width 140 height 19
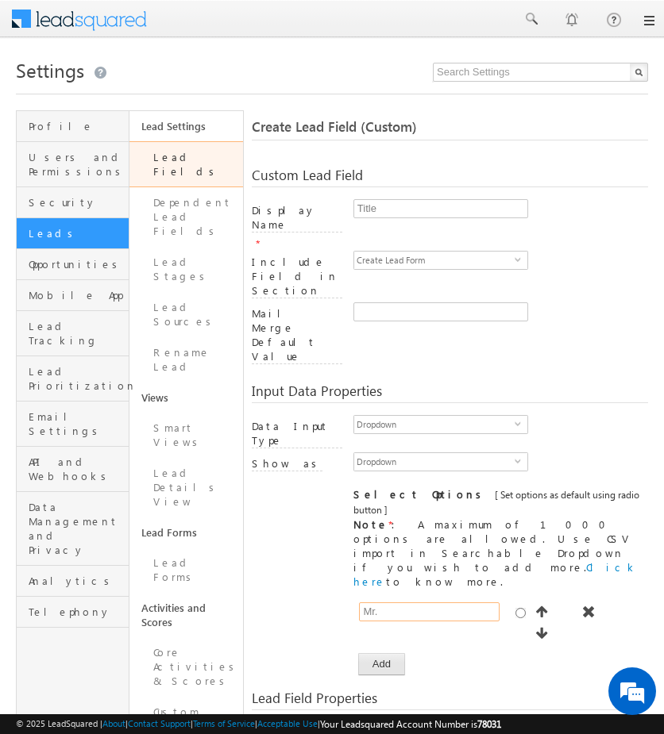
type input "Mr."
click at [390, 653] on button "Add" at bounding box center [381, 664] width 47 height 22
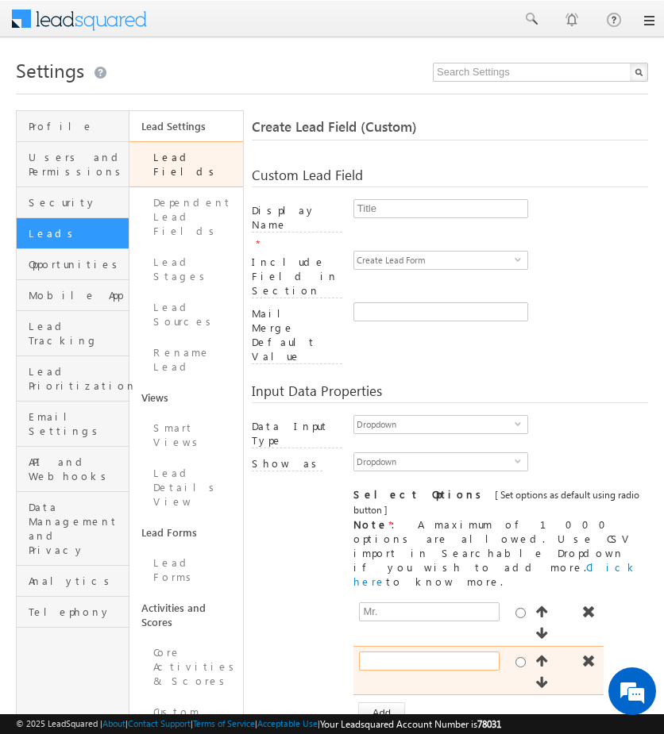
click at [406, 652] on input "text" at bounding box center [429, 661] width 140 height 19
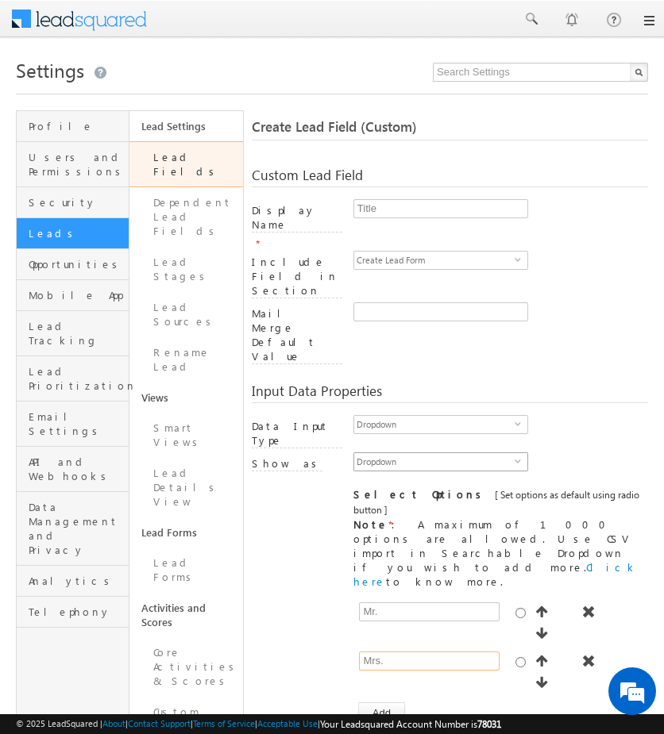
type input "Mrs."
click at [467, 453] on span "Dropdown" at bounding box center [434, 461] width 160 height 17
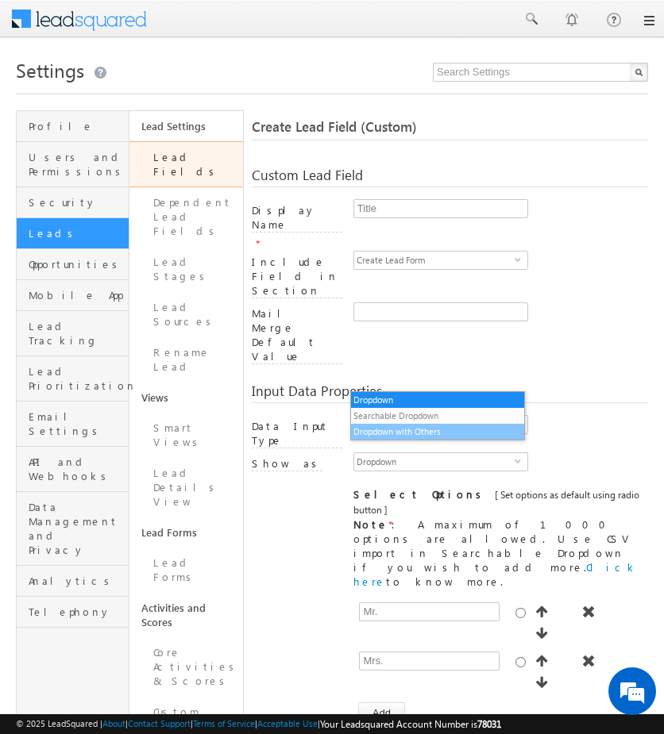
click at [420, 431] on li "Dropdown with Others" at bounding box center [437, 432] width 173 height 16
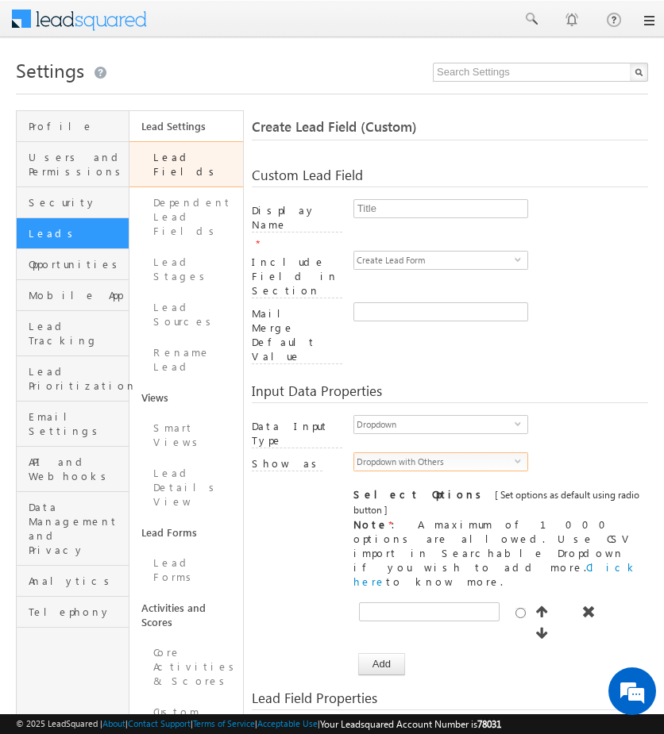
click at [487, 453] on span "Dropdown with Others" at bounding box center [434, 461] width 160 height 17
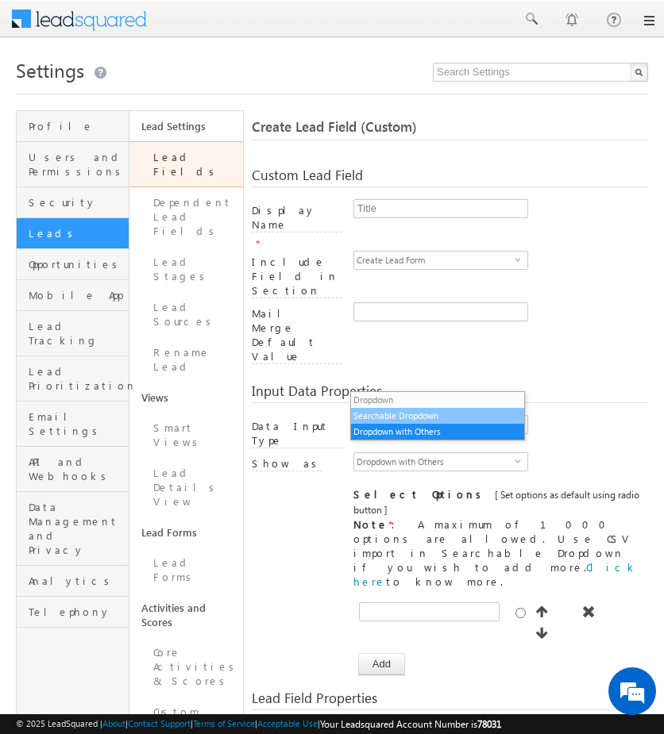
click at [420, 408] on li "Searchable Dropdown" at bounding box center [437, 416] width 173 height 16
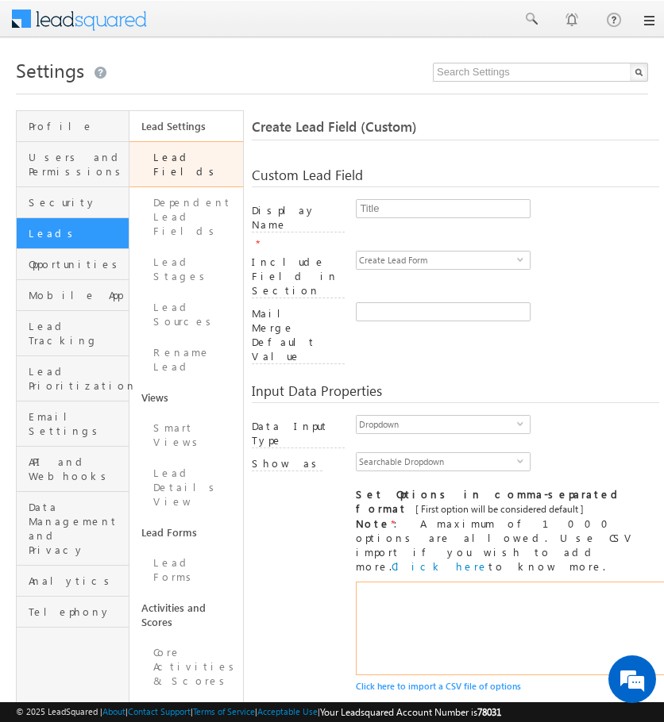
click at [448, 582] on textarea at bounding box center [570, 629] width 429 height 94
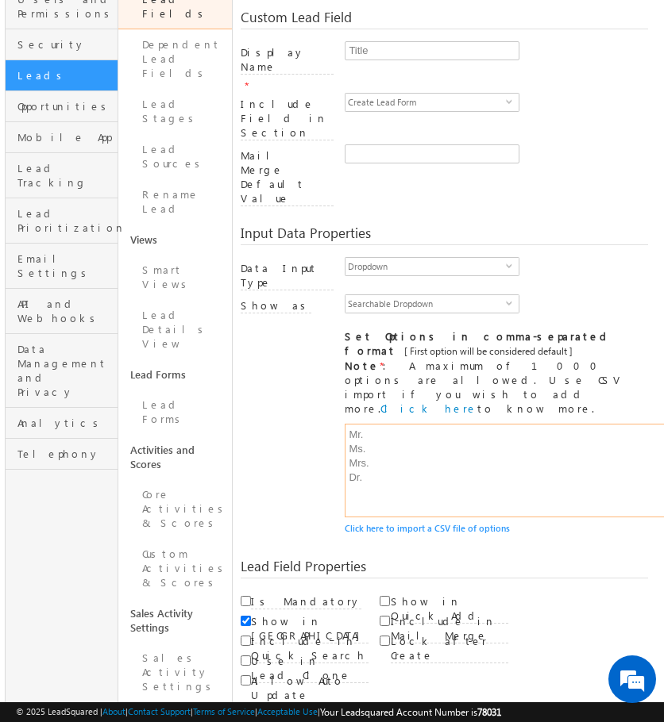
scroll to position [156, 0]
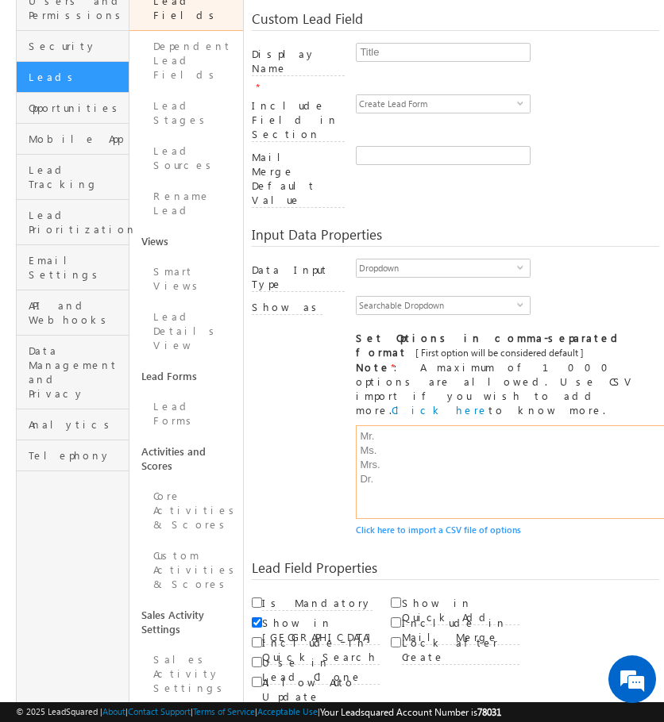
type textarea "Mr. Ms. Mrs. Dr."
click at [390, 598] on input "Show in Quick Add" at bounding box center [395, 603] width 10 height 10
checkbox input "true"
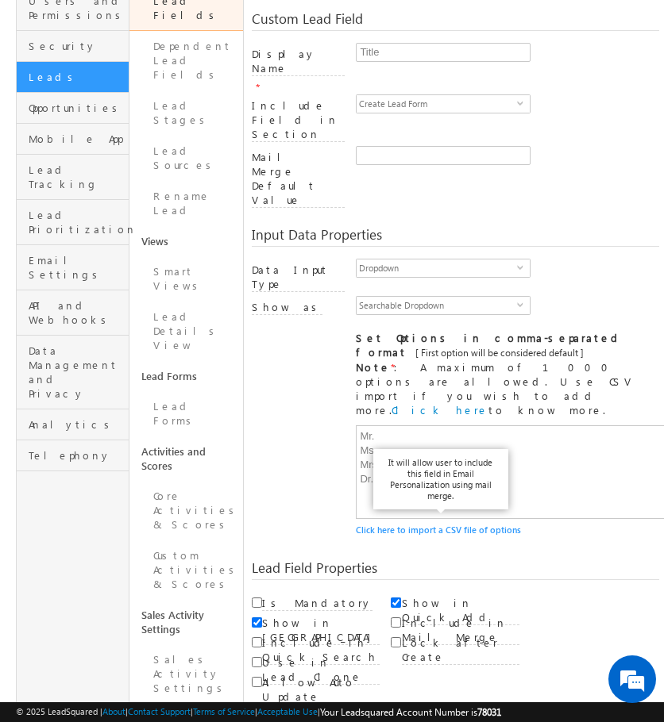
click at [413, 616] on label "Include in Mail Merge" at bounding box center [460, 630] width 117 height 29
click at [401, 617] on input "Include in Mail Merge" at bounding box center [395, 622] width 10 height 10
checkbox input "true"
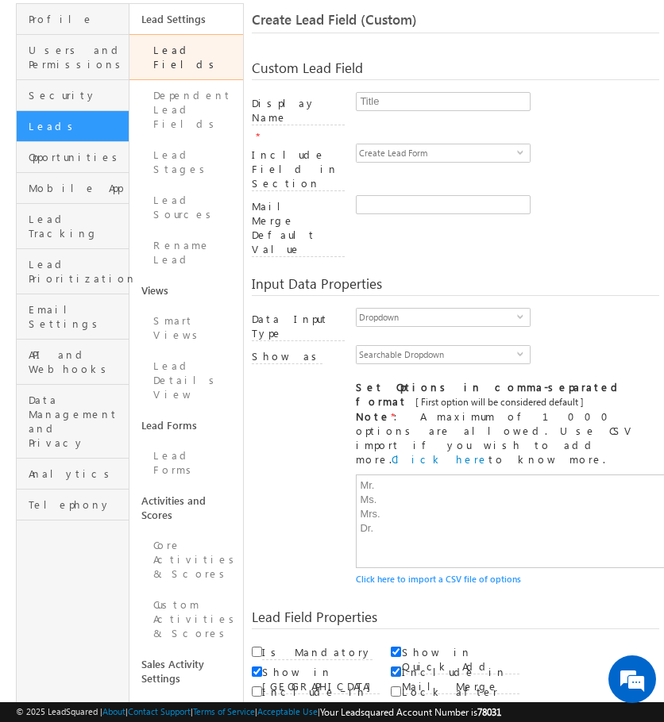
scroll to position [99, 0]
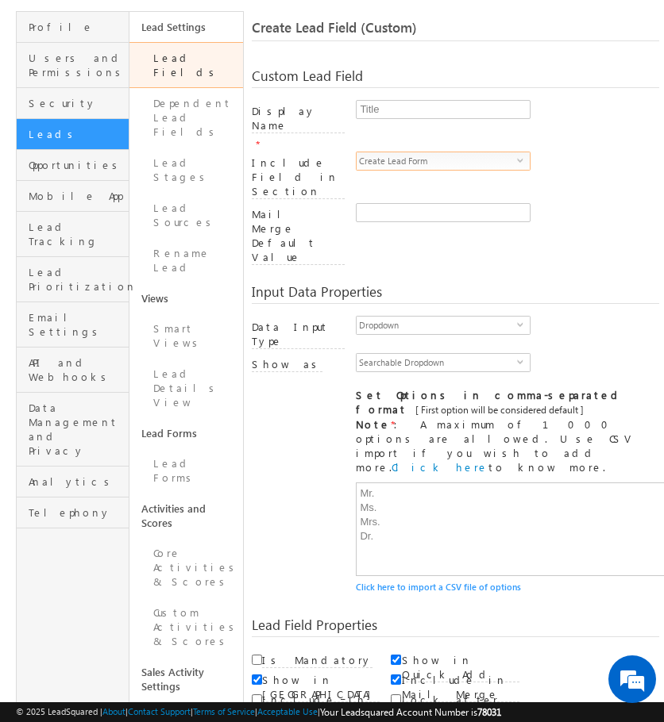
click at [502, 152] on span "Create Lead Form" at bounding box center [436, 160] width 160 height 17
click at [600, 203] on div at bounding box center [507, 216] width 303 height 26
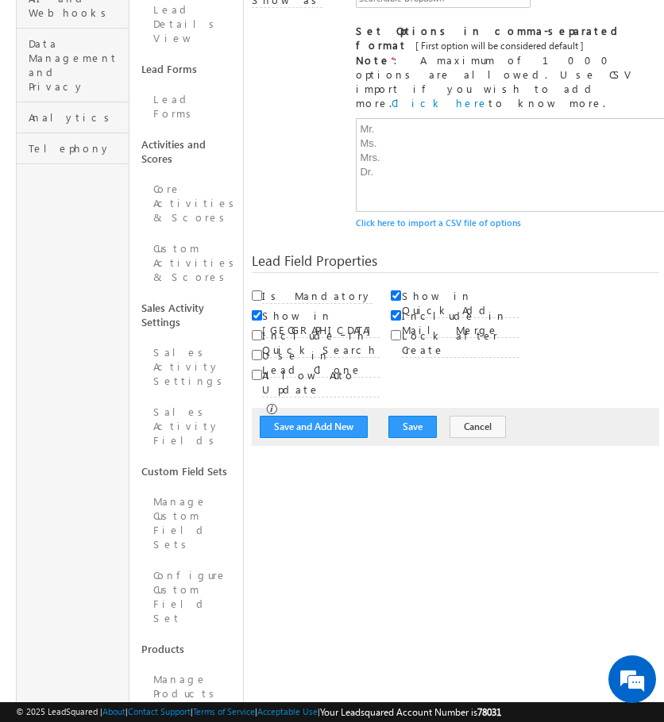
scroll to position [485, 0]
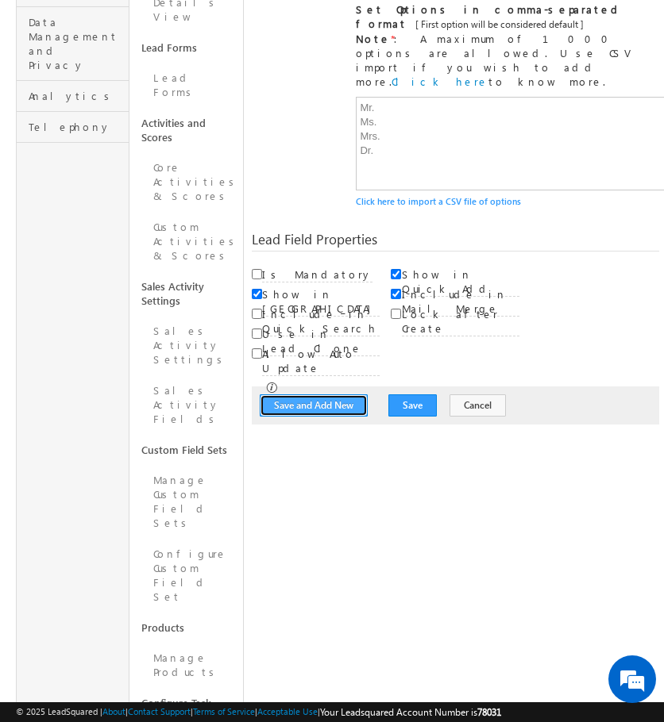
click at [337, 394] on button "Save and Add New" at bounding box center [314, 405] width 108 height 22
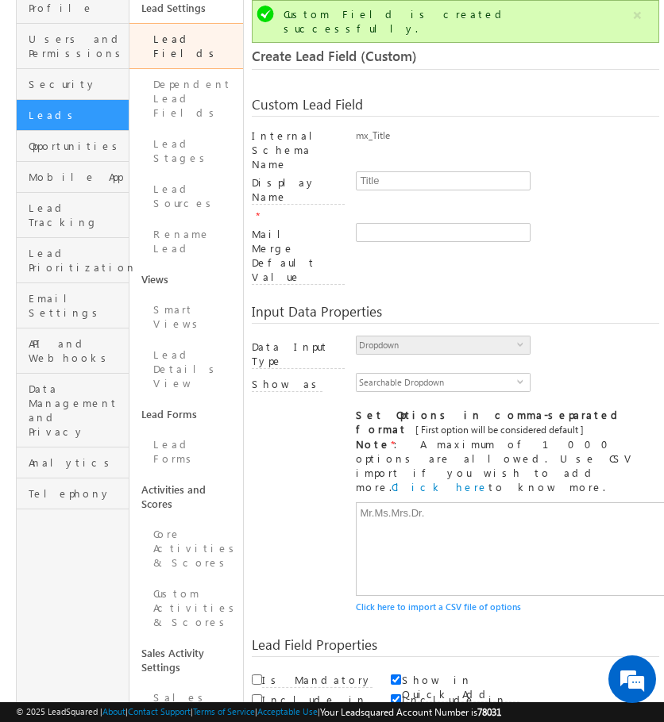
scroll to position [33, 0]
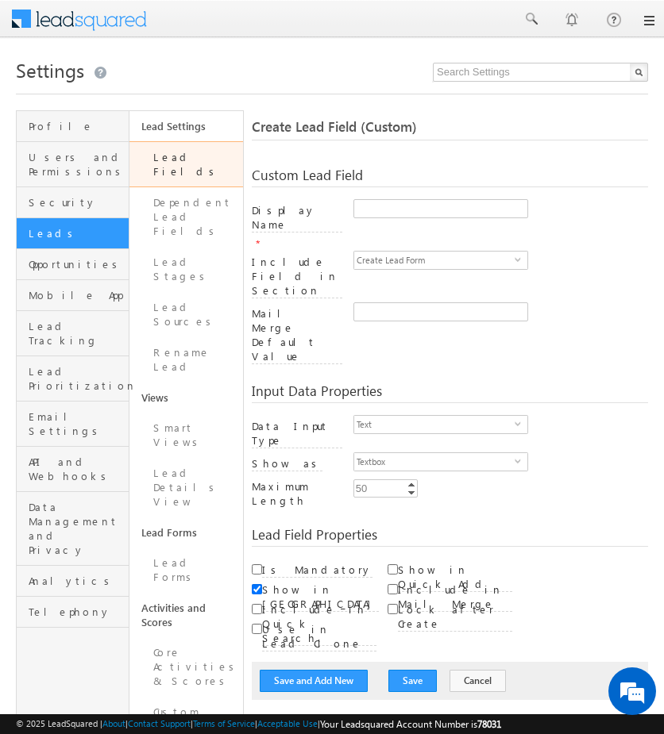
click at [187, 166] on link "Lead Fields" at bounding box center [185, 164] width 113 height 46
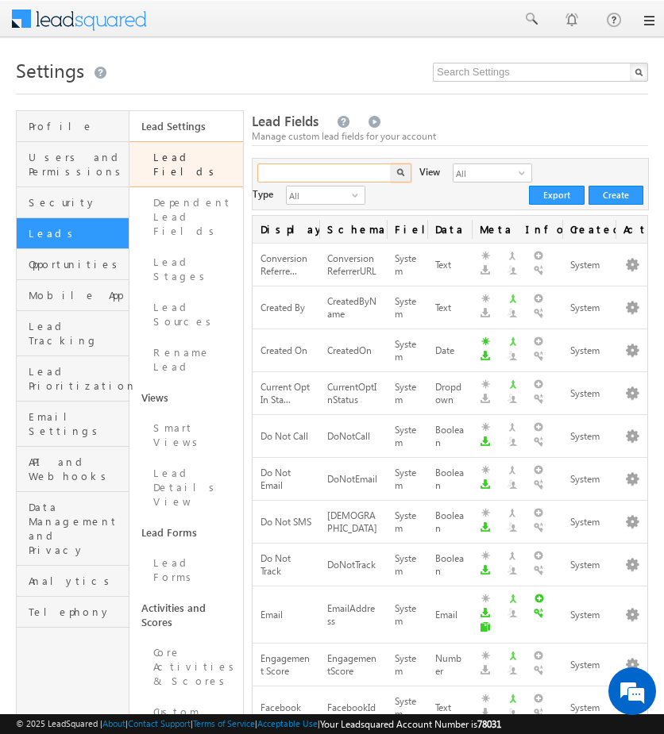
click at [332, 169] on input "text" at bounding box center [325, 172] width 136 height 19
click at [405, 177] on button "button" at bounding box center [400, 172] width 21 height 19
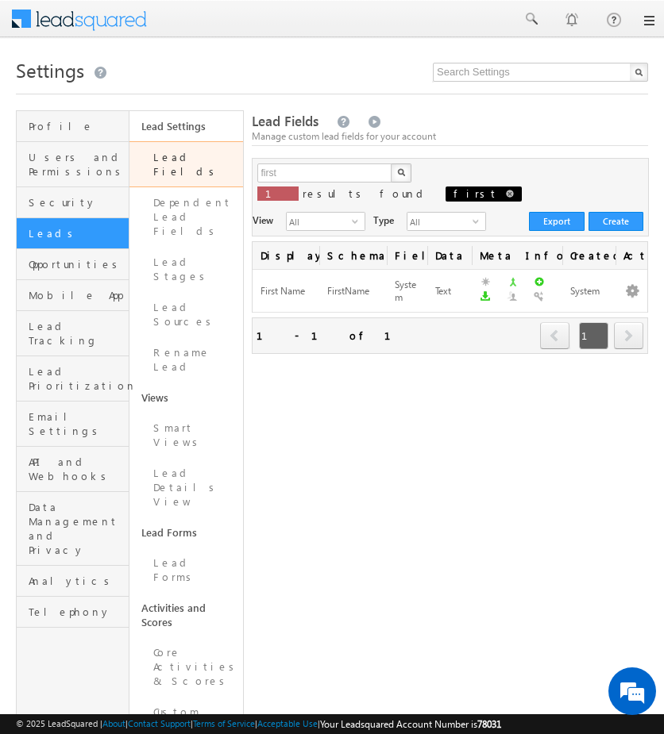
click at [506, 193] on span at bounding box center [510, 194] width 8 height 8
type input "Search Lead Fields"
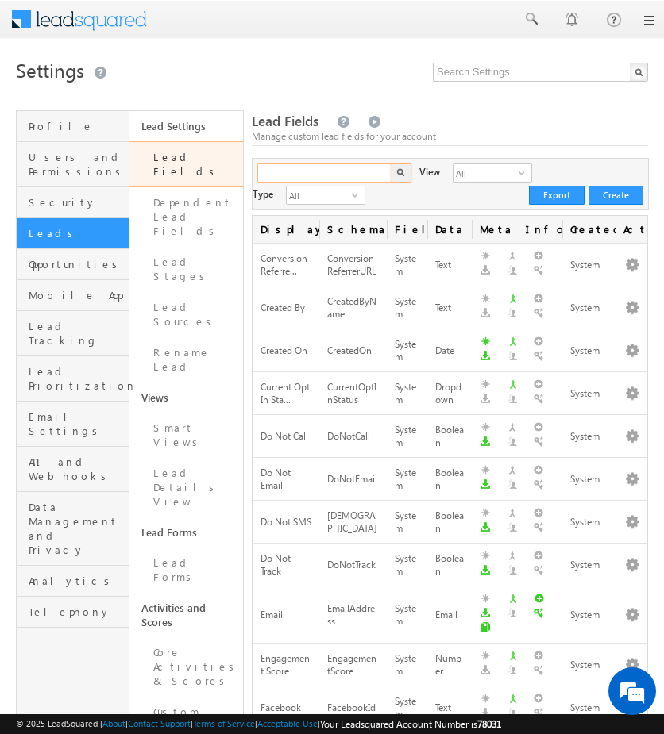
click at [336, 175] on input "text" at bounding box center [325, 172] width 136 height 19
click at [390, 174] on button "button" at bounding box center [400, 172] width 21 height 19
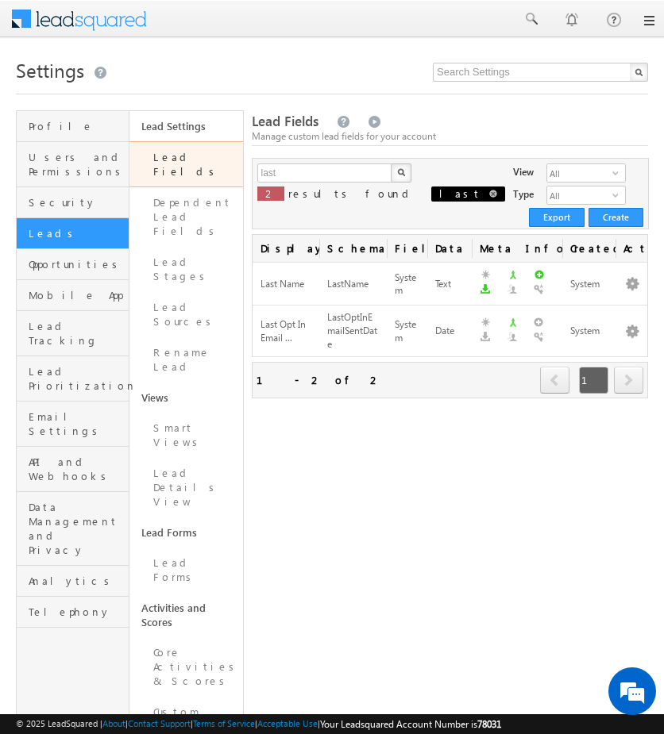
click at [489, 190] on span at bounding box center [493, 194] width 8 height 8
type input "Search Lead Fields"
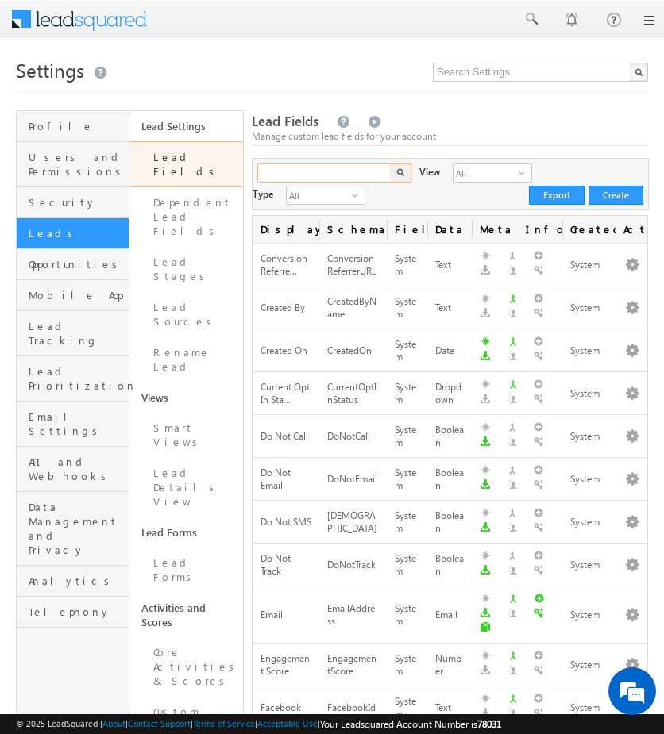
click at [323, 164] on input "text" at bounding box center [325, 172] width 136 height 19
type input "mobile"
click at [402, 177] on button "button" at bounding box center [400, 172] width 21 height 19
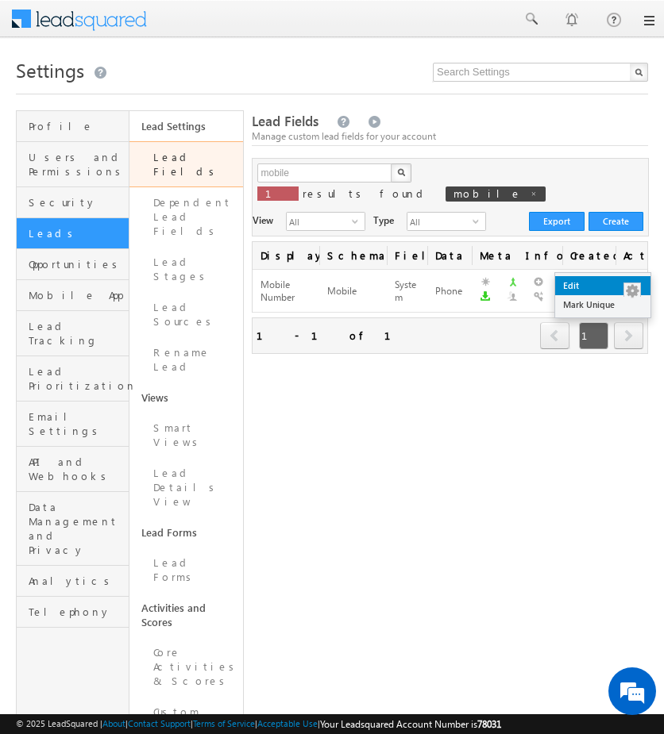
click at [616, 290] on link "Edit" at bounding box center [602, 285] width 95 height 19
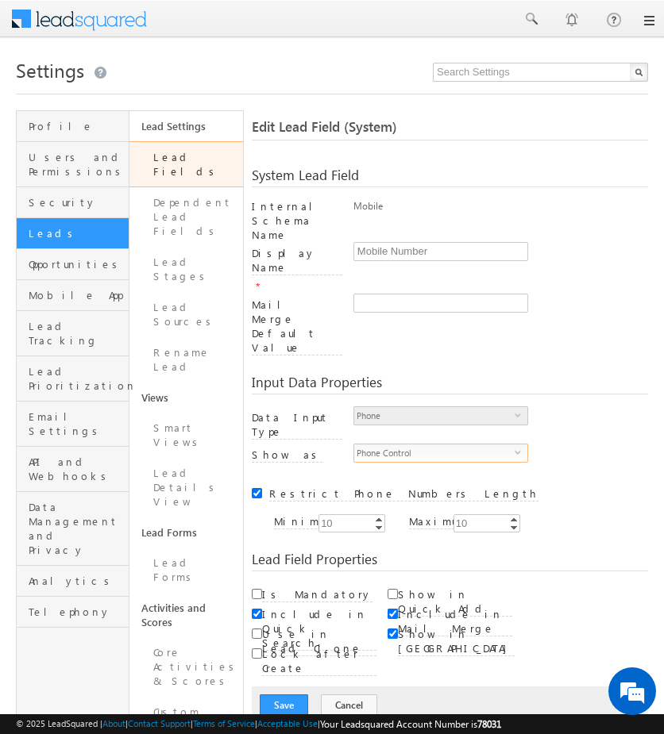
click at [465, 444] on span "Phone Control" at bounding box center [434, 452] width 160 height 17
click at [602, 487] on div "Restrict Phone Numbers Length" at bounding box center [450, 495] width 363 height 16
click at [352, 694] on button "Cancel" at bounding box center [349, 705] width 56 height 22
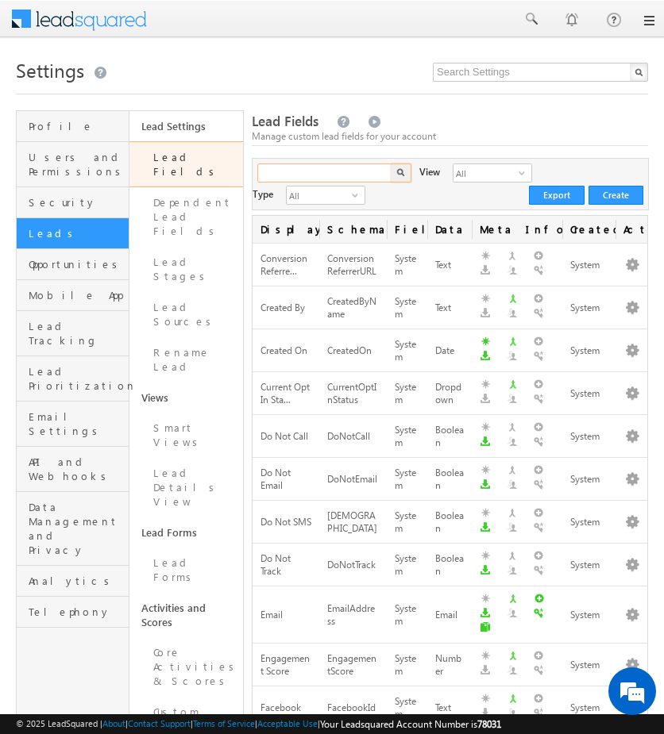
click at [338, 177] on input "text" at bounding box center [325, 172] width 136 height 19
click at [397, 175] on img "button" at bounding box center [401, 172] width 8 height 8
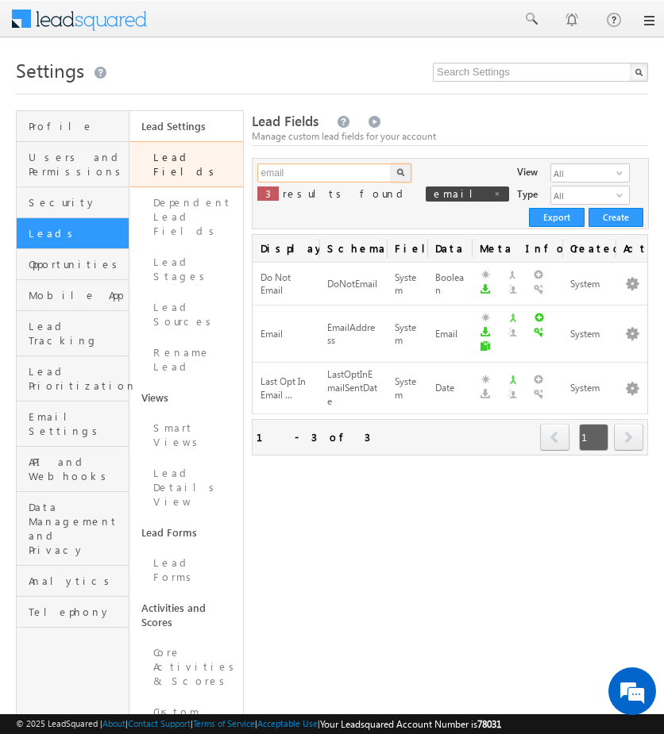
click at [360, 175] on input "email" at bounding box center [325, 172] width 136 height 19
type input "e"
click at [282, 176] on input "comapany" at bounding box center [325, 172] width 136 height 19
click at [402, 171] on button "button" at bounding box center [400, 172] width 21 height 19
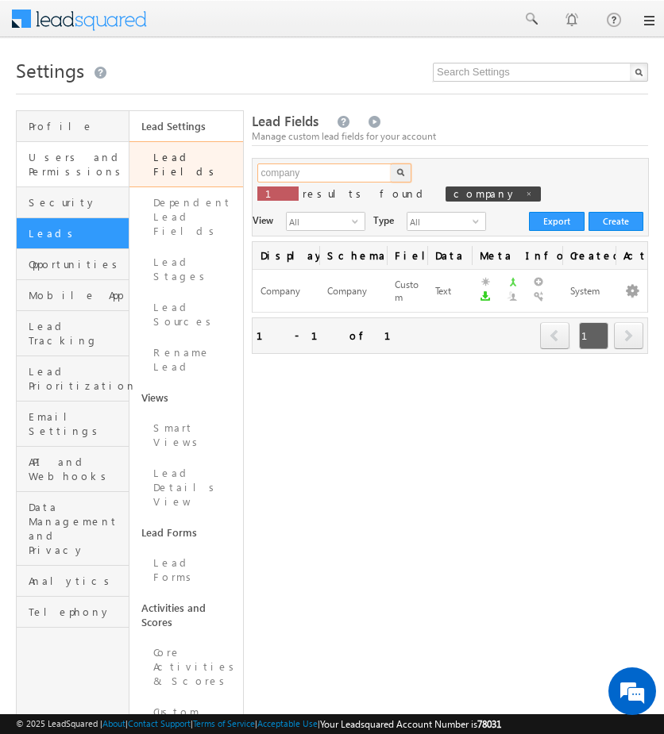
drag, startPoint x: 328, startPoint y: 174, endPoint x: 84, endPoint y: 142, distance: 245.7
click at [84, 142] on div "Profile Users and Permissions Security Leads Opportunities Mobile App Lead Trac…" at bounding box center [332, 740] width 632 height 1260
type input "CIF"
click at [397, 169] on img "button" at bounding box center [401, 172] width 8 height 8
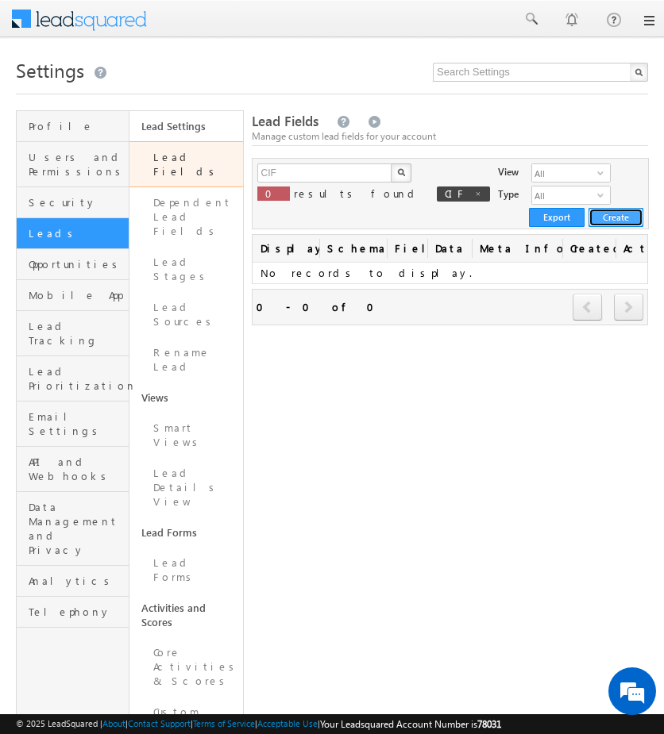
click at [625, 208] on button "Create" at bounding box center [615, 217] width 55 height 19
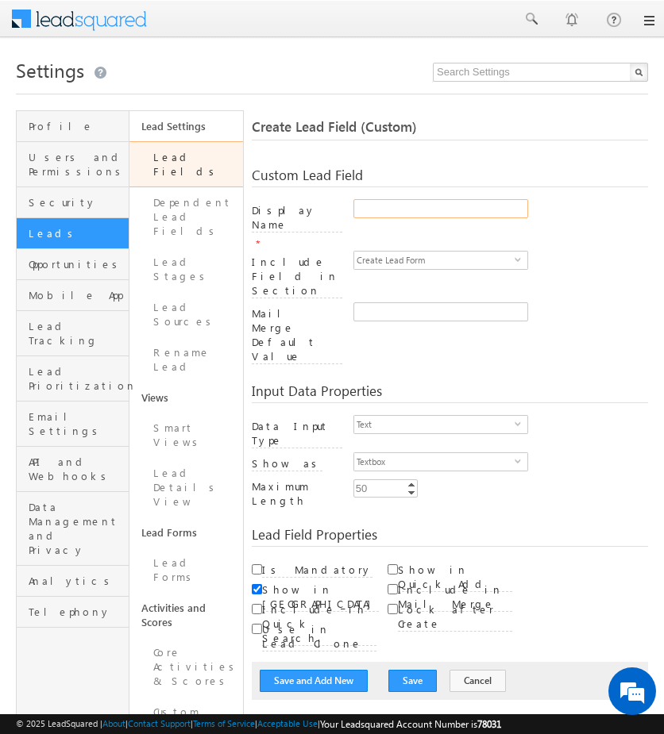
click at [448, 204] on input "Display Name" at bounding box center [440, 208] width 175 height 19
type input "CIF"
click at [441, 416] on span "Text" at bounding box center [434, 424] width 160 height 17
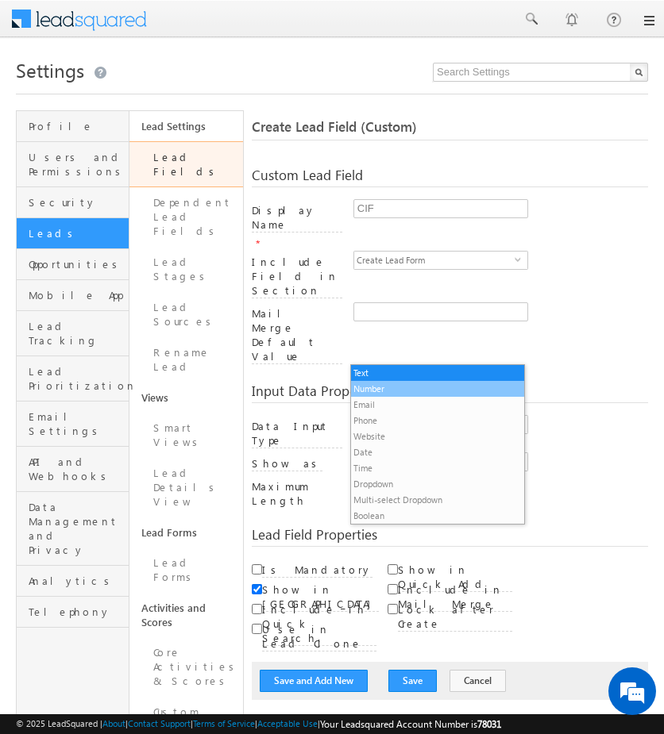
click at [421, 388] on li "Number" at bounding box center [437, 389] width 173 height 16
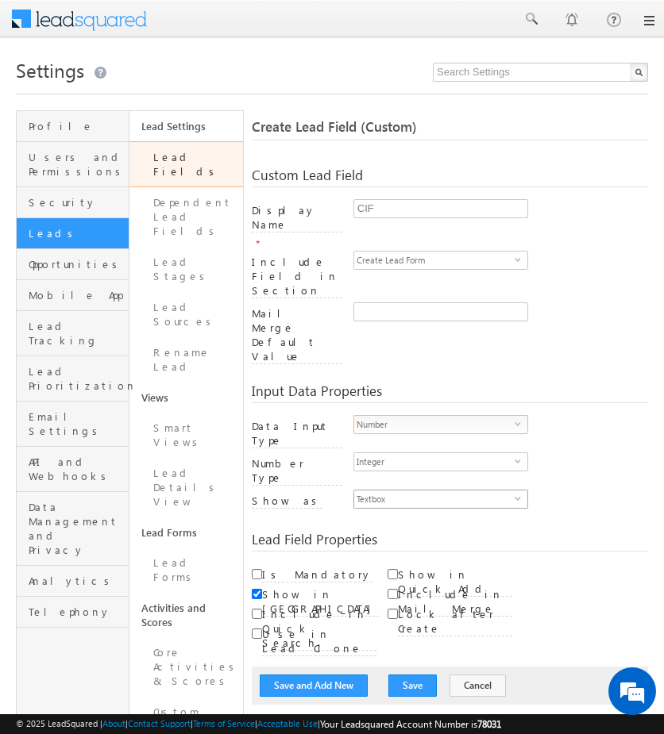
click at [435, 490] on span "Textbox" at bounding box center [434, 498] width 160 height 17
click at [582, 533] on div "Lead Field Properties" at bounding box center [450, 542] width 396 height 19
click at [390, 675] on button "Save" at bounding box center [412, 686] width 48 height 22
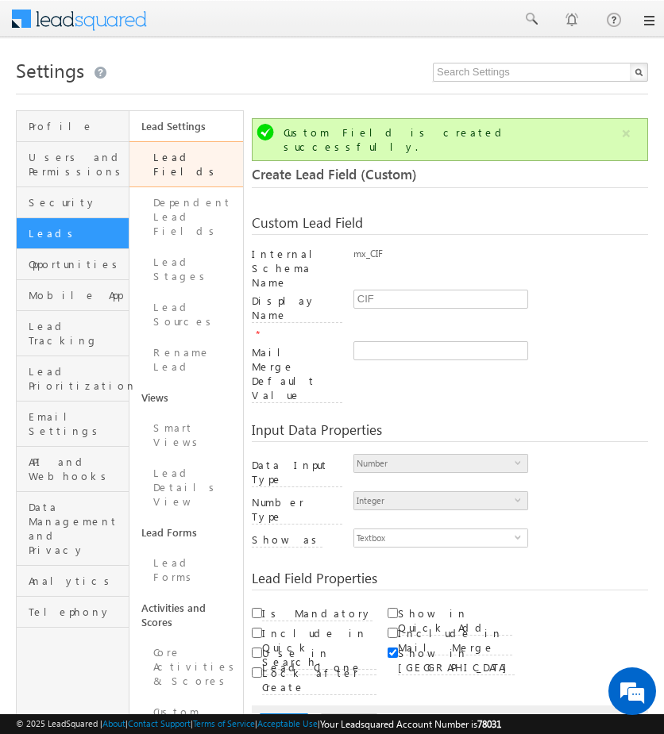
click at [206, 169] on link "Lead Fields" at bounding box center [185, 164] width 113 height 46
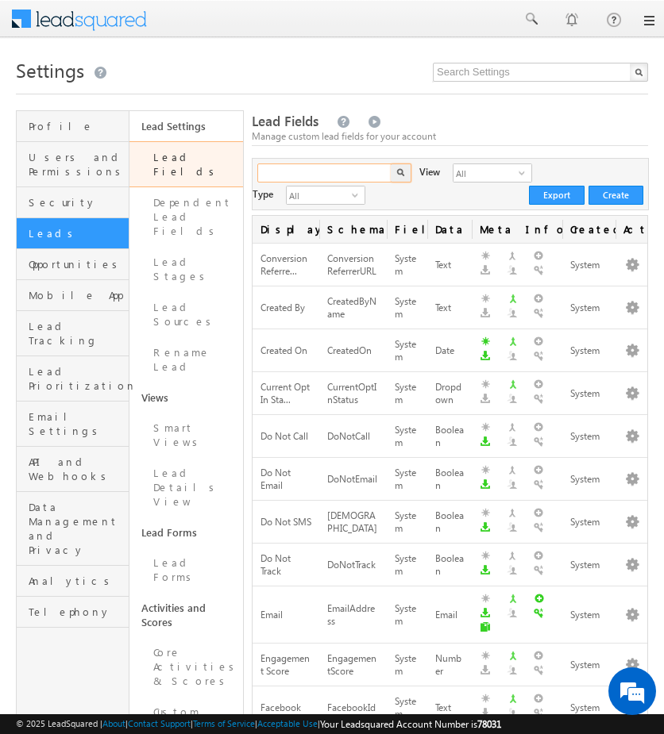
click at [343, 169] on input "text" at bounding box center [325, 172] width 136 height 19
type input "emirate"
click at [396, 167] on button "button" at bounding box center [400, 172] width 21 height 19
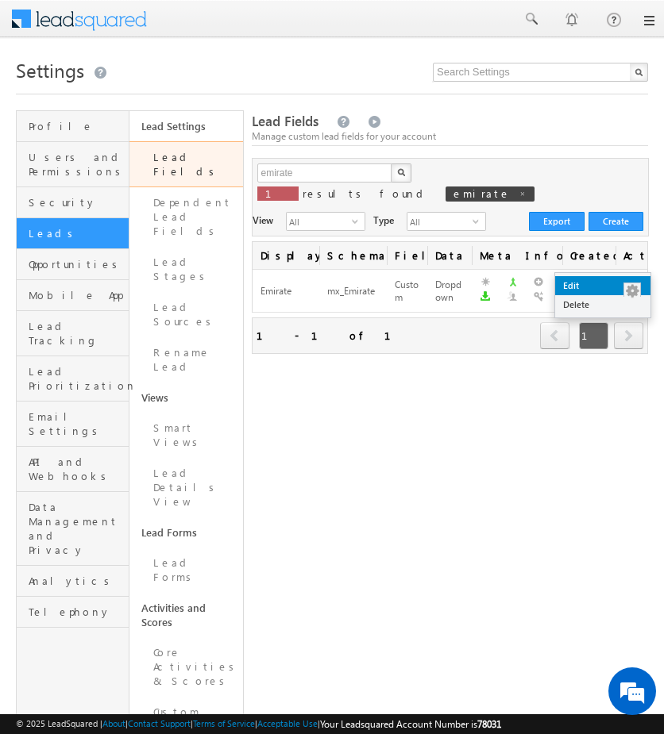
click at [621, 285] on link "Edit" at bounding box center [602, 285] width 95 height 19
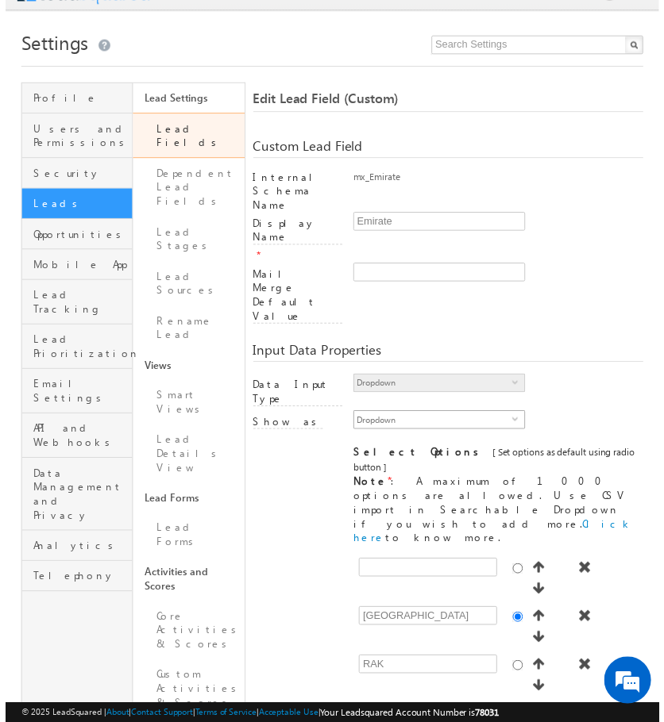
scroll to position [25, 0]
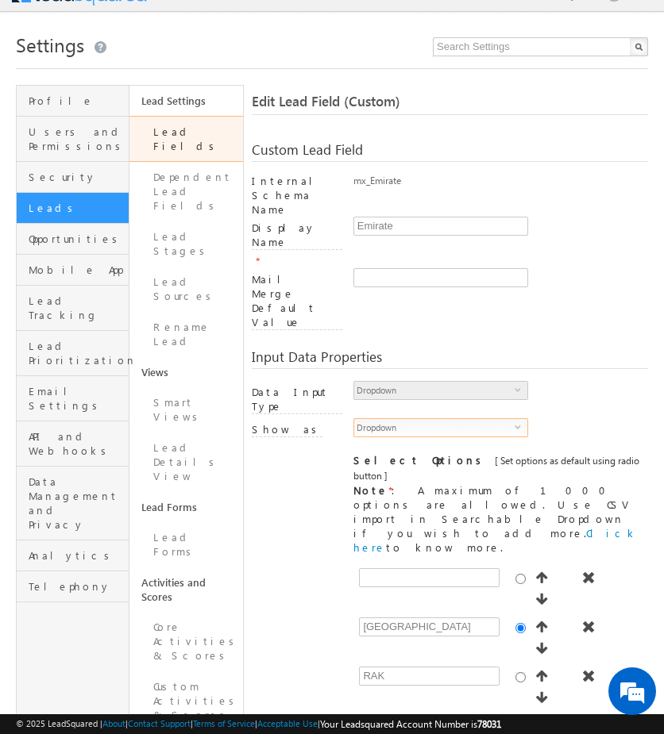
click at [493, 419] on span "Dropdown" at bounding box center [434, 427] width 160 height 17
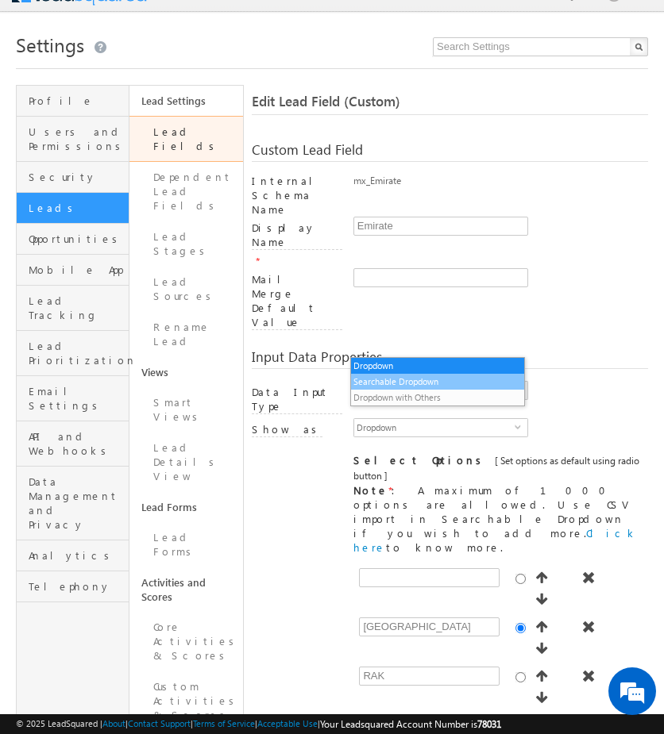
click at [443, 381] on li "Searchable Dropdown" at bounding box center [437, 382] width 173 height 16
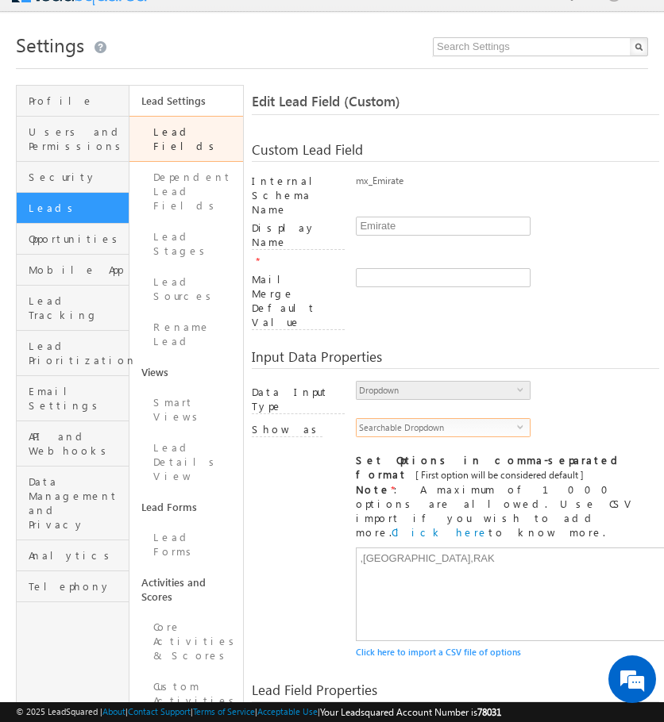
scroll to position [0, 0]
drag, startPoint x: 477, startPoint y: 464, endPoint x: 162, endPoint y: 429, distance: 317.0
click at [162, 429] on div "Profile Users and Permissions Security Leads Opportunities Mobile App Lead Trac…" at bounding box center [332, 715] width 632 height 1260
paste textarea "a. AbuDhabi b. Ajman c. [GEOGRAPHIC_DATA] d. [GEOGRAPHIC_DATA] e. Ras Al Khaima…"
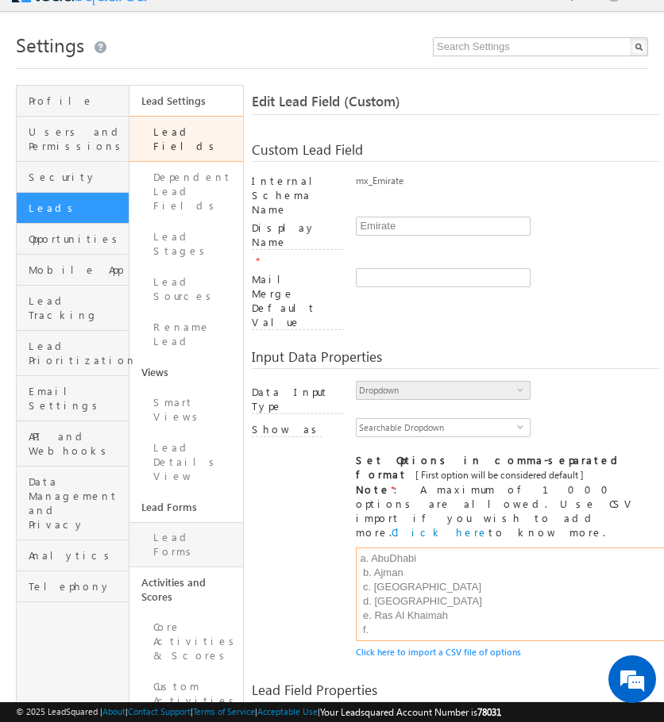
scroll to position [24, 0]
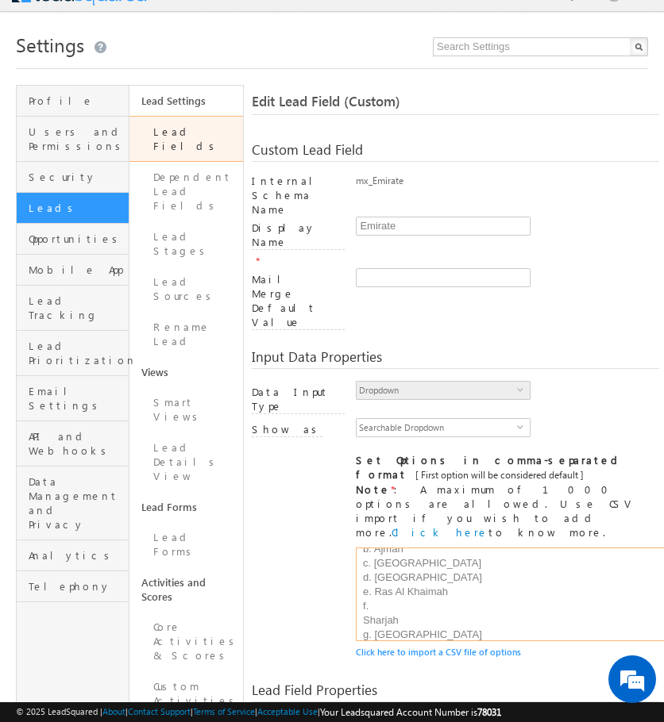
click at [382, 548] on textarea "a. AbuDhabi b. Ajman c. [GEOGRAPHIC_DATA] d. [GEOGRAPHIC_DATA] e. Ras Al Khaima…" at bounding box center [570, 595] width 429 height 94
click at [364, 548] on textarea "a. AbuDhabi b. Ajman c. [GEOGRAPHIC_DATA] d. [GEOGRAPHIC_DATA] e. Ras Al Khaima…" at bounding box center [570, 595] width 429 height 94
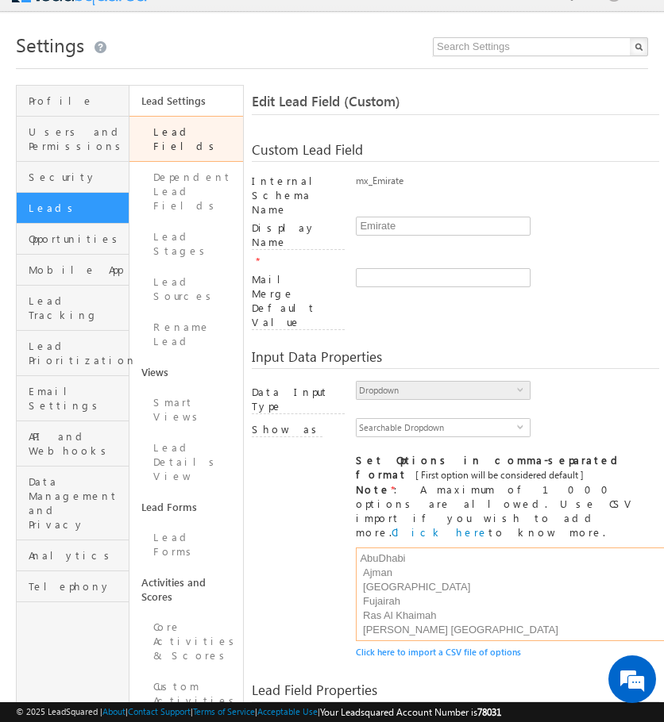
click at [356, 548] on textarea "AbuDhabi Ajman [GEOGRAPHIC_DATA] Fujairah Ras Al Khaimah [PERSON_NAME] [GEOGRAP…" at bounding box center [570, 595] width 429 height 94
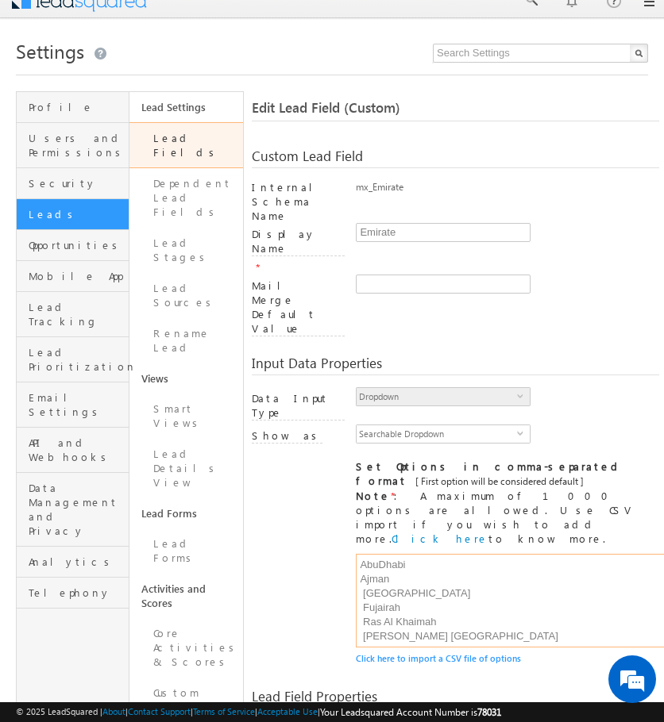
click at [356, 554] on textarea "AbuDhabi Ajman [GEOGRAPHIC_DATA] Fujairah Ras Al Khaimah [PERSON_NAME] [GEOGRAP…" at bounding box center [570, 601] width 429 height 94
drag, startPoint x: 364, startPoint y: 530, endPoint x: 225, endPoint y: 525, distance: 138.2
click at [225, 525] on div "Profile Users and Permissions Security Leads Opportunities Mobile App Lead Trac…" at bounding box center [332, 721] width 632 height 1260
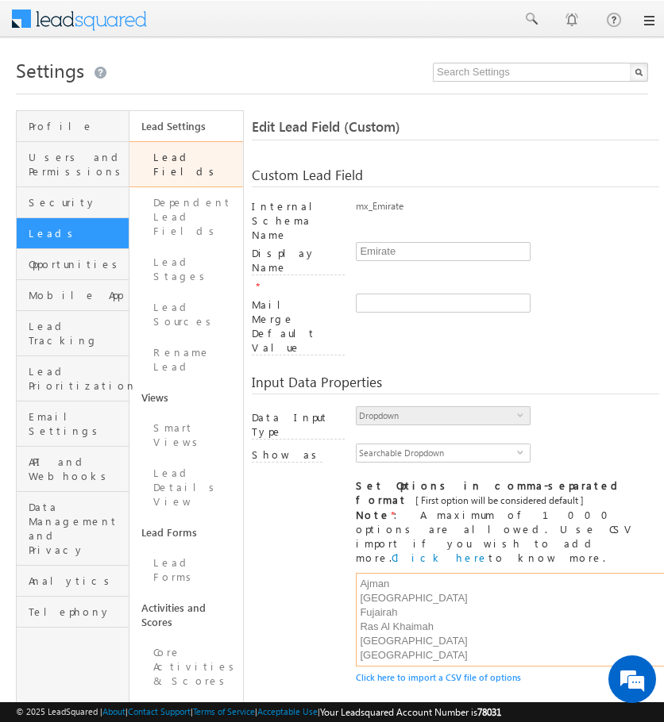
scroll to position [487, 0]
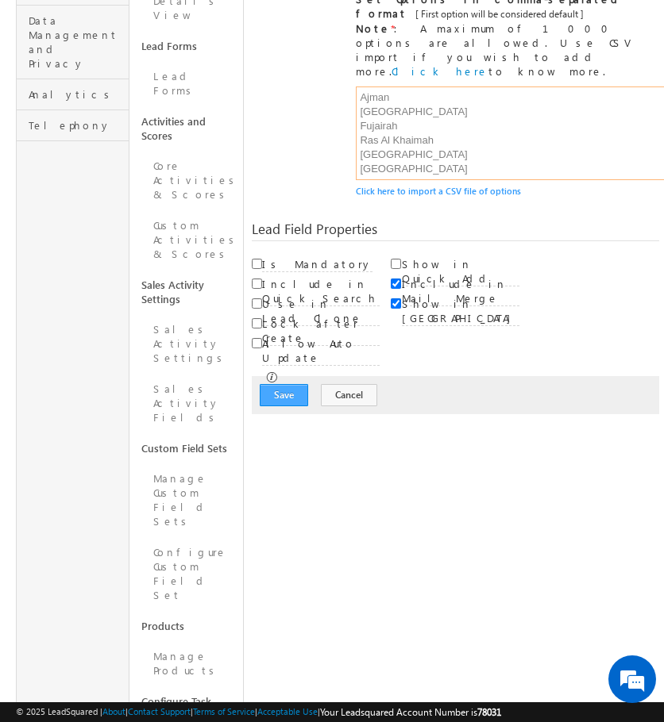
type textarea "AbuDhabi Ajman Dubai Fujairah Ras Al Khaimah Sharjah Umm Al Quwain"
click at [273, 384] on button "Save" at bounding box center [284, 395] width 48 height 22
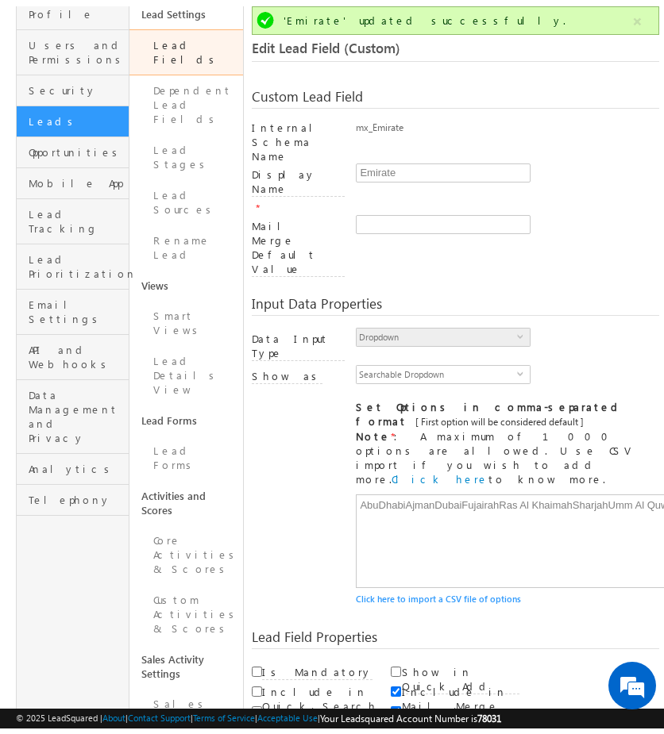
scroll to position [0, 0]
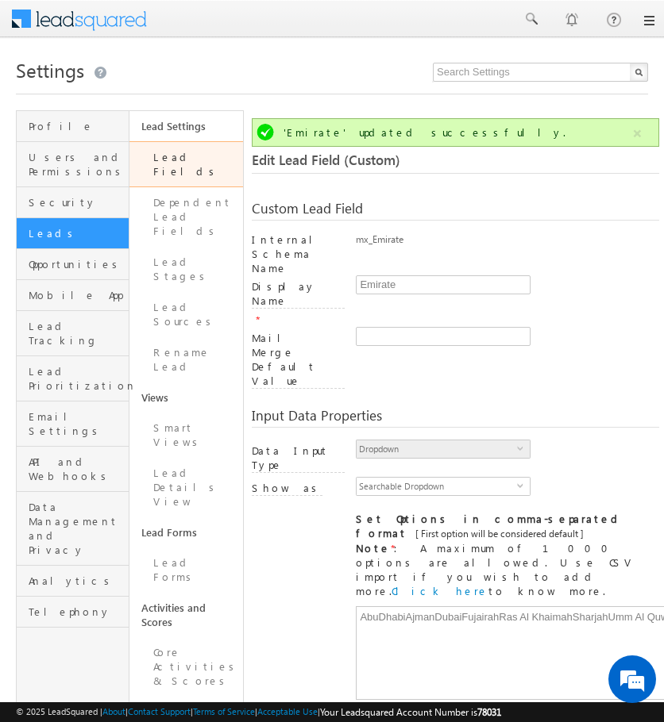
click at [179, 156] on link "Lead Fields" at bounding box center [185, 164] width 113 height 46
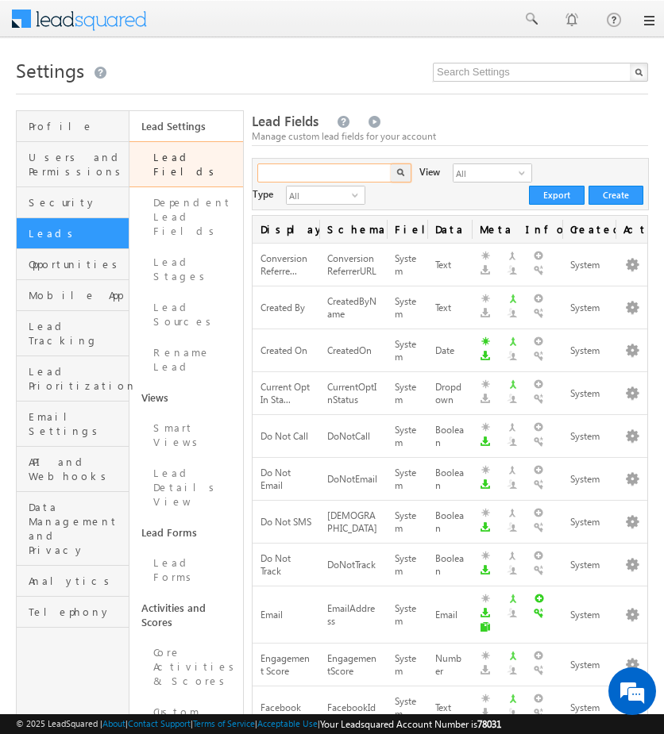
click at [349, 163] on input "text" at bounding box center [325, 172] width 136 height 19
type input "preferred"
click at [390, 163] on button "button" at bounding box center [400, 172] width 21 height 19
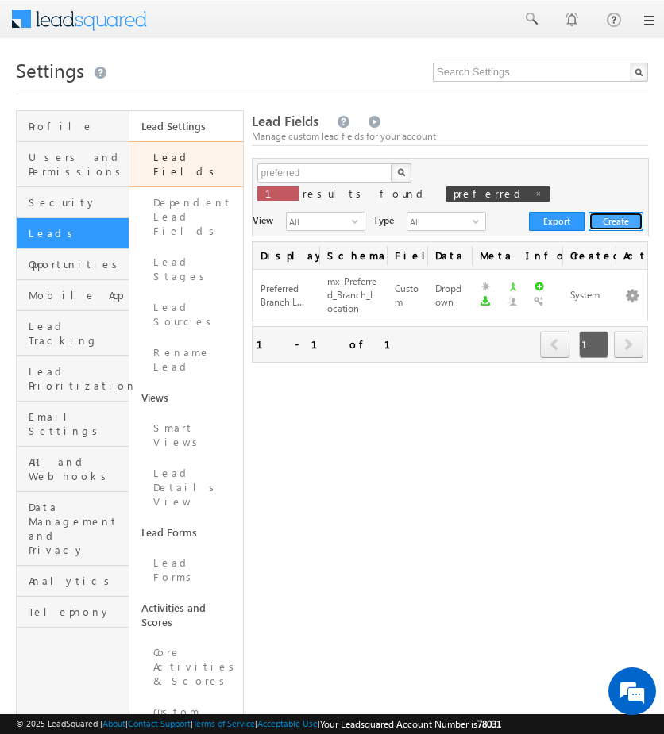
click at [606, 212] on button "Create" at bounding box center [615, 221] width 55 height 19
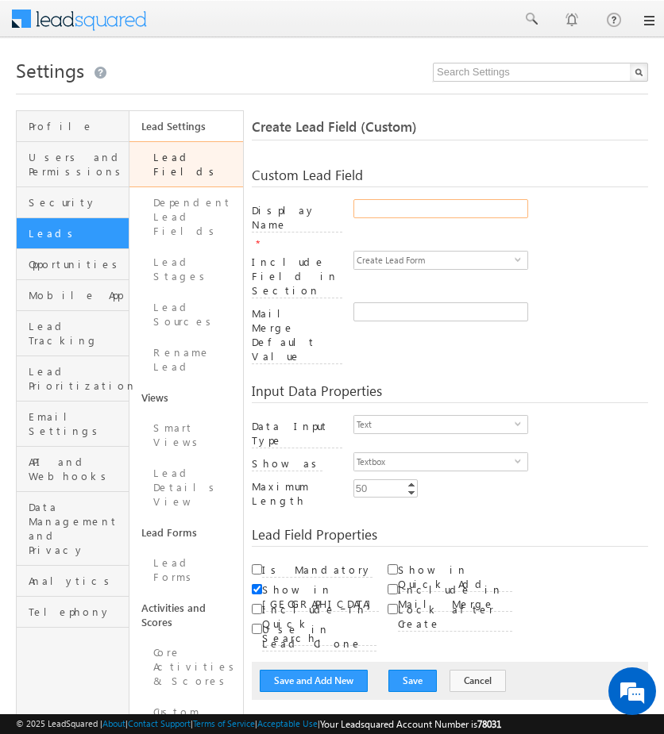
click at [408, 206] on input "Display Name" at bounding box center [440, 208] width 175 height 19
type input "Preferred Time"
click at [474, 252] on span "Create Lead Form" at bounding box center [434, 260] width 160 height 17
click at [596, 256] on div "Include Field in Section Create Lead Form select CreateLeadForm" at bounding box center [450, 277] width 396 height 52
click at [440, 416] on span "Text" at bounding box center [434, 424] width 160 height 17
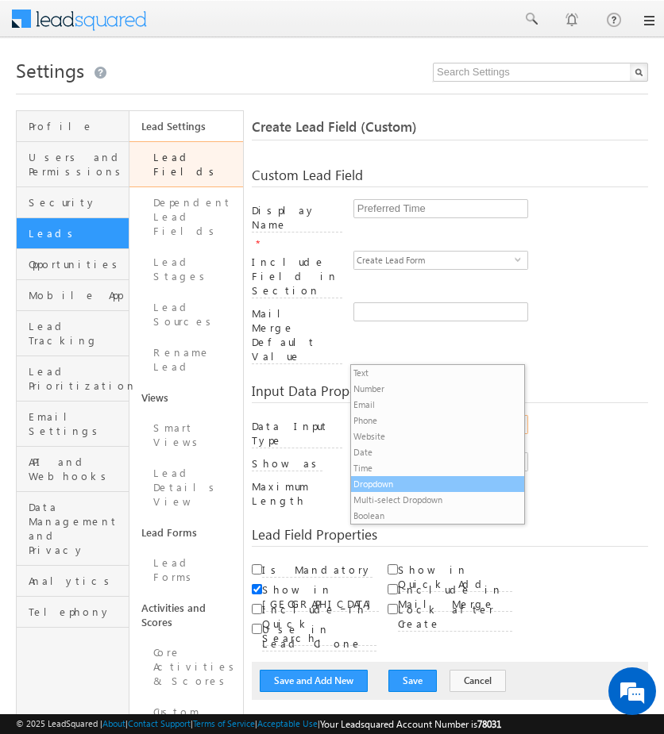
click at [428, 483] on li "Dropdown" at bounding box center [437, 484] width 173 height 16
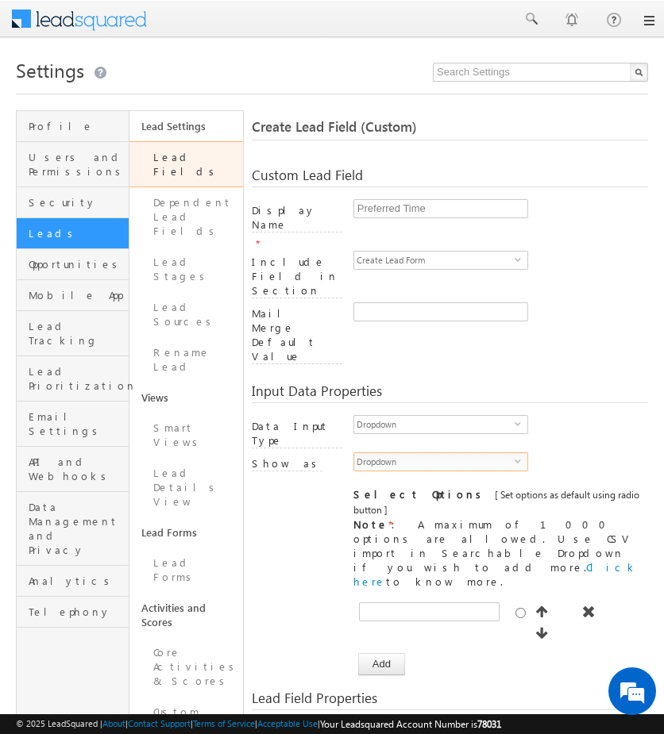
click at [498, 453] on span "Dropdown" at bounding box center [434, 461] width 160 height 17
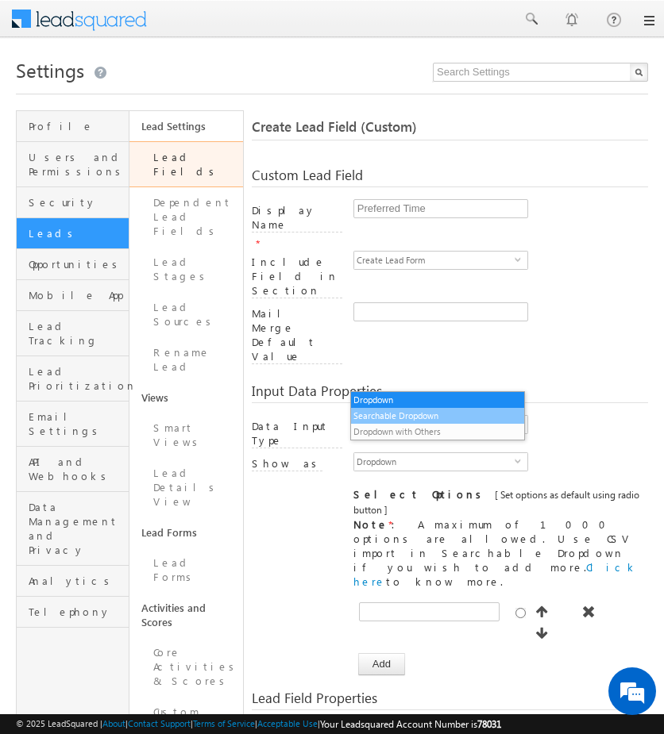
click at [411, 414] on li "Searchable Dropdown" at bounding box center [437, 416] width 173 height 16
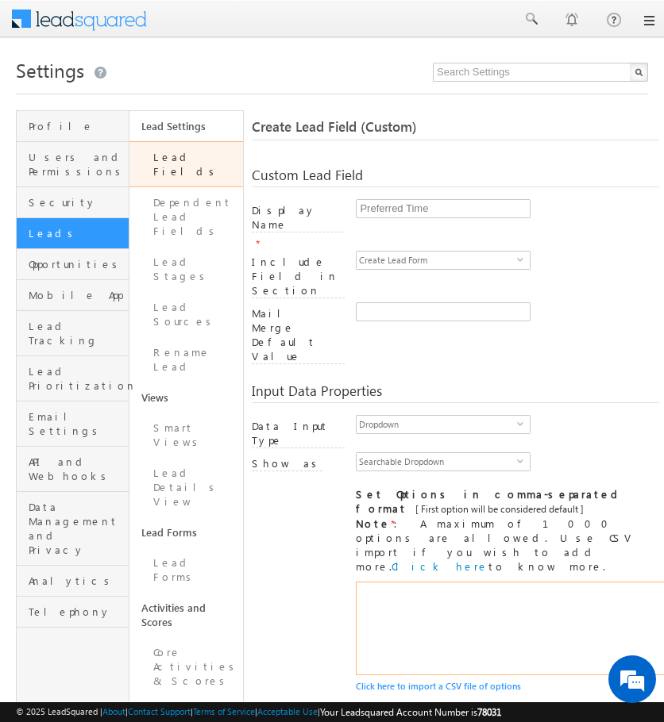
click at [378, 582] on textarea at bounding box center [570, 629] width 429 height 94
paste textarea "11.00 AM"
paste textarea "1.00 PM"
paste textarea "2.00 PM"
click at [401, 582] on textarea "9.00 AM - 11.00 AM 11.00 AM - 1.00 PM 1.00 PM - 2.00 PM 2.00 PM - 3.00 PM" at bounding box center [570, 629] width 429 height 94
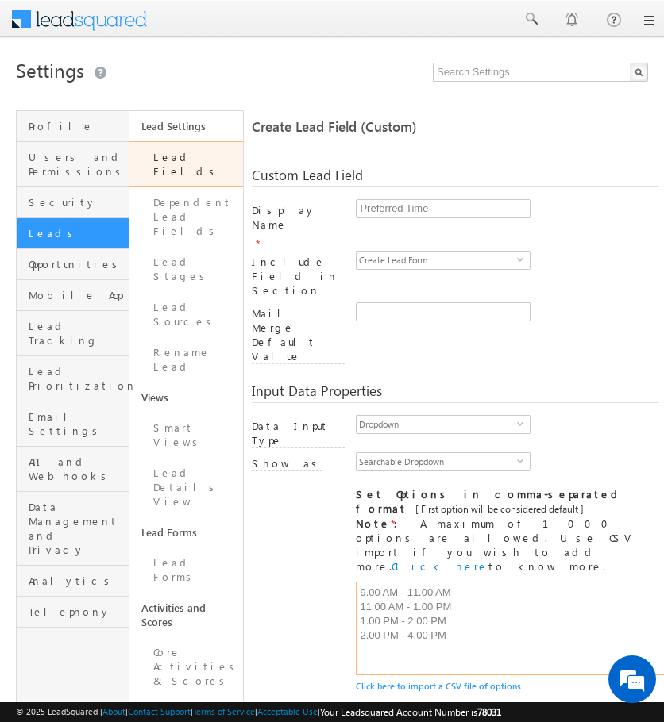
paste textarea "4.00 PM"
paste textarea "6.00 PM"
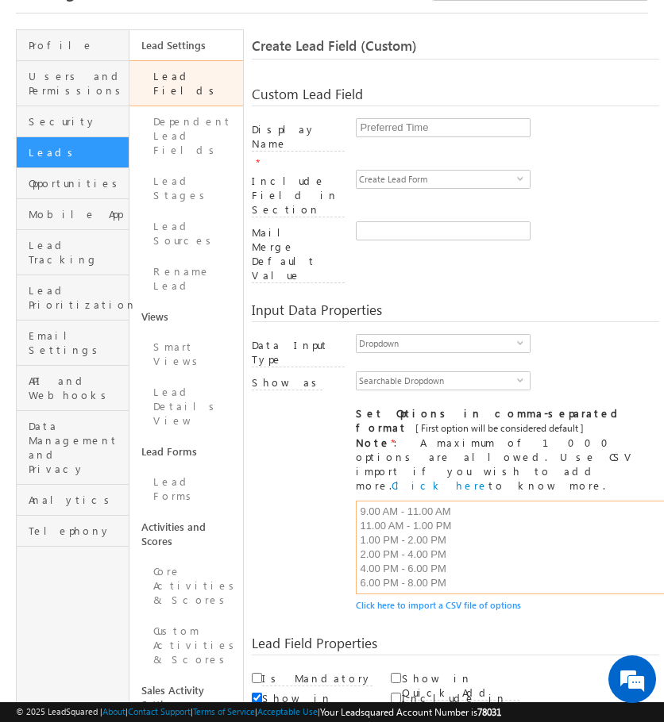
scroll to position [83, 0]
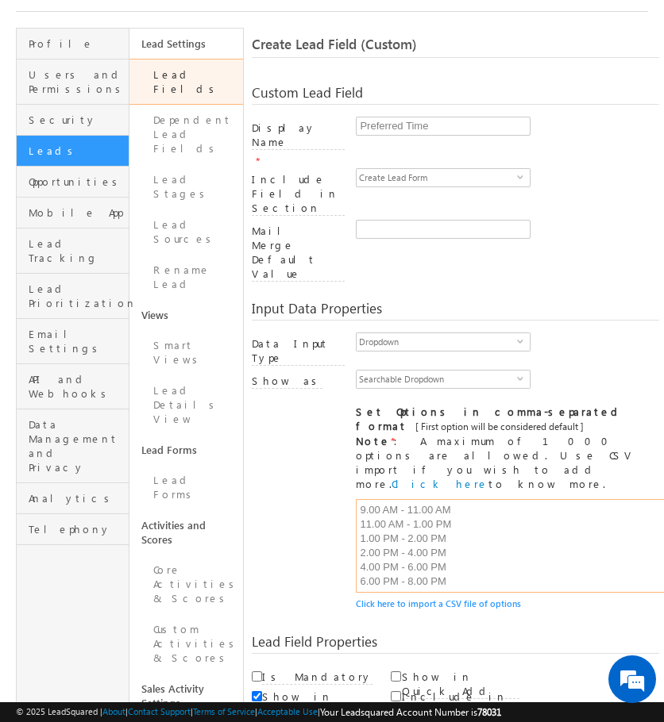
click at [405, 499] on textarea "9.00 AM - 11.00 AM 11.00 AM - 1.00 PM 1.00 PM - 2.00 PM 2.00 PM - 4.00 PM 4.00 …" at bounding box center [570, 546] width 429 height 94
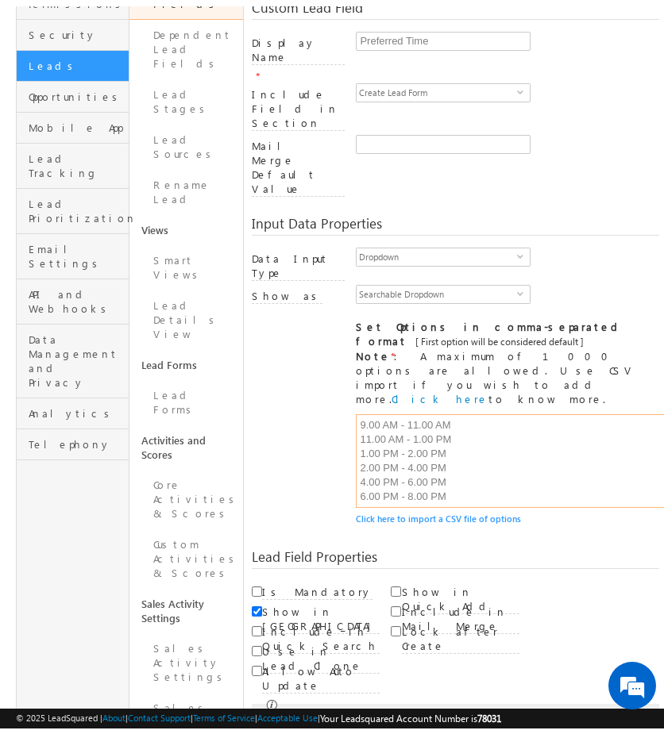
scroll to position [175, 0]
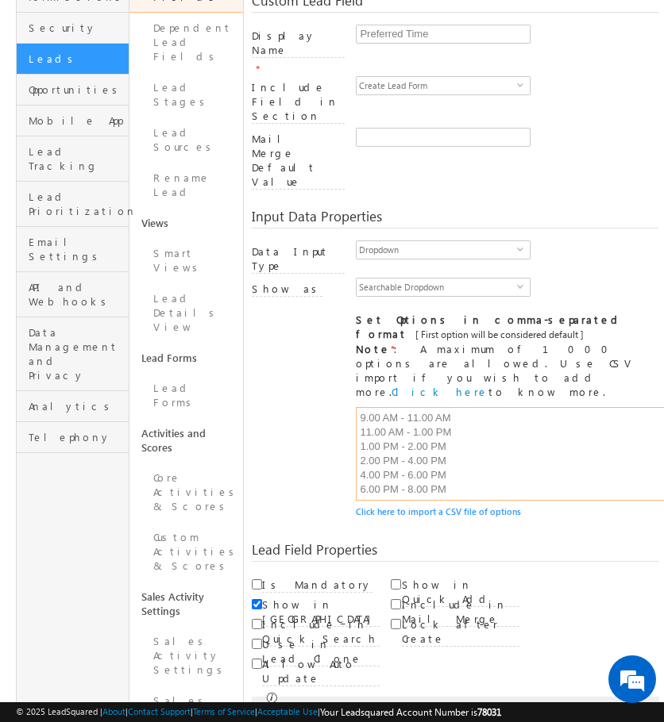
type textarea "9.00 AM - 11.00 AM 11.00 AM - 1.00 PM 1.00 PM - 2.00 PM 2.00 PM - 4.00 PM 4.00 …"
click at [388, 705] on button "Save" at bounding box center [412, 716] width 48 height 22
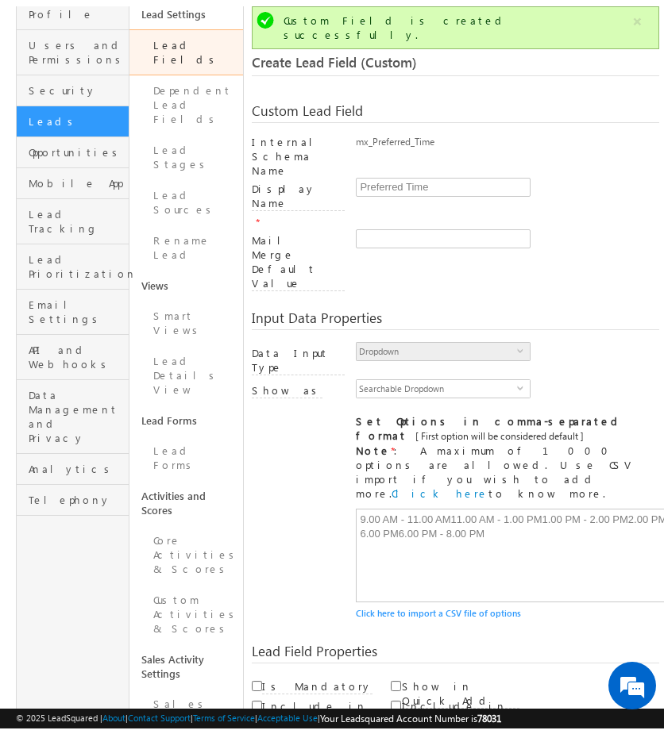
scroll to position [0, 0]
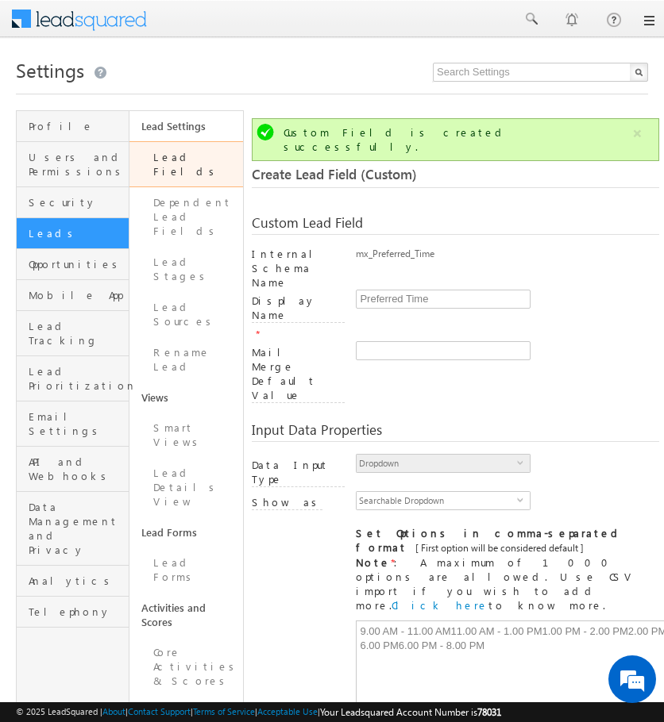
click at [190, 153] on link "Lead Fields" at bounding box center [185, 164] width 113 height 46
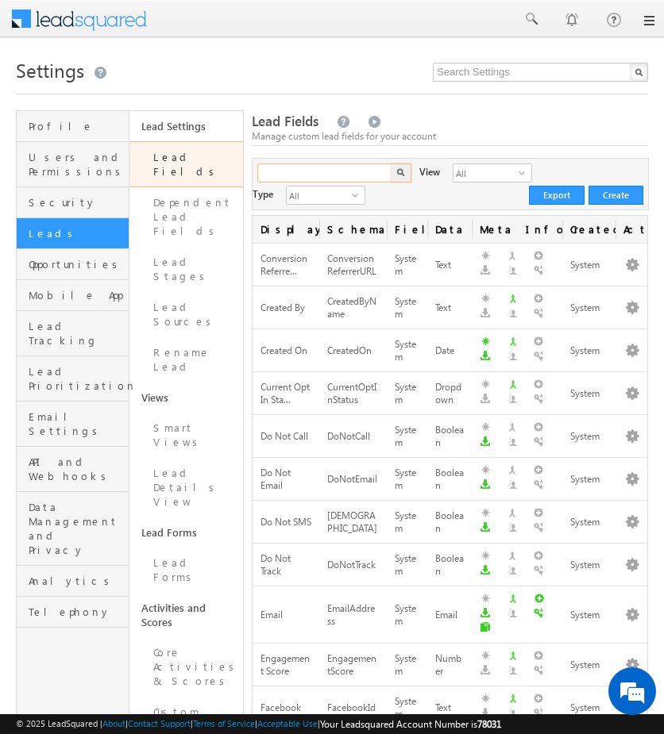
click at [300, 168] on input "text" at bounding box center [325, 172] width 136 height 19
type input "speaker"
click at [390, 163] on button "button" at bounding box center [400, 172] width 21 height 19
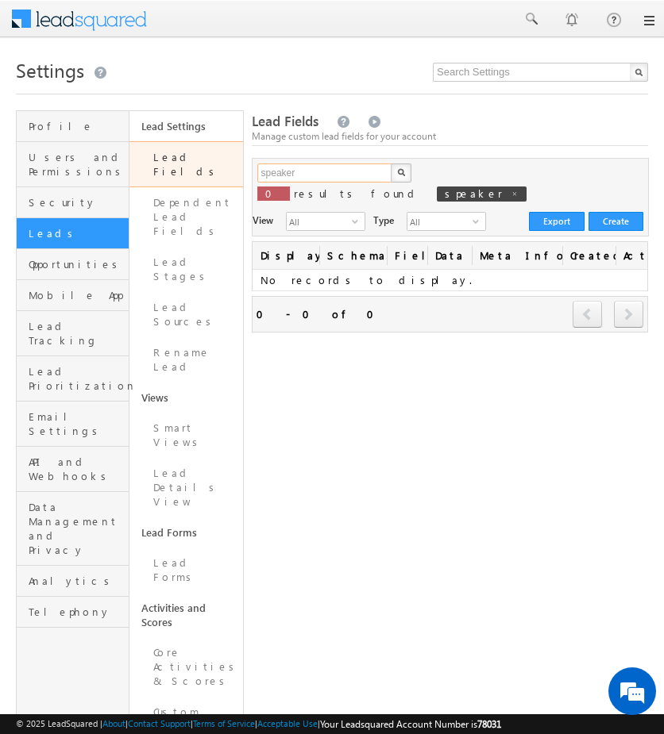
click at [321, 169] on input "speaker" at bounding box center [325, 172] width 136 height 19
type input "s"
click at [390, 163] on button "button" at bounding box center [400, 172] width 21 height 19
click at [281, 175] on input "fixed" at bounding box center [325, 172] width 136 height 19
type input "f"
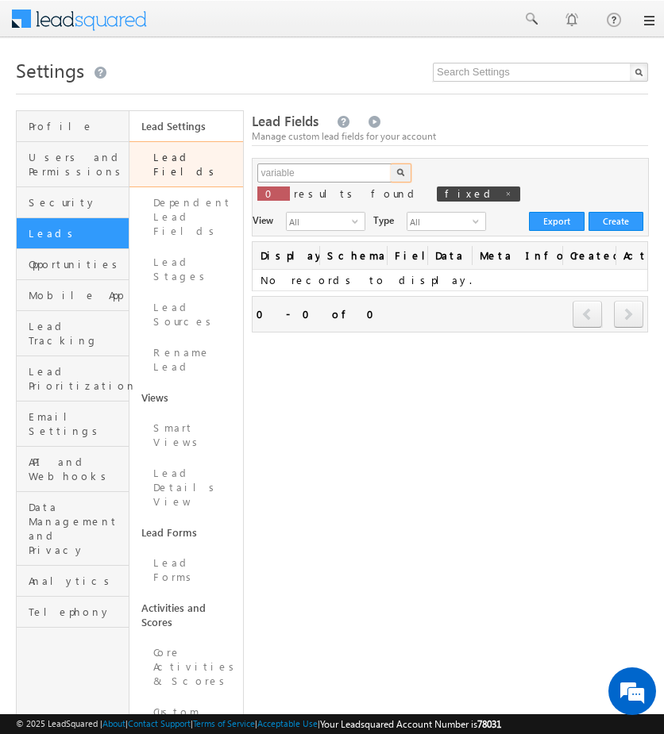
click at [390, 163] on button "button" at bounding box center [400, 172] width 21 height 19
click at [302, 176] on input "variable" at bounding box center [325, 172] width 136 height 19
type input "v"
click at [390, 163] on button "button" at bounding box center [400, 172] width 21 height 19
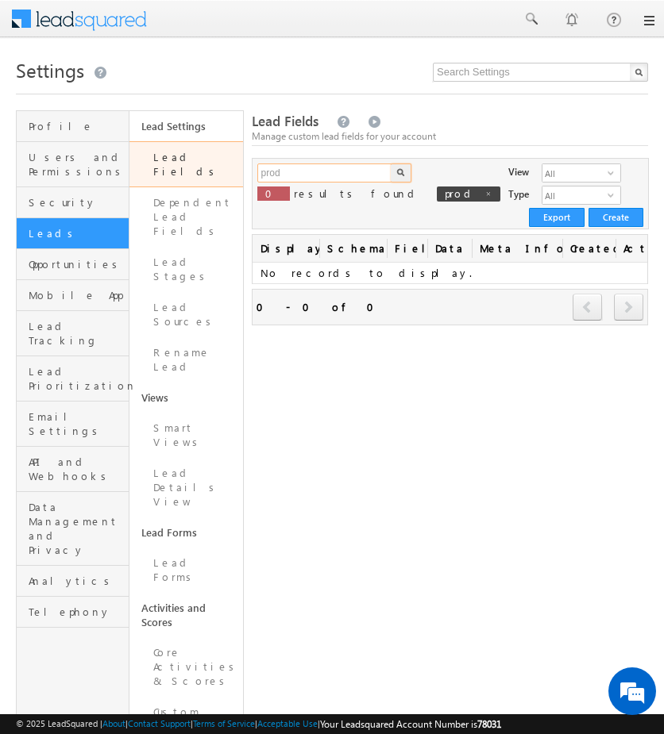
click at [302, 176] on input "prod" at bounding box center [325, 172] width 136 height 19
type input "p"
type input "assign"
click at [390, 163] on button "button" at bounding box center [400, 172] width 21 height 19
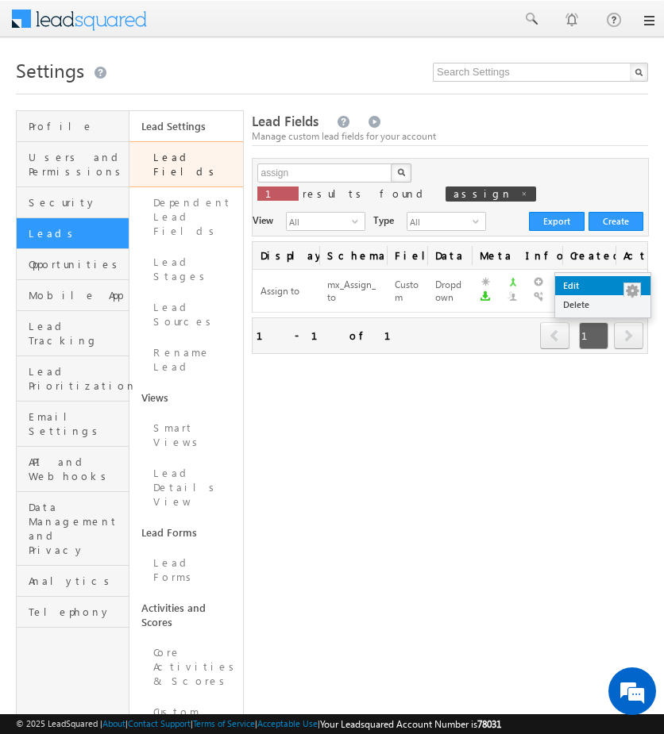
click at [620, 282] on link "Edit" at bounding box center [602, 285] width 95 height 19
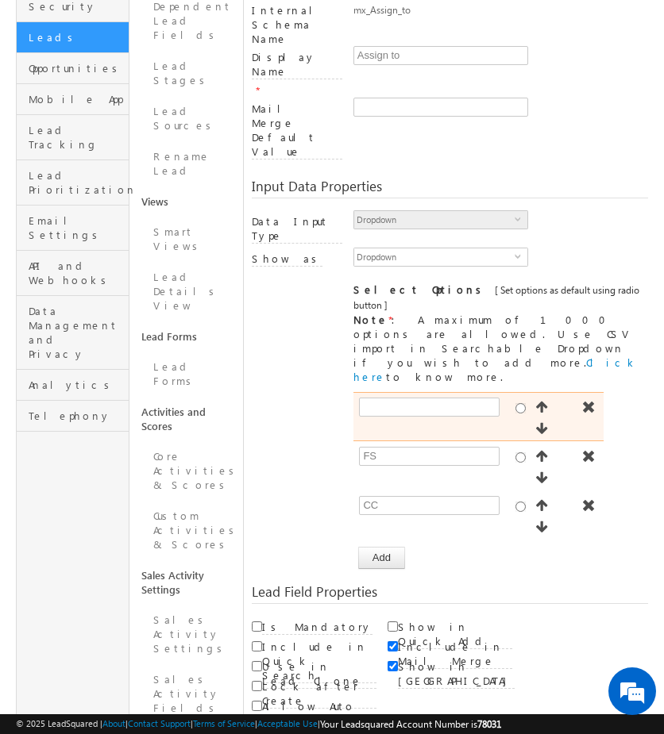
scroll to position [197, 0]
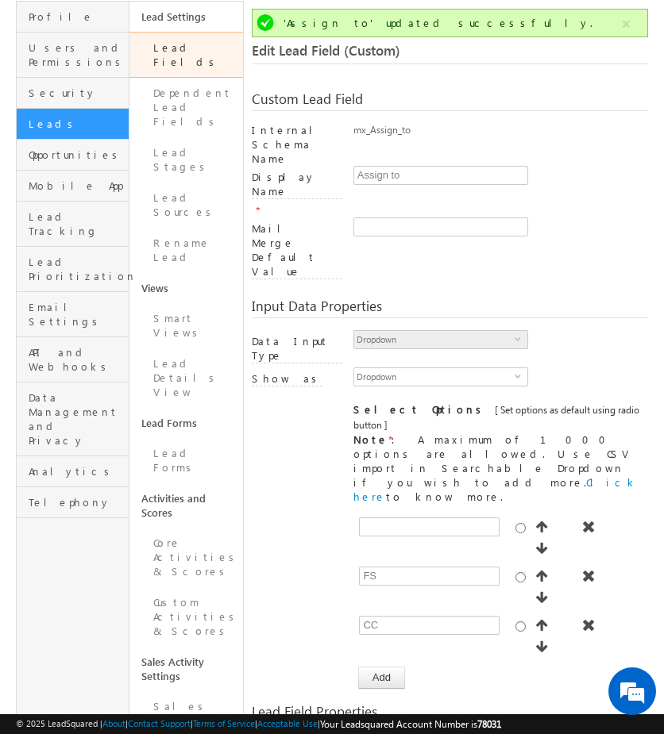
scroll to position [446, 0]
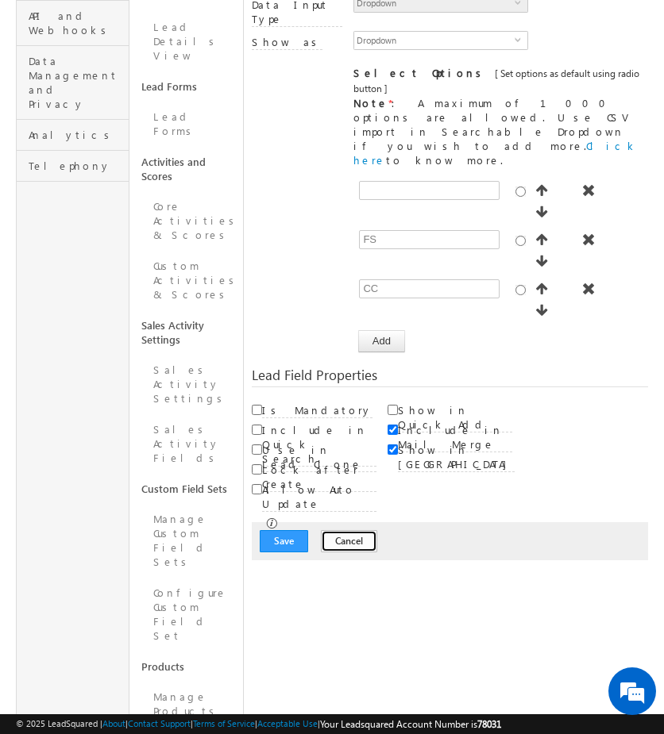
click at [321, 530] on button "Cancel" at bounding box center [349, 541] width 56 height 22
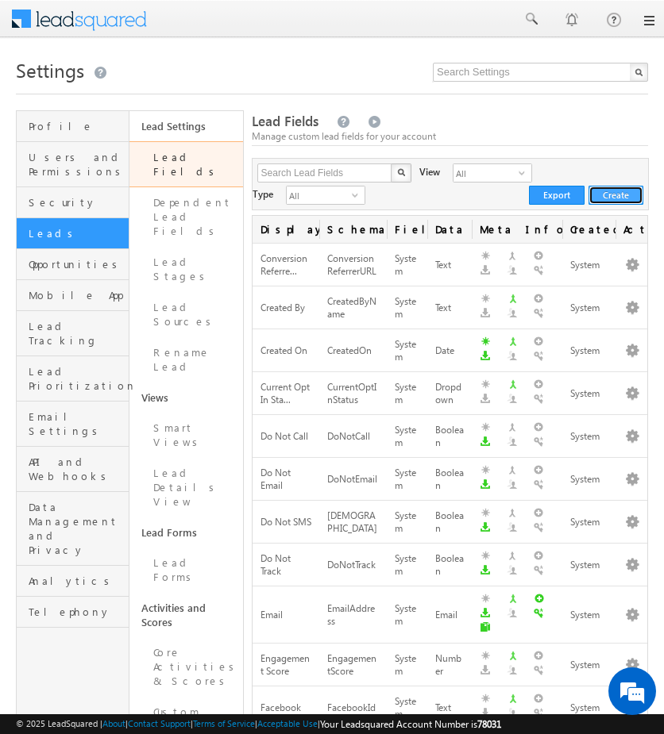
click at [619, 196] on button "Create" at bounding box center [615, 195] width 55 height 19
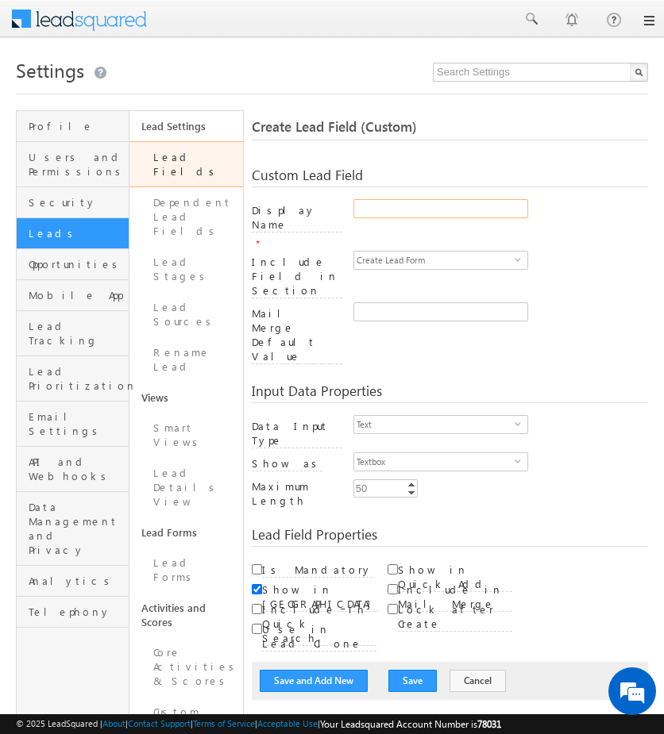
click at [424, 207] on input "Display Name" at bounding box center [440, 208] width 175 height 19
type input "Speaker Language"
click at [469, 416] on span "Text" at bounding box center [434, 424] width 160 height 17
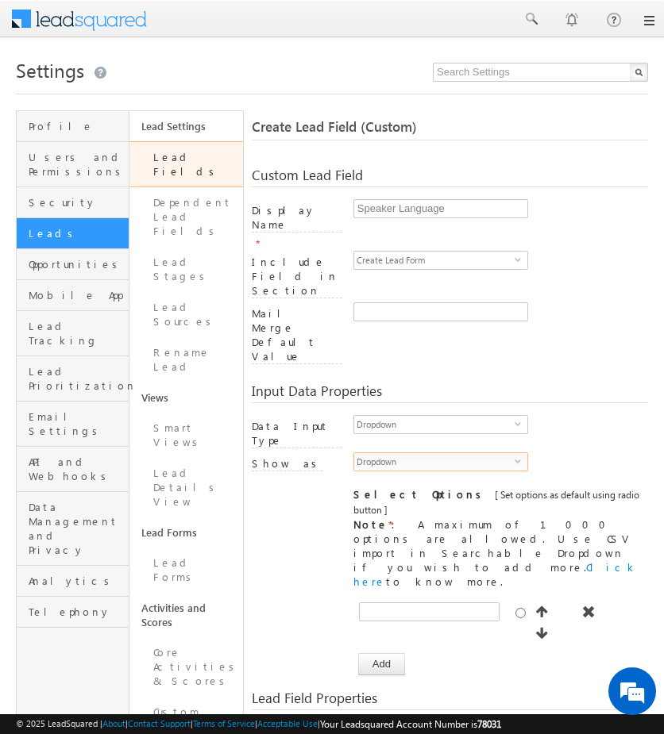
click at [514, 457] on span "select" at bounding box center [520, 460] width 13 height 7
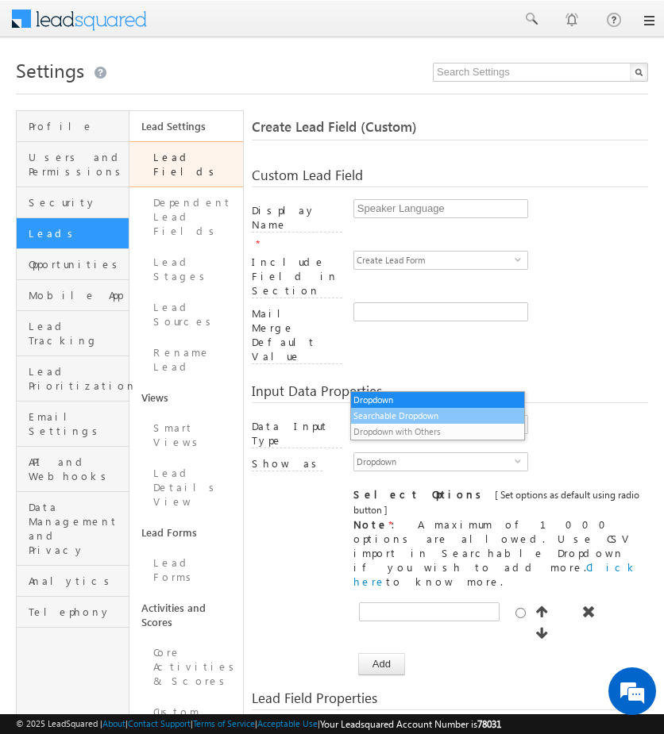
click at [443, 420] on li "Searchable Dropdown" at bounding box center [437, 416] width 173 height 16
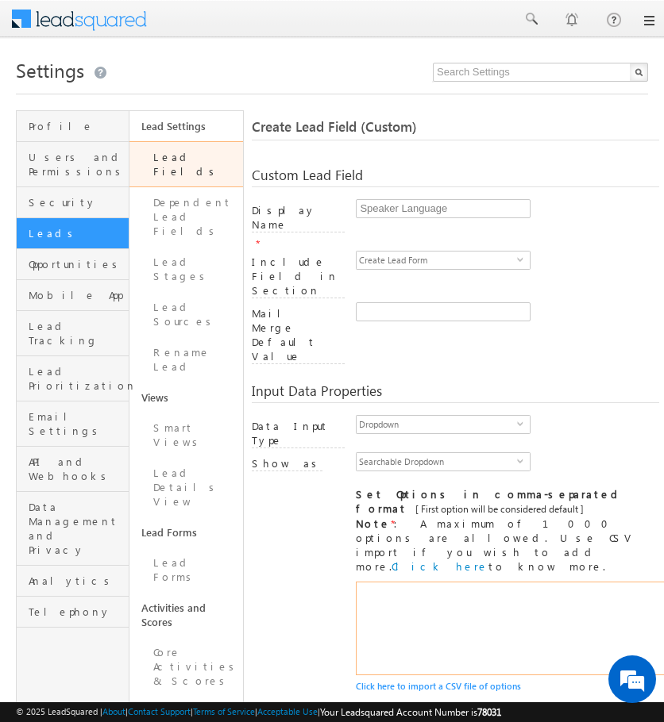
click at [435, 582] on textarea at bounding box center [570, 629] width 429 height 94
paste textarea "Arabic English Hindi Tagalog"
click at [356, 582] on textarea "Arabic English Hindi Tagalog" at bounding box center [570, 629] width 429 height 94
click at [425, 582] on textarea "Arabic English Hindi Tagalog" at bounding box center [570, 629] width 429 height 94
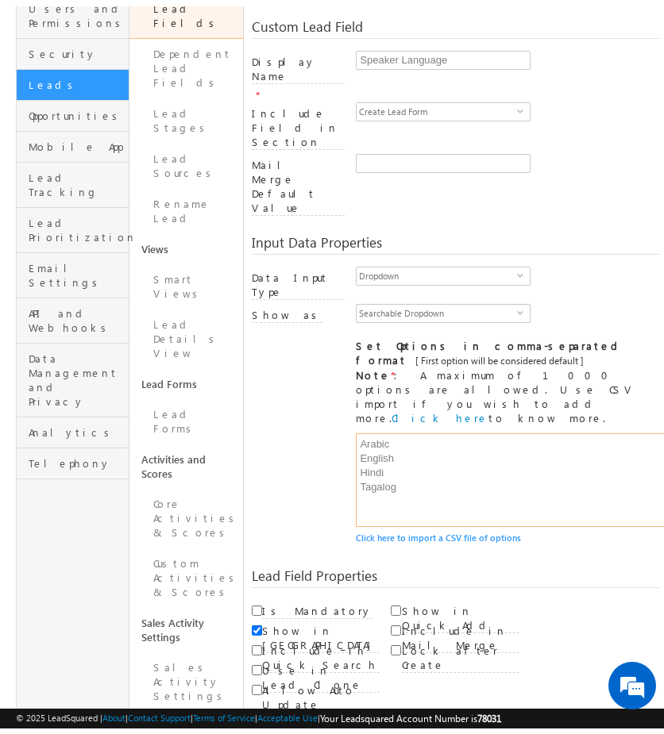
scroll to position [156, 0]
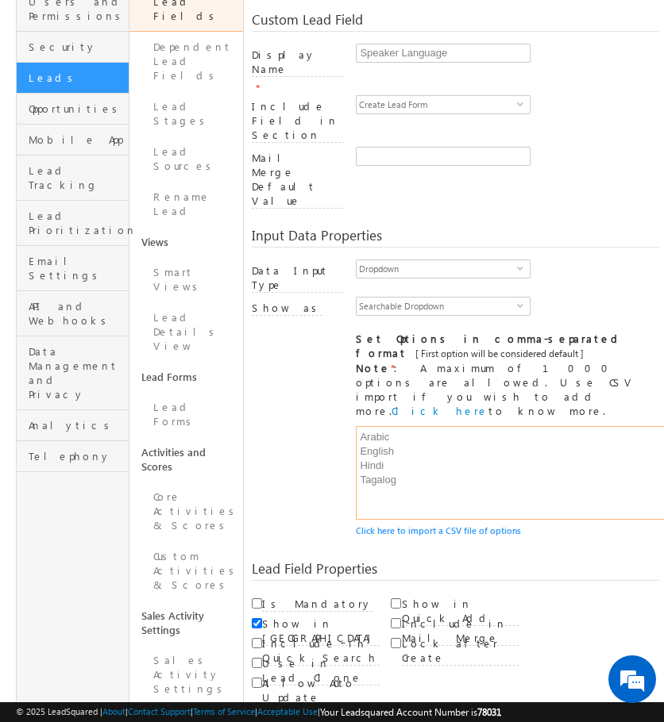
type textarea "Arabic English Hindi Tagalog"
click at [289, 724] on button "Save and Add New" at bounding box center [314, 735] width 108 height 22
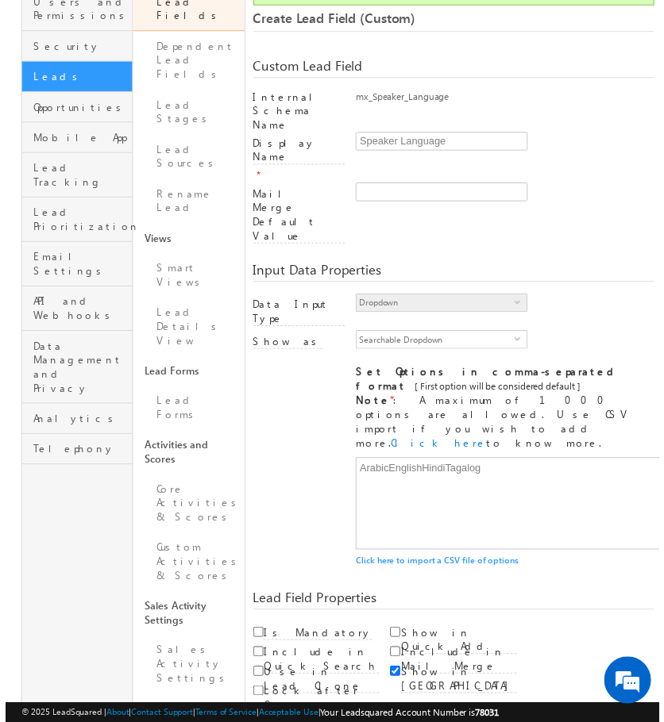
scroll to position [118, 0]
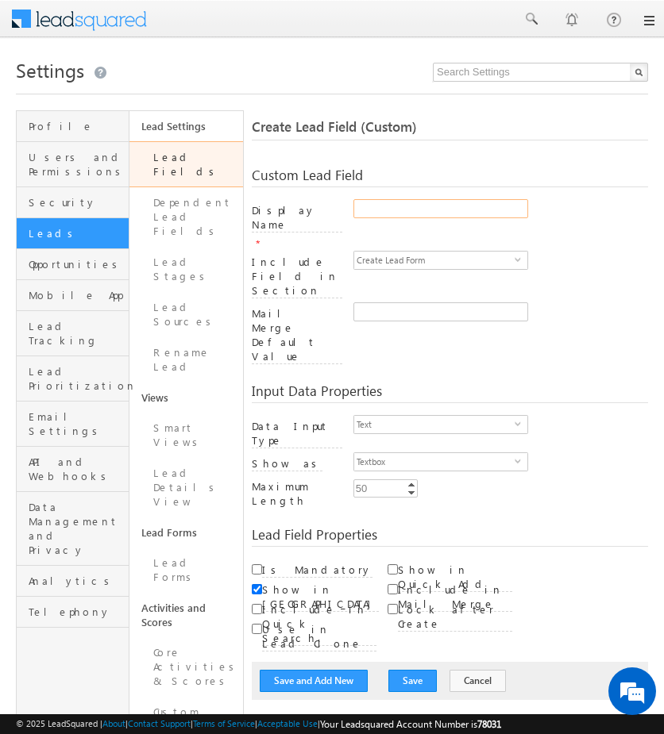
click at [400, 202] on input "Display Name" at bounding box center [440, 208] width 175 height 19
click at [369, 207] on input "Ficed Income" at bounding box center [440, 208] width 175 height 19
type input "Fixed Income"
click at [485, 416] on span "Text" at bounding box center [434, 424] width 160 height 17
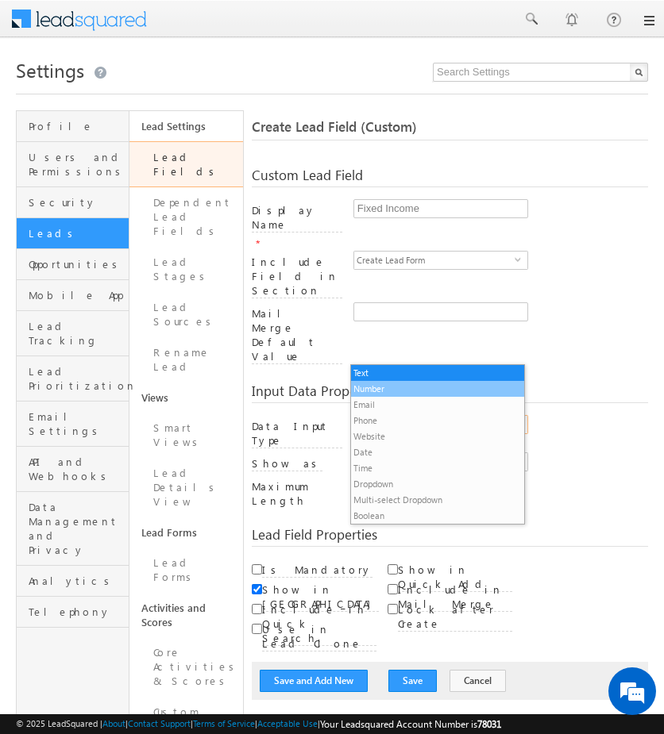
click at [462, 390] on li "Number" at bounding box center [437, 389] width 173 height 16
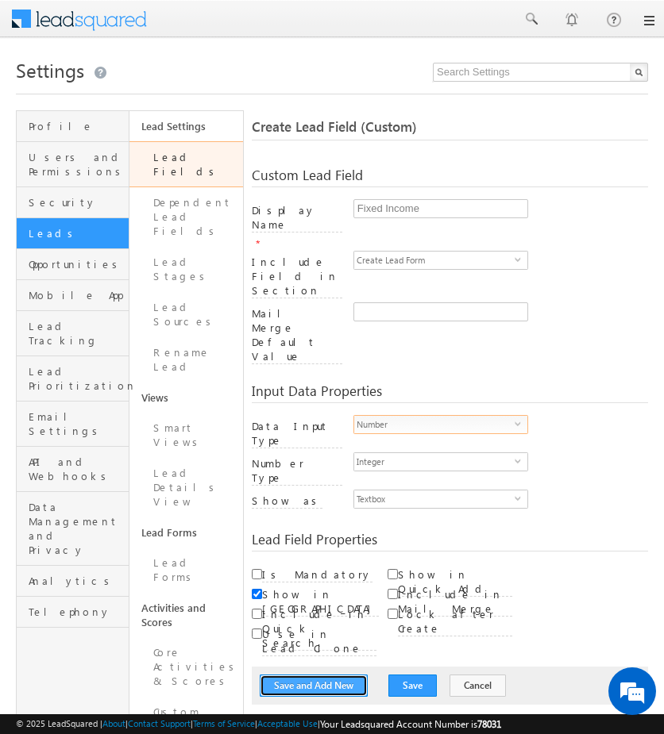
click at [360, 675] on button "Save and Add New" at bounding box center [314, 686] width 108 height 22
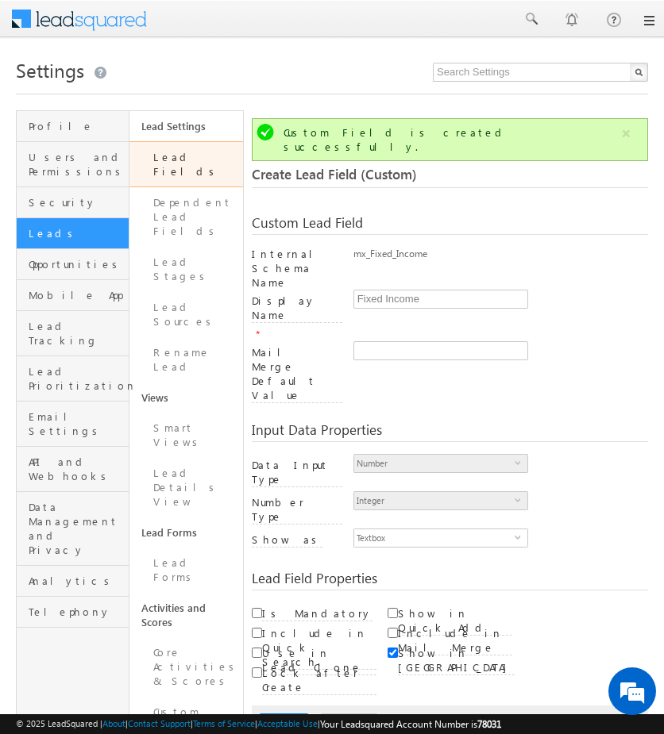
scroll to position [118, 0]
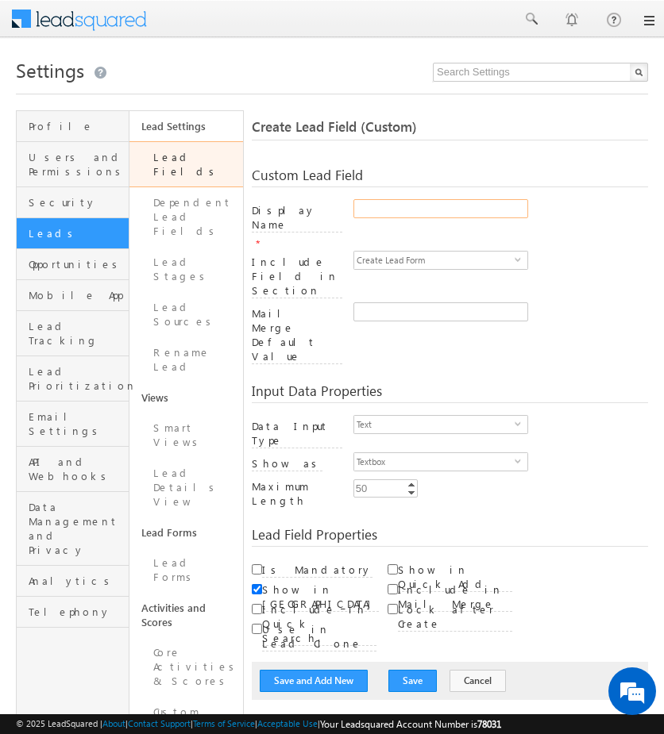
click at [471, 207] on input "Display Name" at bounding box center [440, 208] width 175 height 19
type input "Variable Income"
click at [451, 416] on span "Text" at bounding box center [434, 424] width 160 height 17
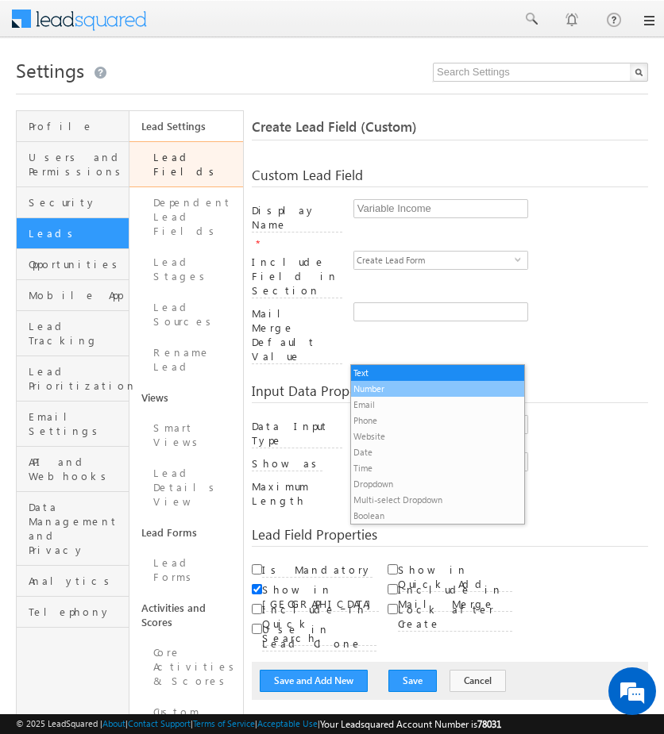
click at [472, 393] on li "Number" at bounding box center [437, 389] width 173 height 16
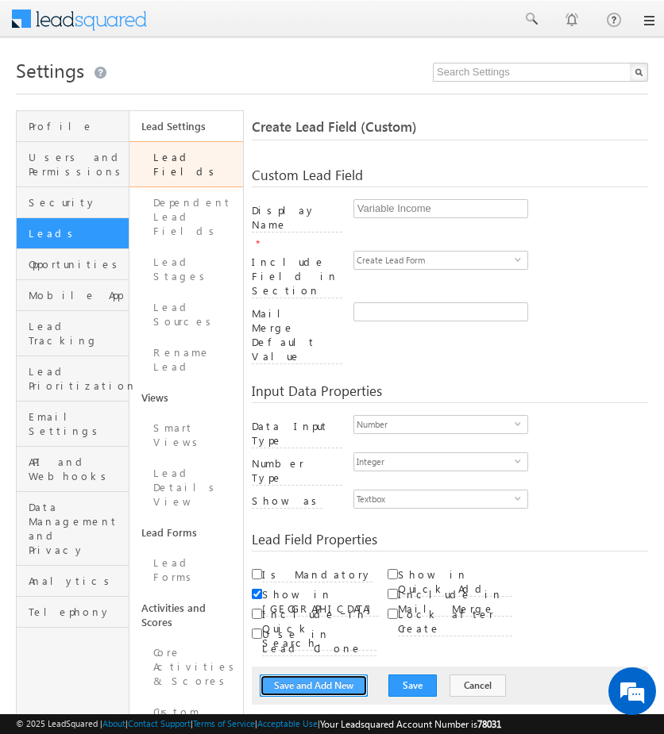
click at [330, 675] on button "Save and Add New" at bounding box center [314, 686] width 108 height 22
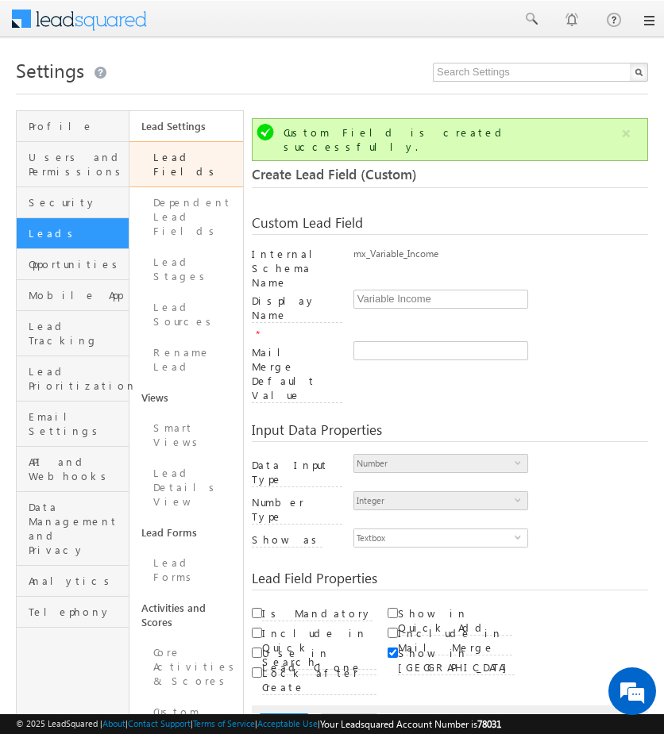
scroll to position [118, 0]
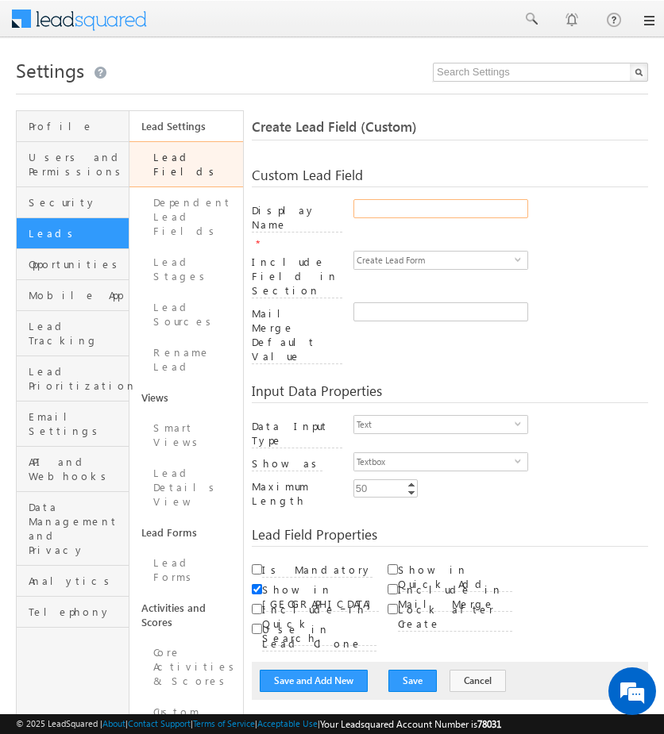
click at [440, 203] on input "Display Name" at bounding box center [440, 208] width 175 height 19
type input "Product Interest"
click at [491, 415] on div "Text select 0" at bounding box center [440, 426] width 175 height 22
click at [511, 368] on div "Input Data Properties Data Input Type Text select 0 Number Type Integer select …" at bounding box center [450, 440] width 396 height 144
click at [498, 416] on span "Text" at bounding box center [434, 424] width 160 height 17
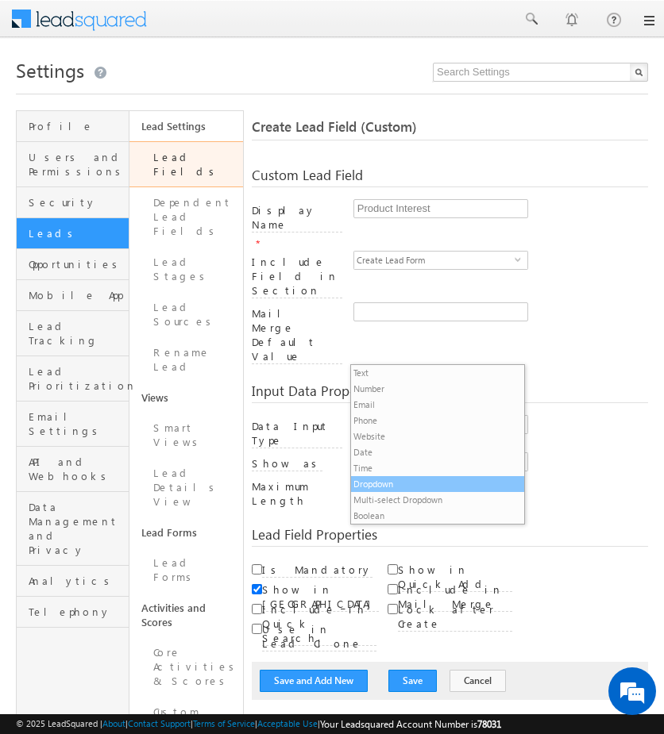
click at [430, 484] on li "Dropdown" at bounding box center [437, 484] width 173 height 16
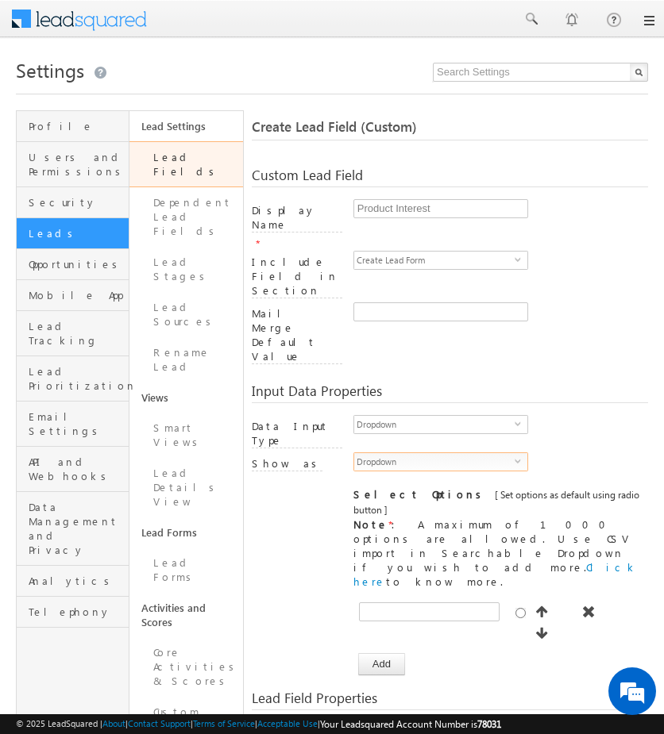
click at [486, 453] on span "Dropdown" at bounding box center [434, 461] width 160 height 17
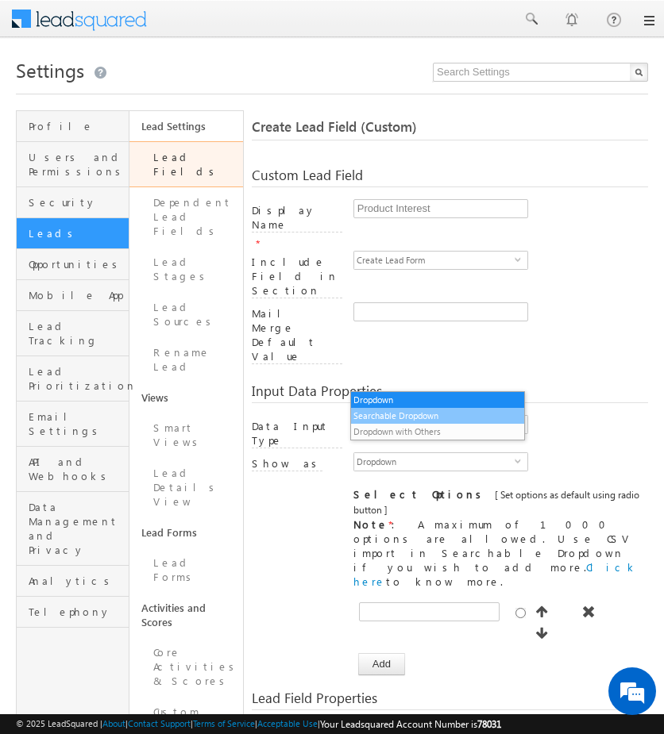
click at [425, 417] on li "Searchable Dropdown" at bounding box center [437, 416] width 173 height 16
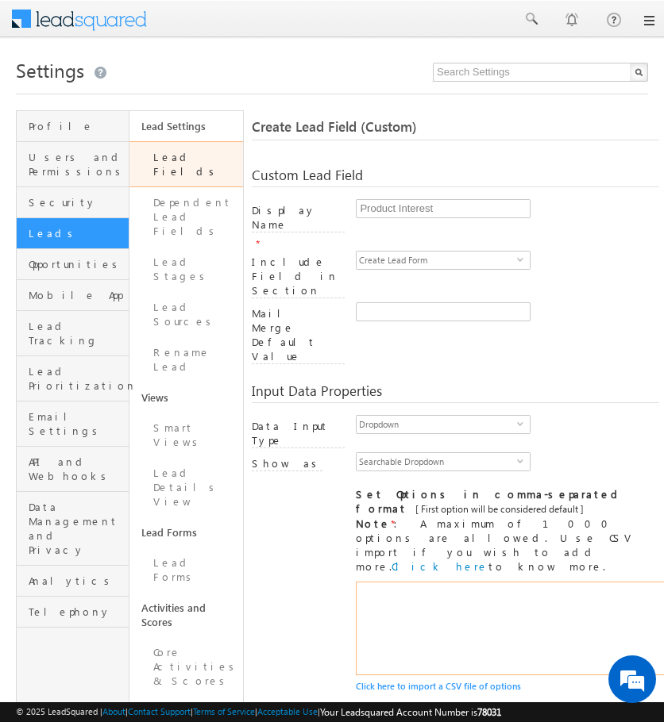
click at [554, 582] on textarea at bounding box center [570, 629] width 429 height 94
type textarea "V"
paste textarea "PersonalLoan CreditCard"
click at [357, 582] on textarea "PersonalLoan CreditCard" at bounding box center [570, 629] width 429 height 94
click at [389, 582] on textarea "PersonalLoan CreditCard" at bounding box center [570, 629] width 429 height 94
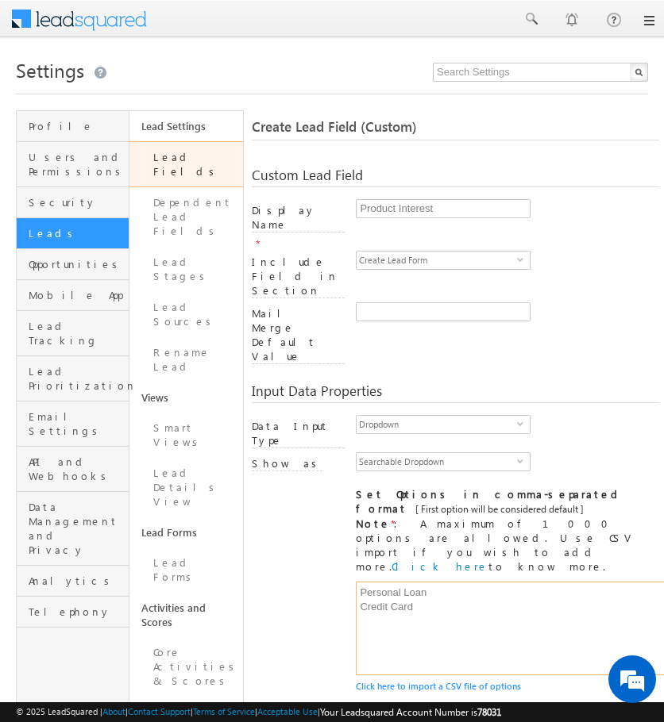
type textarea "Personal Loan Credit Card"
